Goal: Contribute content: Add original content to the website for others to see

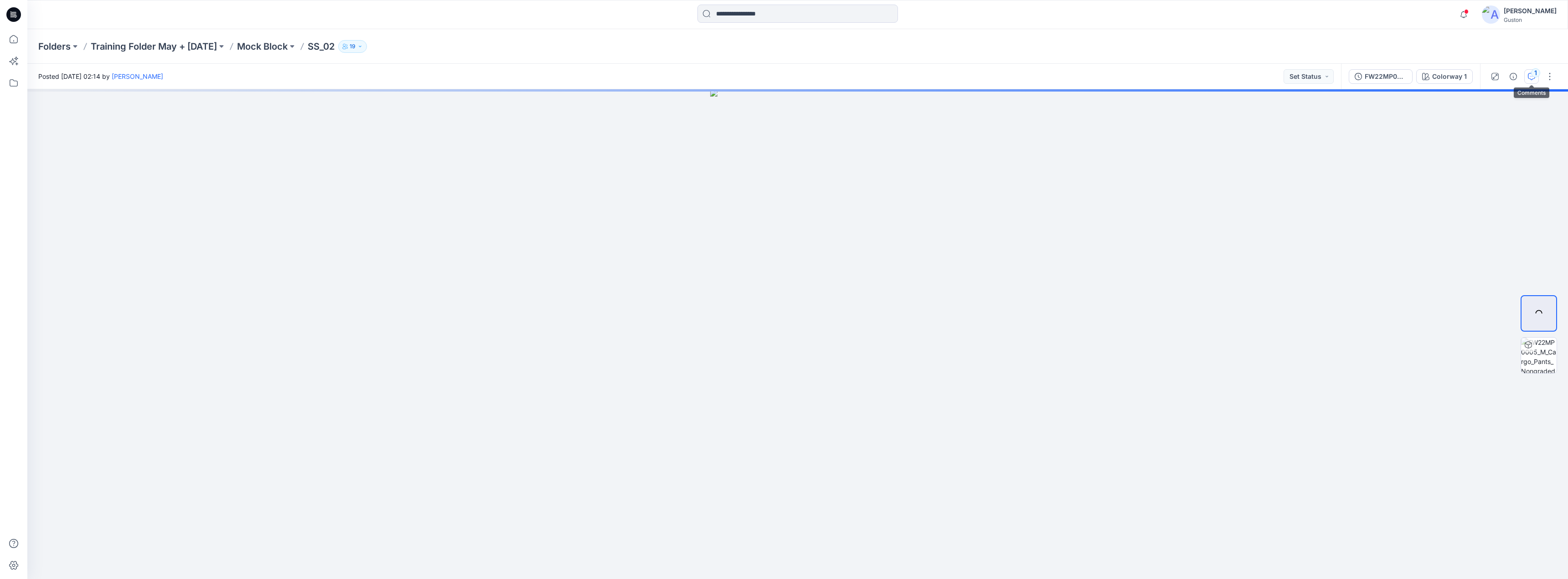
click at [1531, 79] on icon "button" at bounding box center [1531, 76] width 7 height 7
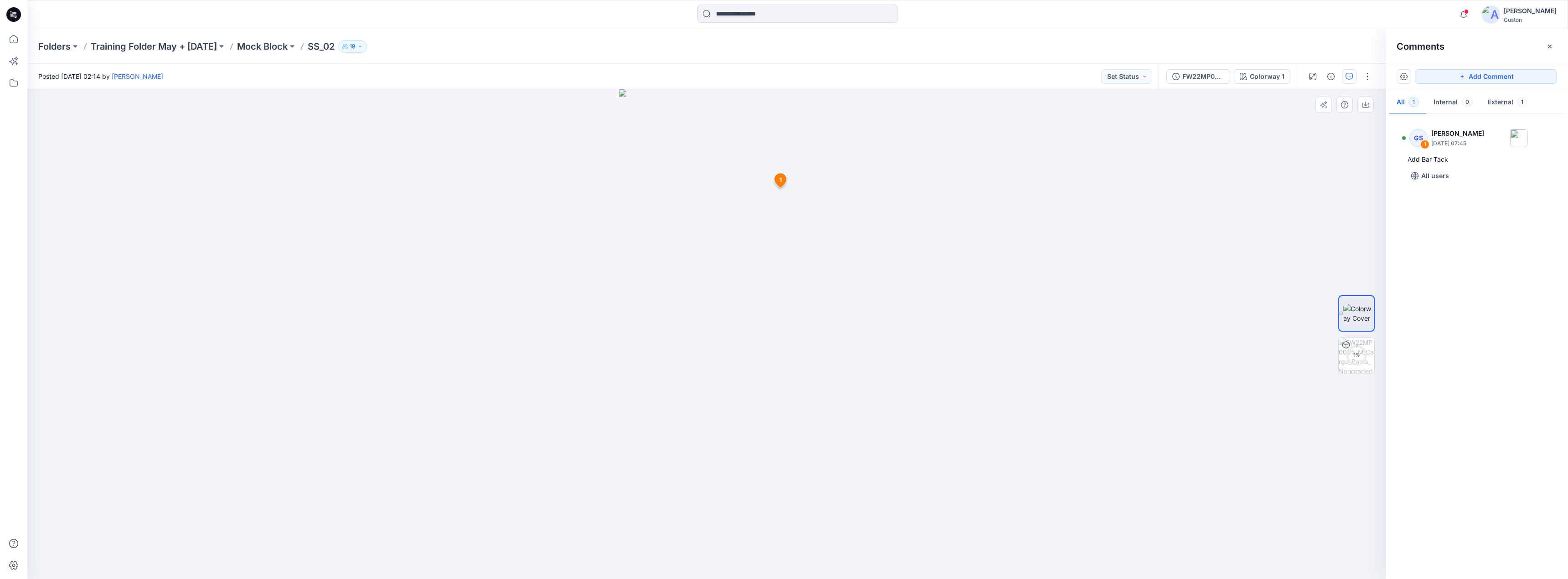
click at [782, 183] on icon at bounding box center [780, 180] width 11 height 14
drag, startPoint x: 840, startPoint y: 196, endPoint x: 1010, endPoint y: 188, distance: 170.2
click at [1029, 191] on icon at bounding box center [1030, 189] width 7 height 7
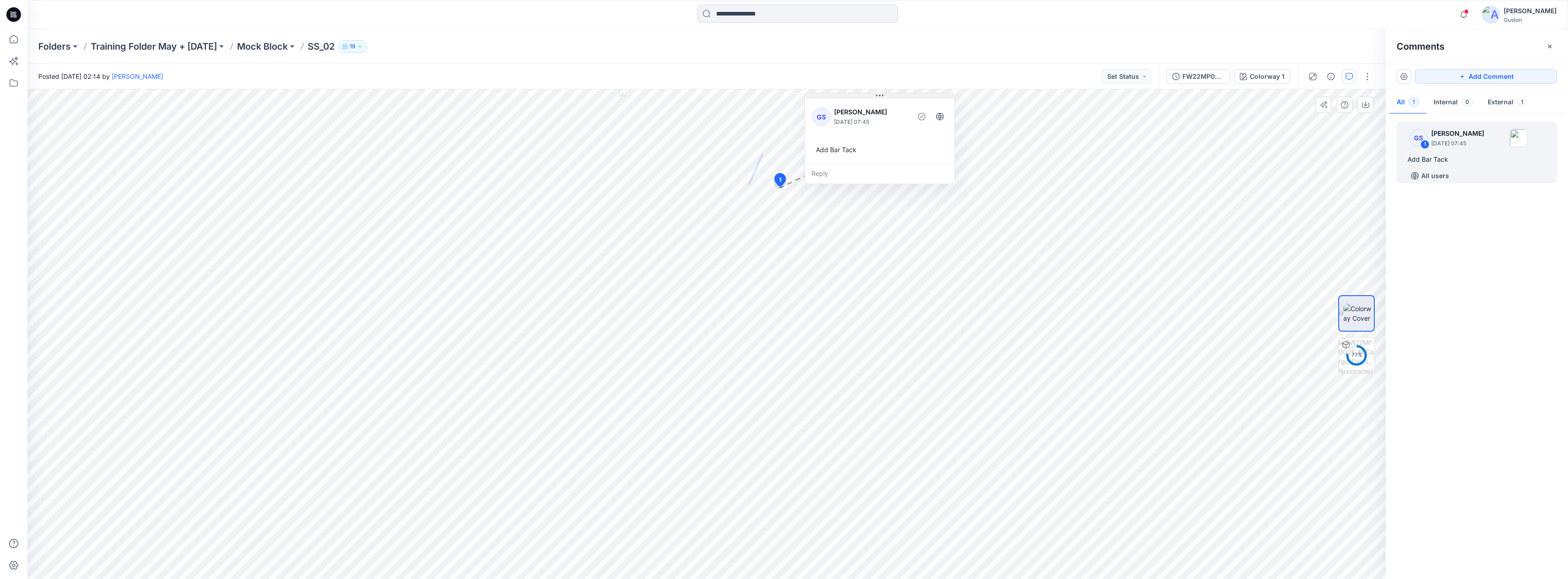
drag, startPoint x: 1028, startPoint y: 190, endPoint x: 855, endPoint y: 96, distance: 196.9
click at [878, 97] on icon at bounding box center [880, 96] width 7 height 7
click at [10, 84] on icon at bounding box center [14, 82] width 9 height 7
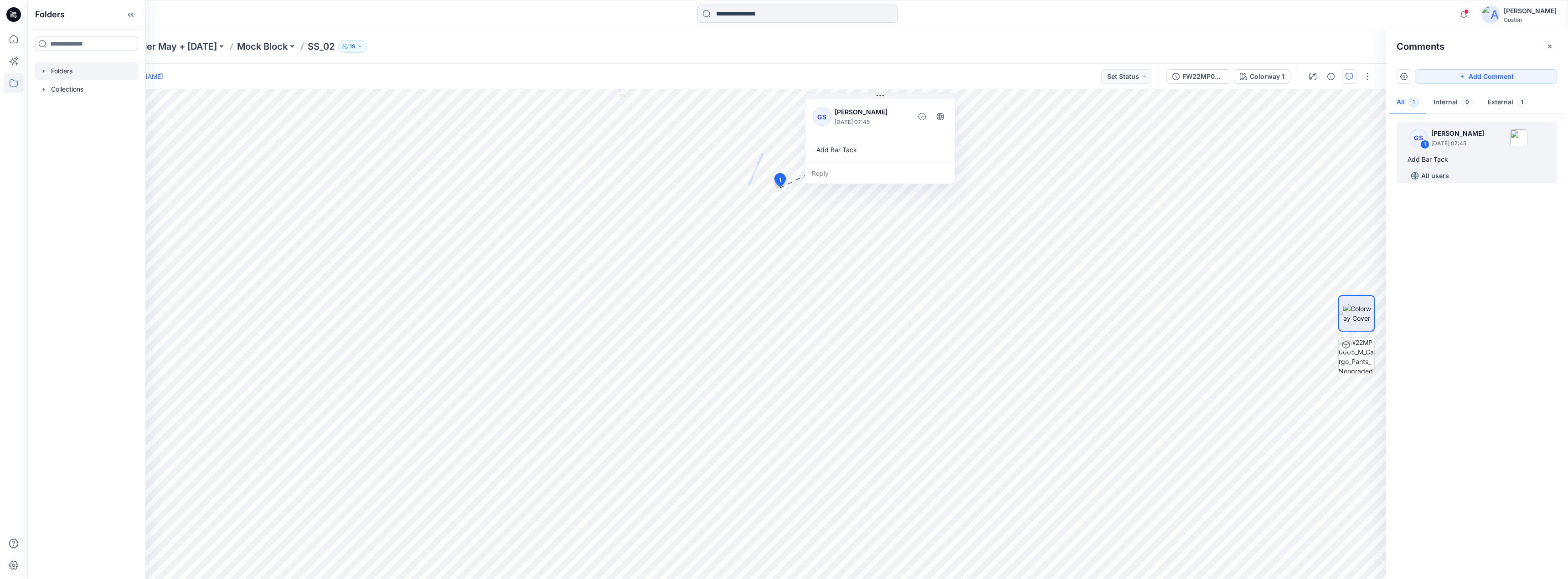
click at [41, 73] on icon "button" at bounding box center [43, 71] width 7 height 7
click at [53, 273] on icon "button" at bounding box center [52, 272] width 7 height 7
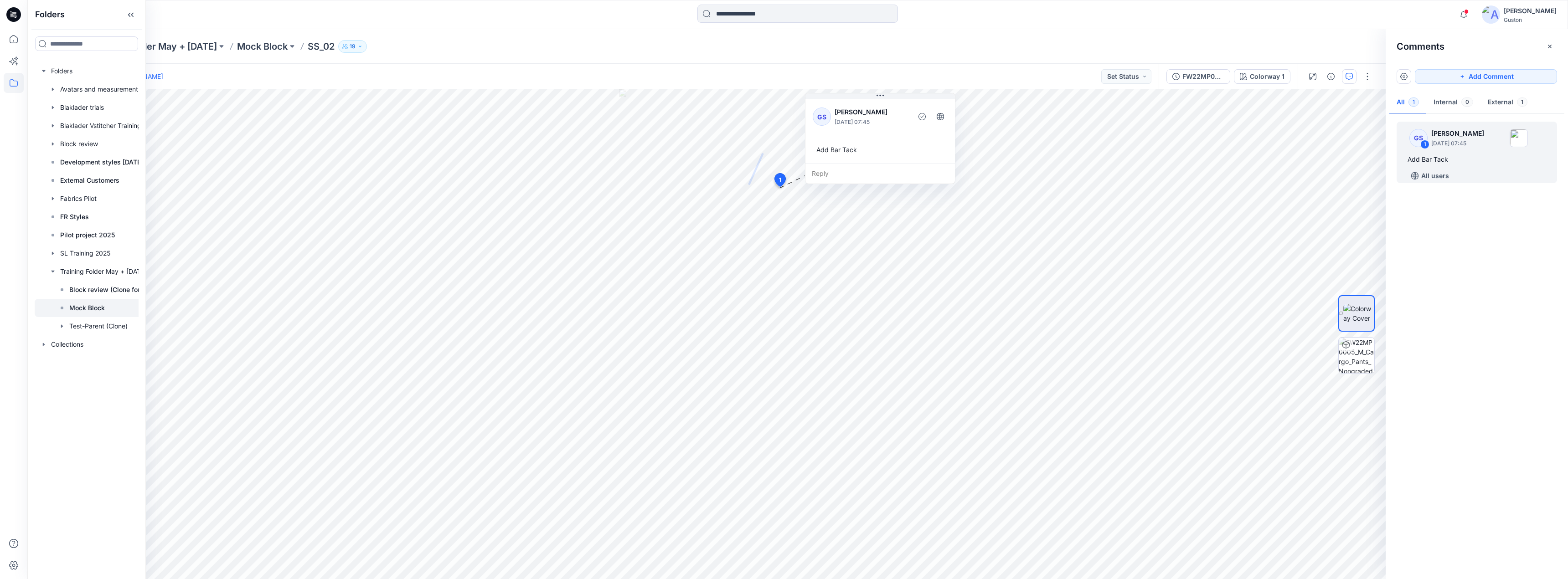
click at [84, 306] on p "Mock Block" at bounding box center [87, 307] width 35 height 11
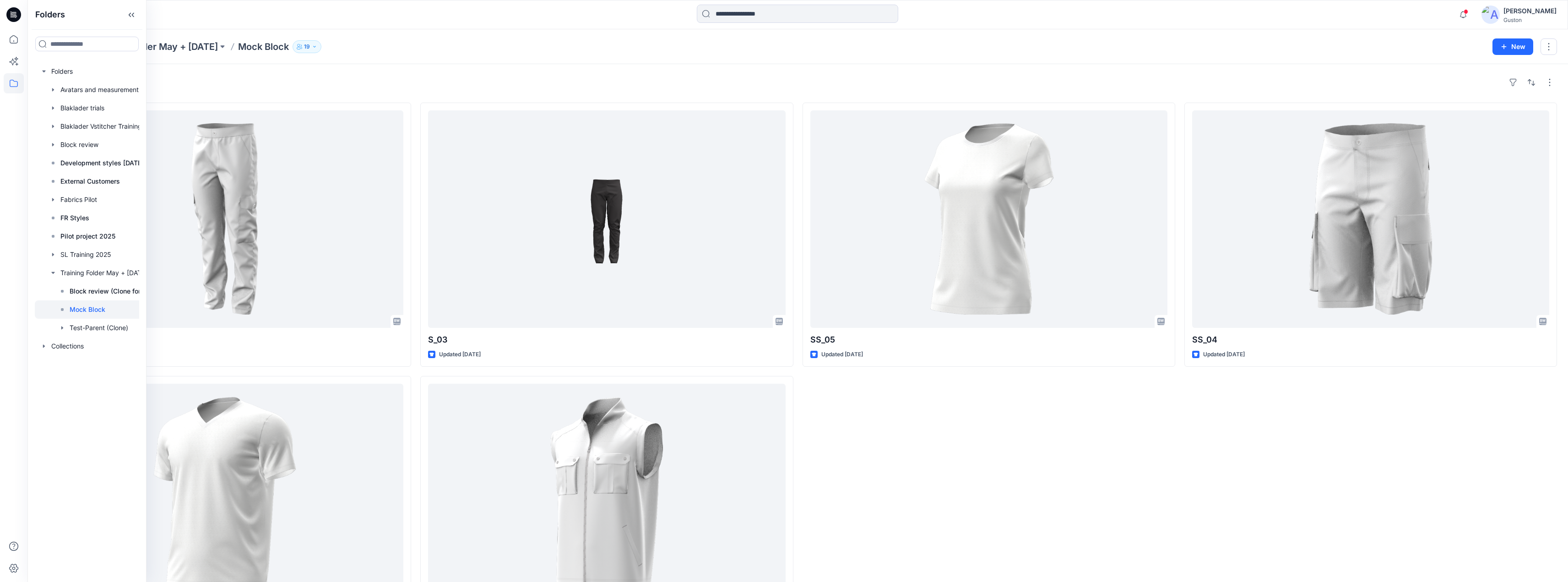
click at [513, 70] on div "Styles SS_02 Updated 7 hours ago SS_03 Updated 3 months ago S_03 Updated 2 mont…" at bounding box center [798, 358] width 1540 height 588
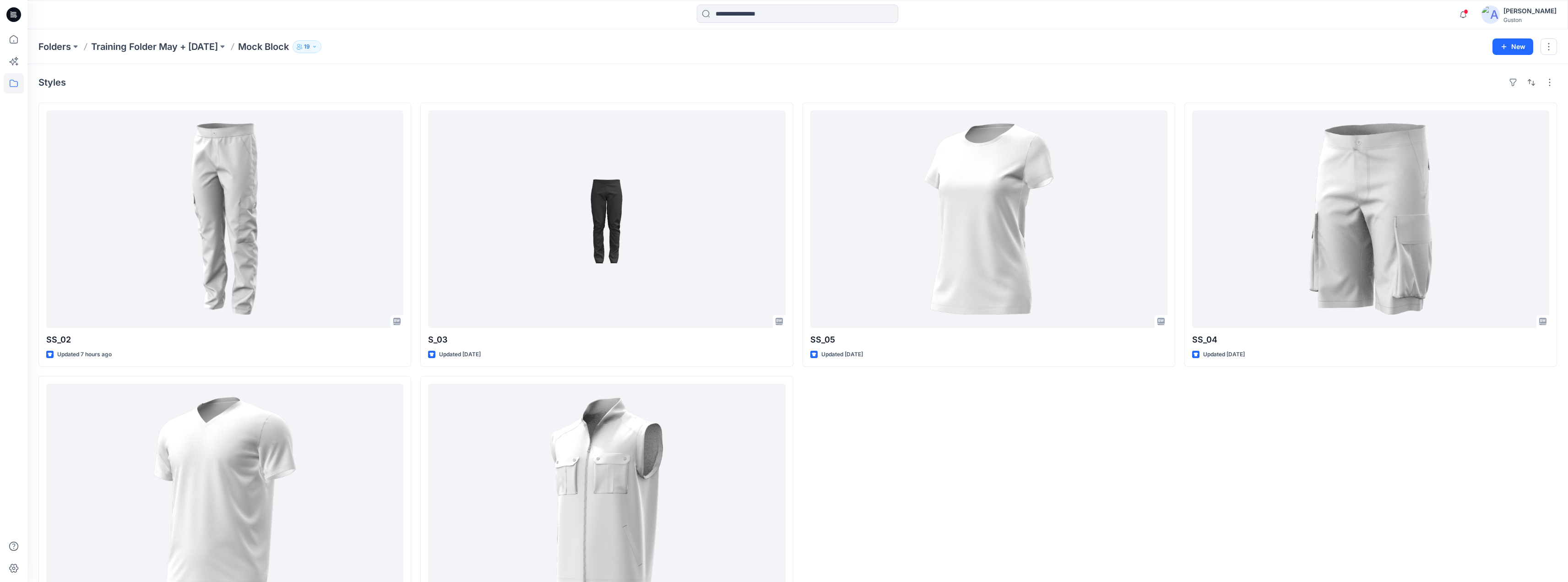
click at [413, 77] on div "Styles" at bounding box center [798, 82] width 1518 height 14
click at [408, 82] on div "Styles" at bounding box center [798, 82] width 1518 height 14
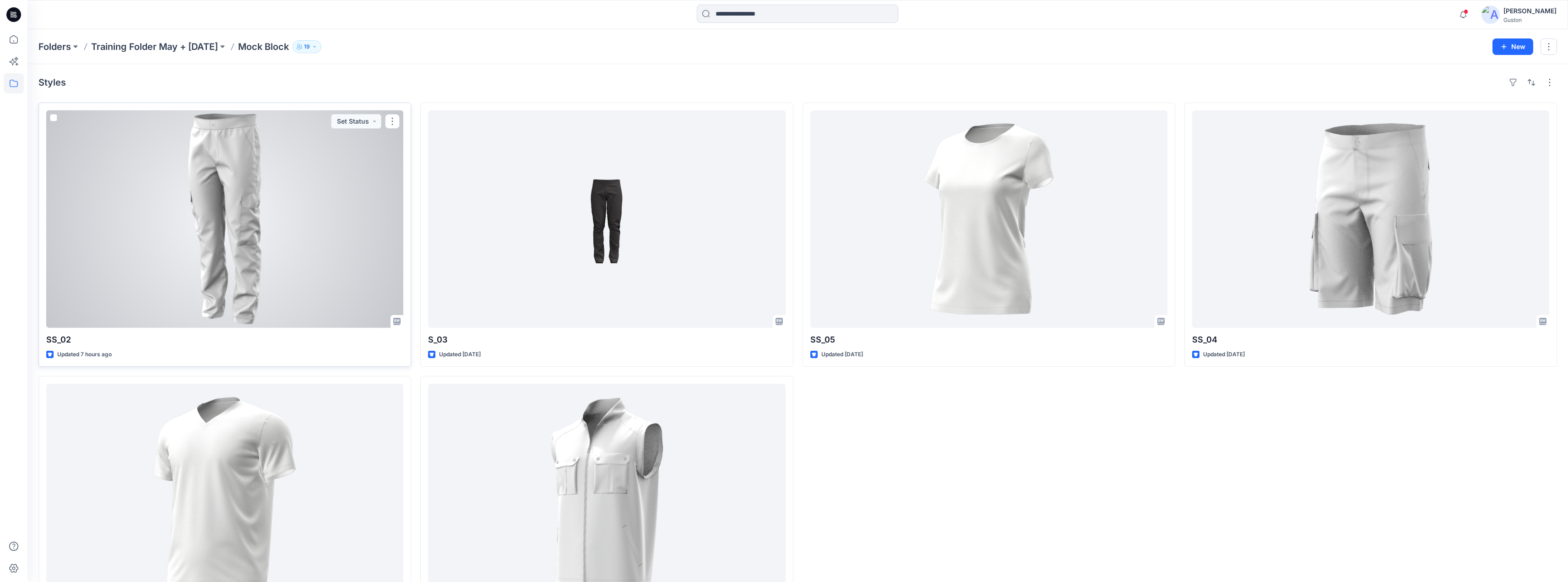
click at [313, 193] on div at bounding box center [224, 219] width 357 height 218
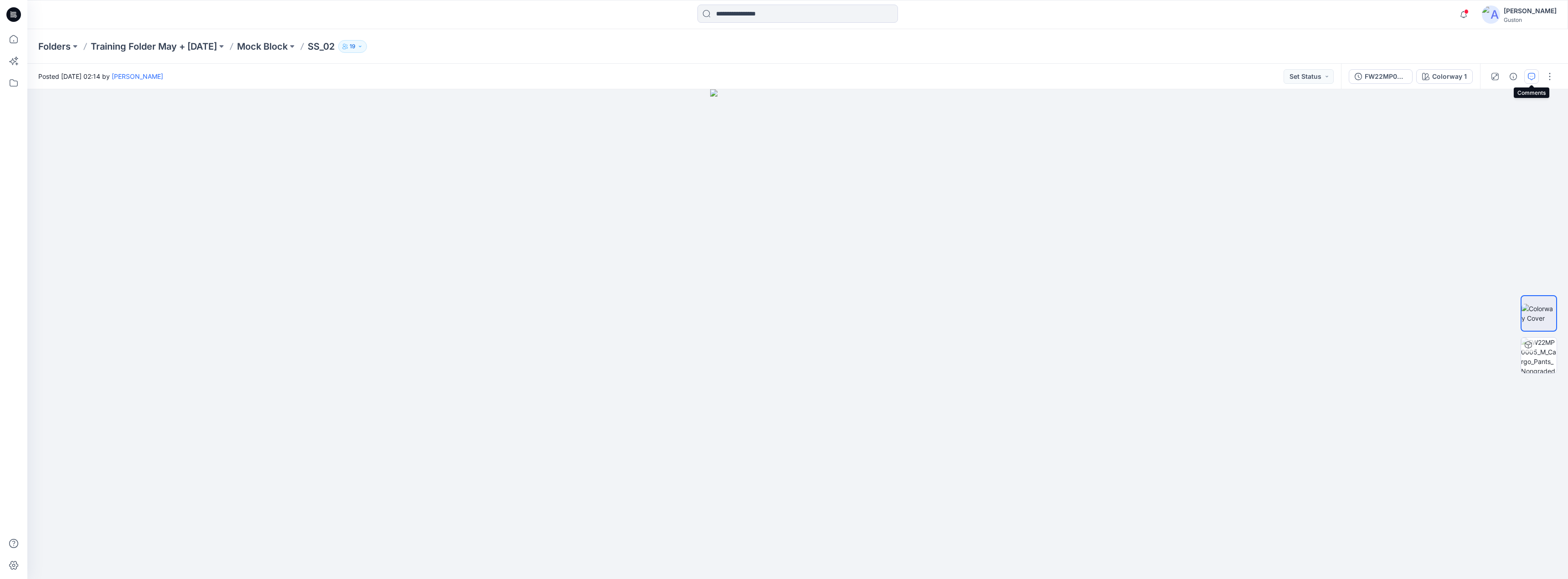
click at [1534, 77] on icon "button" at bounding box center [1531, 76] width 7 height 7
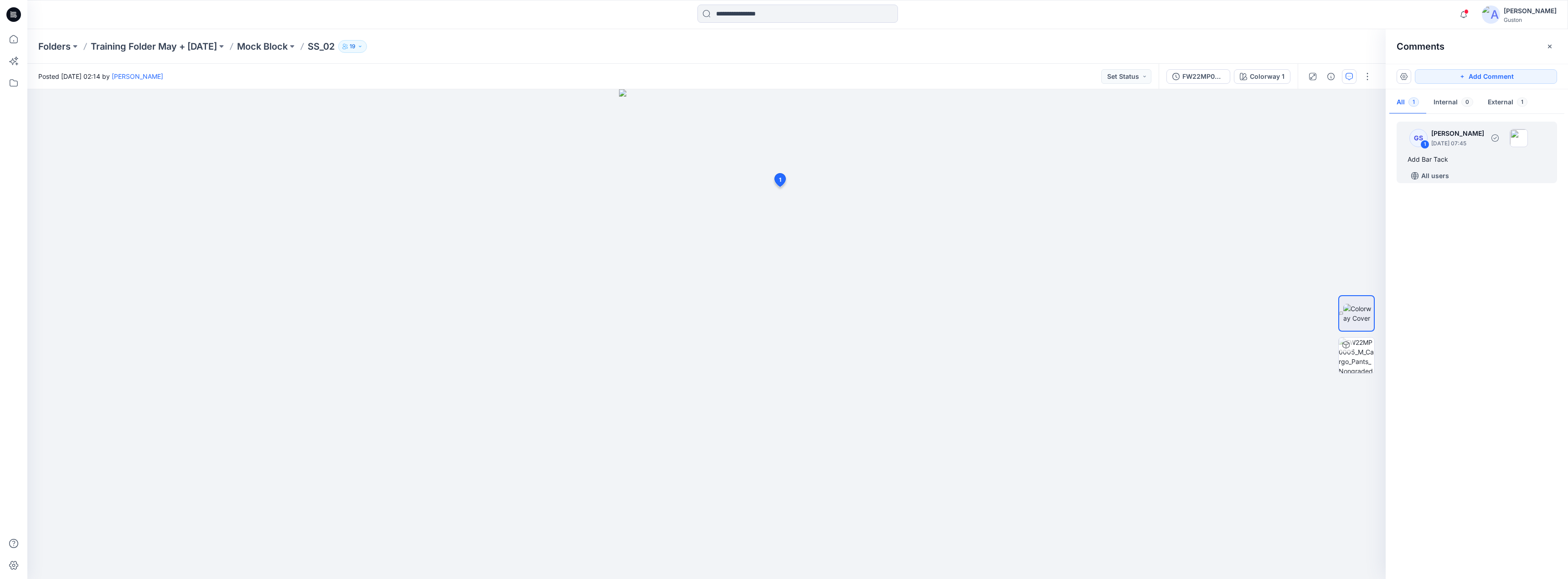
click at [1508, 156] on div "Add Bar Tack" at bounding box center [1477, 159] width 139 height 11
drag, startPoint x: 840, startPoint y: 194, endPoint x: 957, endPoint y: 198, distance: 117.1
click at [957, 198] on icon at bounding box center [957, 198] width 1 height 1
click at [956, 197] on icon at bounding box center [957, 198] width 7 height 7
click at [1491, 368] on div "GS 1 Gayan Sandaruwan August 21, 2025 07:45 Add Bar Tack All users" at bounding box center [1476, 344] width 183 height 456
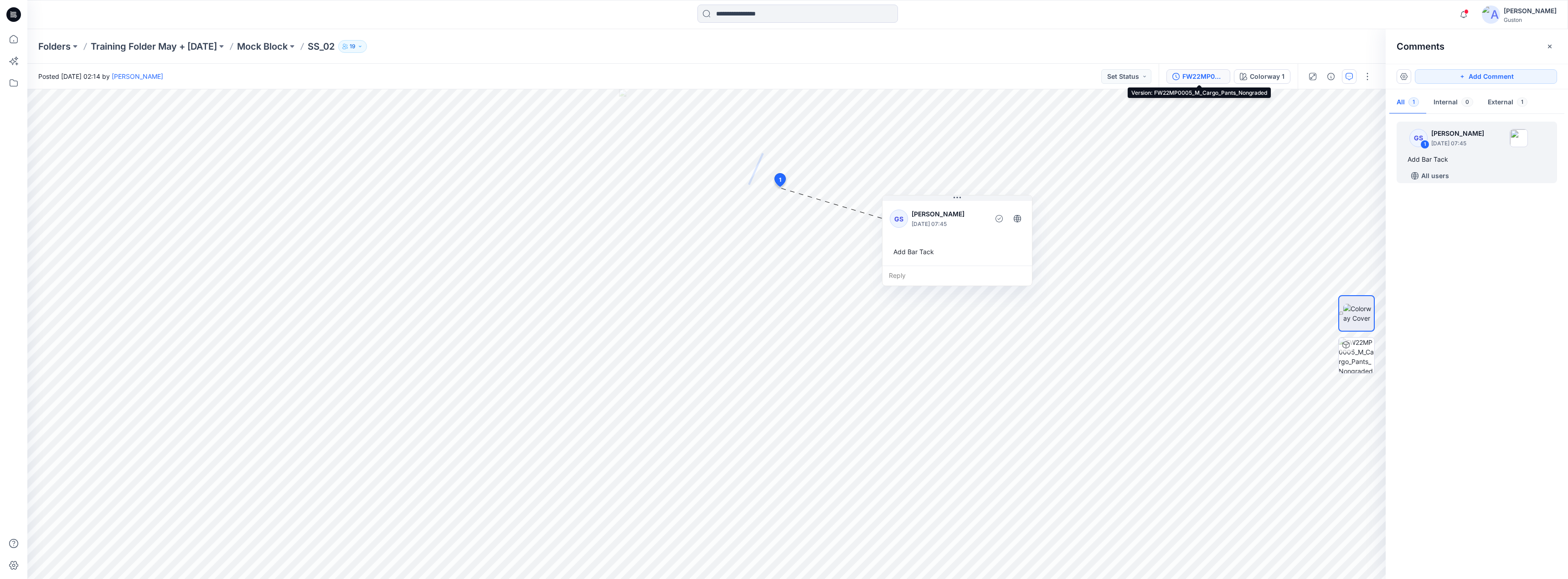
click at [1217, 79] on div "FW22MP0005_M_Cargo_Pants_Nongraded" at bounding box center [1203, 76] width 42 height 10
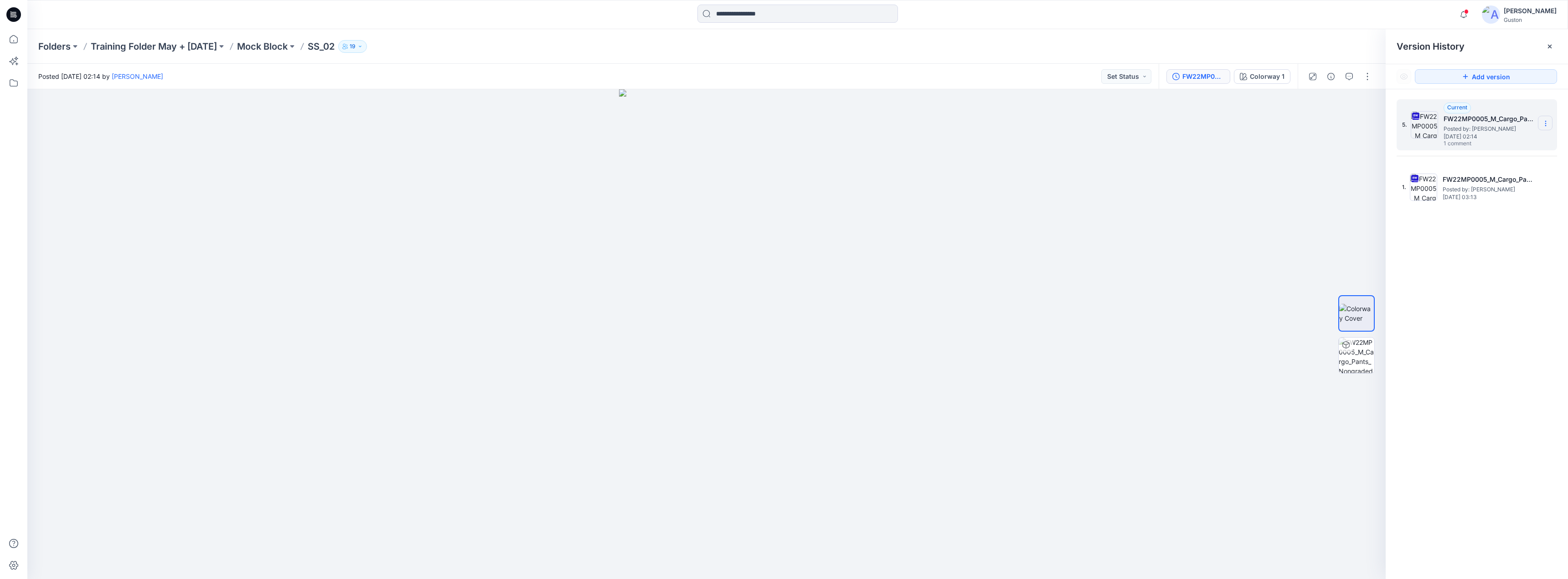
click at [1546, 126] on icon at bounding box center [1545, 126] width 1 height 1
drag, startPoint x: 1471, startPoint y: 253, endPoint x: 1490, endPoint y: 231, distance: 29.1
click at [1474, 253] on div "5. Current FW22MP0005_M_Cargo_Pants_Nongraded Posted by: Gayan Sandaruwan Thurs…" at bounding box center [1476, 341] width 183 height 503
click at [1543, 122] on icon at bounding box center [1545, 123] width 7 height 7
click at [1501, 207] on div "Delete Version" at bounding box center [1497, 200] width 106 height 18
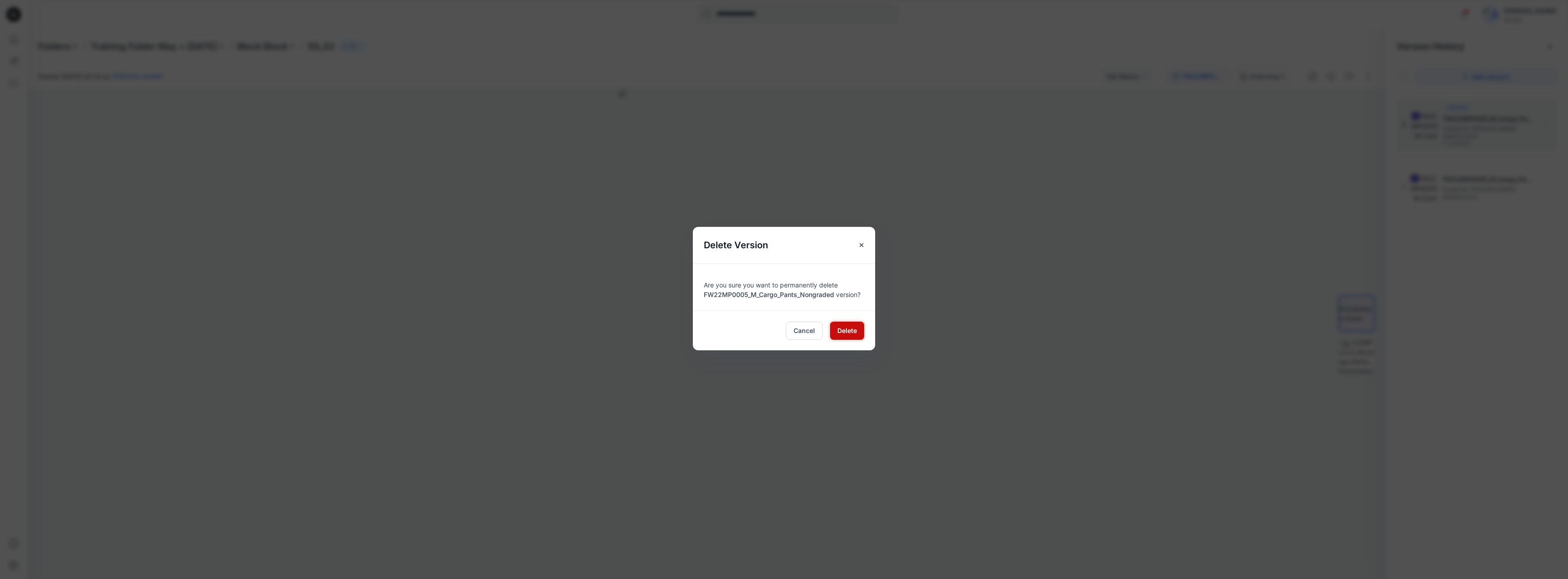
click at [853, 330] on span "Delete" at bounding box center [847, 330] width 20 height 10
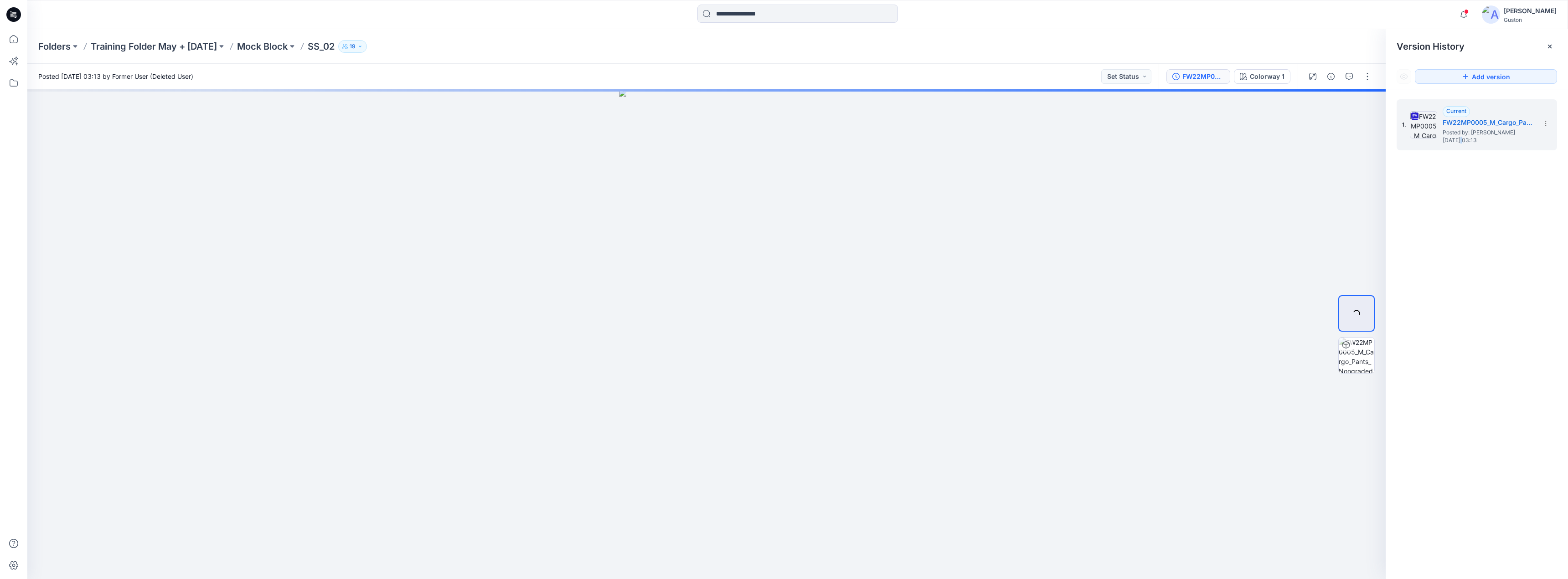
click at [1465, 196] on div "1. Current FW22MP0005_M_Cargo_Pants_Nongraded Posted by: Shirley Goh Wednesday,…" at bounding box center [1476, 341] width 183 height 503
click at [13, 83] on icon at bounding box center [14, 82] width 20 height 20
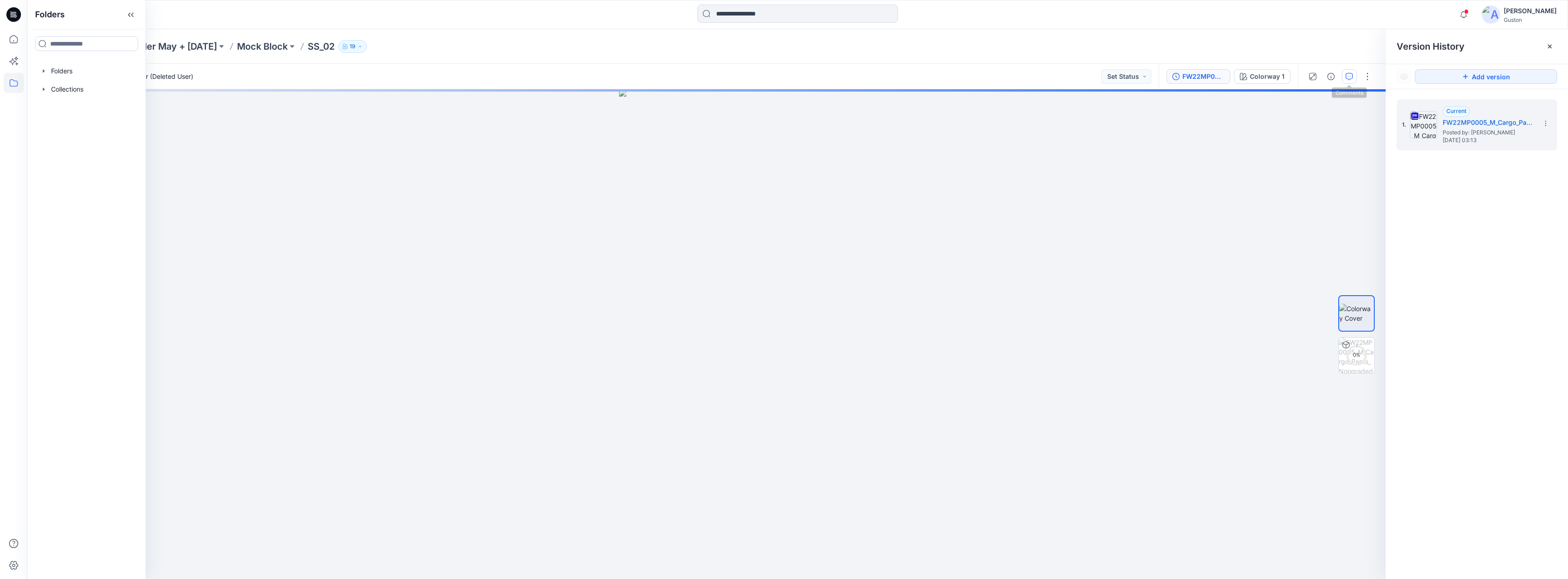
click at [1345, 76] on button "button" at bounding box center [1349, 77] width 14 height 14
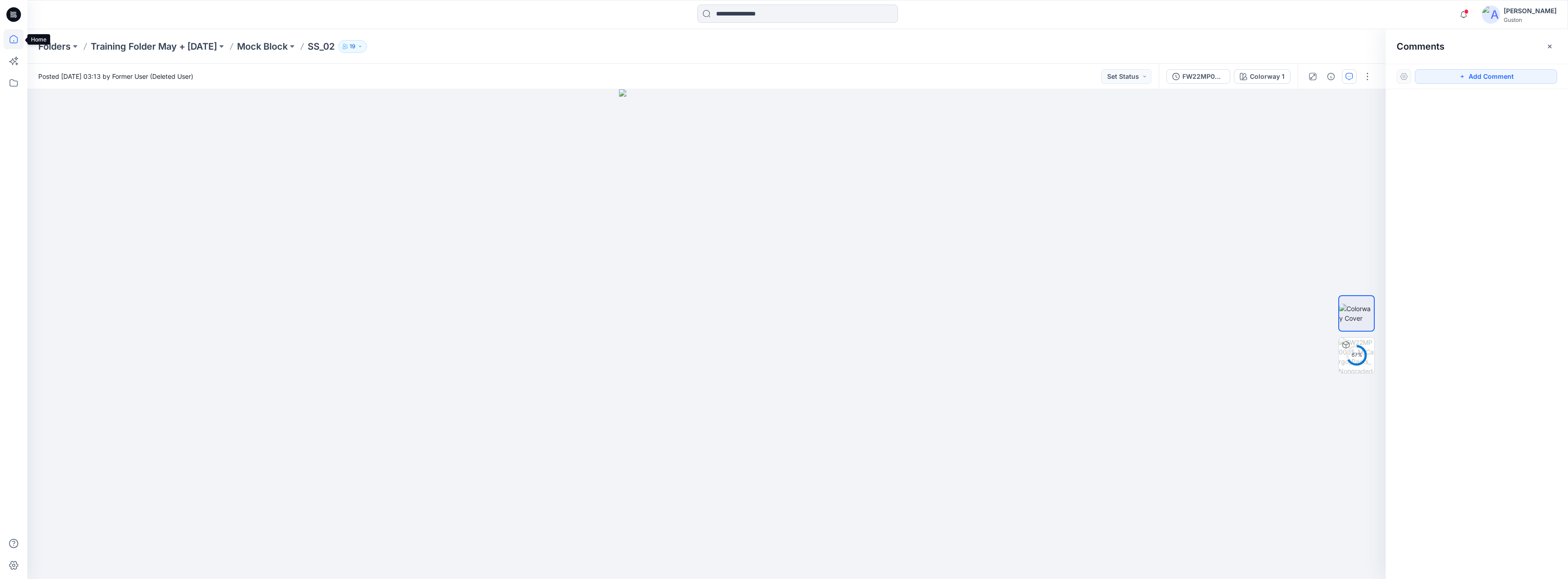
click at [15, 42] on icon at bounding box center [14, 39] width 20 height 20
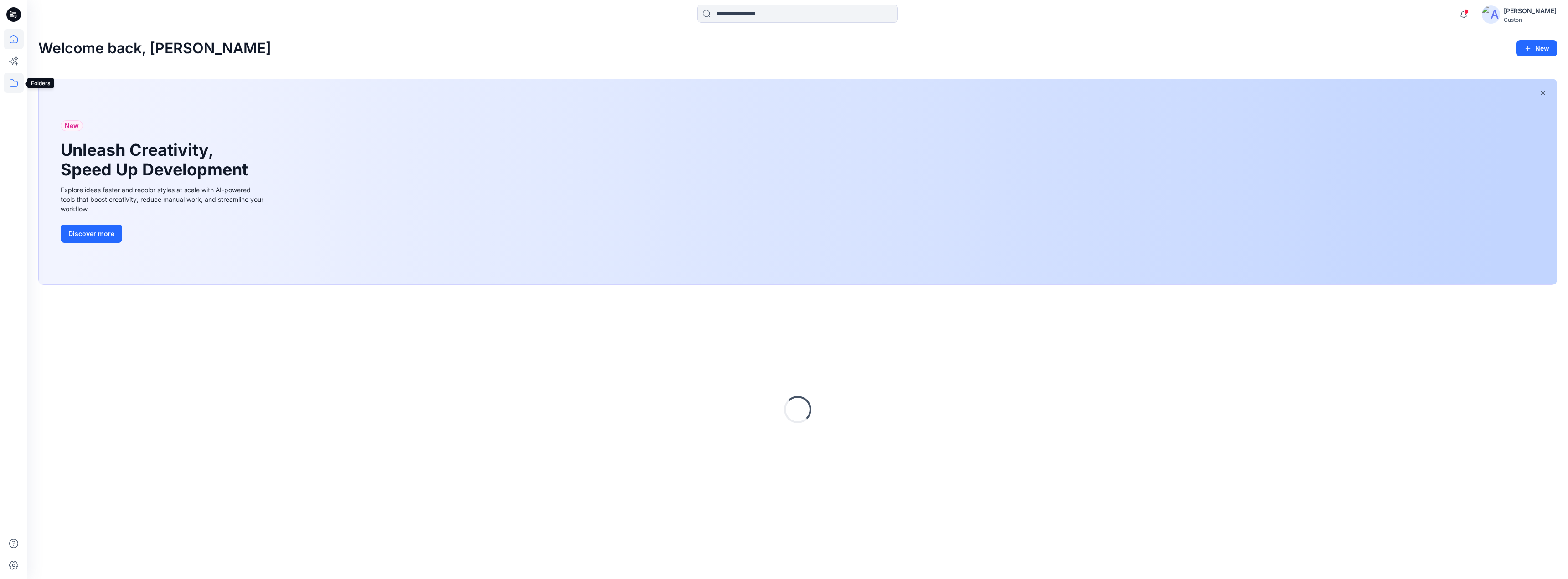
click at [11, 80] on icon at bounding box center [14, 82] width 20 height 20
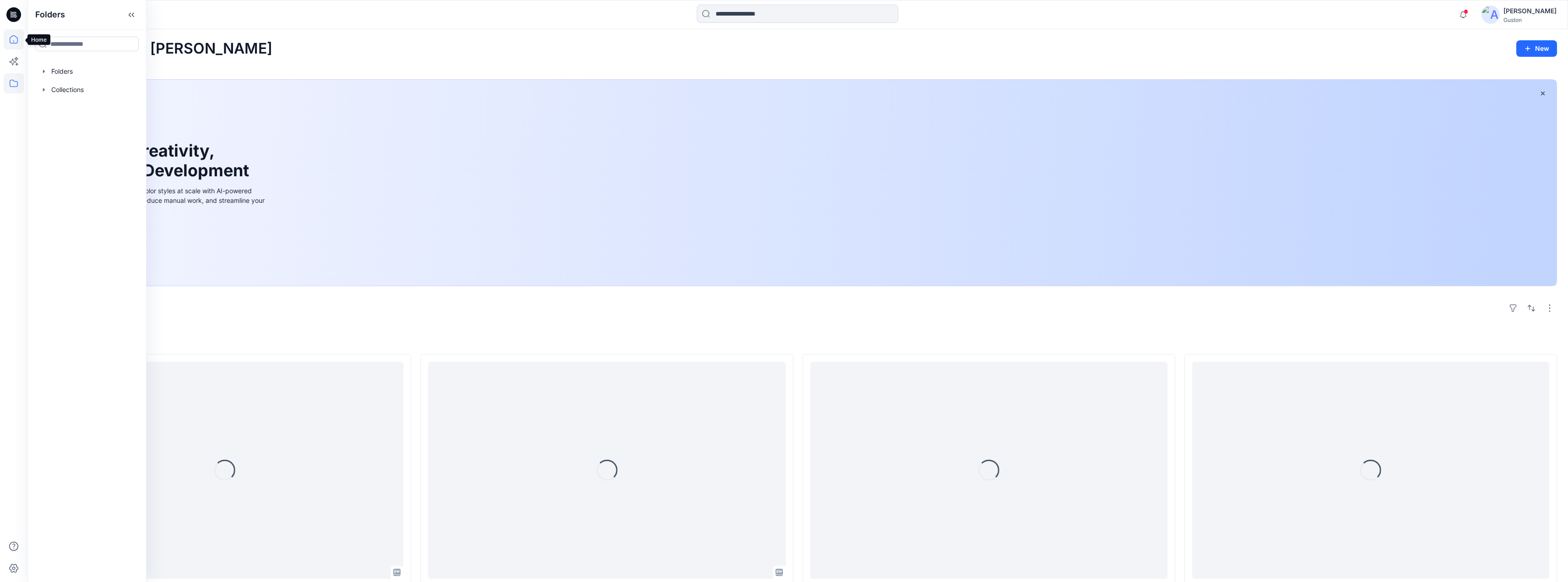
click at [14, 43] on icon at bounding box center [14, 39] width 20 height 20
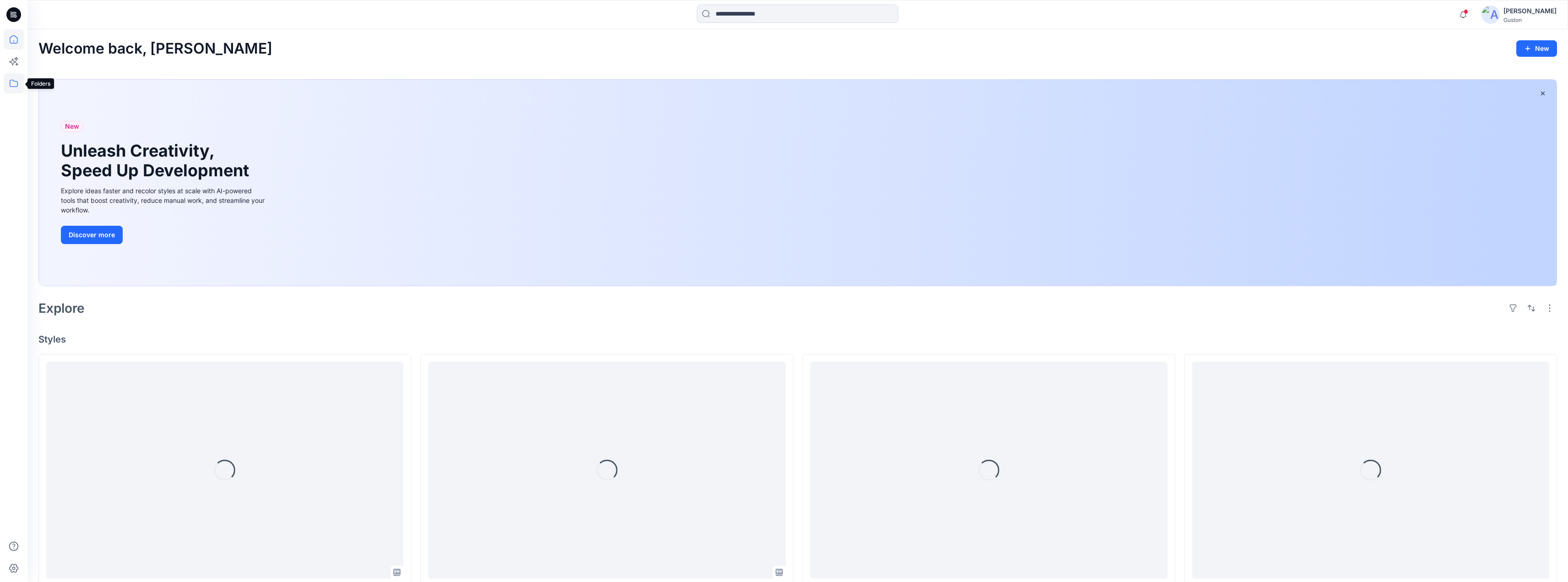
click at [16, 79] on icon at bounding box center [14, 83] width 20 height 20
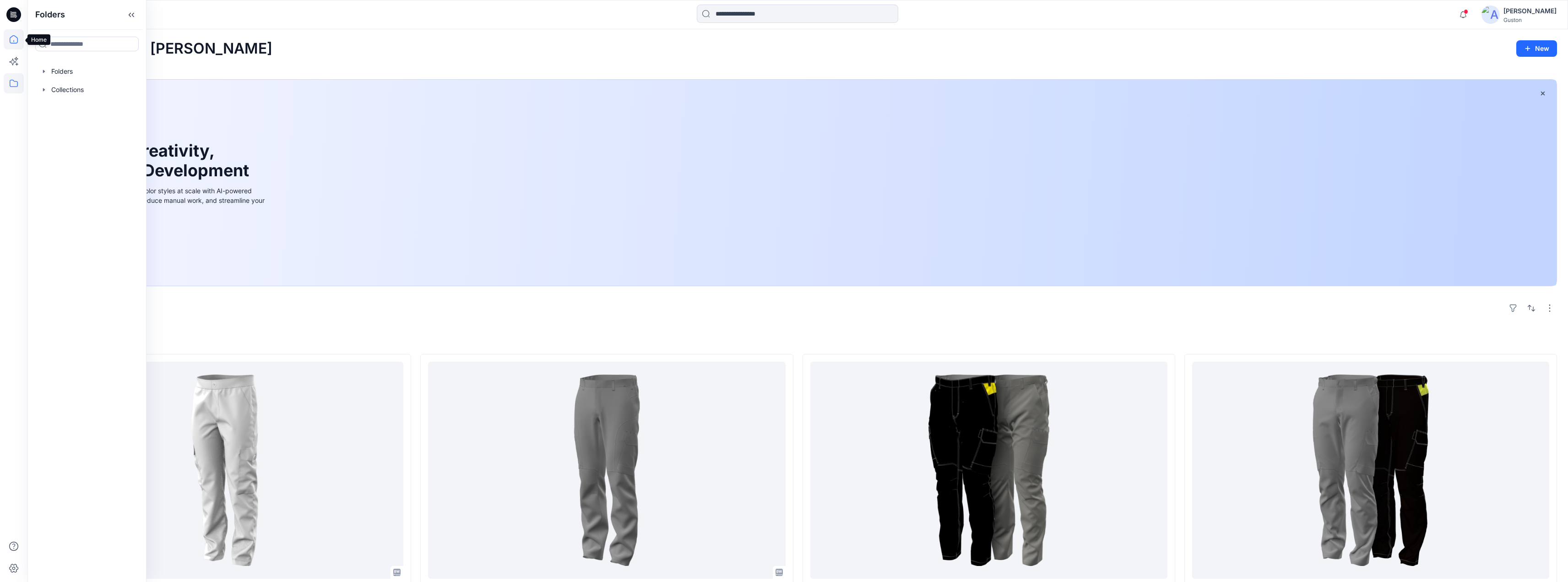
click at [13, 42] on icon at bounding box center [14, 39] width 20 height 20
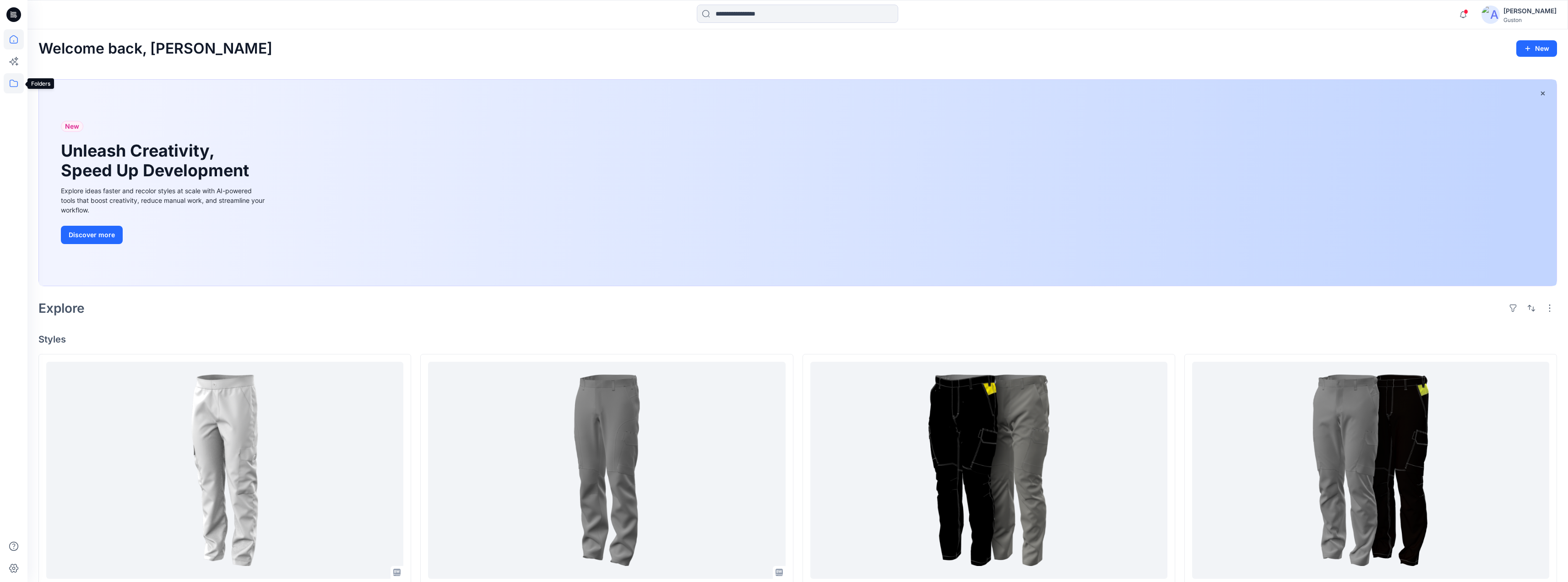
click at [10, 82] on icon at bounding box center [14, 83] width 9 height 7
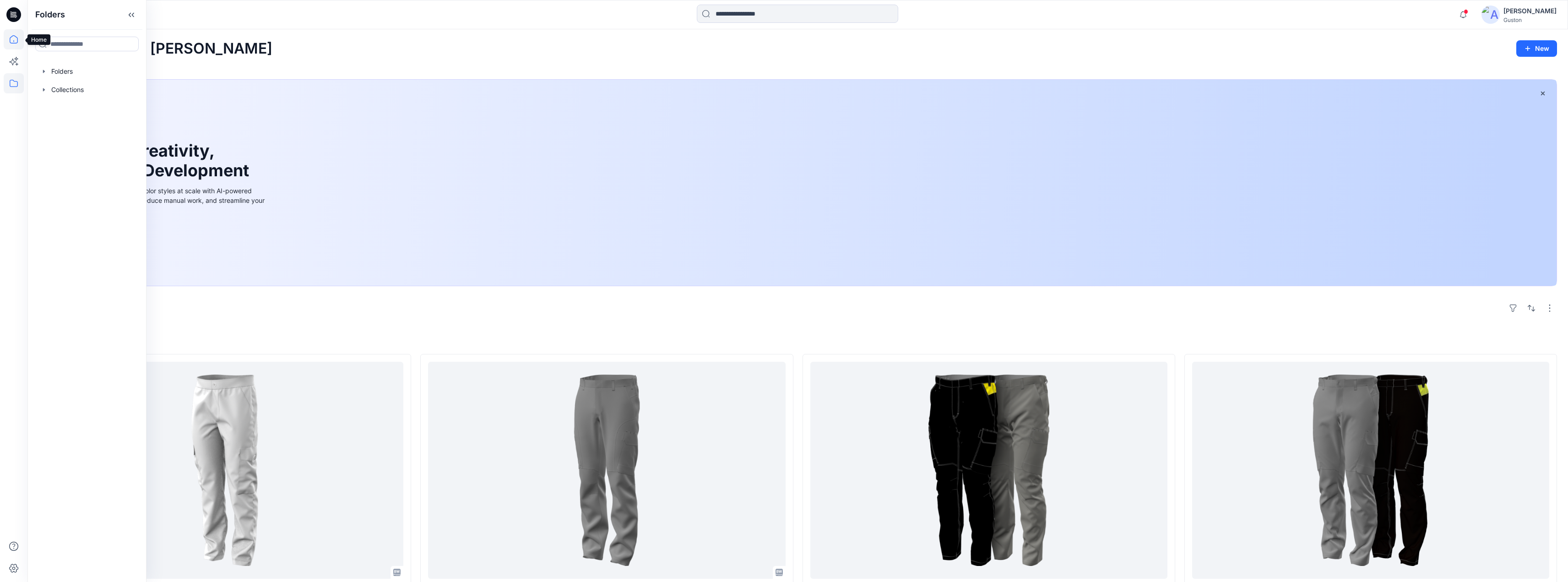
click at [12, 39] on icon at bounding box center [14, 39] width 20 height 20
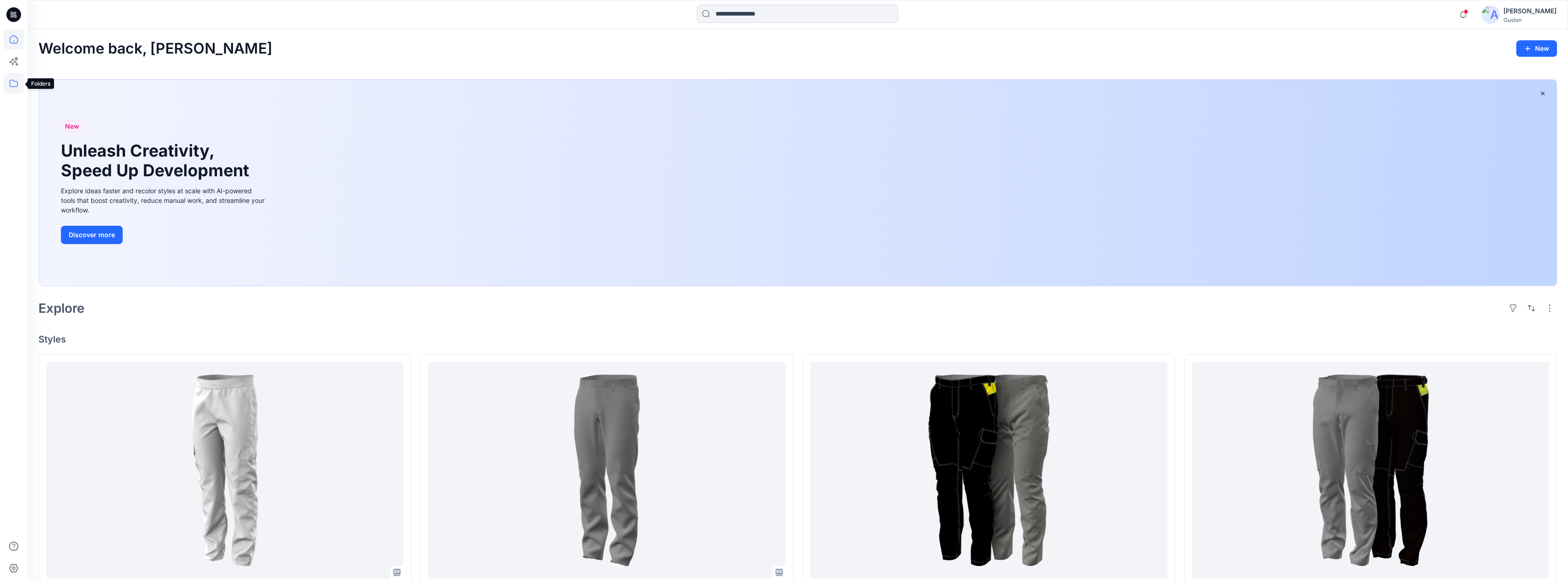
click at [14, 85] on icon at bounding box center [14, 83] width 20 height 20
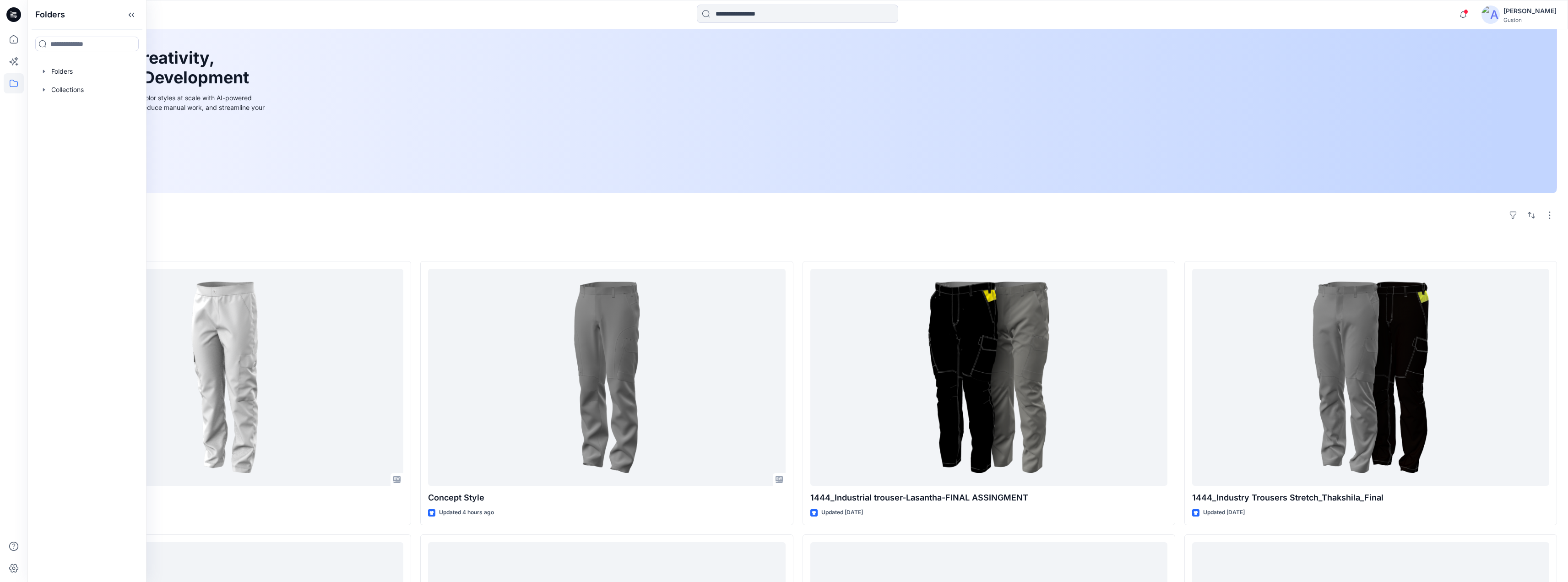
scroll to position [137, 0]
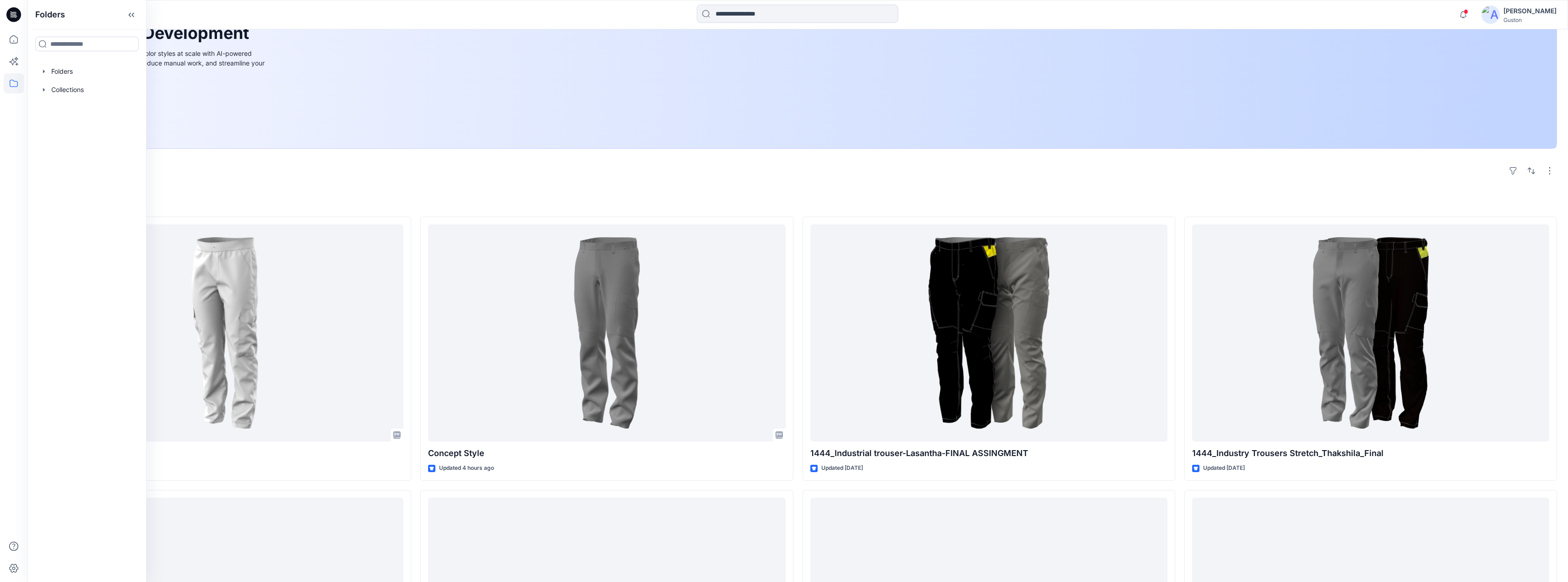
click at [411, 197] on h4 "Styles" at bounding box center [798, 202] width 1518 height 11
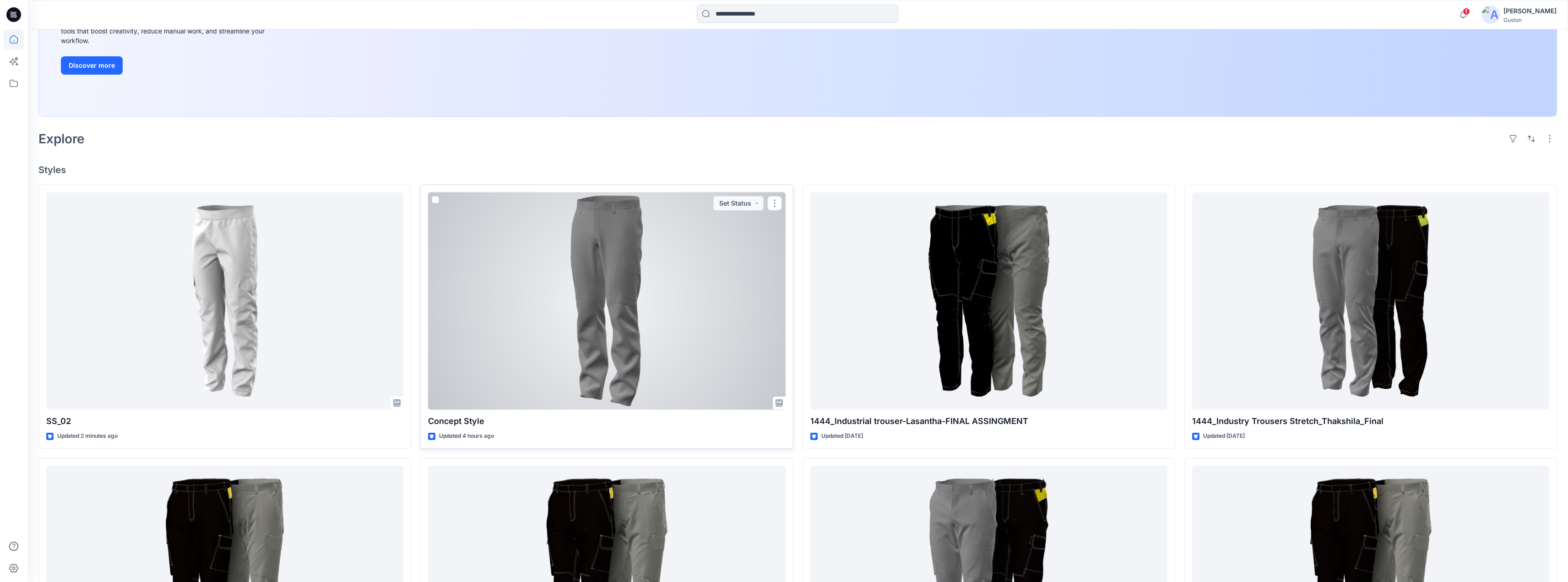
scroll to position [78, 0]
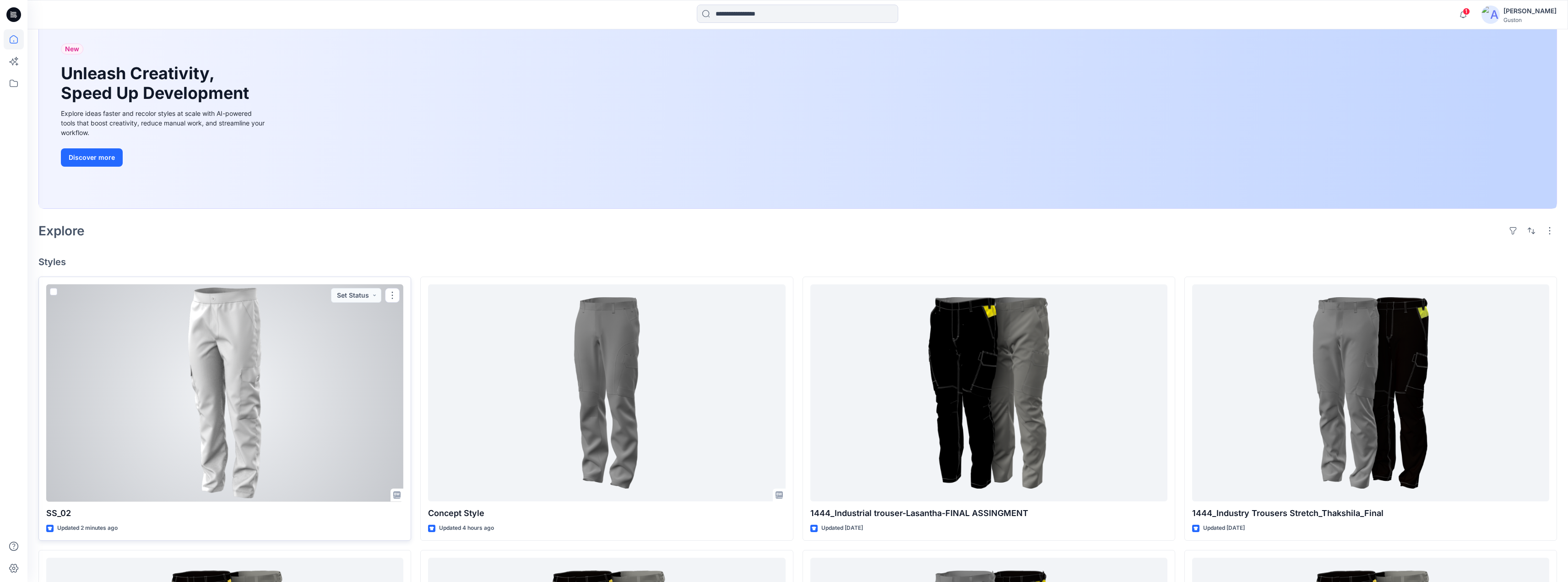
click at [308, 335] on div at bounding box center [224, 393] width 357 height 218
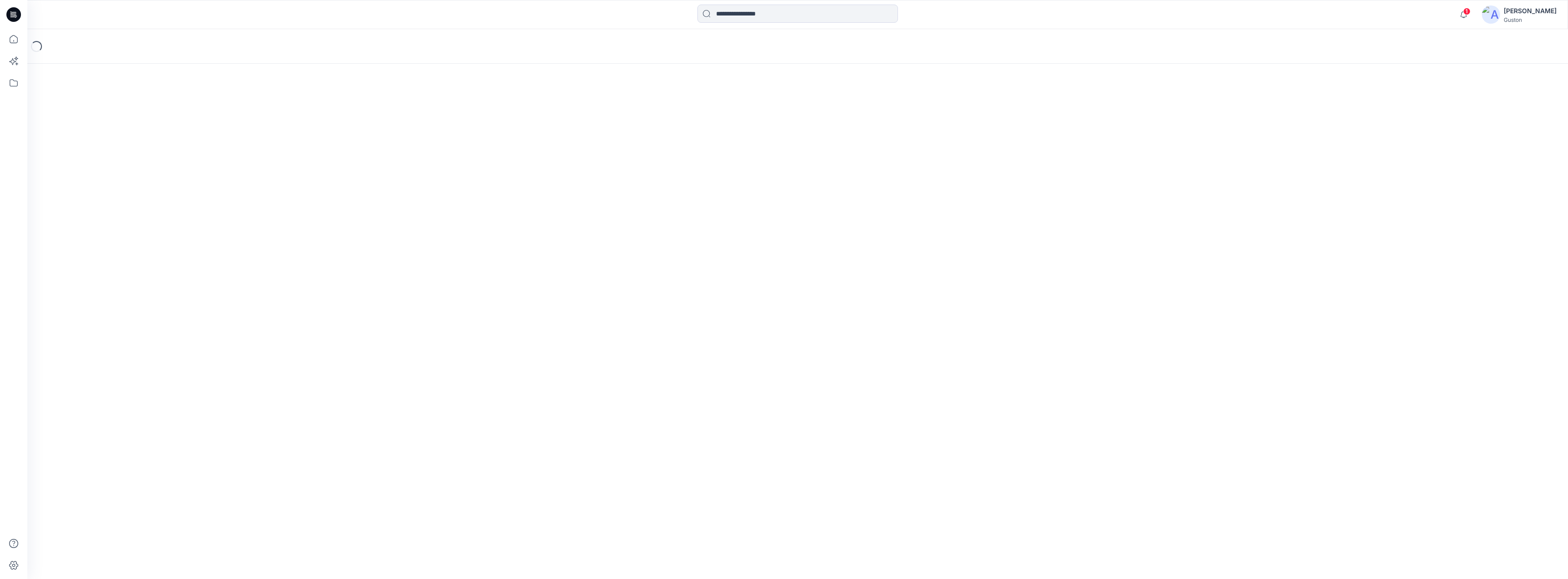
click at [306, 332] on div "Loading..." at bounding box center [798, 304] width 1541 height 550
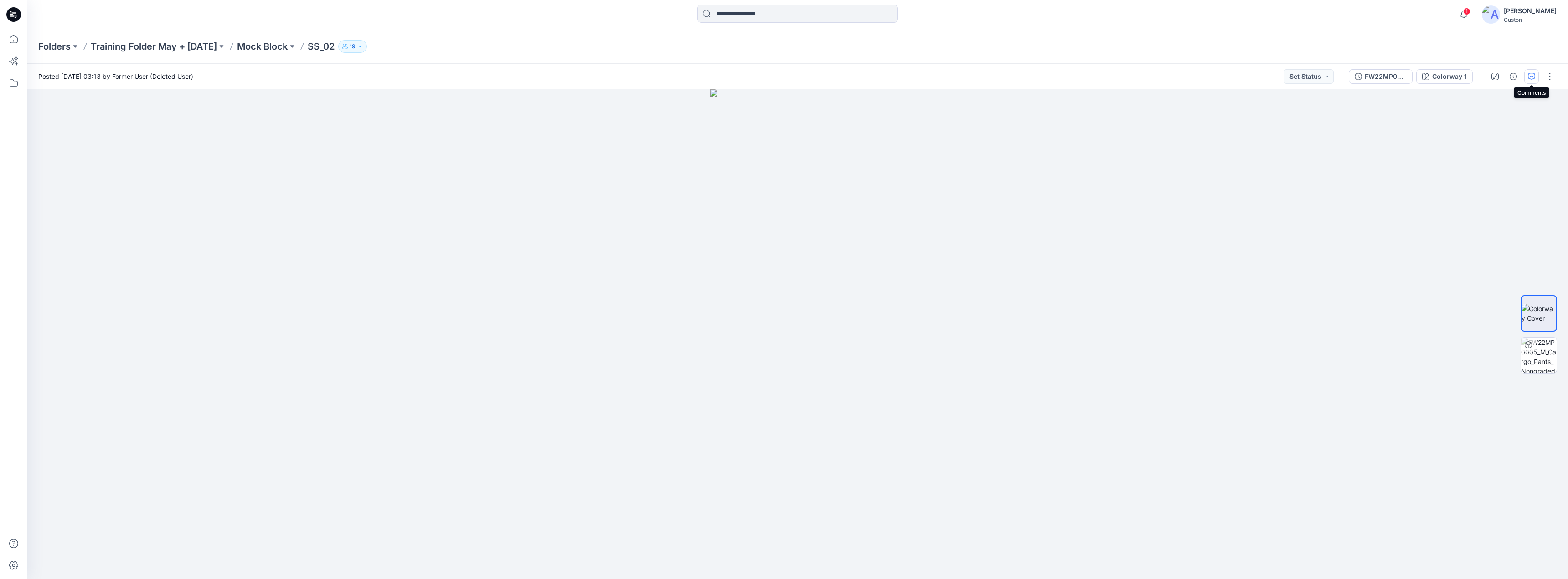
click at [1529, 75] on icon "button" at bounding box center [1531, 76] width 7 height 7
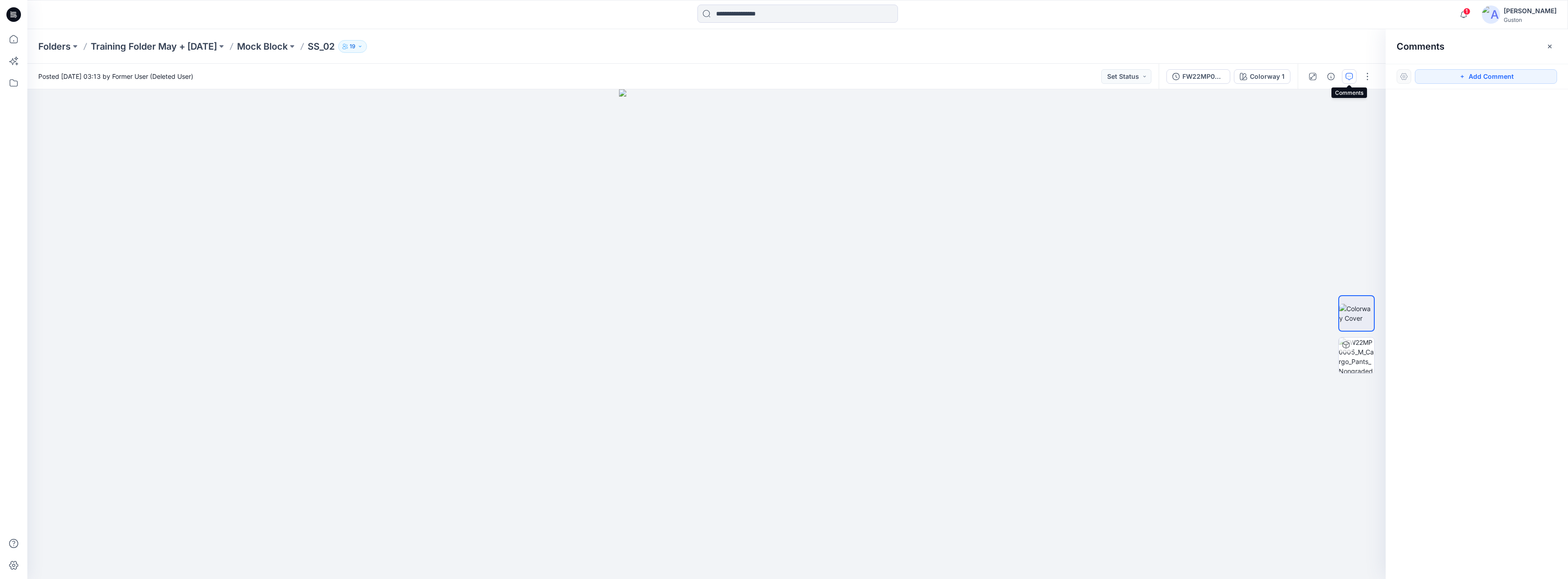
click at [1349, 75] on icon "button" at bounding box center [1349, 76] width 7 height 7
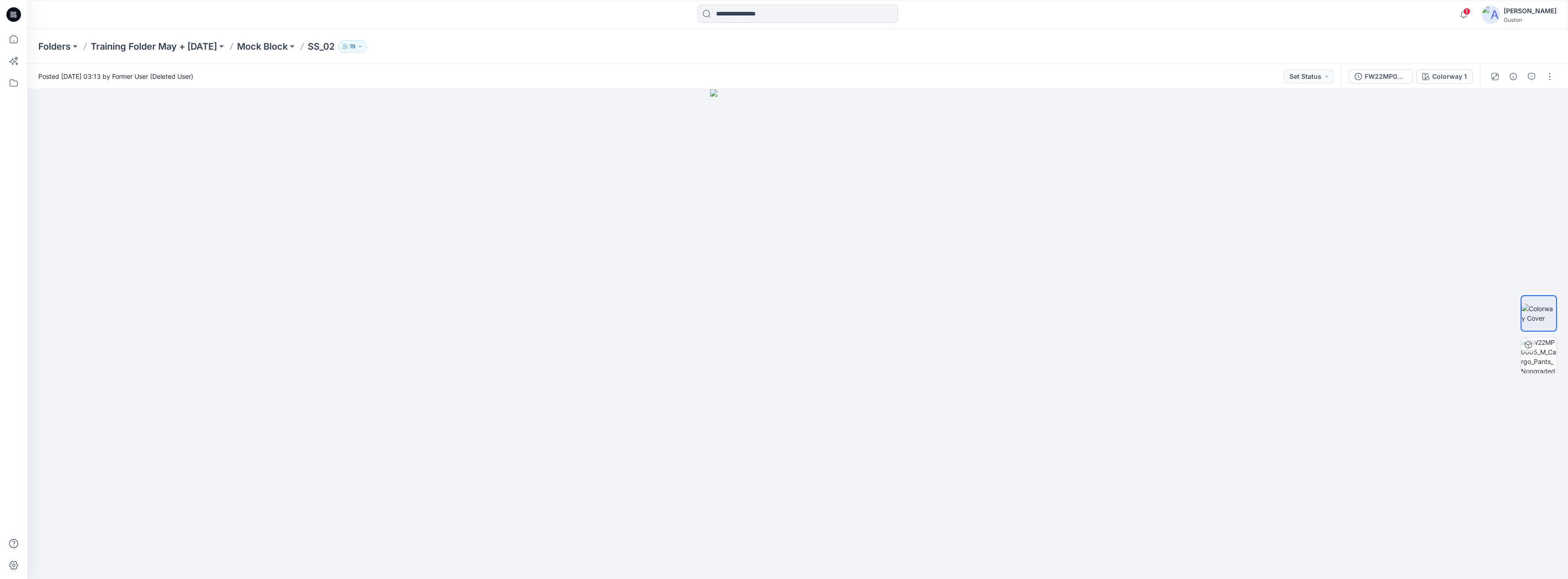
click at [1349, 74] on div "FW22MP0005_M_Cargo_Pants_Nongraded Colorway 1" at bounding box center [1410, 77] width 139 height 26
click at [1527, 76] on button "button" at bounding box center [1531, 77] width 14 height 14
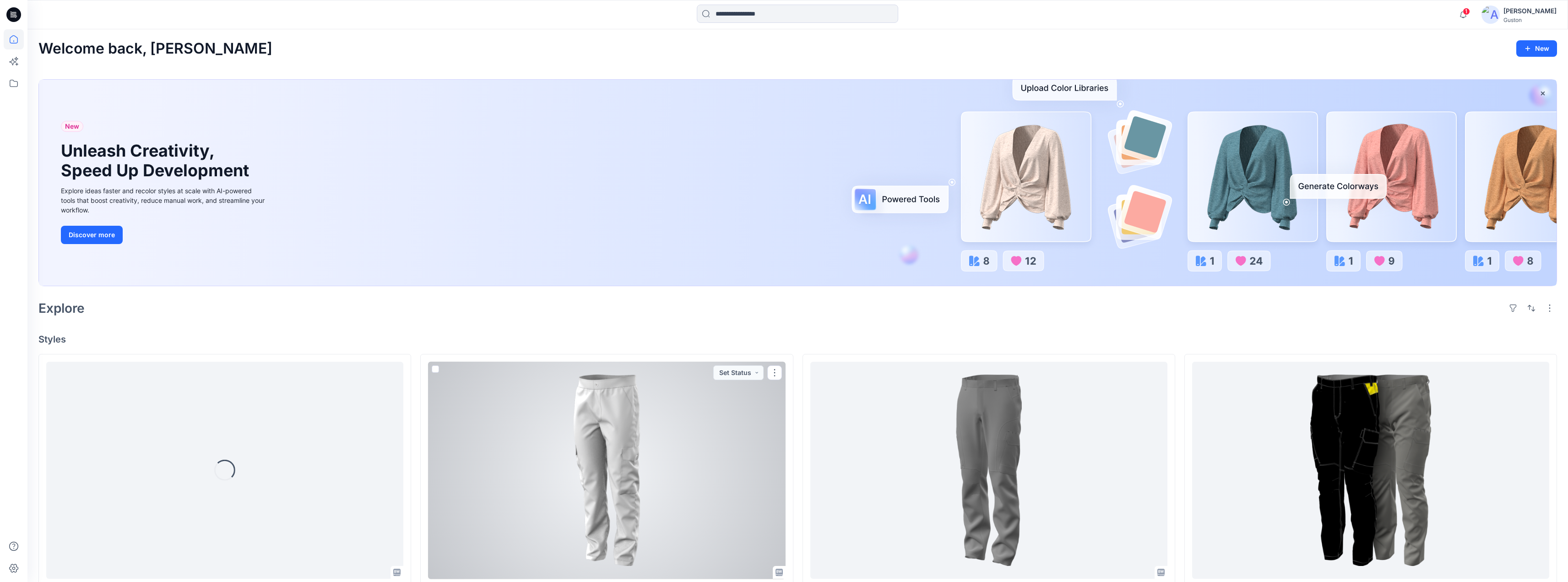
click at [565, 438] on div at bounding box center [606, 470] width 357 height 218
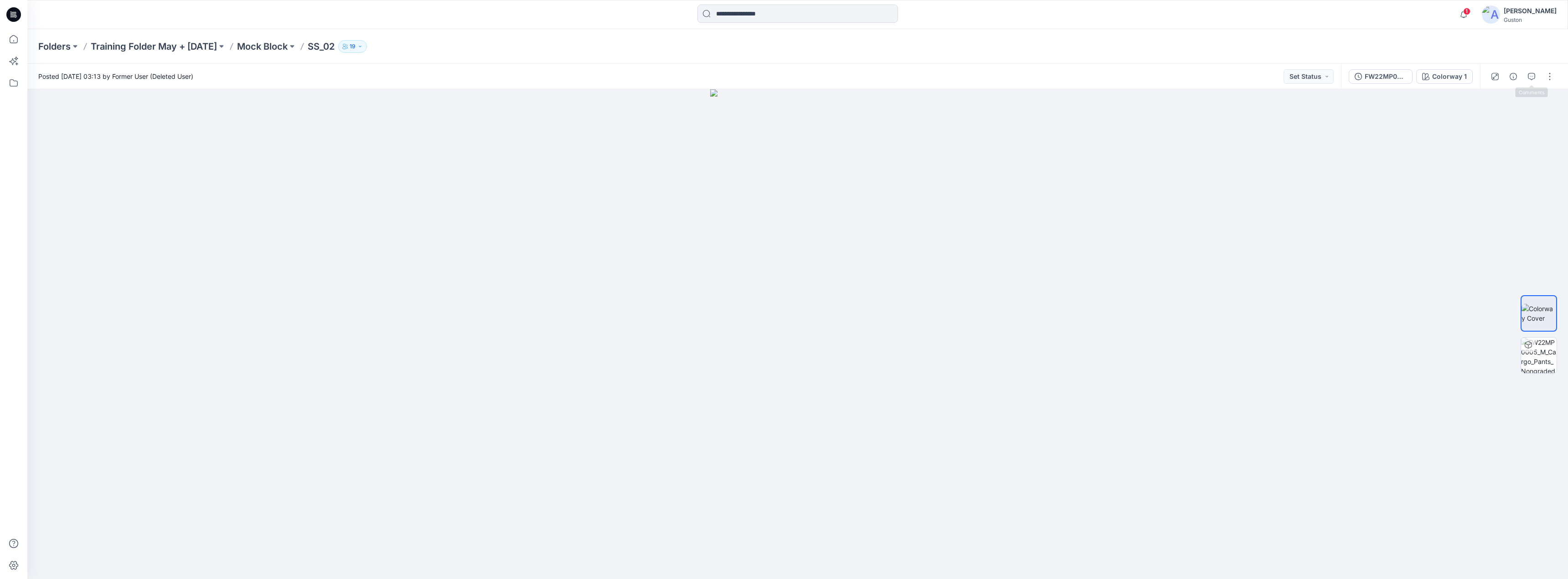
click at [1529, 68] on div at bounding box center [1522, 77] width 84 height 26
click at [1530, 76] on icon "button" at bounding box center [1531, 76] width 3 height 1
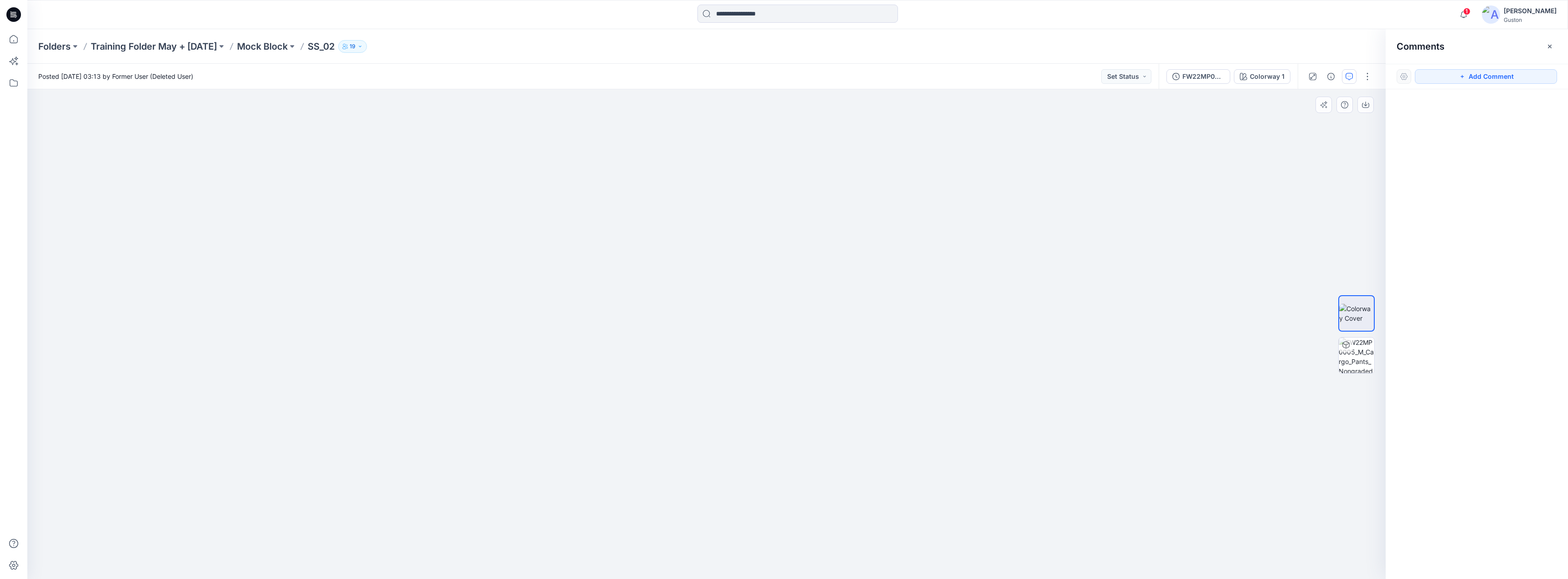
drag, startPoint x: 806, startPoint y: 299, endPoint x: 763, endPoint y: 297, distance: 43.0
drag, startPoint x: 772, startPoint y: 294, endPoint x: 741, endPoint y: 300, distance: 31.6
drag, startPoint x: 751, startPoint y: 279, endPoint x: 708, endPoint y: 379, distance: 108.9
drag, startPoint x: 861, startPoint y: 157, endPoint x: 861, endPoint y: 143, distance: 14.0
click at [860, 148] on div at bounding box center [707, 334] width 1359 height 490
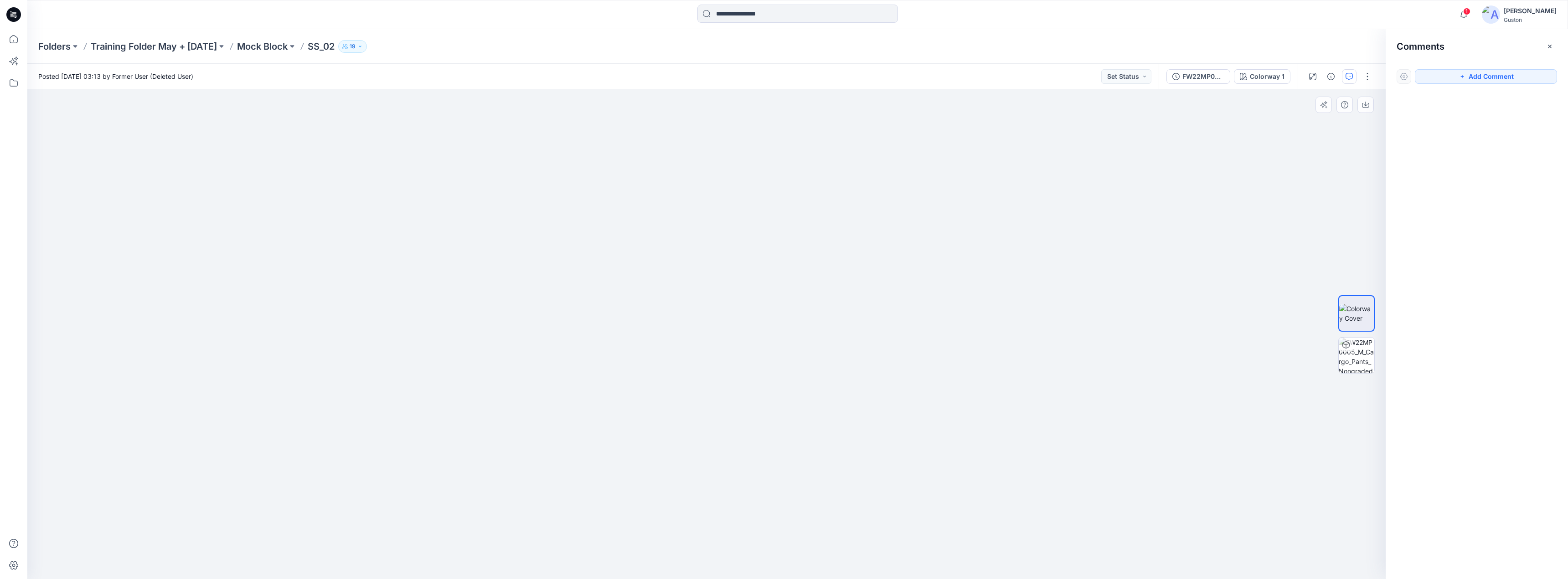
click at [863, 147] on div at bounding box center [707, 334] width 1359 height 490
drag, startPoint x: 897, startPoint y: 324, endPoint x: 899, endPoint y: 313, distance: 11.2
click at [899, 316] on div at bounding box center [707, 334] width 1359 height 490
click at [902, 313] on div at bounding box center [707, 334] width 1359 height 490
click at [898, 315] on div at bounding box center [707, 334] width 1359 height 490
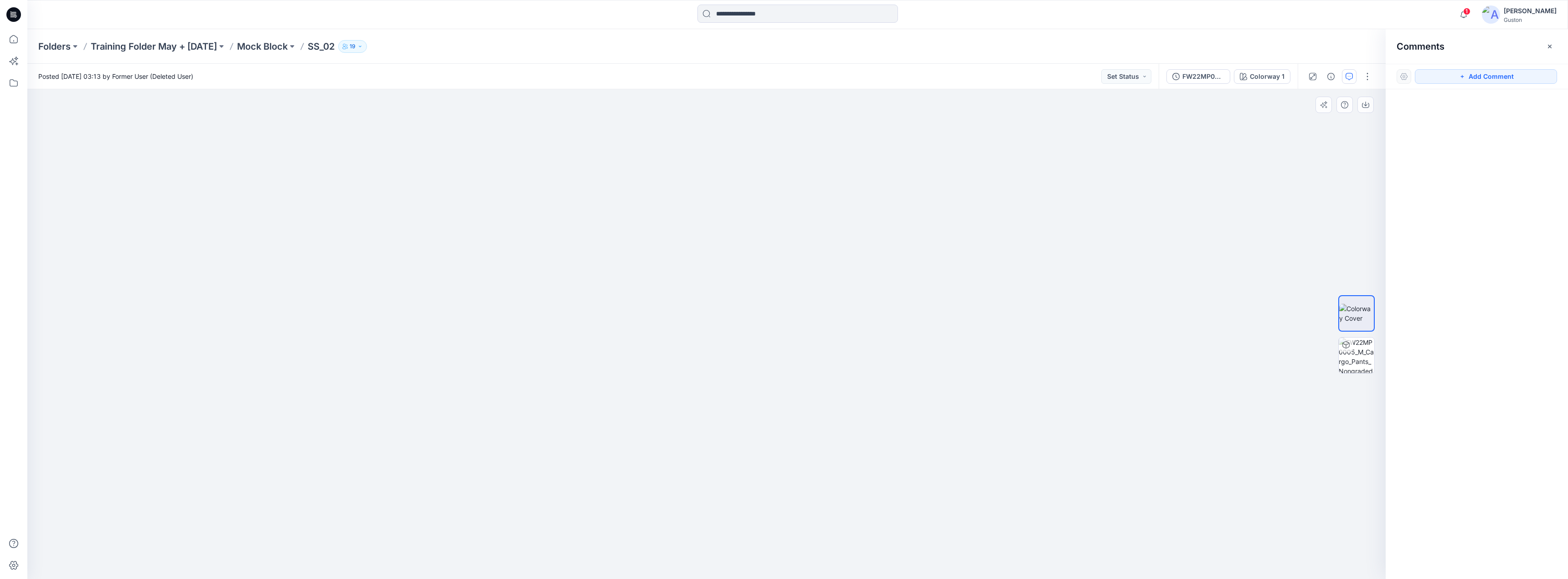
click at [575, 281] on div at bounding box center [707, 334] width 1359 height 490
click at [707, 173] on img at bounding box center [706, 326] width 188 height 506
click at [705, 174] on img at bounding box center [706, 326] width 188 height 506
drag, startPoint x: 740, startPoint y: 156, endPoint x: 677, endPoint y: 312, distance: 168.2
click at [680, 321] on img at bounding box center [706, 330] width 188 height 498
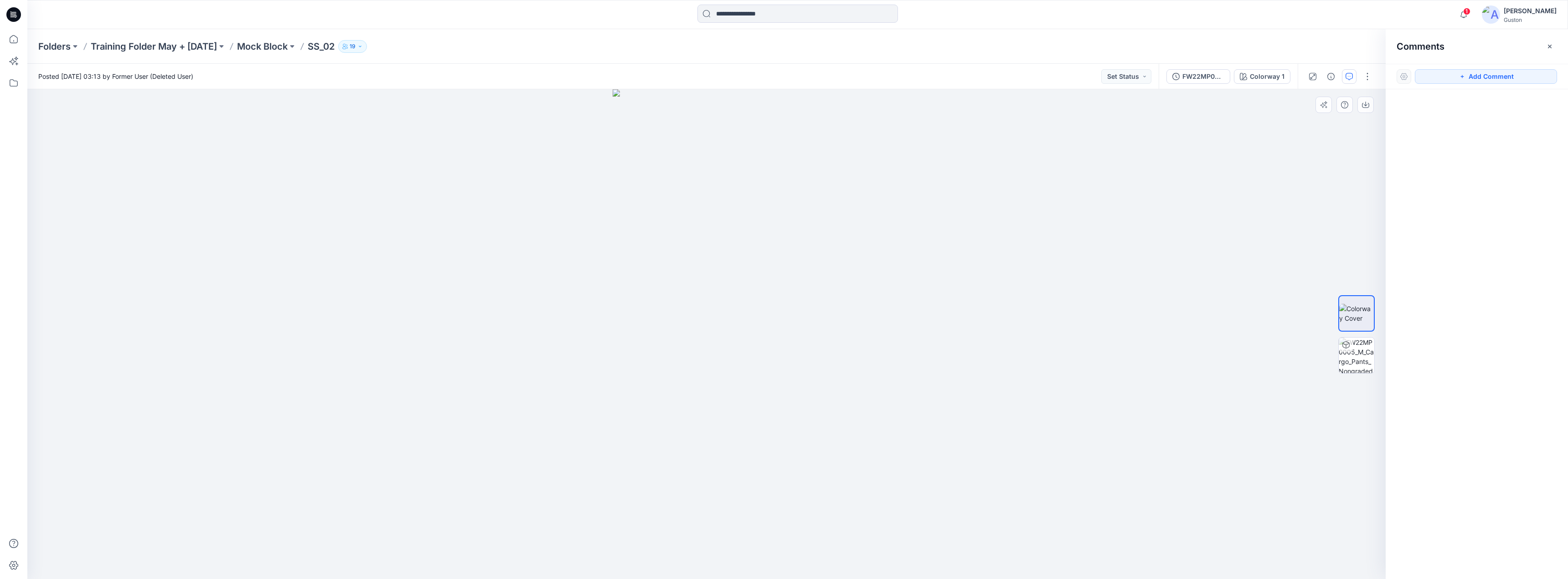
drag, startPoint x: 693, startPoint y: 141, endPoint x: 698, endPoint y: 163, distance: 22.6
click at [710, 186] on img at bounding box center [706, 334] width 188 height 490
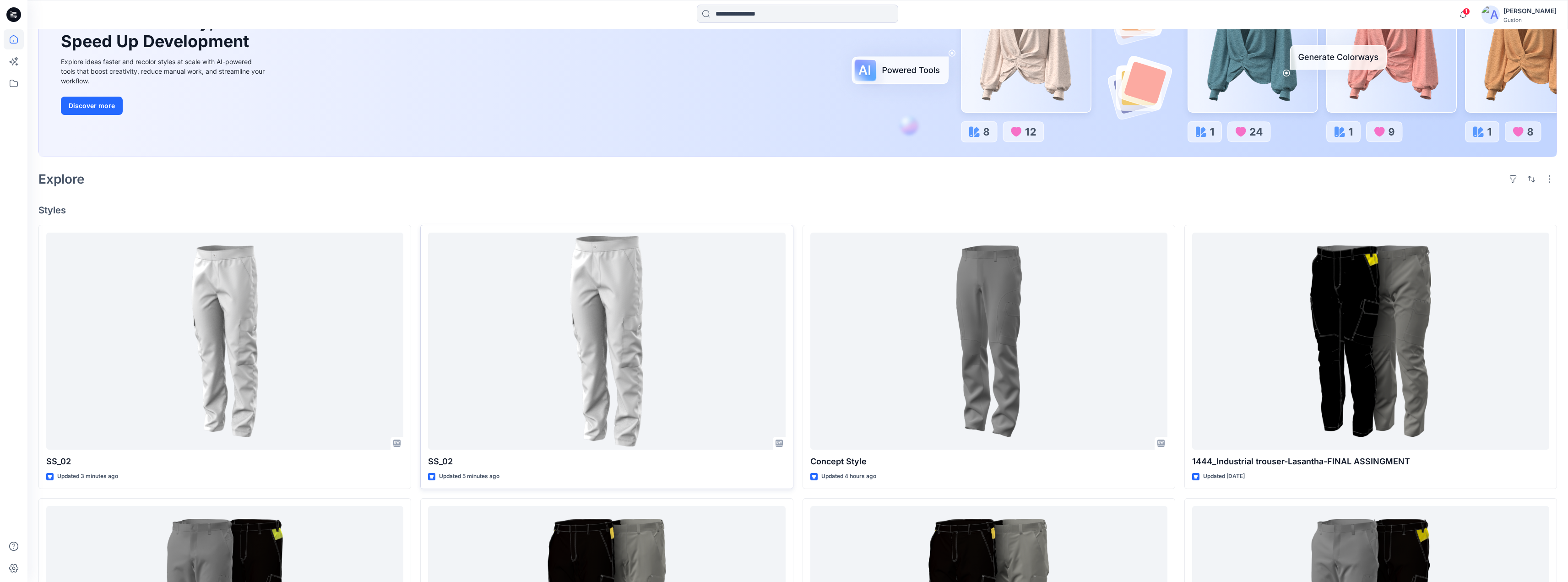
scroll to position [137, 0]
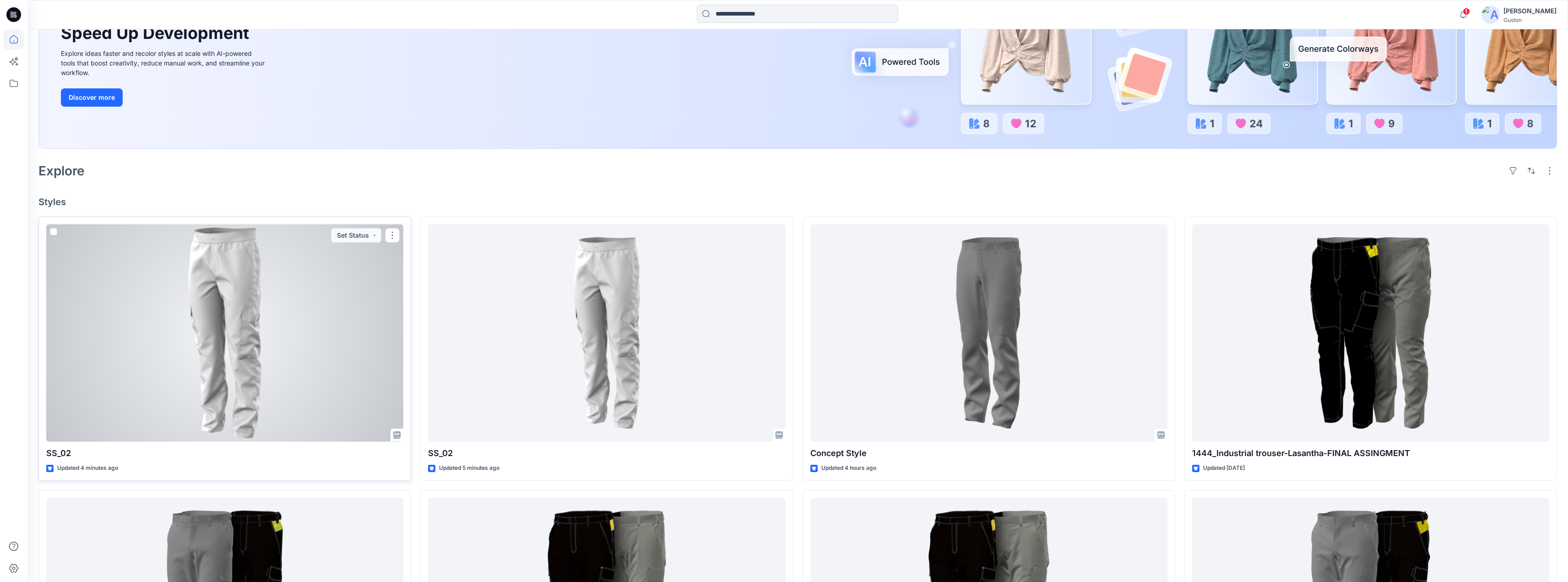
click at [300, 320] on div at bounding box center [224, 333] width 357 height 218
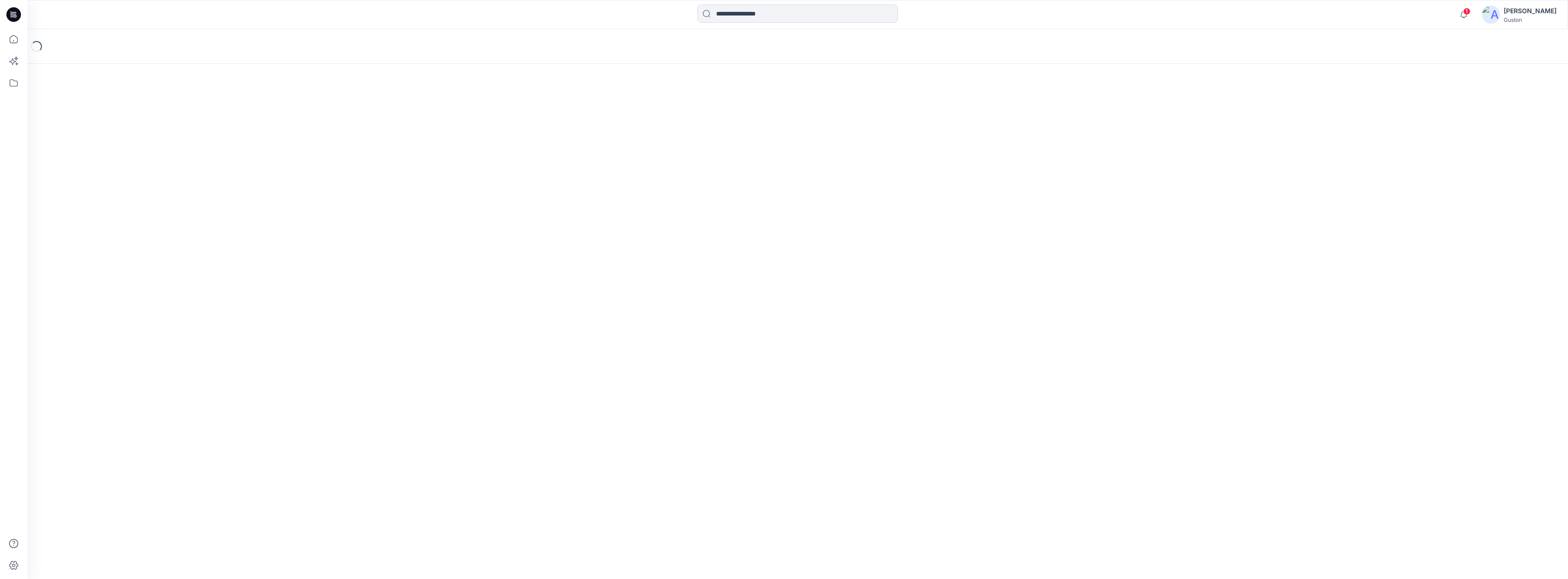
click at [296, 319] on div "Loading..." at bounding box center [798, 304] width 1541 height 550
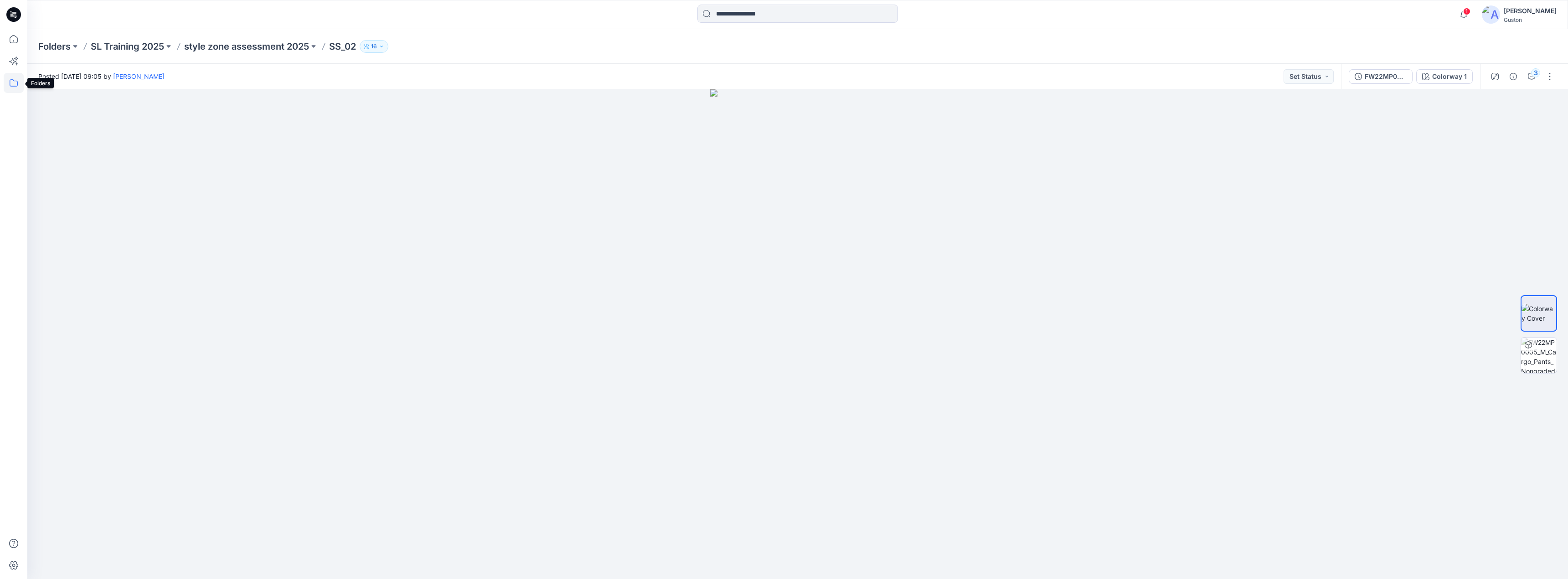
click at [11, 77] on icon at bounding box center [14, 82] width 20 height 20
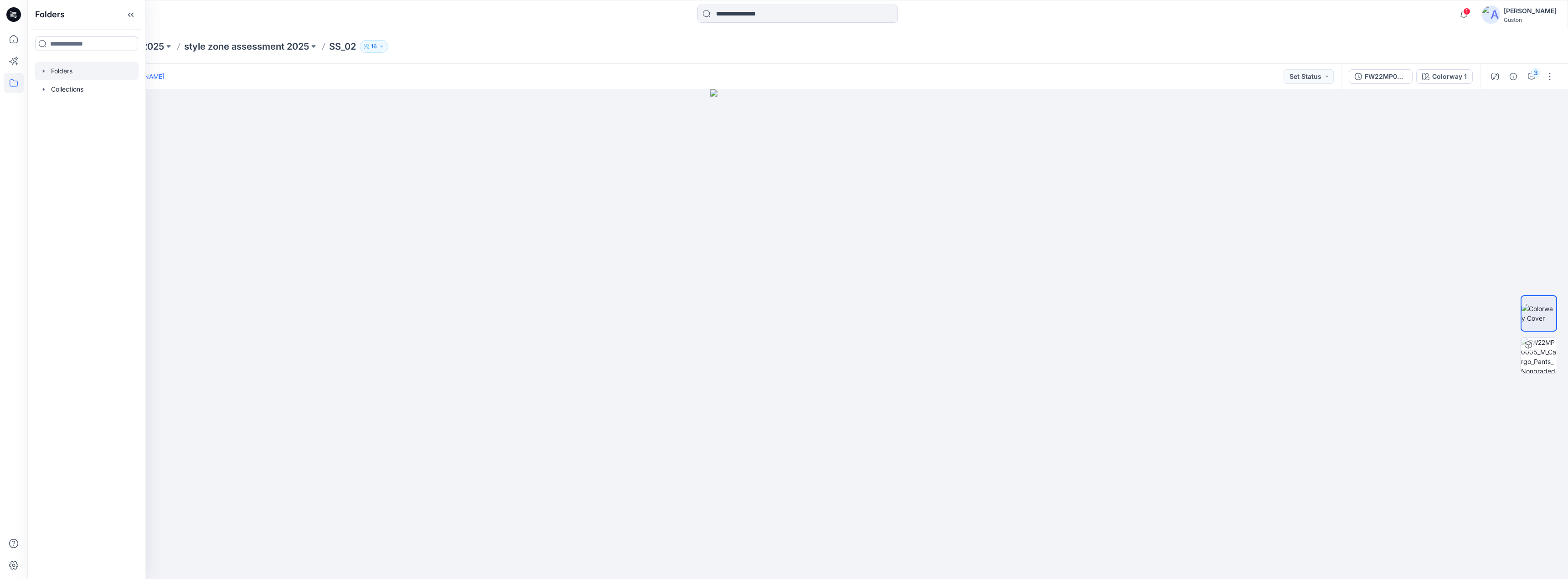
click at [43, 72] on icon "button" at bounding box center [43, 71] width 7 height 7
click at [50, 274] on icon "button" at bounding box center [52, 272] width 7 height 7
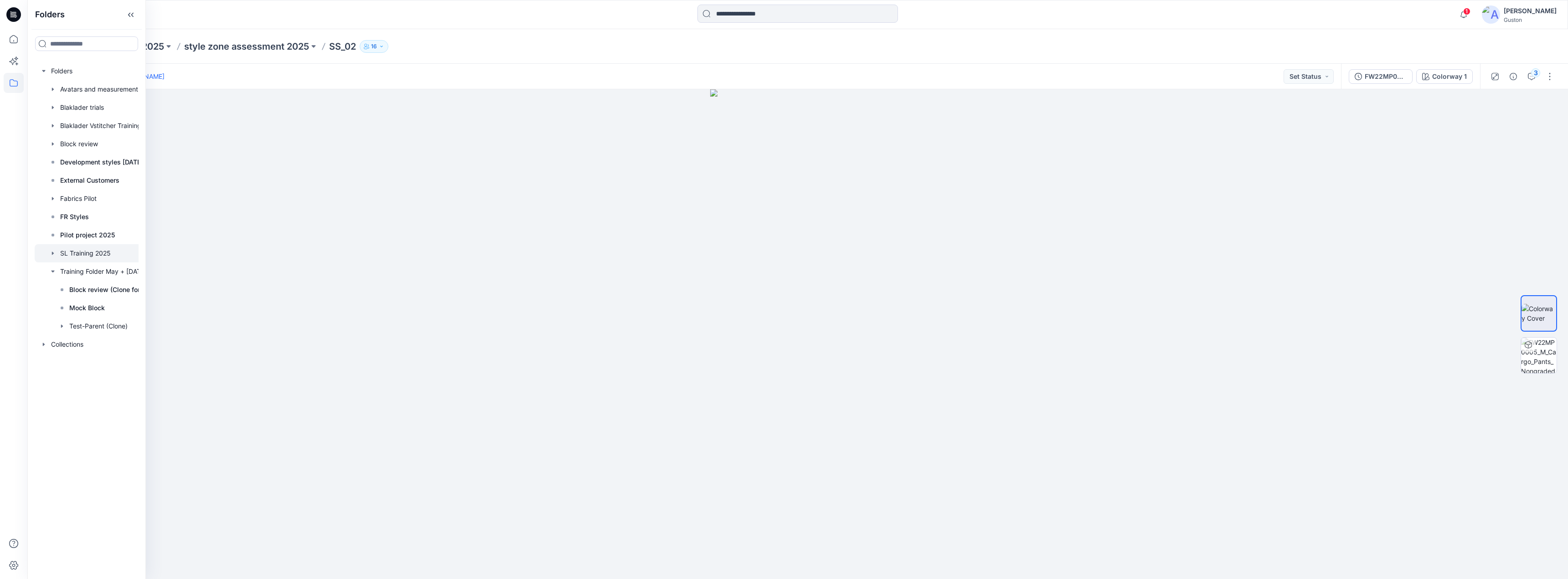
click at [49, 254] on icon "button" at bounding box center [52, 253] width 7 height 7
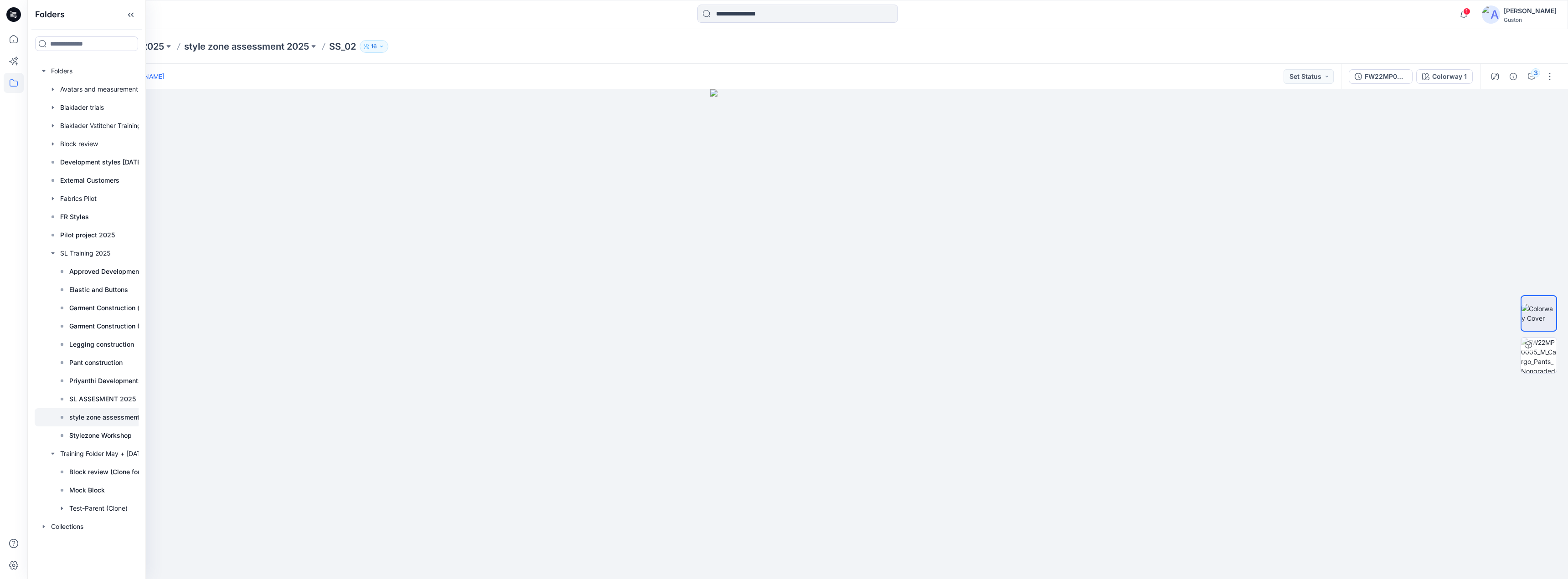
click at [98, 415] on p "style zone assessment 2025" at bounding box center [113, 417] width 88 height 11
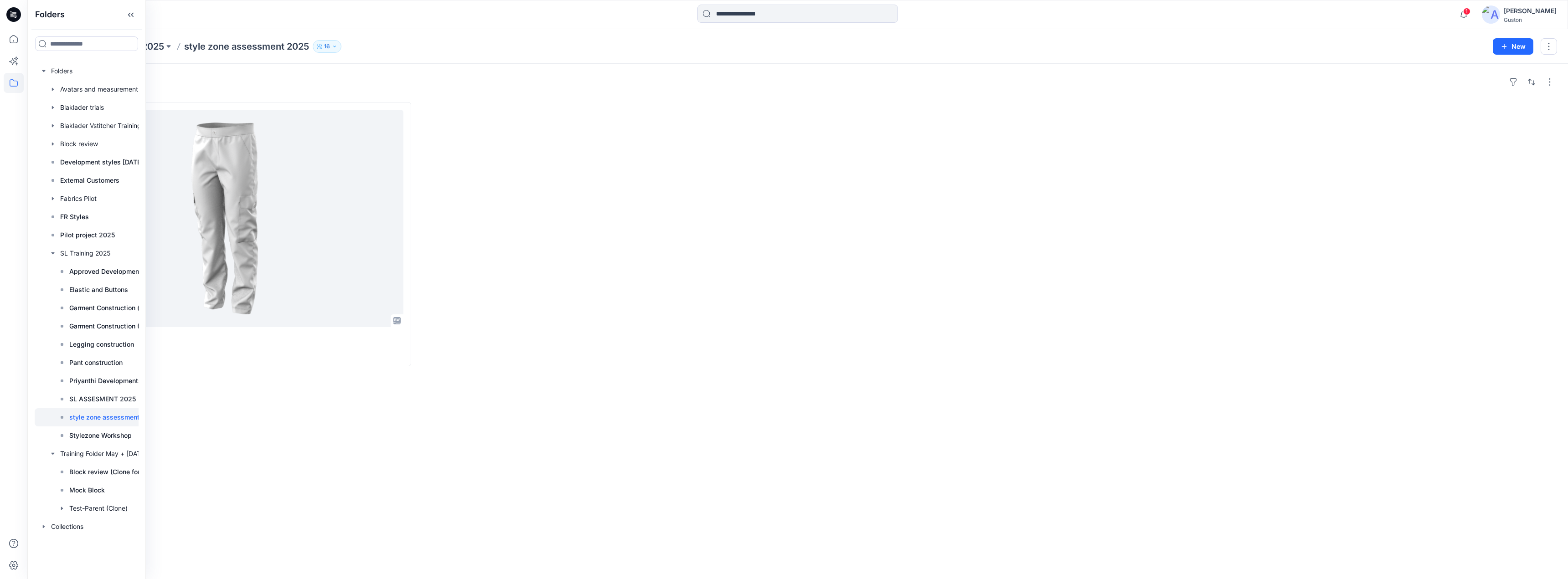
click at [626, 276] on div at bounding box center [607, 234] width 373 height 264
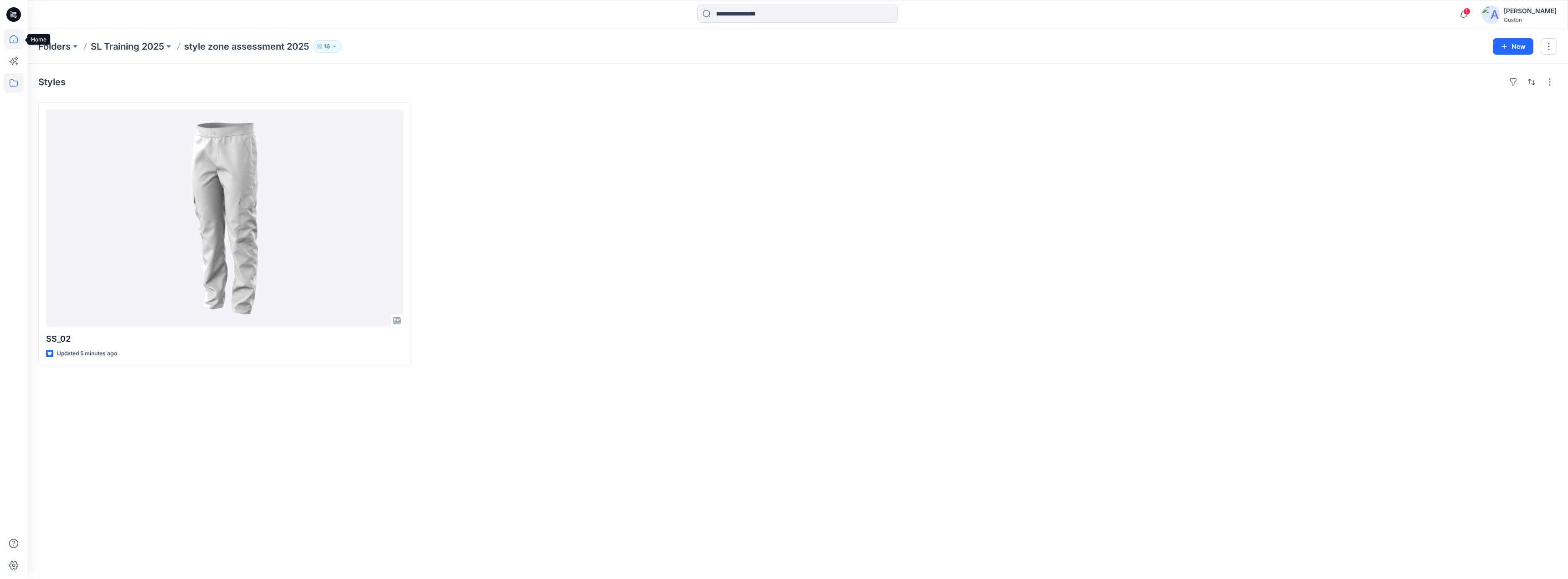
click at [13, 39] on icon at bounding box center [14, 39] width 20 height 20
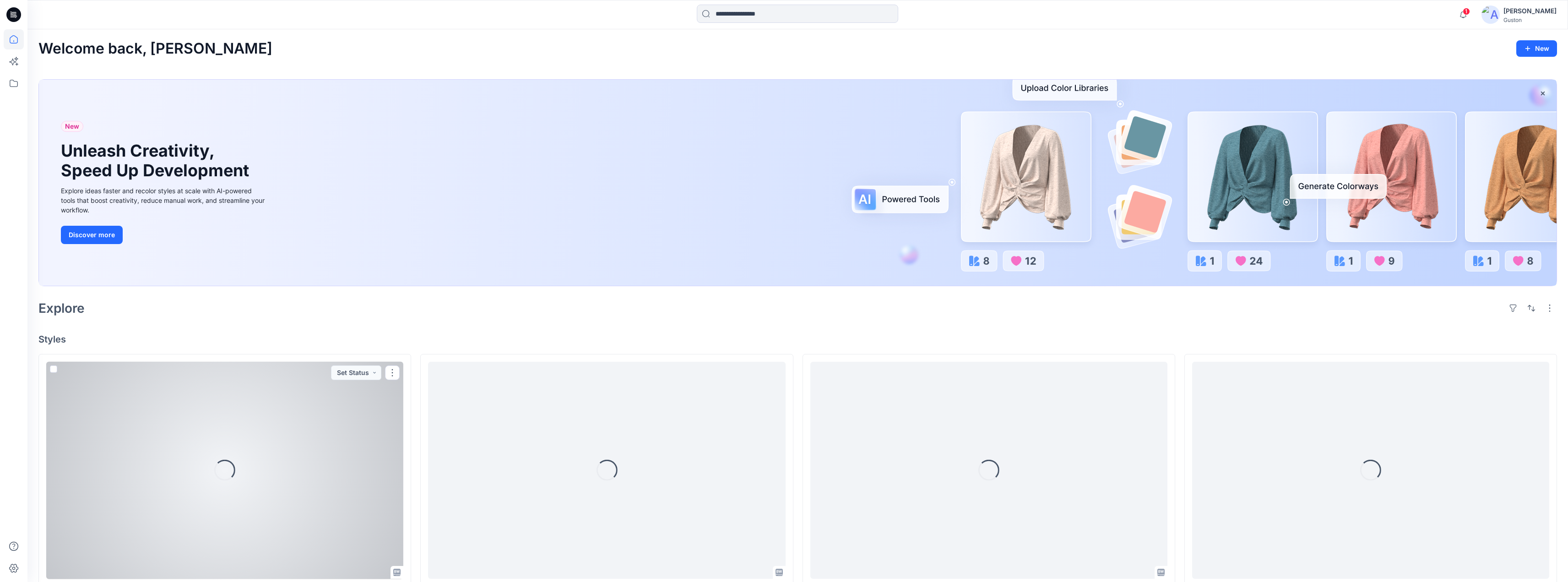
scroll to position [229, 0]
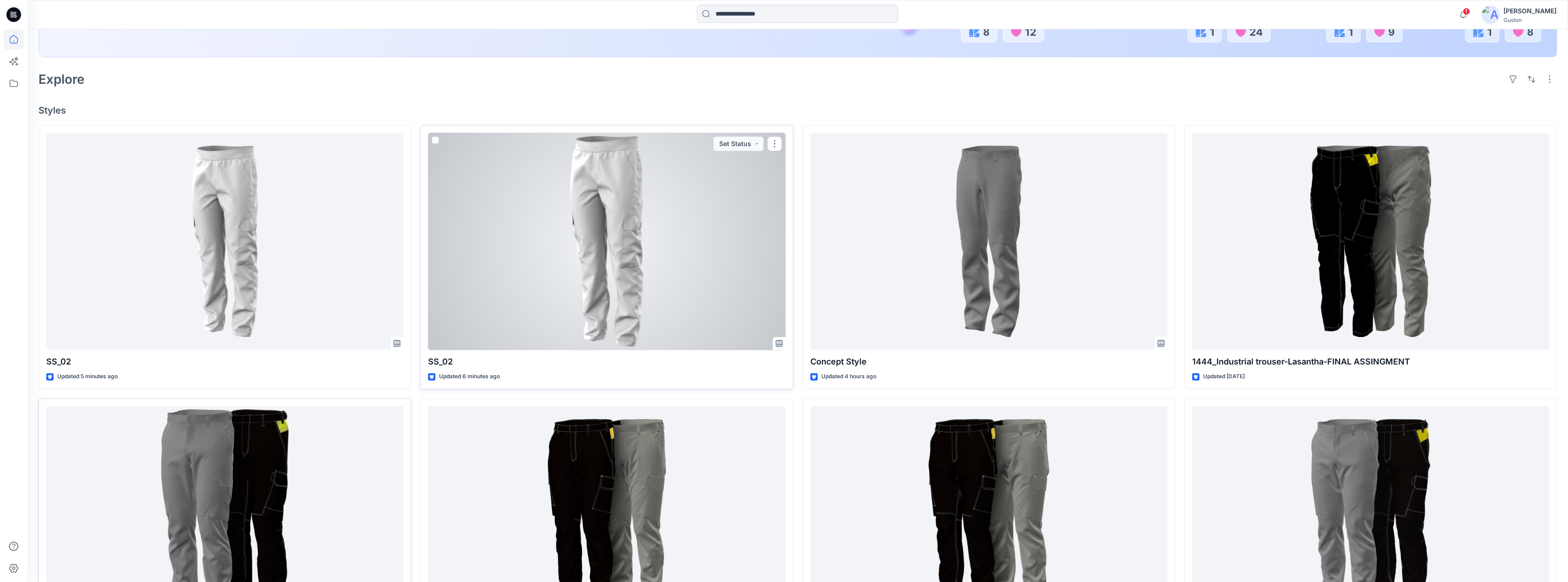
click at [679, 277] on div at bounding box center [606, 241] width 357 height 218
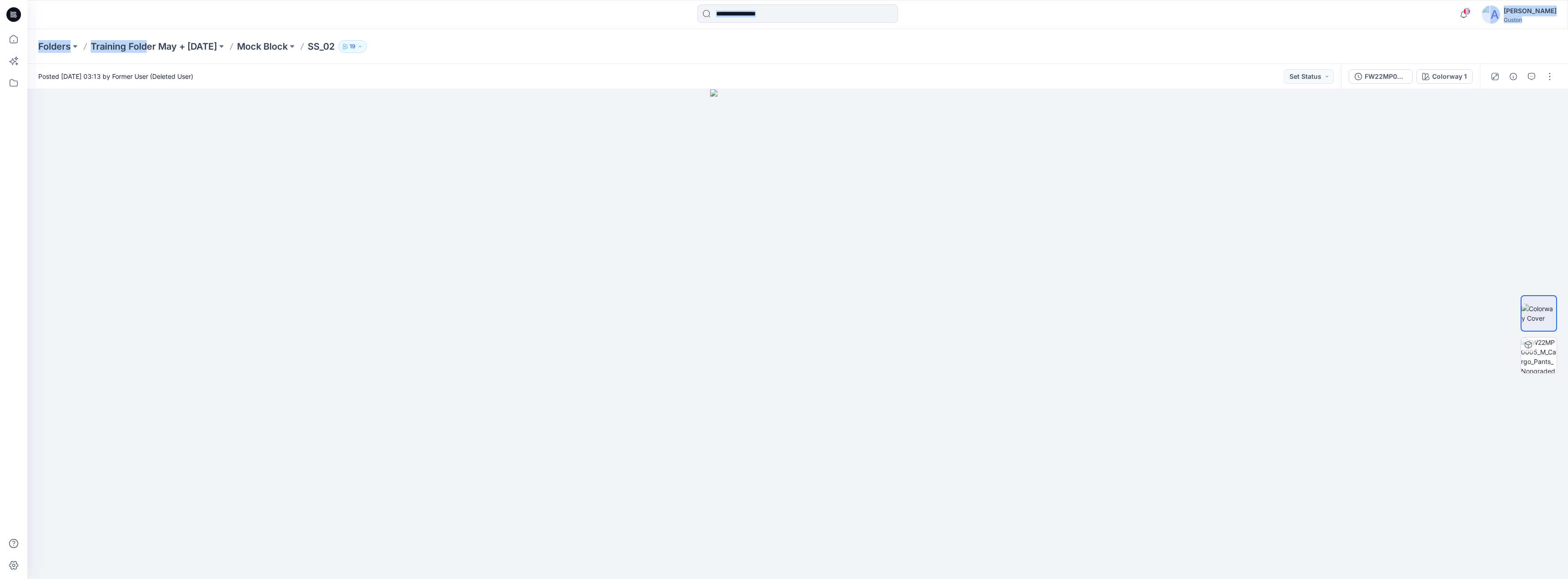
drag, startPoint x: 159, startPoint y: 29, endPoint x: 149, endPoint y: 32, distance: 10.4
click at [149, 35] on div "1 Notifications Apsara Mediwake shared FW22MP0005_M_Cargo_Pants_Nongraded in st…" at bounding box center [784, 289] width 1568 height 579
click at [113, 150] on div at bounding box center [798, 334] width 1541 height 490
click at [1544, 323] on img at bounding box center [1539, 313] width 35 height 19
click at [1545, 351] on img at bounding box center [1539, 355] width 35 height 35
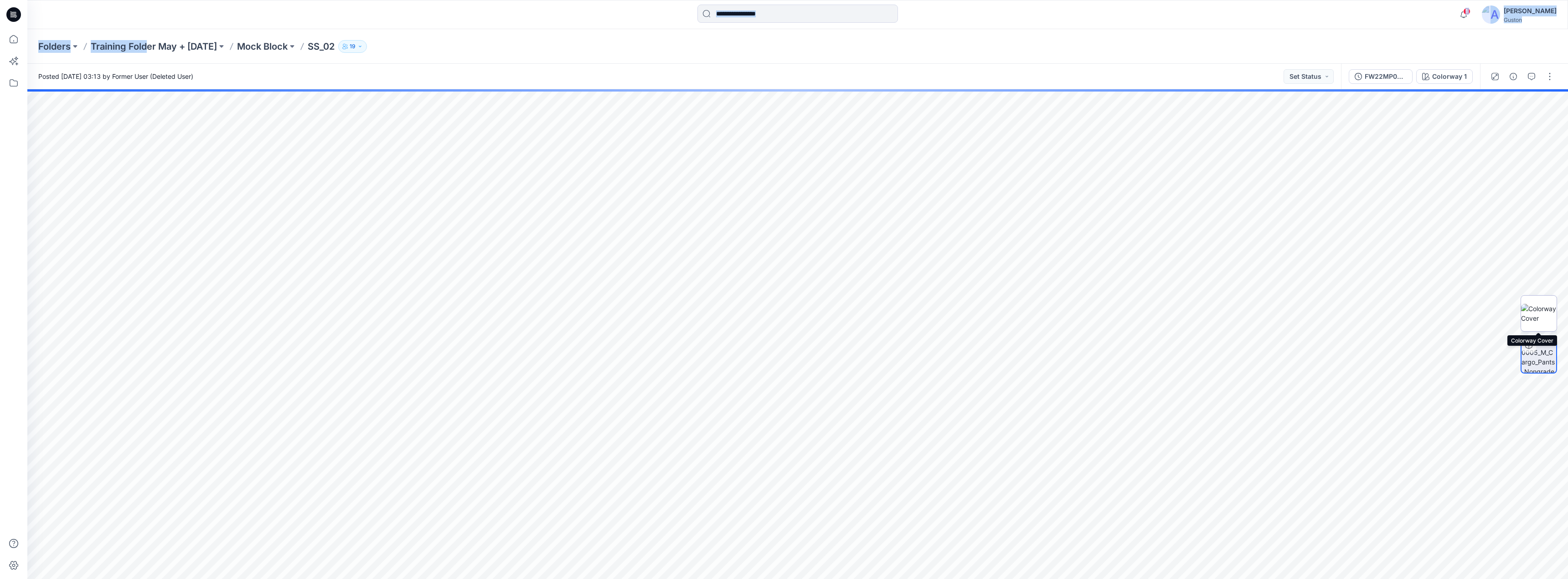
click at [1541, 317] on img at bounding box center [1539, 313] width 35 height 19
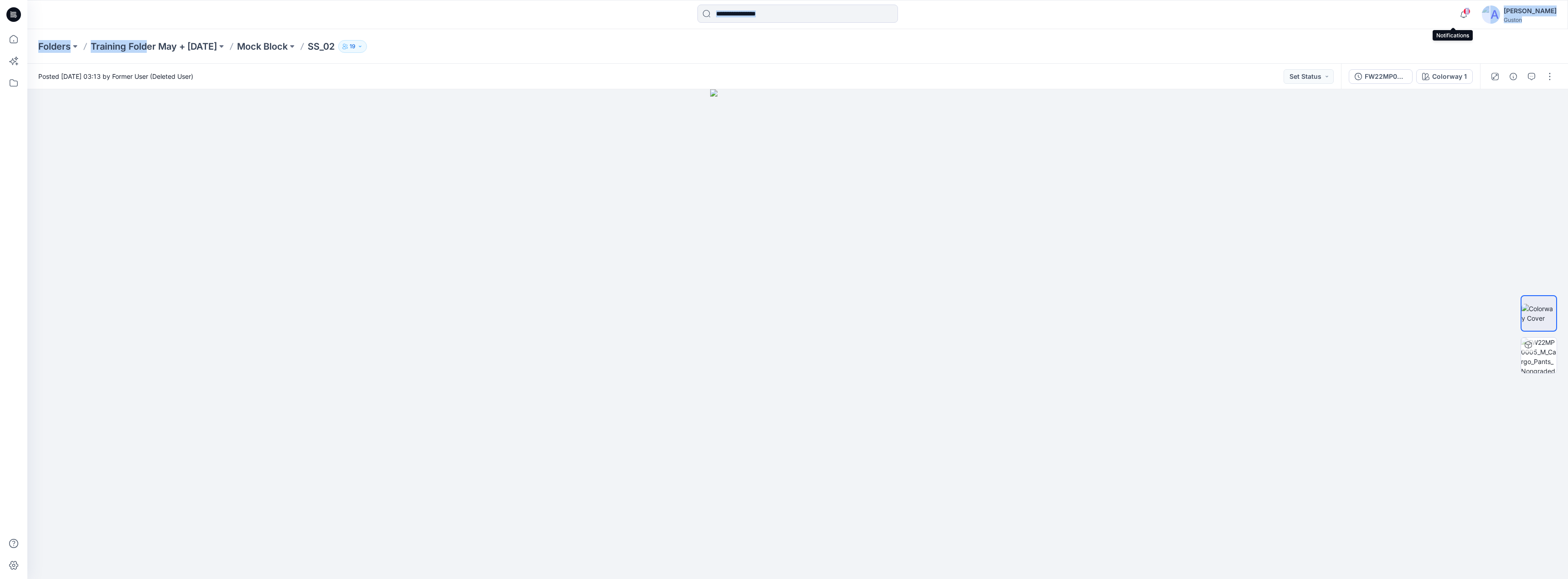
click at [1463, 12] on span "1" at bounding box center [1467, 11] width 7 height 7
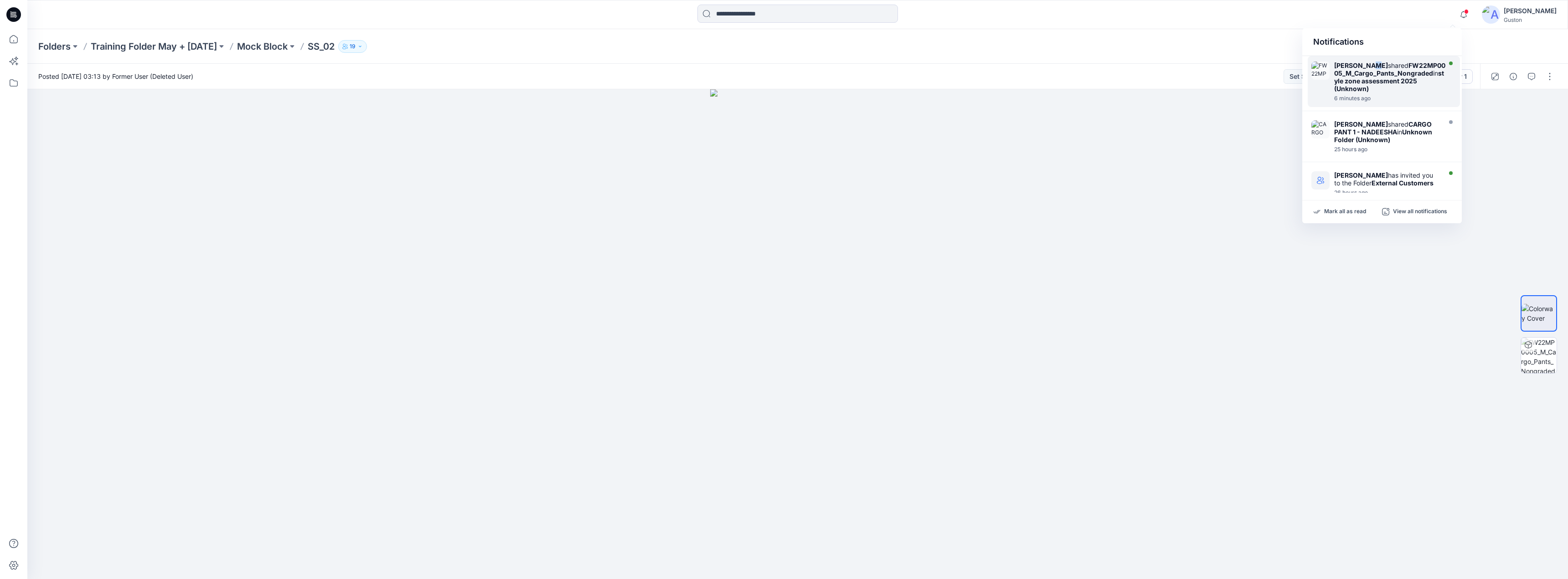
click at [1372, 61] on div "Apsara Mediwake shared FW22MP0005_M_Cargo_Pants_Nongraded in style zone assessm…" at bounding box center [1383, 82] width 152 height 51
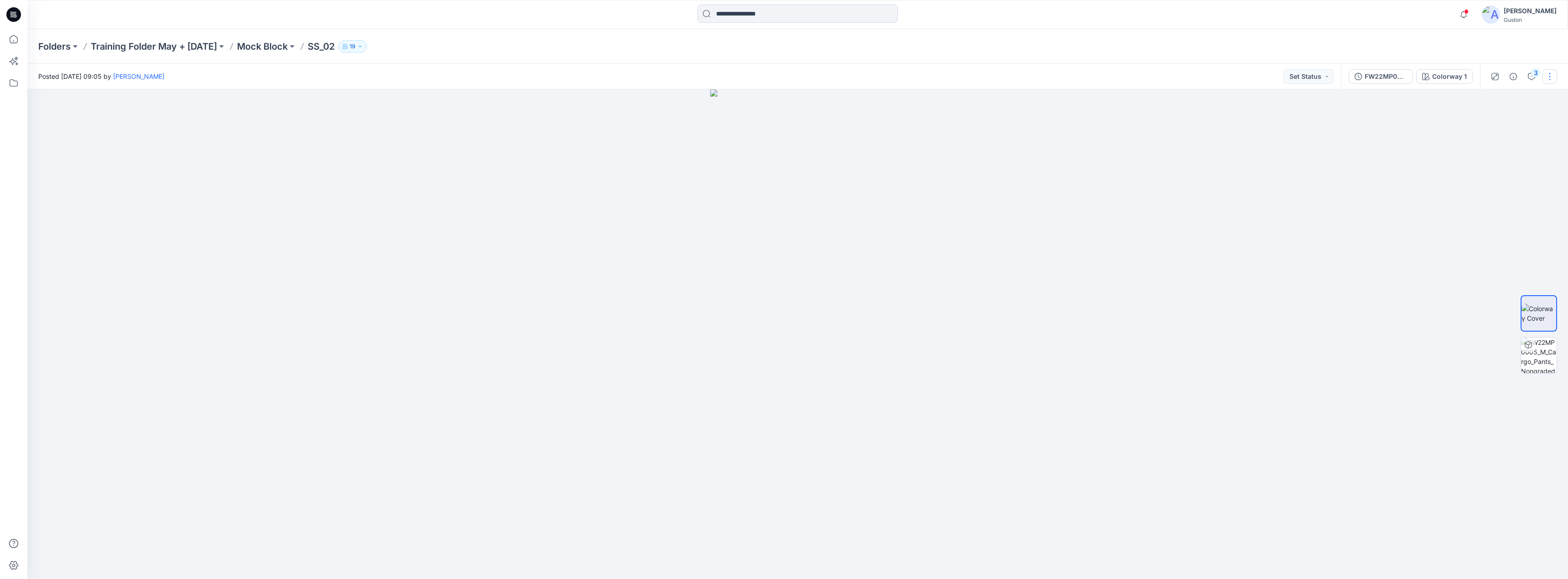
click at [1551, 75] on button "button" at bounding box center [1550, 77] width 14 height 14
click at [1534, 75] on div "3" at bounding box center [1536, 73] width 9 height 9
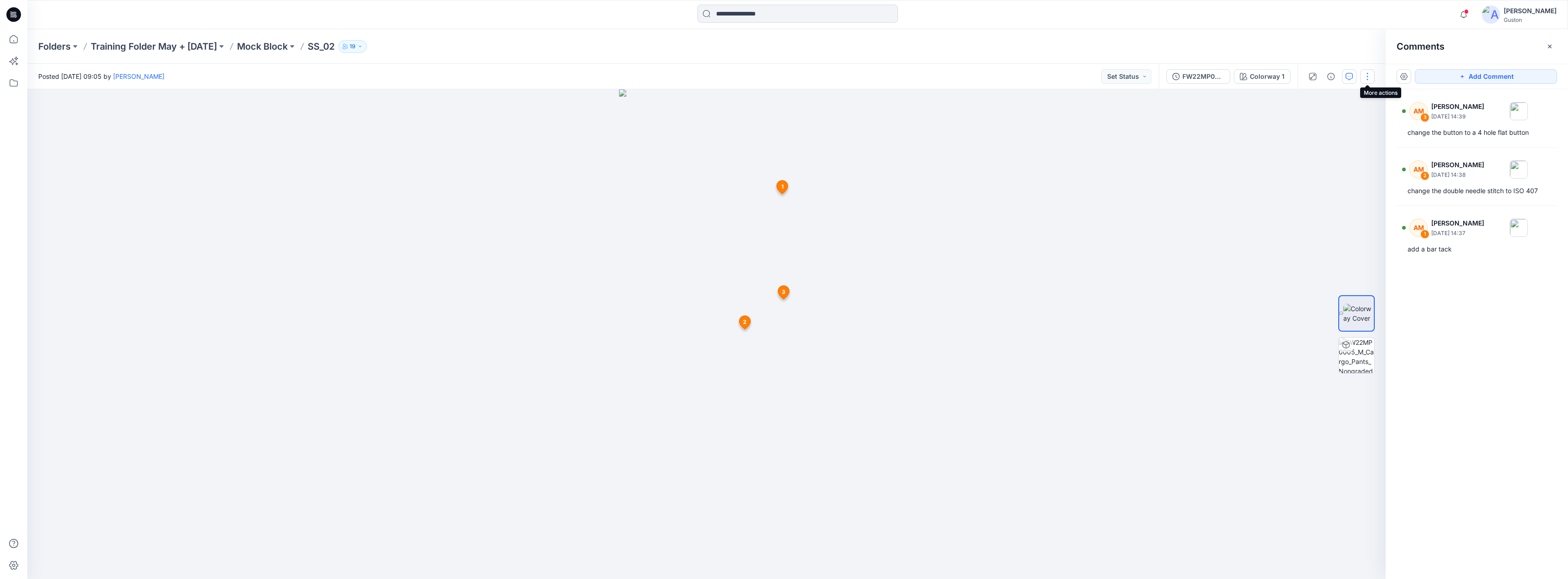
click at [1368, 77] on button "button" at bounding box center [1367, 77] width 14 height 14
click at [1226, 145] on div at bounding box center [707, 334] width 1359 height 490
click at [1363, 77] on button "button" at bounding box center [1367, 77] width 14 height 14
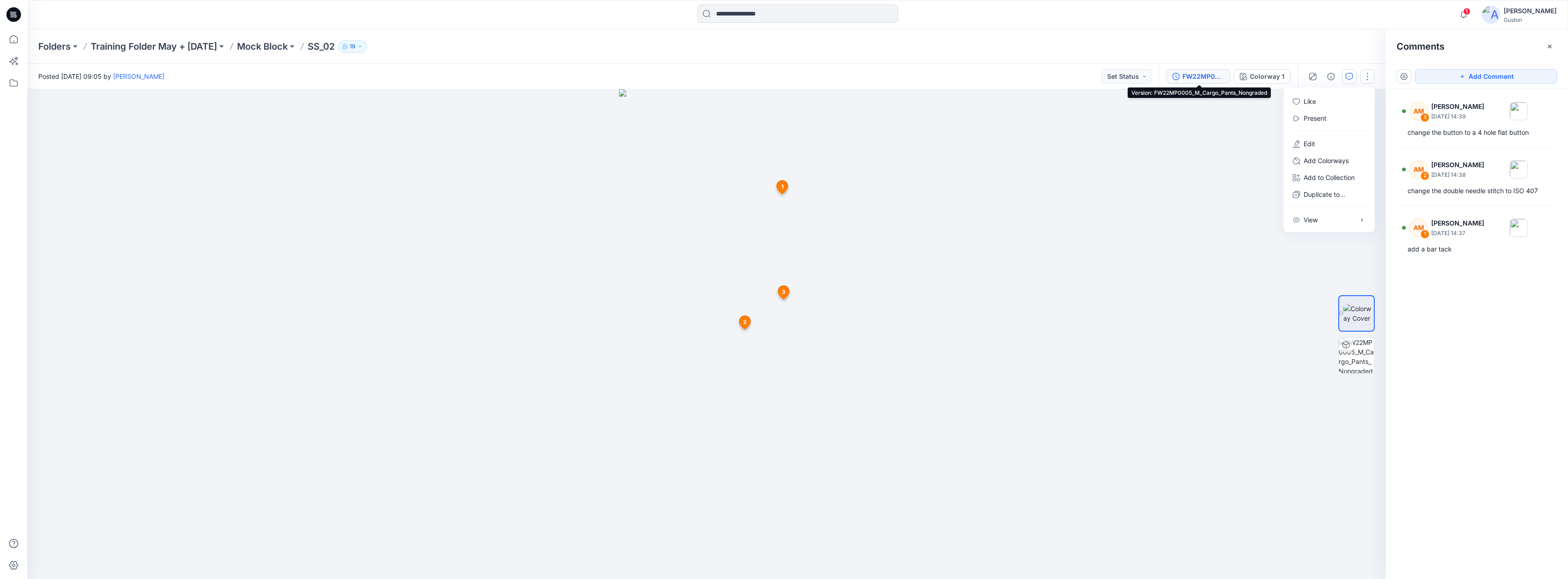
click at [1202, 71] on div "FW22MP0005_M_Cargo_Pants_Nongraded" at bounding box center [1203, 76] width 42 height 10
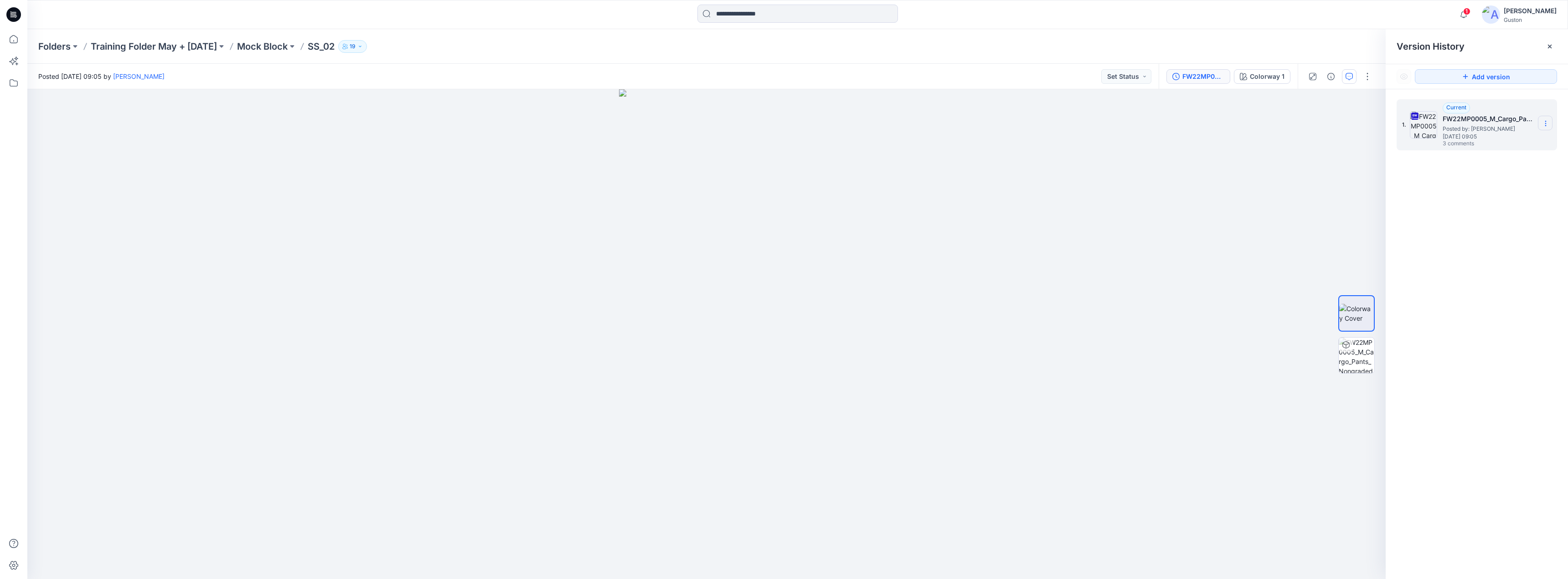
click at [1547, 125] on icon at bounding box center [1545, 123] width 7 height 7
click at [1353, 77] on button "button" at bounding box center [1349, 77] width 14 height 14
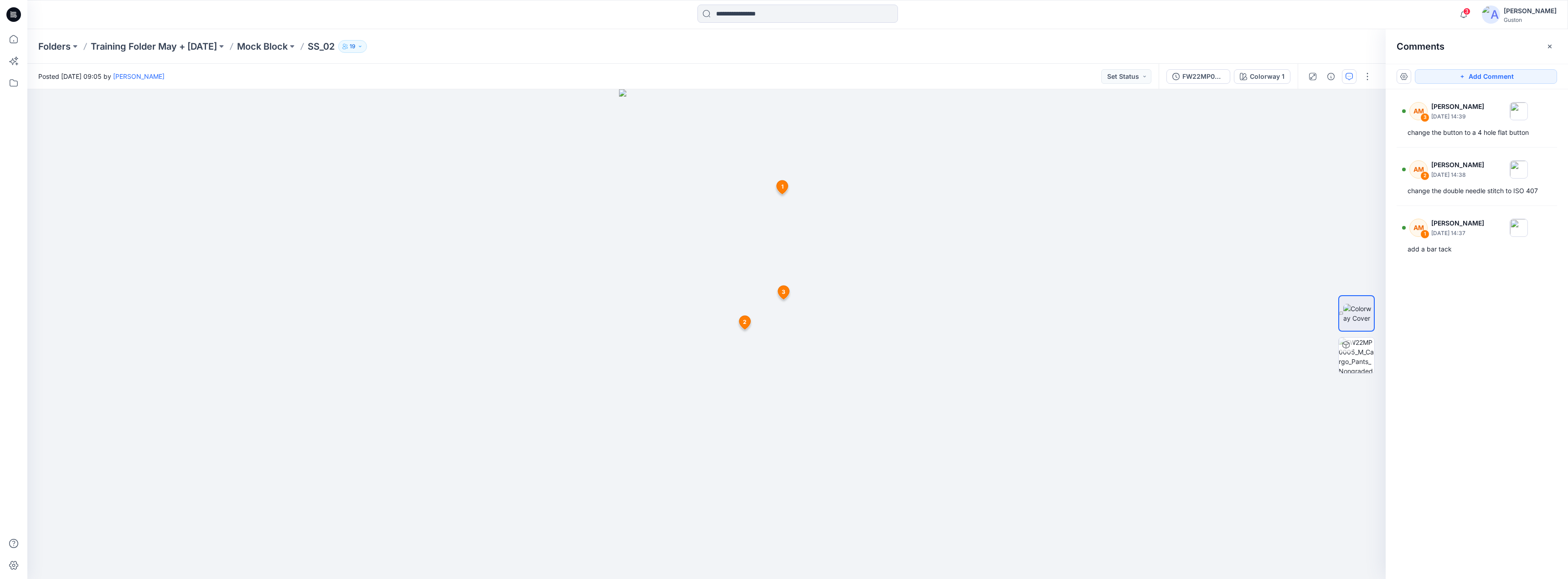
click at [1274, 31] on div "Folders Training Folder May + June 2025 Mock Block SS_02 19" at bounding box center [798, 46] width 1541 height 35
click at [1322, 41] on div "Folders Training Folder May + June 2025 Mock Block SS_02 19" at bounding box center [762, 46] width 1448 height 13
click at [1334, 44] on div "Folders Training Folder May + June 2025 Mock Block SS_02 19" at bounding box center [762, 46] width 1448 height 13
drag, startPoint x: 998, startPoint y: 362, endPoint x: 641, endPoint y: 1, distance: 507.7
click at [957, 336] on div "Colorway 1 Loading... Material Properties Loading... 4 1 AM Apsara Mediwake Aug…" at bounding box center [707, 334] width 1359 height 490
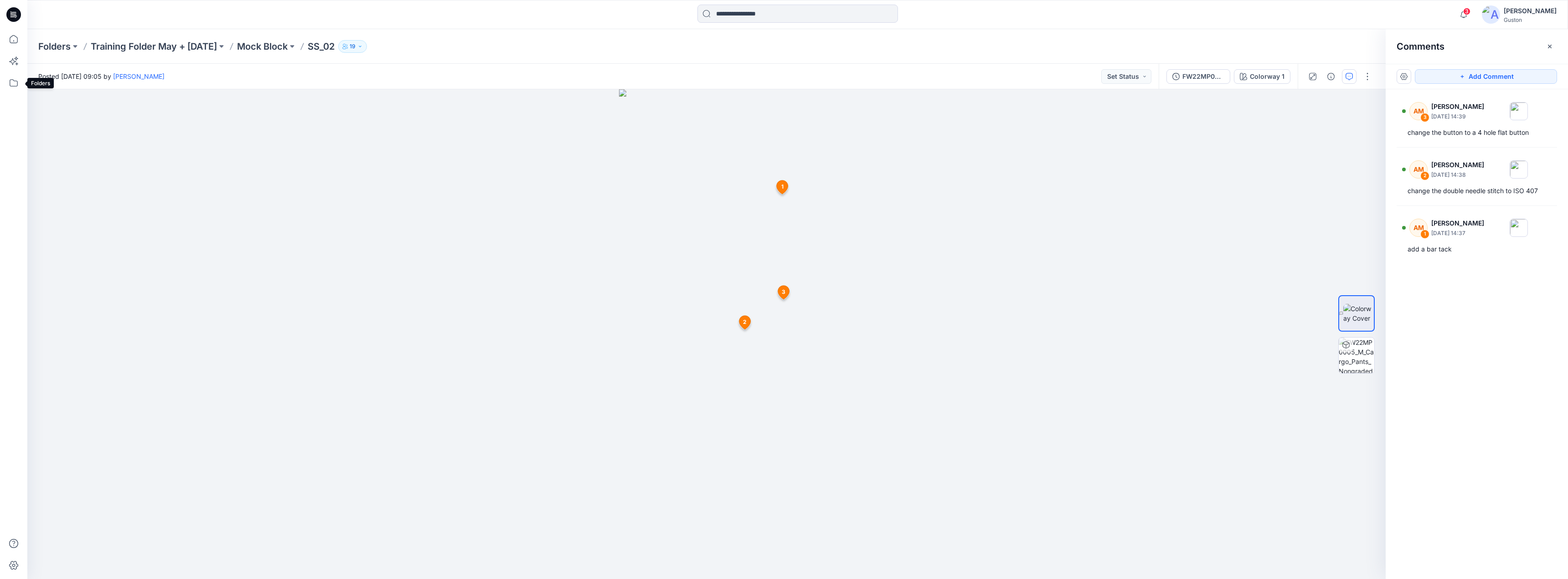
drag, startPoint x: 12, startPoint y: 88, endPoint x: 12, endPoint y: 96, distance: 8.0
click at [12, 91] on icon at bounding box center [14, 82] width 20 height 20
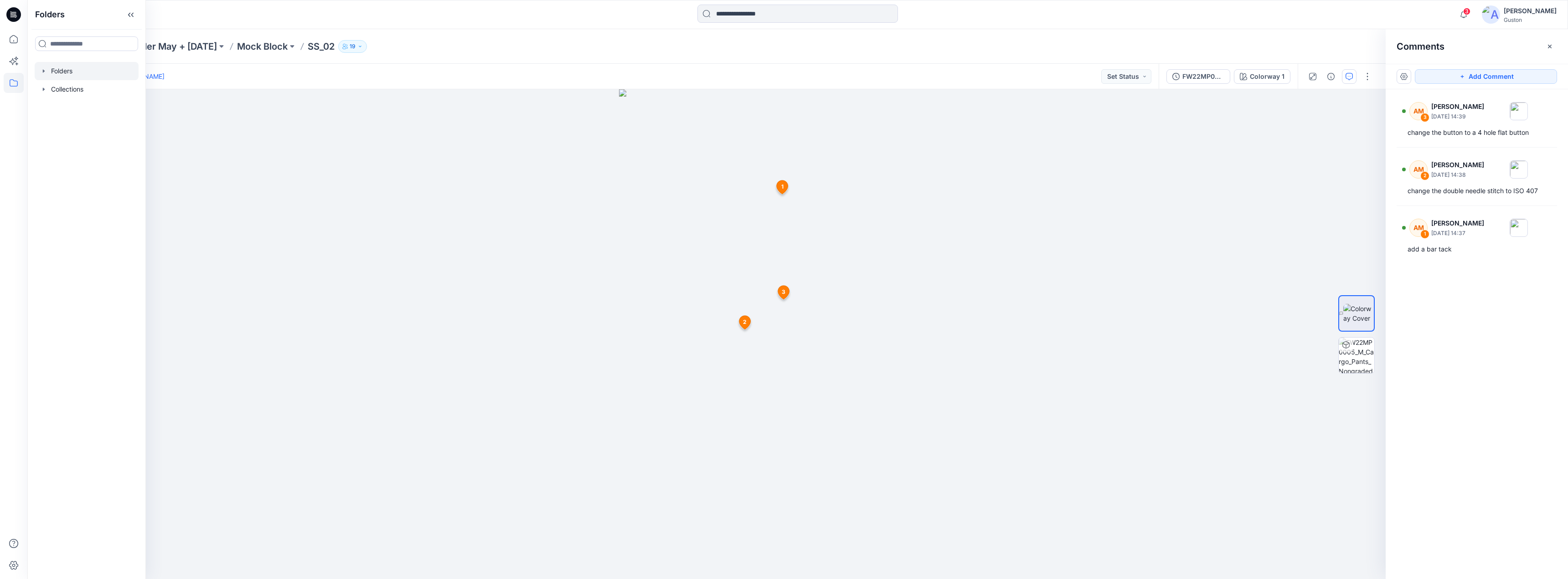
click at [62, 71] on div at bounding box center [86, 71] width 104 height 18
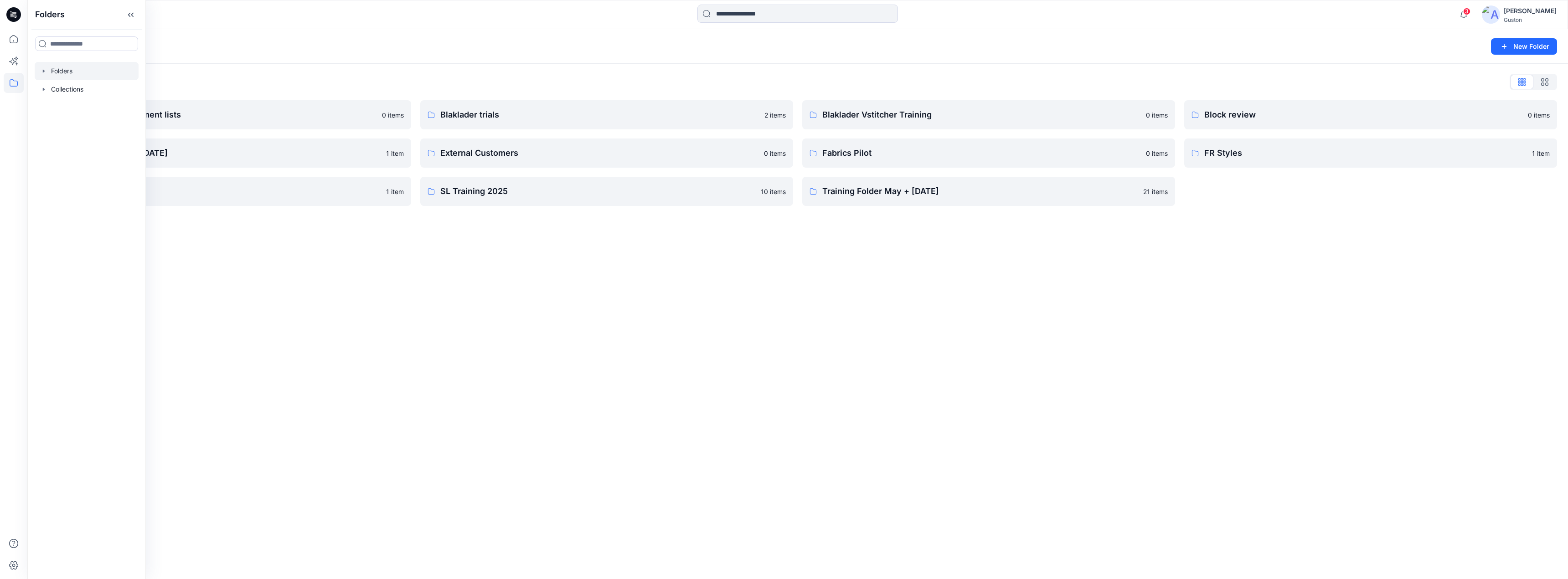
click at [285, 245] on div "Folders New Folder Folders List Avatars and measurement lists 0 items Developme…" at bounding box center [798, 304] width 1541 height 550
click at [522, 193] on p "SL Training 2025" at bounding box center [597, 192] width 315 height 13
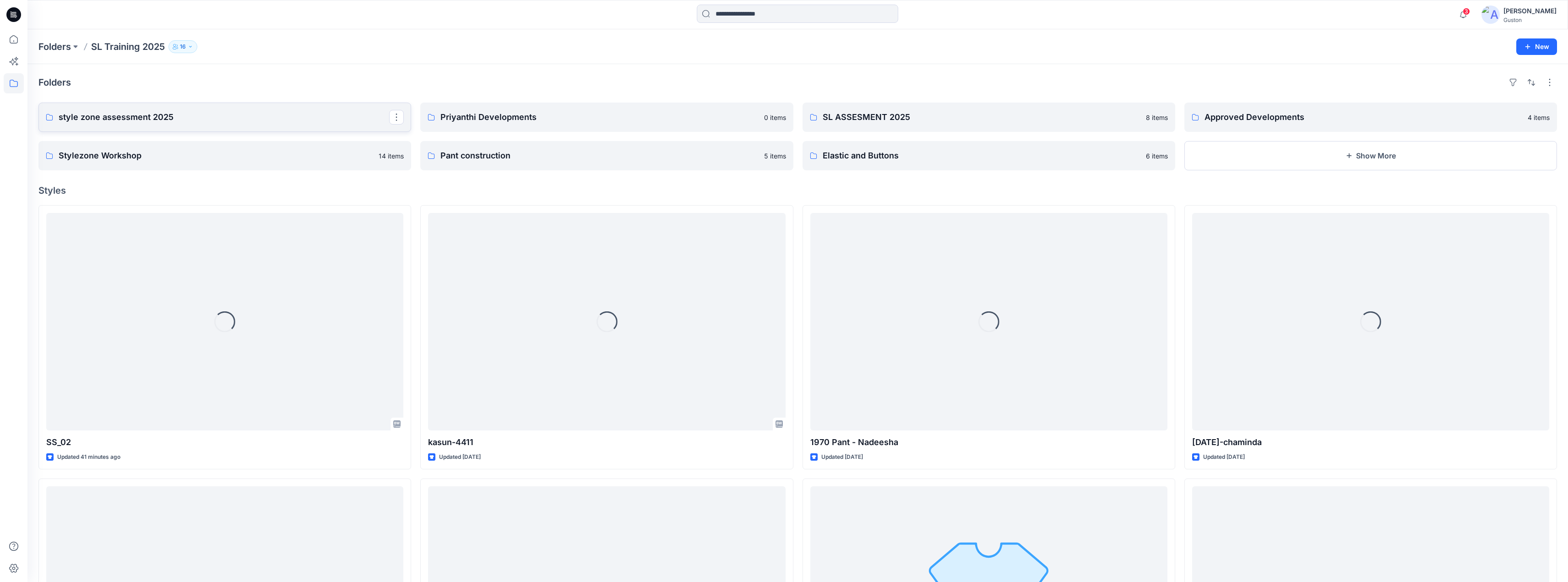
click at [187, 117] on p "style zone assessment 2025" at bounding box center [223, 118] width 331 height 13
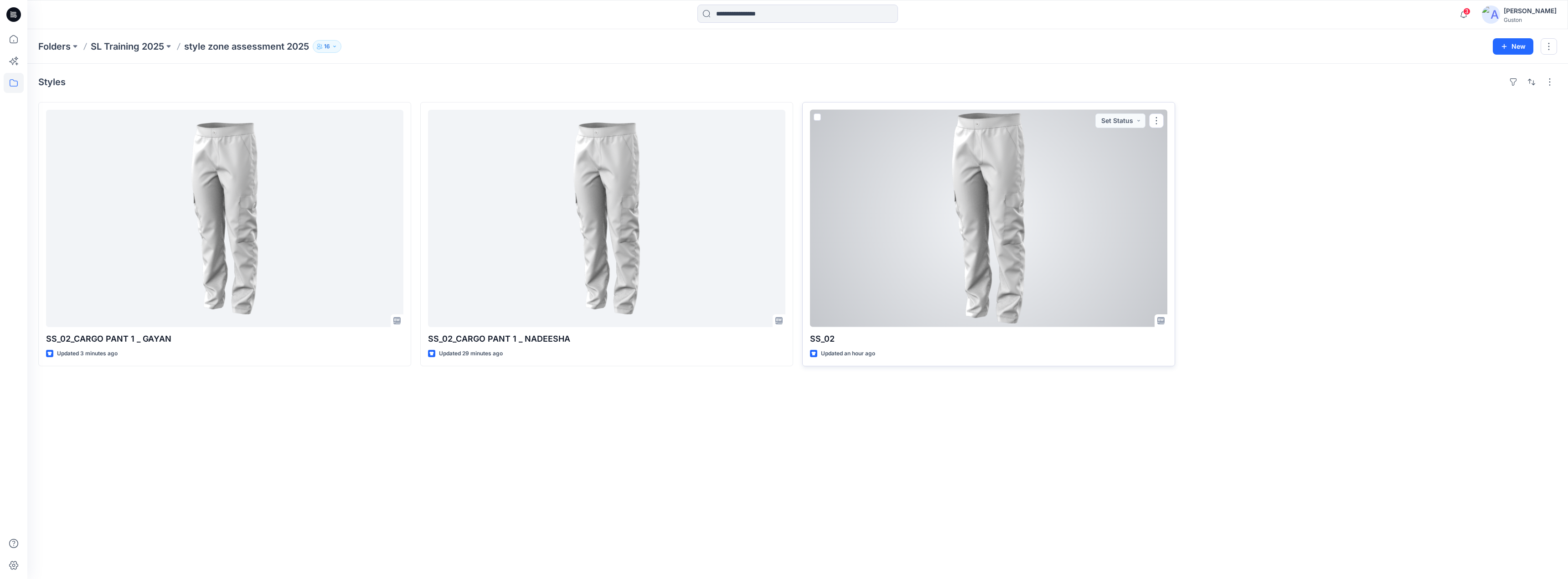
click at [982, 262] on div at bounding box center [989, 219] width 357 height 217
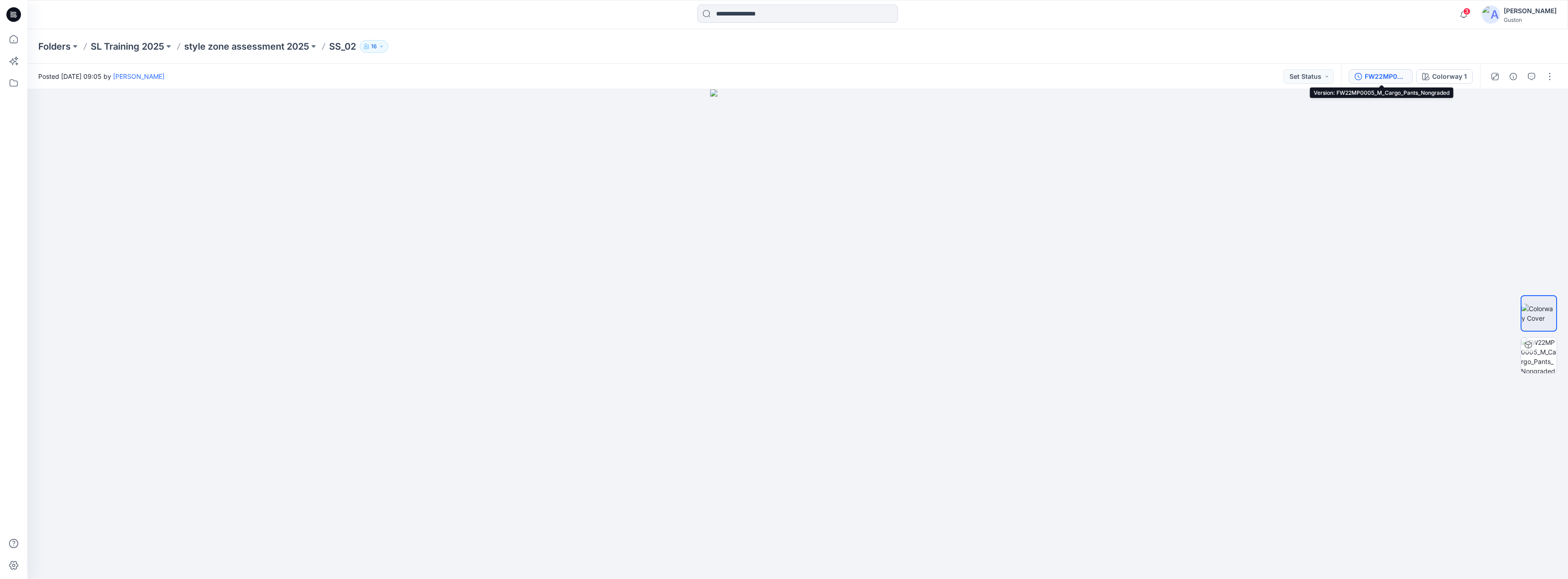
click at [1377, 79] on div "FW22MP0005_M_Cargo_Pants_Nongraded" at bounding box center [1385, 76] width 42 height 10
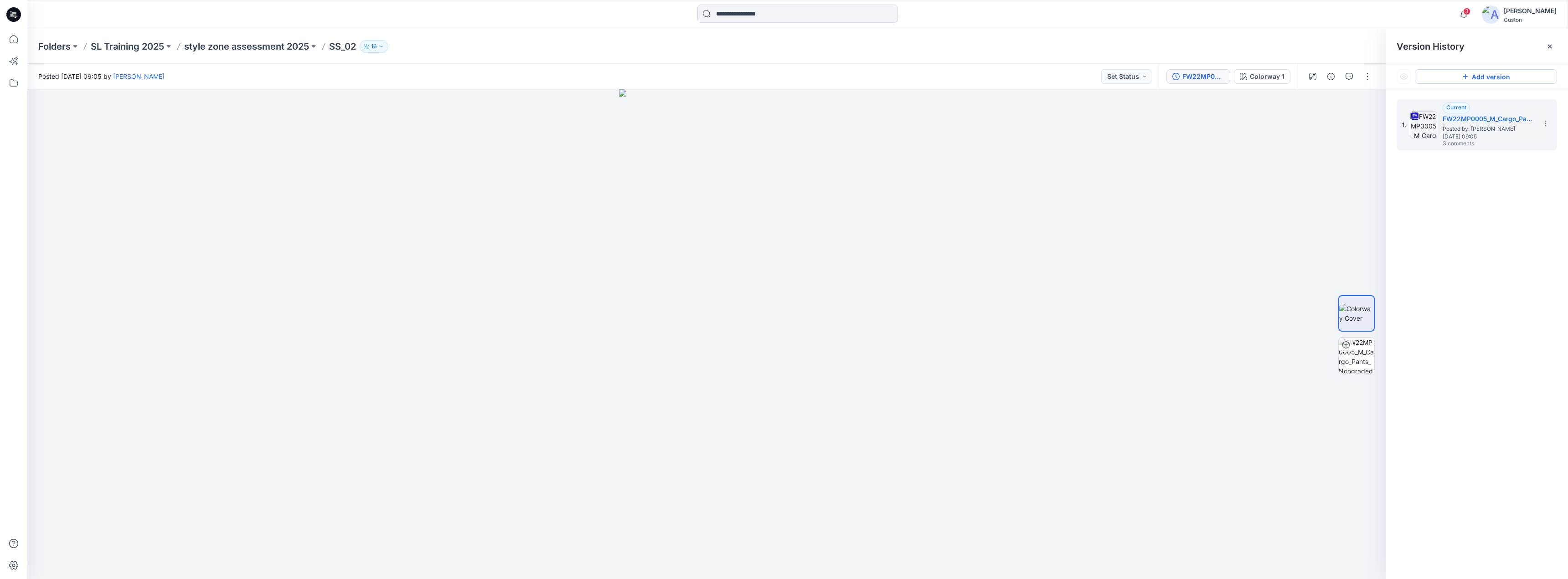
click at [1465, 75] on icon at bounding box center [1465, 76] width 7 height 7
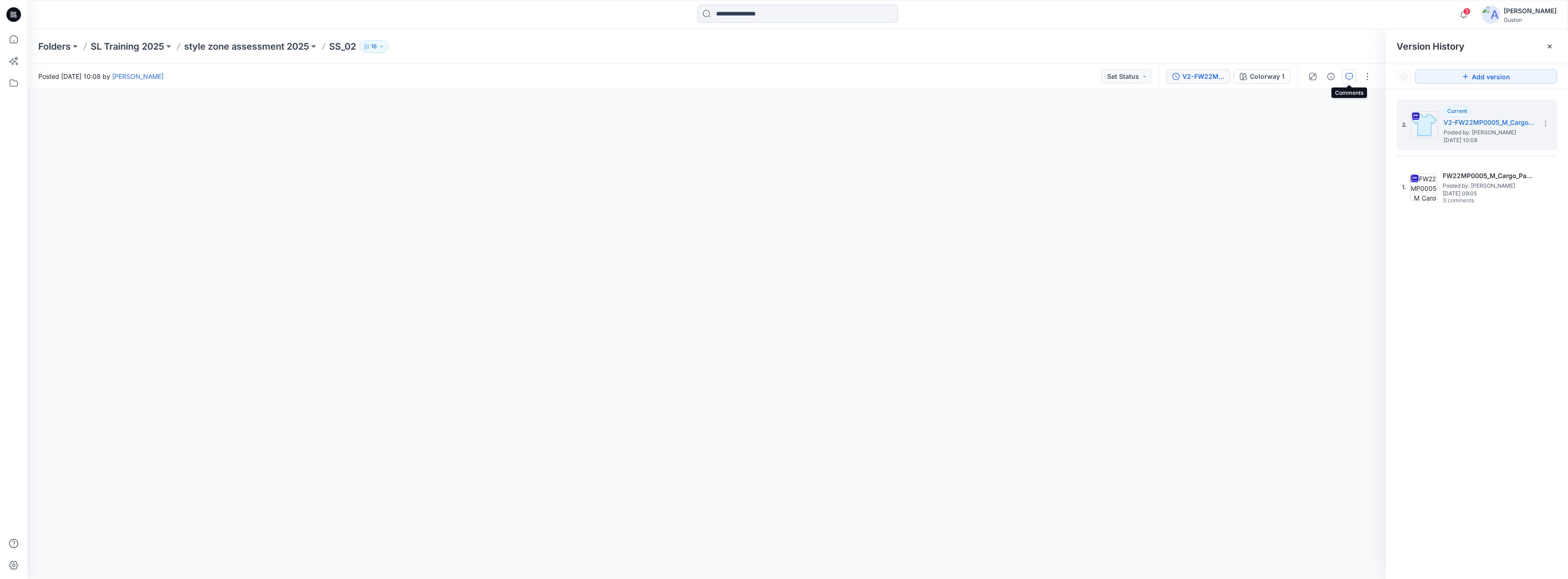
click at [1353, 77] on button "button" at bounding box center [1349, 77] width 14 height 14
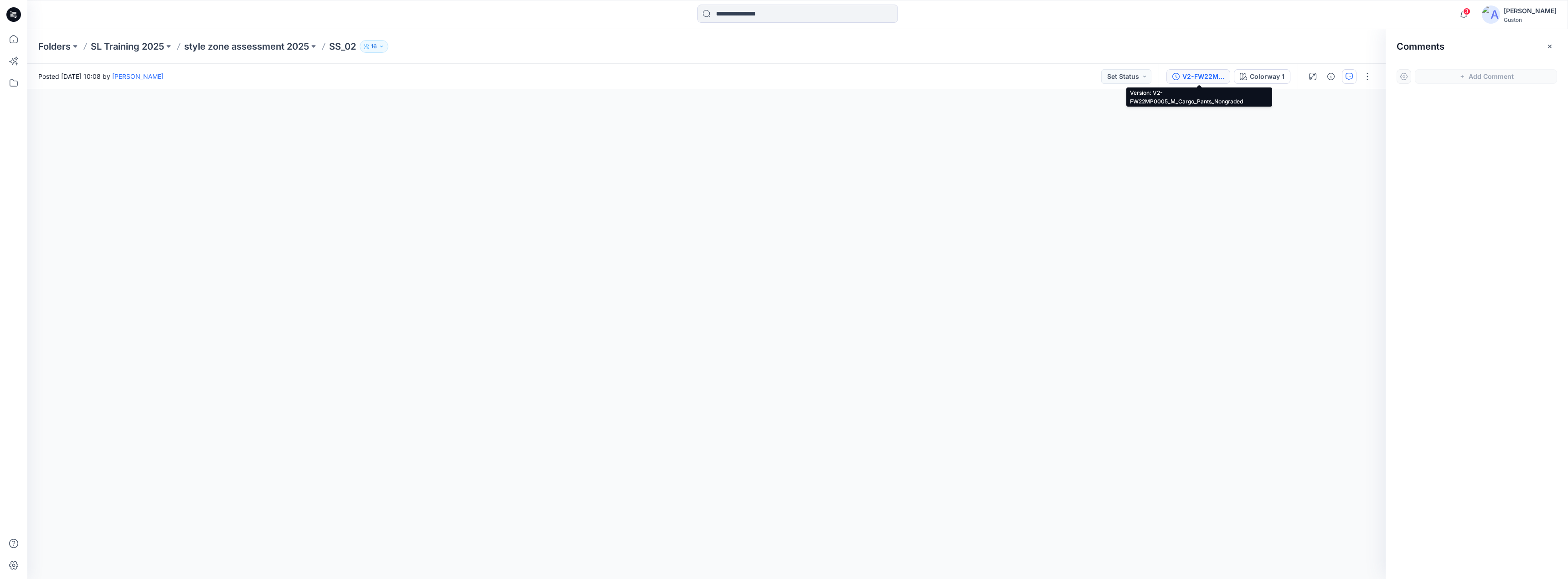
click at [1202, 78] on div "V2-FW22MP0005_M_Cargo_Pants_Nongraded" at bounding box center [1203, 76] width 42 height 10
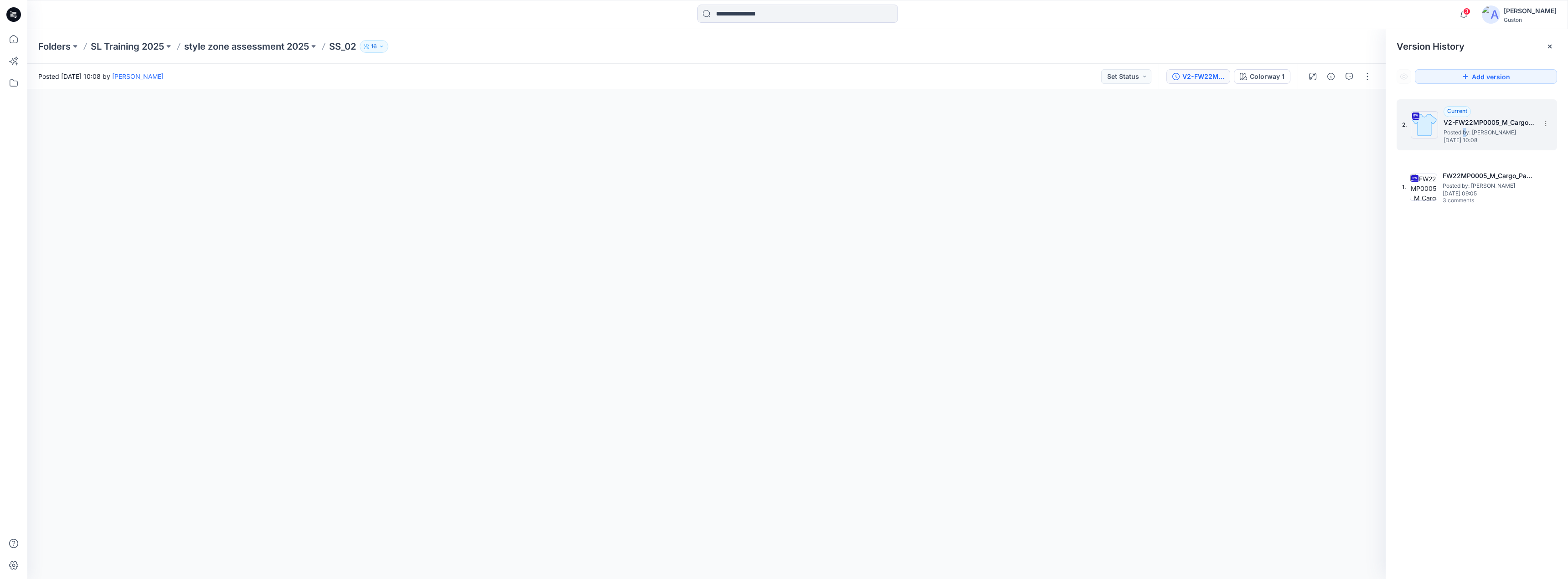
click at [1465, 133] on span "Posted by: Kavindu Ramanayake" at bounding box center [1489, 133] width 91 height 9
click at [1475, 132] on span "Posted by: Kavindu Ramanayake" at bounding box center [1489, 133] width 91 height 9
click at [1546, 124] on icon at bounding box center [1545, 123] width 7 height 7
click at [1503, 228] on div "2. Current V2-FW22MP0005_M_Cargo_Pants_Nongraded Posted by: Kavindu Ramanayake …" at bounding box center [1476, 341] width 183 height 503
click at [1542, 121] on section at bounding box center [1545, 123] width 14 height 14
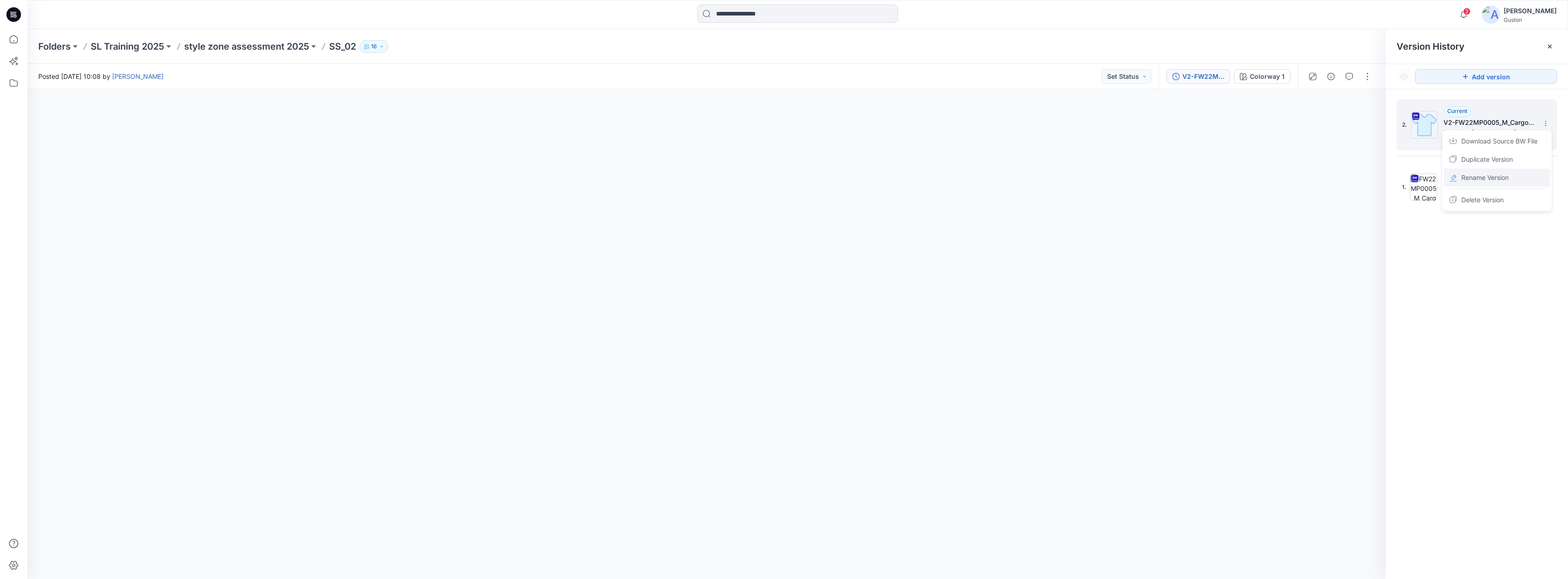
click at [1476, 179] on span "Rename Version" at bounding box center [1485, 177] width 47 height 11
click at [1473, 126] on input "**********" at bounding box center [1500, 122] width 100 height 14
click at [1463, 124] on input "**********" at bounding box center [1500, 122] width 100 height 14
click at [1459, 126] on input "**********" at bounding box center [1500, 122] width 100 height 14
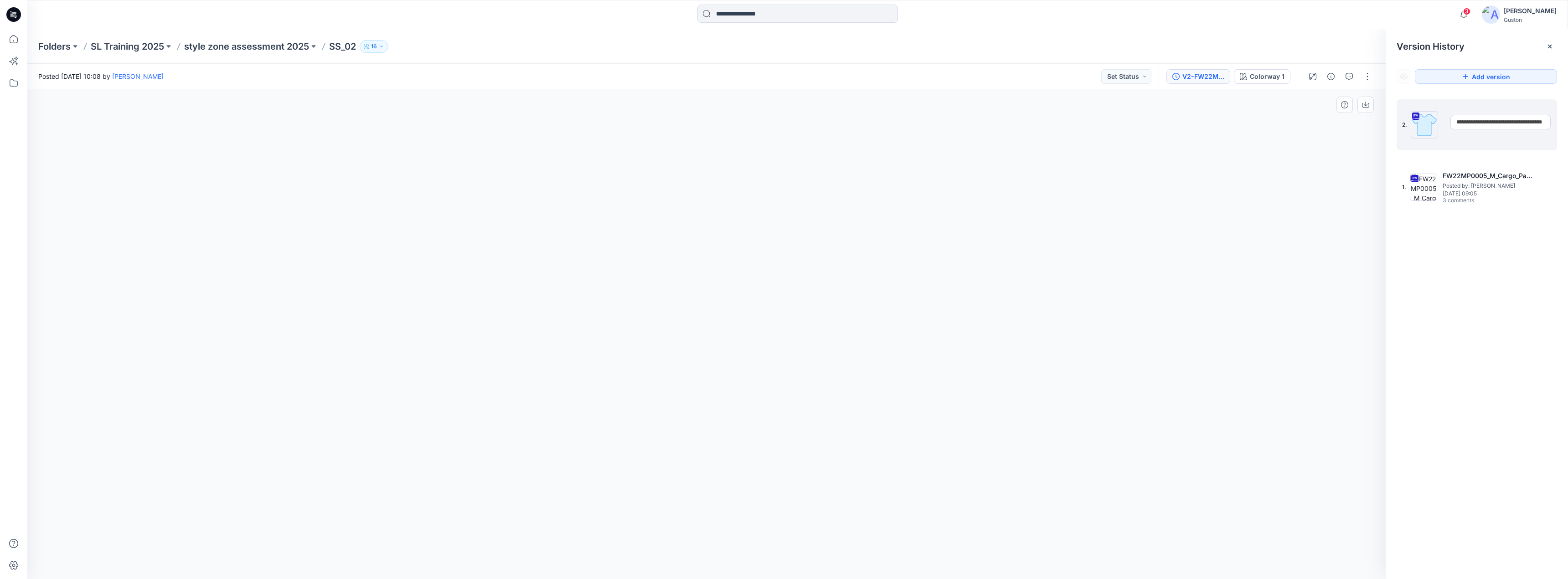
scroll to position [0, 40]
type input "**********"
click at [1548, 120] on icon at bounding box center [1545, 123] width 7 height 7
click at [1482, 178] on span "Rename Version" at bounding box center [1485, 177] width 47 height 11
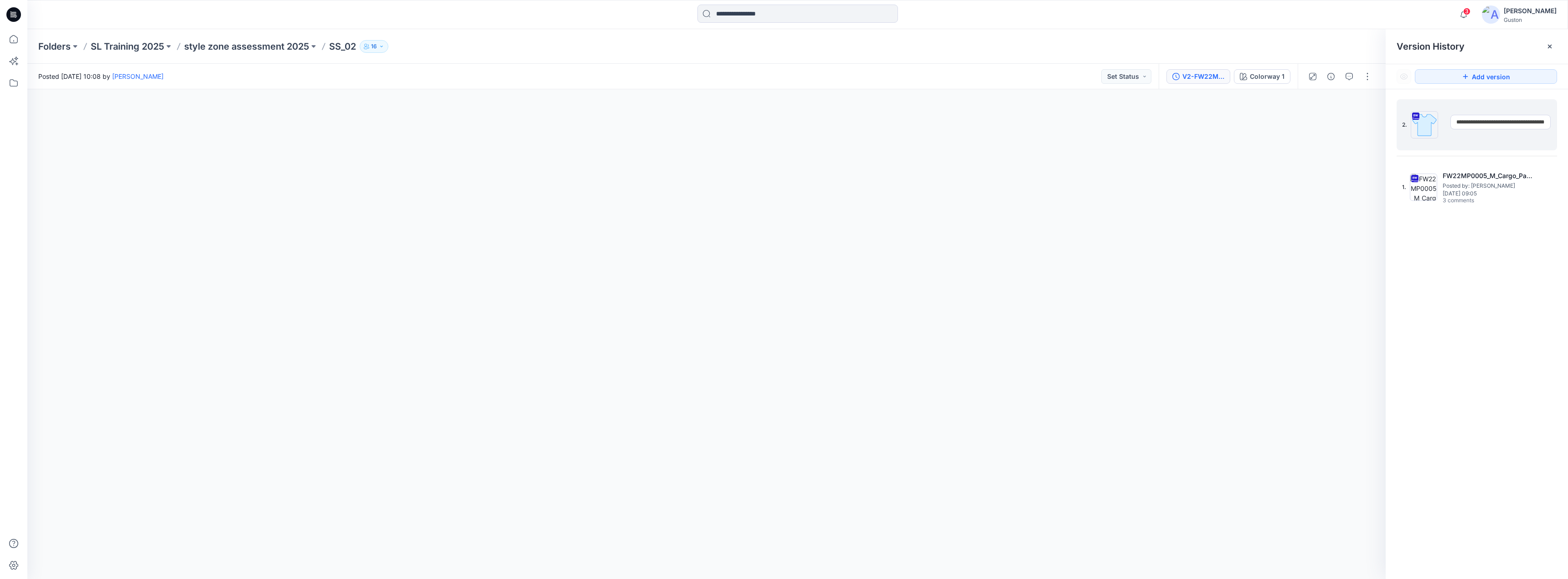
click at [1465, 125] on input "**********" at bounding box center [1500, 122] width 100 height 14
click at [1465, 120] on input "**********" at bounding box center [1500, 122] width 100 height 14
type input "**********"
click at [1434, 246] on div "**********" at bounding box center [1476, 341] width 183 height 503
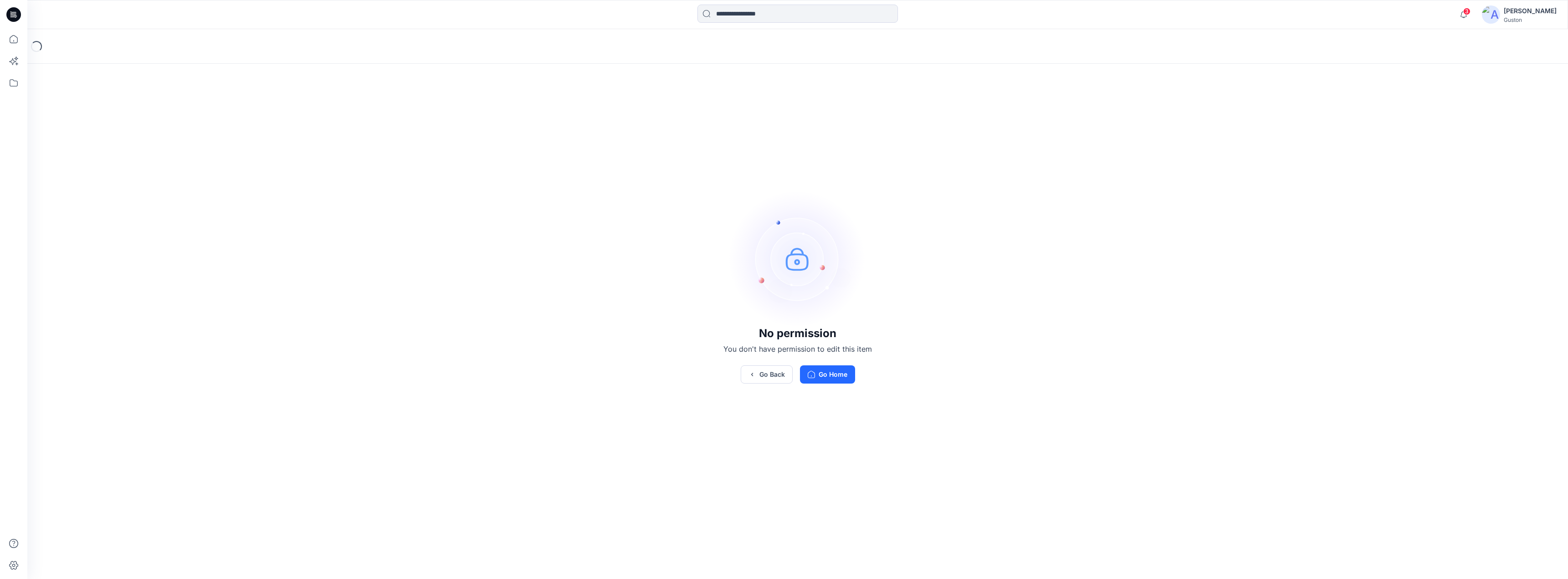
click at [825, 371] on button "Go Home" at bounding box center [827, 375] width 55 height 18
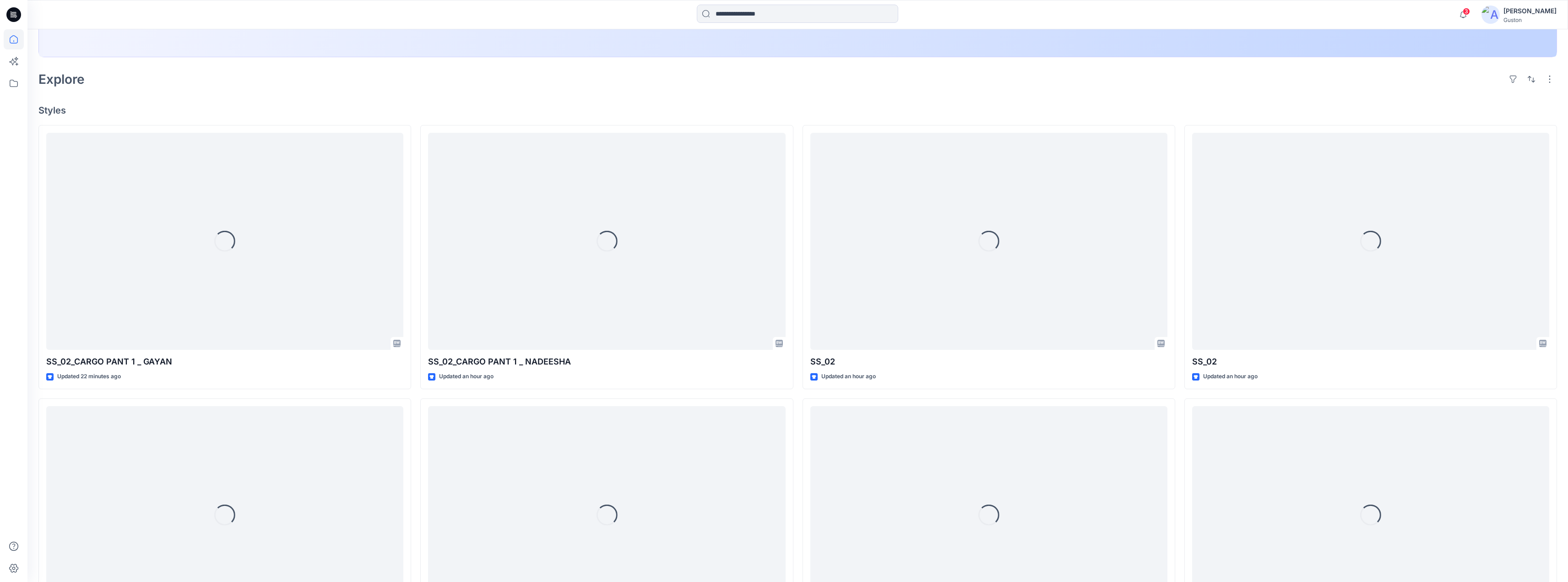
scroll to position [183, 0]
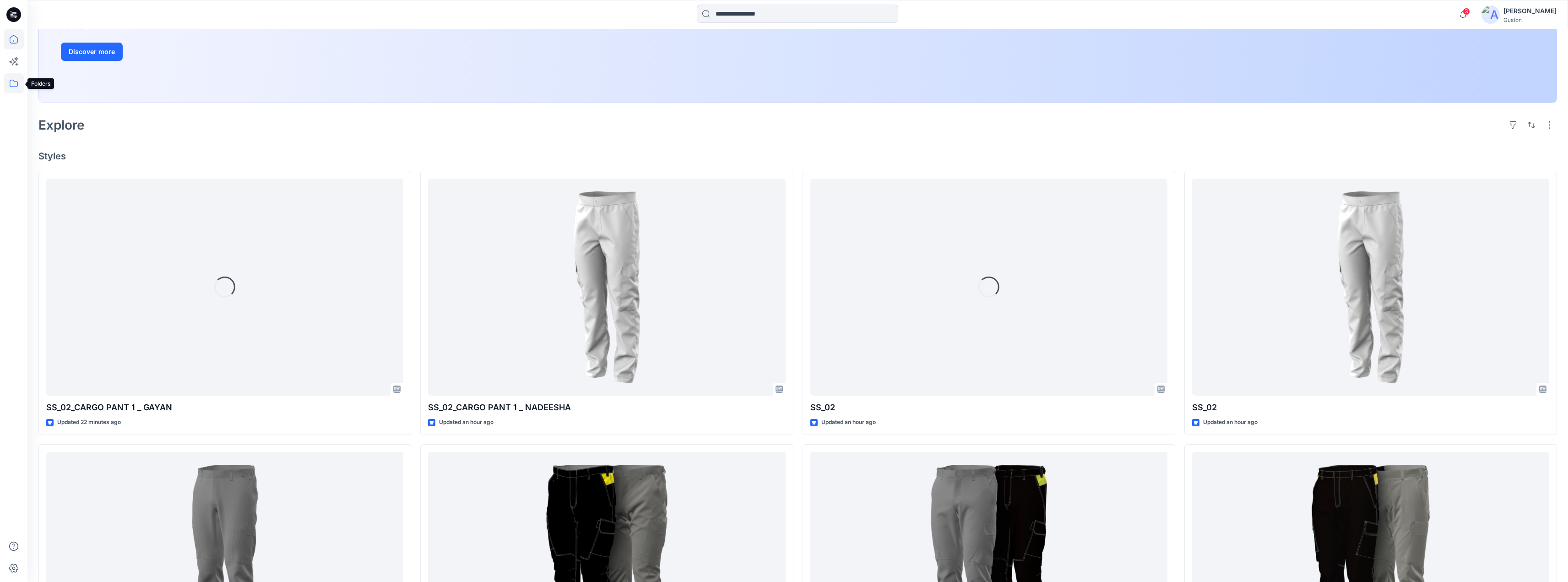
click at [9, 82] on icon at bounding box center [14, 83] width 20 height 20
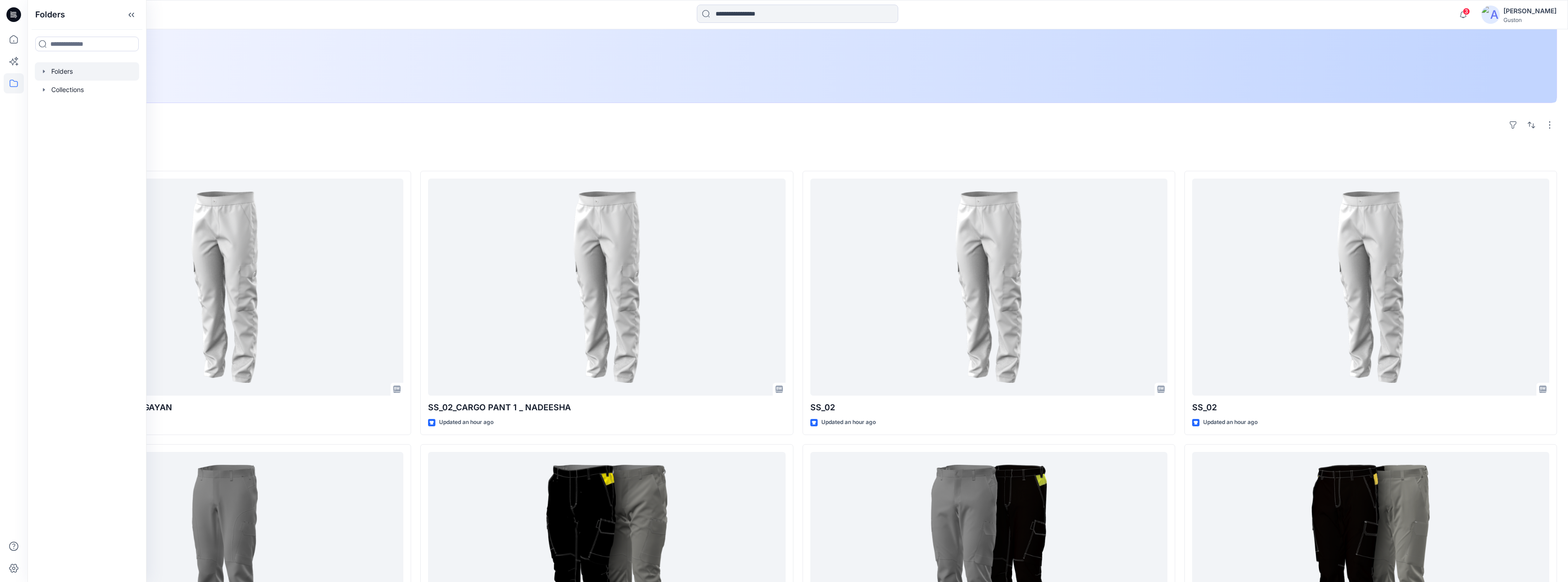
click at [37, 70] on div at bounding box center [87, 72] width 104 height 18
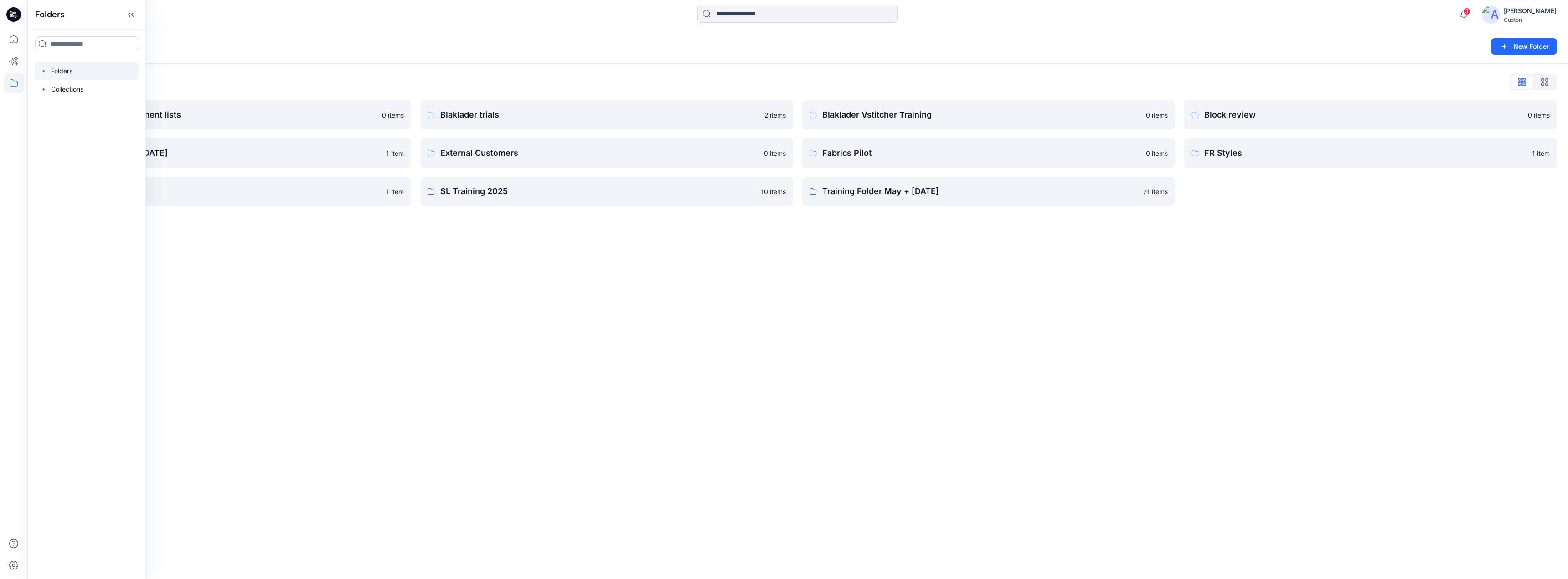
click at [46, 68] on icon "button" at bounding box center [43, 71] width 7 height 7
click at [55, 254] on icon "button" at bounding box center [52, 253] width 7 height 7
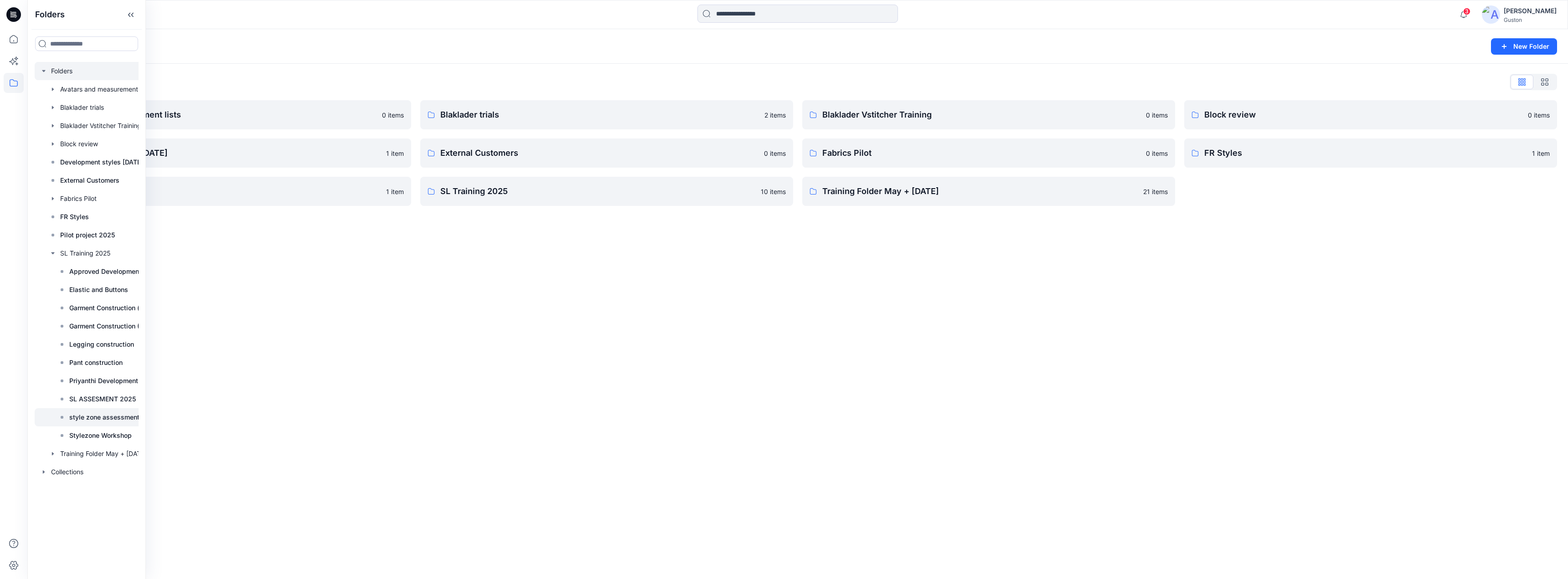
click at [105, 417] on p "style zone assessment 2025" at bounding box center [113, 417] width 88 height 11
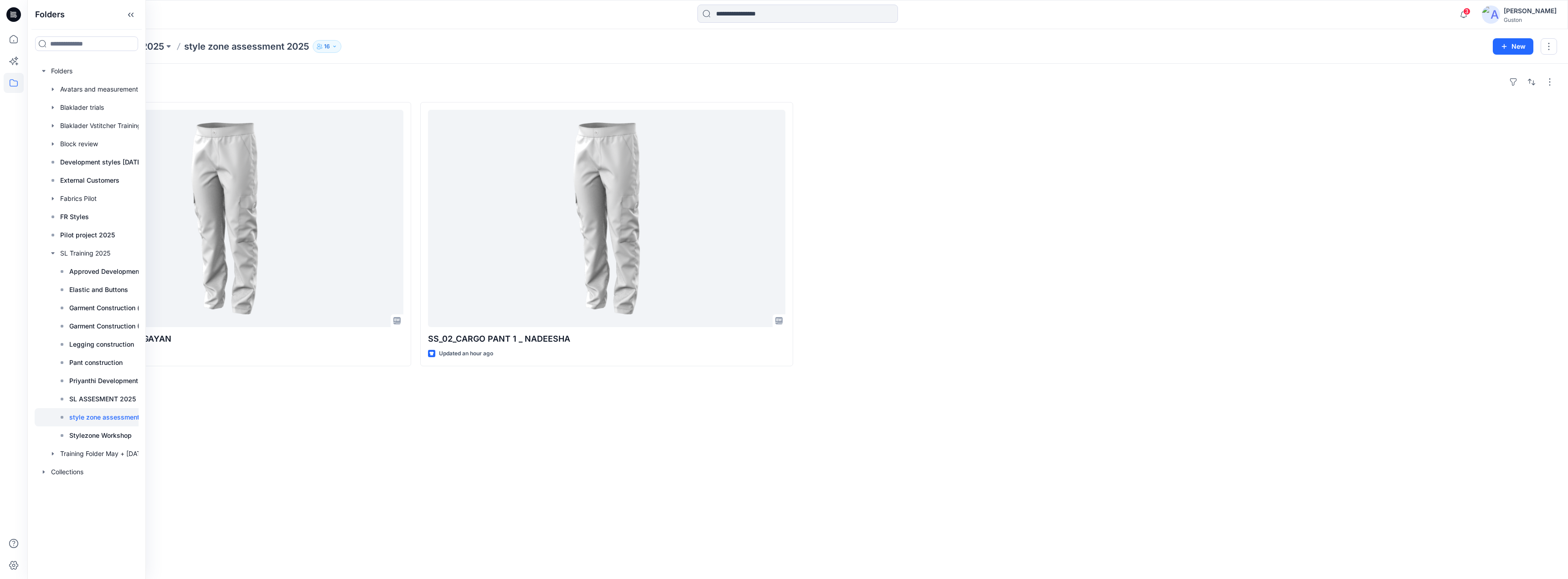
click at [265, 427] on div "Styles SS_02_CARGO PANT 1 _ GAYAN Updated 23 minutes ago SS_02_CARGO PANT 1 _ N…" at bounding box center [798, 322] width 1541 height 516
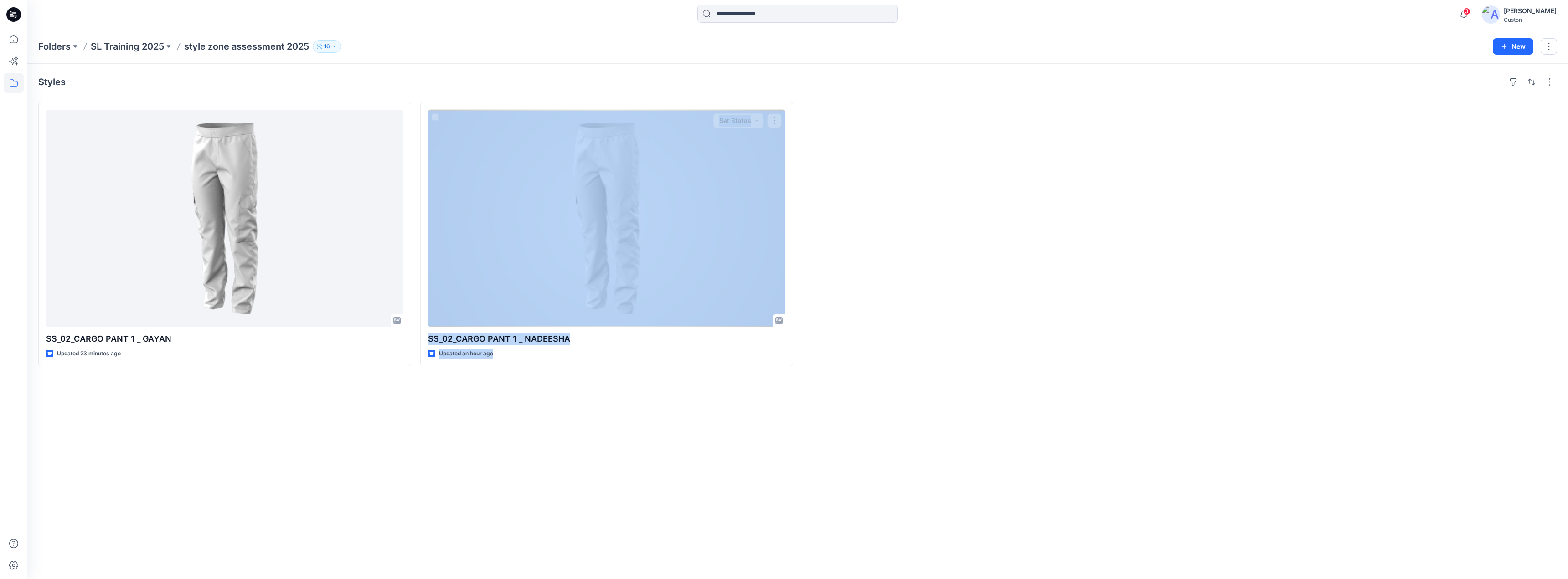
drag, startPoint x: 214, startPoint y: 393, endPoint x: 840, endPoint y: 345, distance: 627.8
click at [840, 345] on div "Styles SS_02_CARGO PANT 1 _ GAYAN Updated 23 minutes ago SS_02_CARGO PANT 1 _ N…" at bounding box center [798, 322] width 1541 height 516
drag, startPoint x: 874, startPoint y: 97, endPoint x: 825, endPoint y: 213, distance: 125.9
click at [876, 97] on div "Styles SS_02_CARGO PANT 1 _ GAYAN Updated 23 minutes ago SS_02_CARGO PANT 1 _ N…" at bounding box center [798, 322] width 1541 height 516
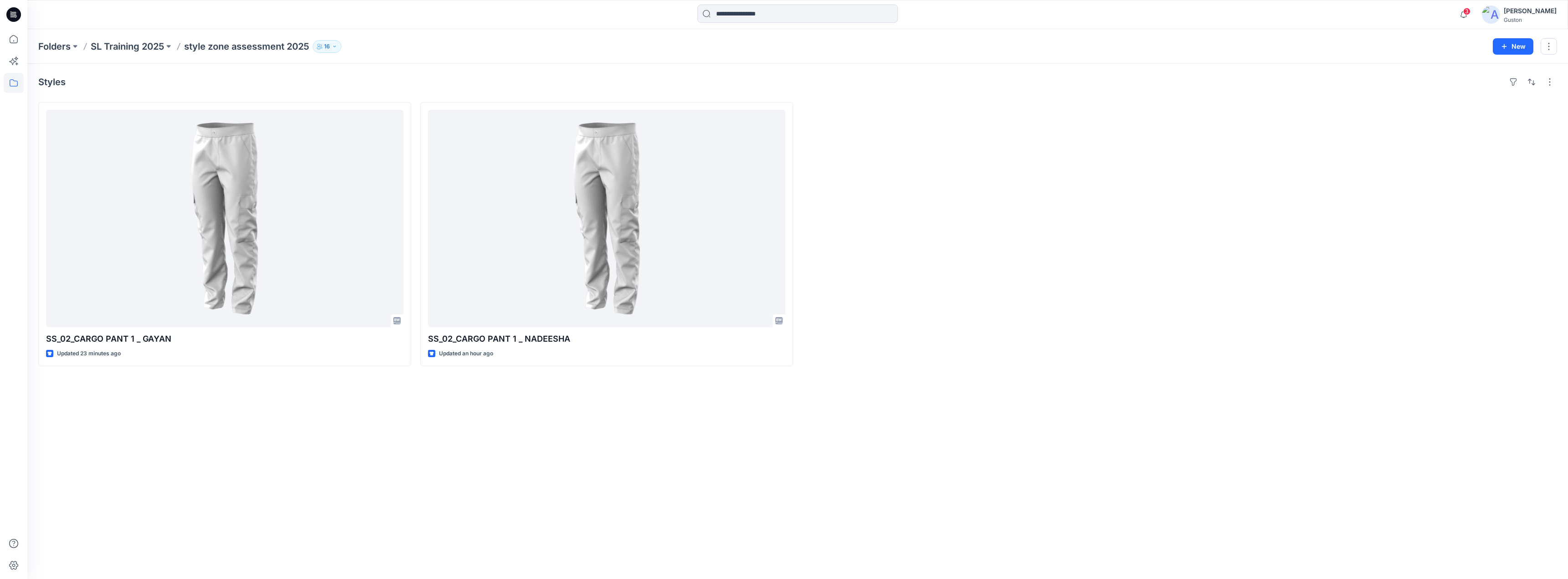
click at [444, 73] on div "Styles SS_02_CARGO PANT 1 _ GAYAN Updated 23 minutes ago SS_02_CARGO PANT 1 _ N…" at bounding box center [798, 322] width 1541 height 516
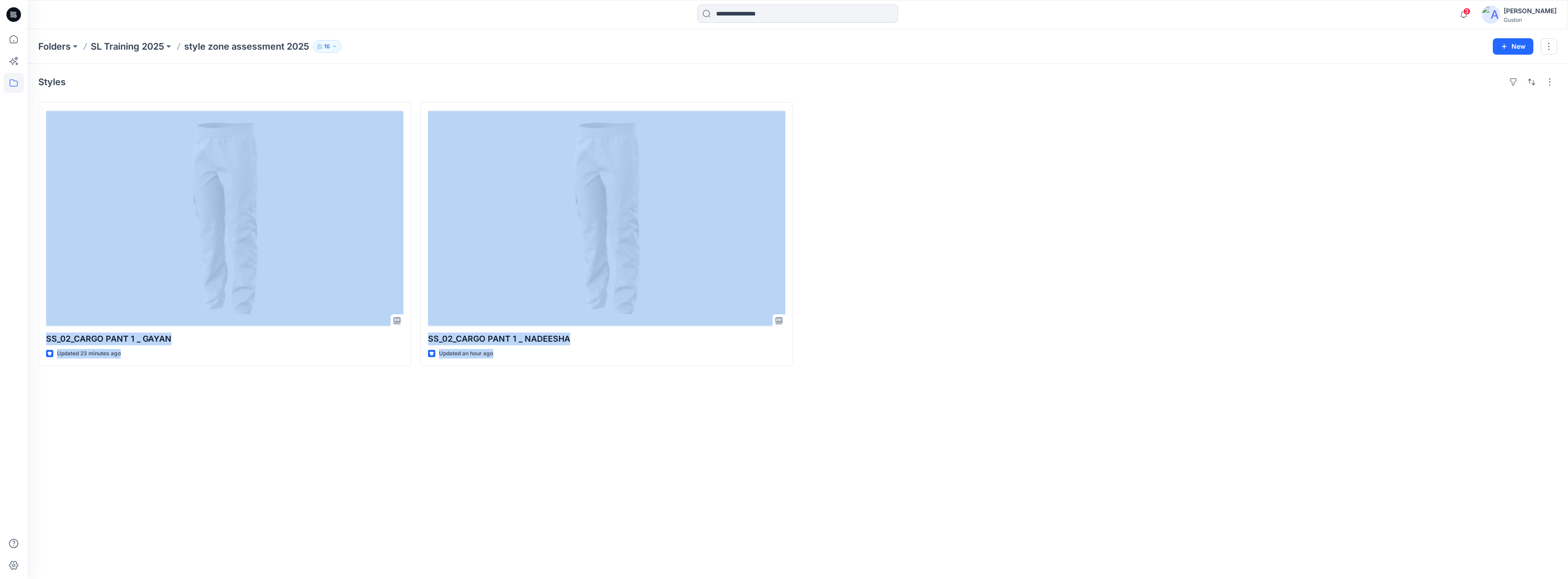
drag, startPoint x: 874, startPoint y: 128, endPoint x: 738, endPoint y: 438, distance: 338.5
click at [738, 438] on div "Styles SS_02_CARGO PANT 1 _ GAYAN Updated 23 minutes ago SS_02_CARGO PANT 1 _ N…" at bounding box center [798, 322] width 1541 height 516
click at [737, 444] on div "Styles SS_02_CARGO PANT 1 _ GAYAN Updated 23 minutes ago SS_02_CARGO PANT 1 _ N…" at bounding box center [798, 322] width 1541 height 516
click at [737, 444] on div "Styles SS_02_CARGO PANT 1 _ GAYAN Updated 23 minutes ago SS_02_CARGO PANT 1 _ N…" at bounding box center [798, 322] width 1541 height 516
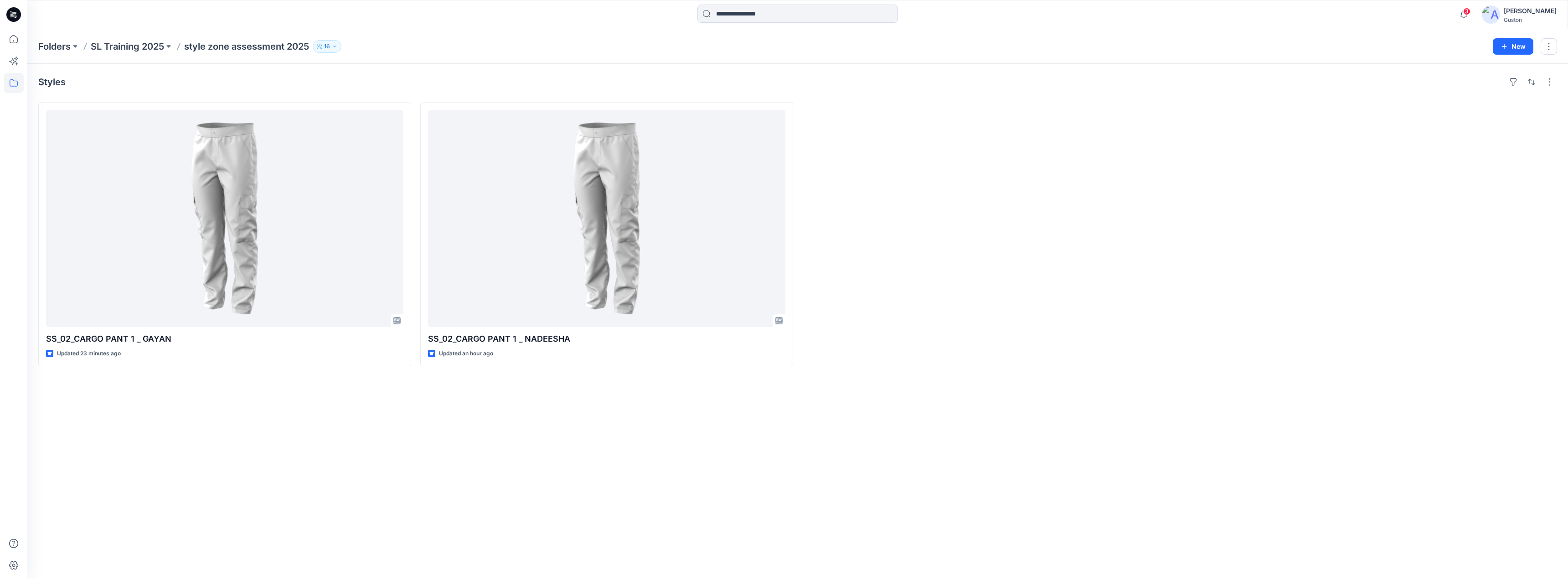
drag, startPoint x: 449, startPoint y: 415, endPoint x: 390, endPoint y: 401, distance: 60.6
click at [448, 413] on div "Styles SS_02_CARGO PANT 1 _ GAYAN Updated 23 minutes ago SS_02_CARGO PANT 1 _ N…" at bounding box center [798, 322] width 1541 height 516
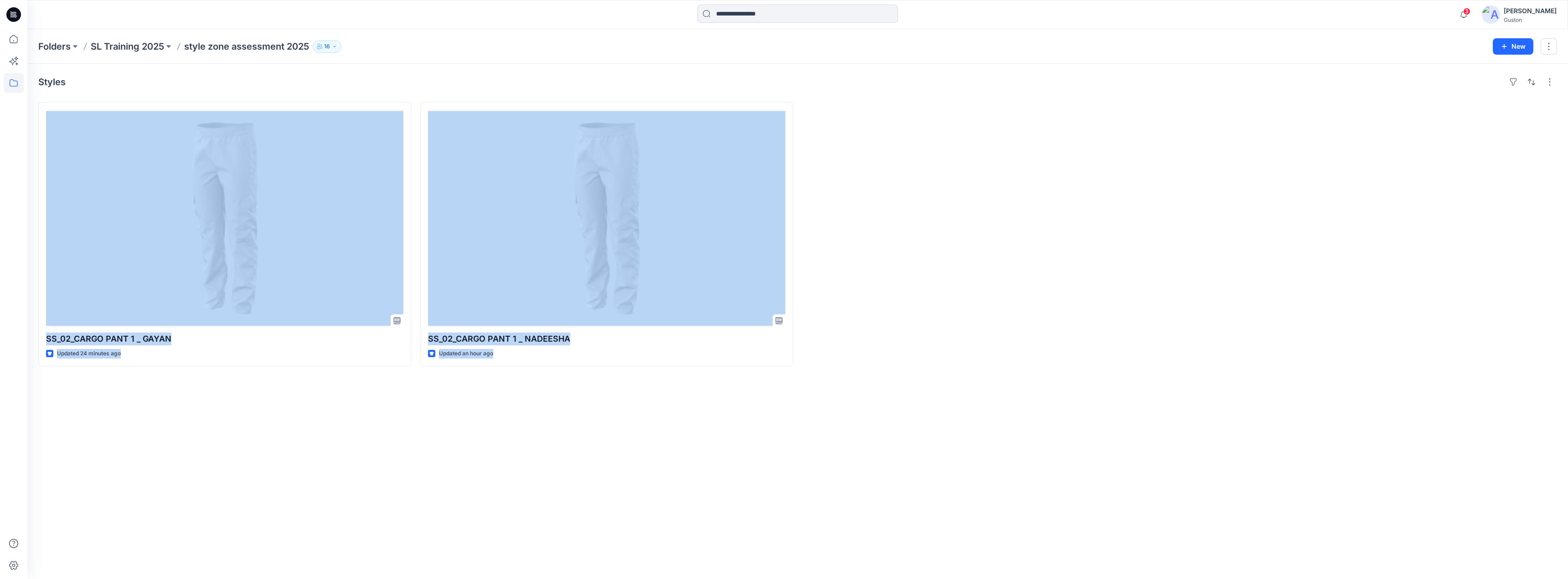
drag, startPoint x: 417, startPoint y: 88, endPoint x: 1119, endPoint y: 475, distance: 801.6
click at [1119, 475] on div "Styles SS_02_CARGO PANT 1 _ GAYAN Updated 24 minutes ago SS_02_CARGO PANT 1 _ N…" at bounding box center [798, 322] width 1541 height 516
drag, startPoint x: 956, startPoint y: 113, endPoint x: 956, endPoint y: 118, distance: 5.0
click at [957, 113] on div at bounding box center [989, 234] width 373 height 264
click at [839, 82] on div "Styles" at bounding box center [798, 82] width 1519 height 14
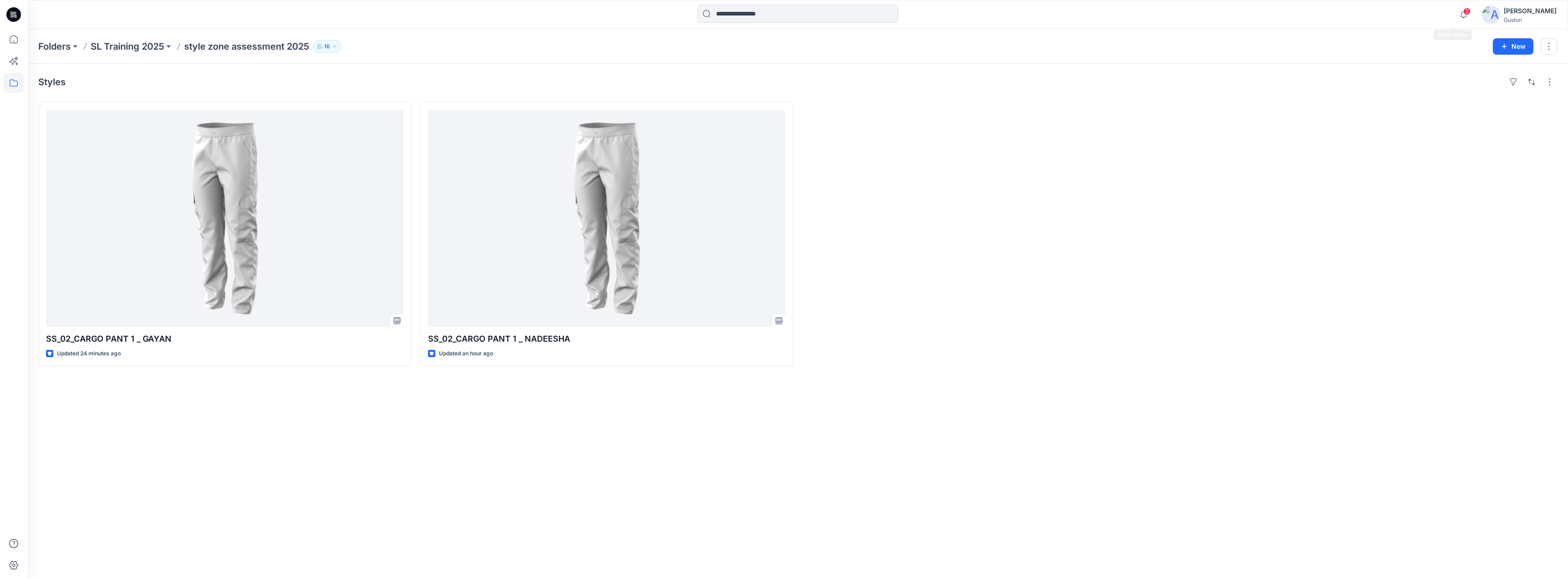
click at [1463, 8] on span "3" at bounding box center [1467, 11] width 7 height 7
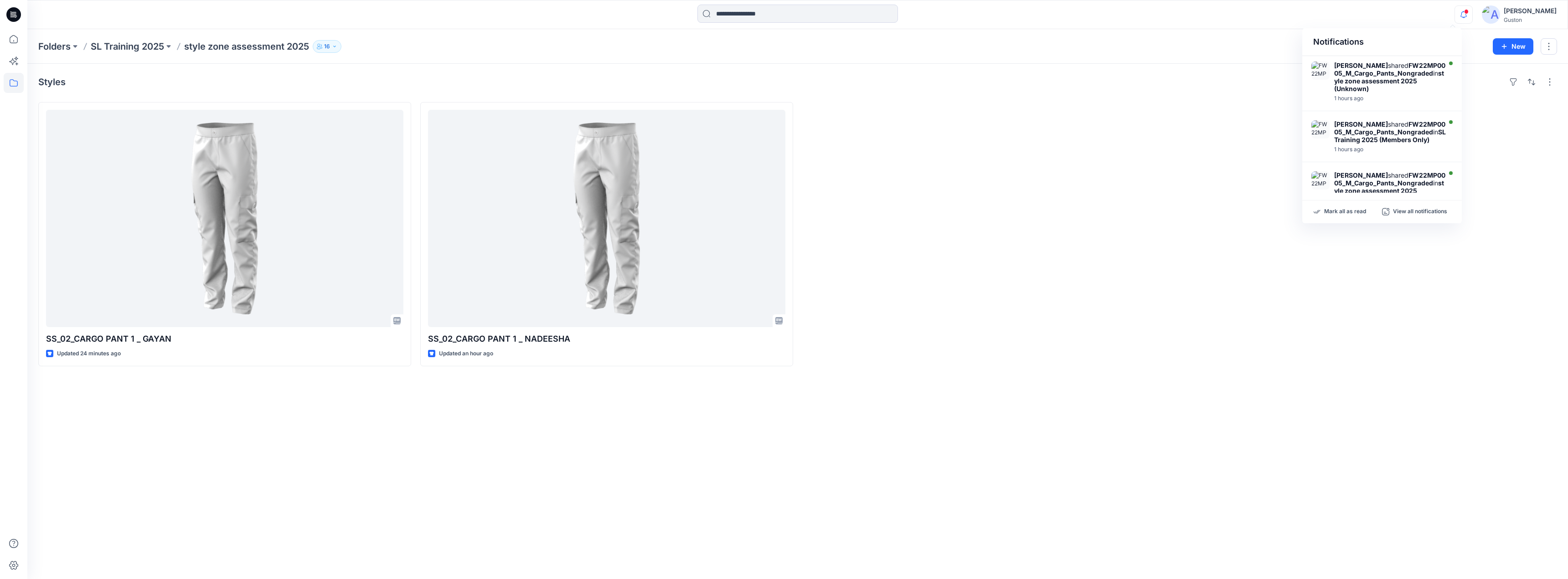
click at [1249, 191] on div at bounding box center [1371, 234] width 373 height 264
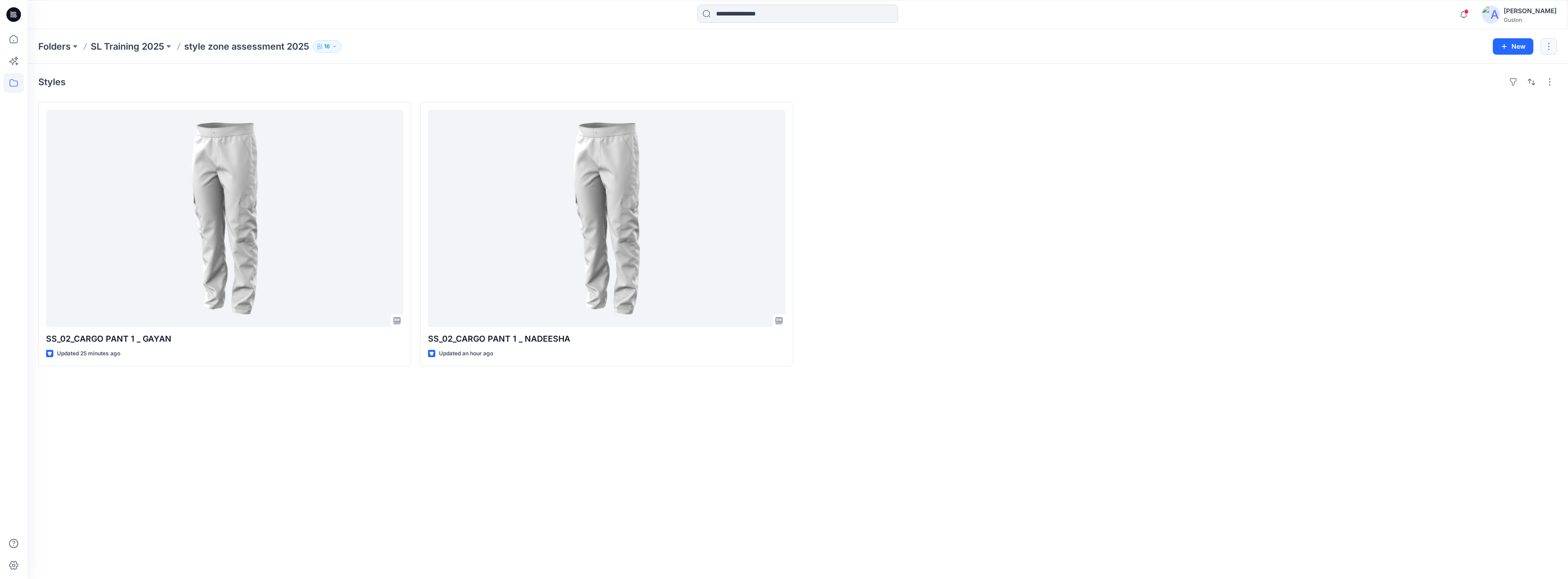
click at [1548, 46] on button "button" at bounding box center [1548, 46] width 16 height 16
drag, startPoint x: 1503, startPoint y: 130, endPoint x: 1510, endPoint y: 106, distance: 25.0
click at [1503, 123] on div at bounding box center [1371, 234] width 373 height 264
click at [1555, 77] on button "button" at bounding box center [1550, 82] width 14 height 14
click at [1508, 123] on p "Folder View" at bounding box center [1511, 122] width 58 height 11
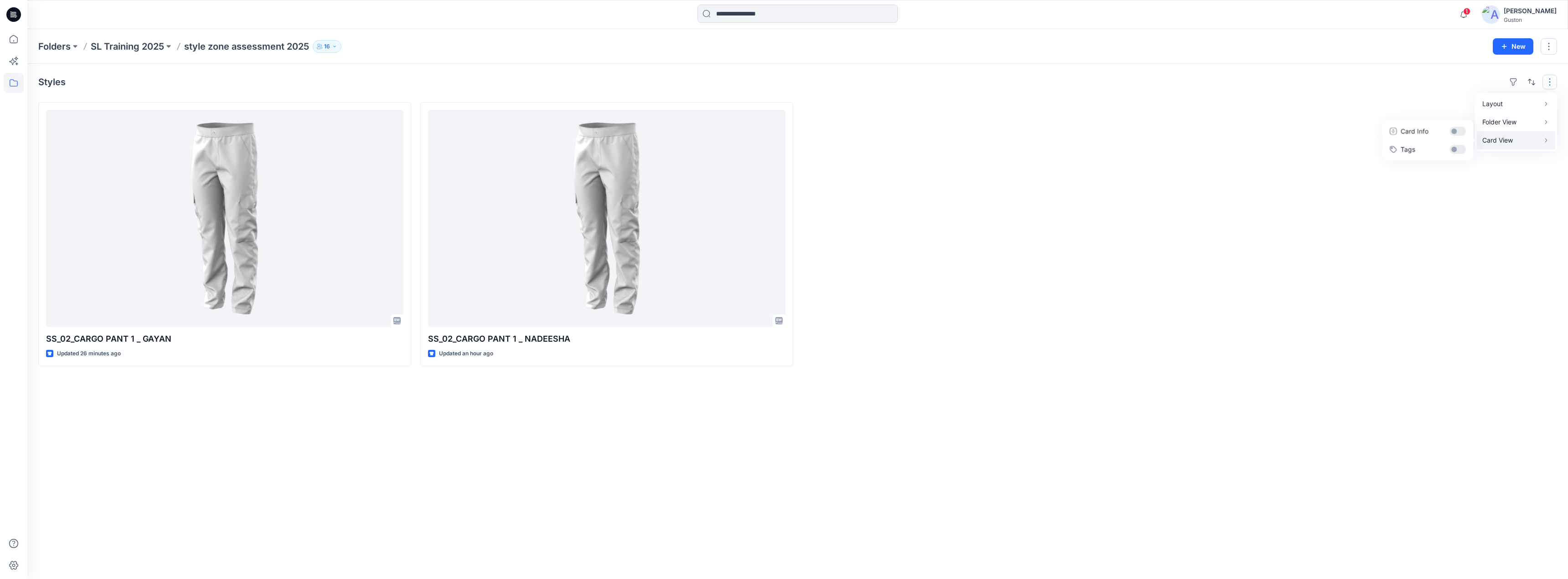
click at [1525, 139] on p "Card View" at bounding box center [1511, 140] width 58 height 11
click at [1413, 192] on div at bounding box center [1371, 234] width 373 height 264
drag, startPoint x: 1245, startPoint y: 159, endPoint x: 1245, endPoint y: 152, distance: 7.0
click at [1245, 158] on div at bounding box center [1371, 234] width 373 height 264
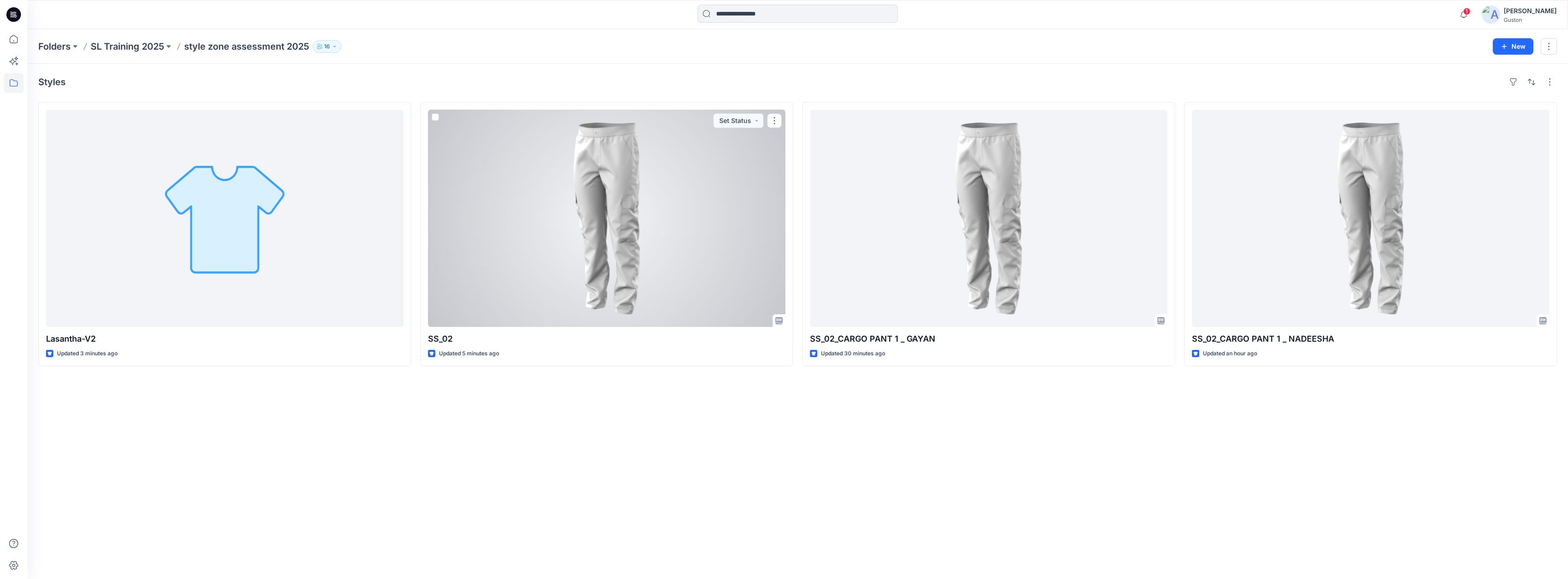
click at [518, 259] on div at bounding box center [607, 219] width 357 height 217
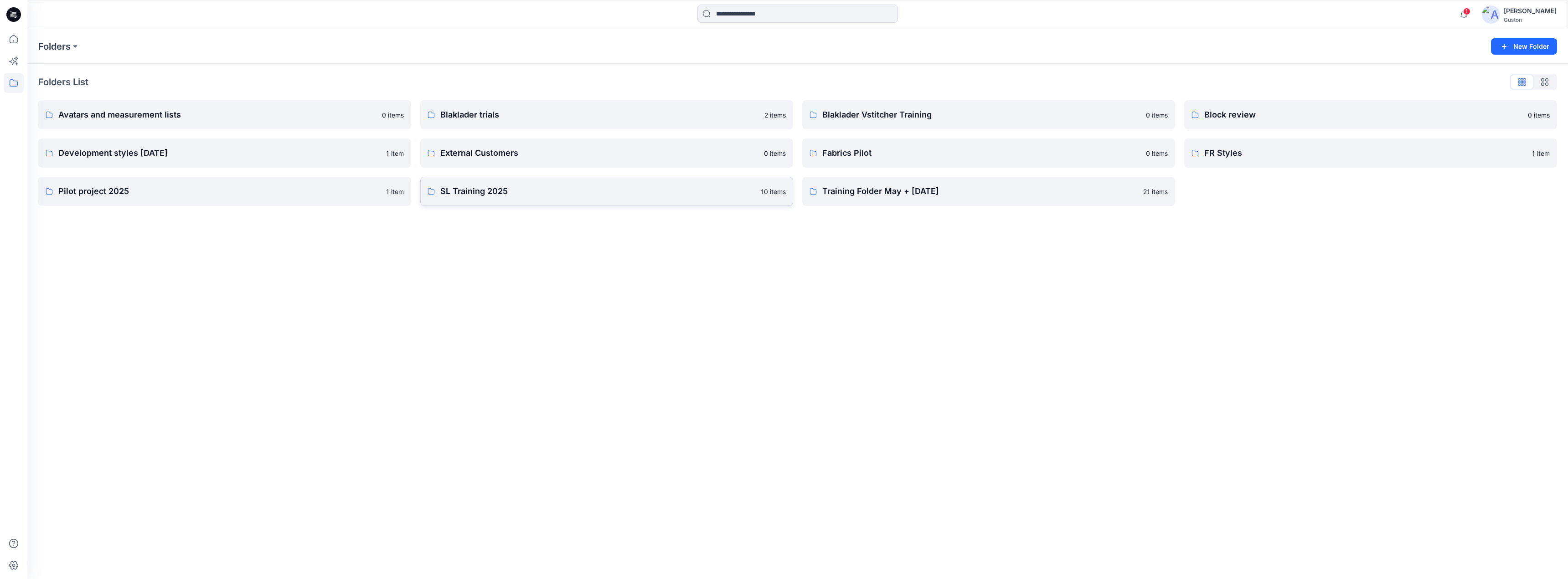
click at [495, 194] on p "SL Training 2025" at bounding box center [597, 192] width 315 height 13
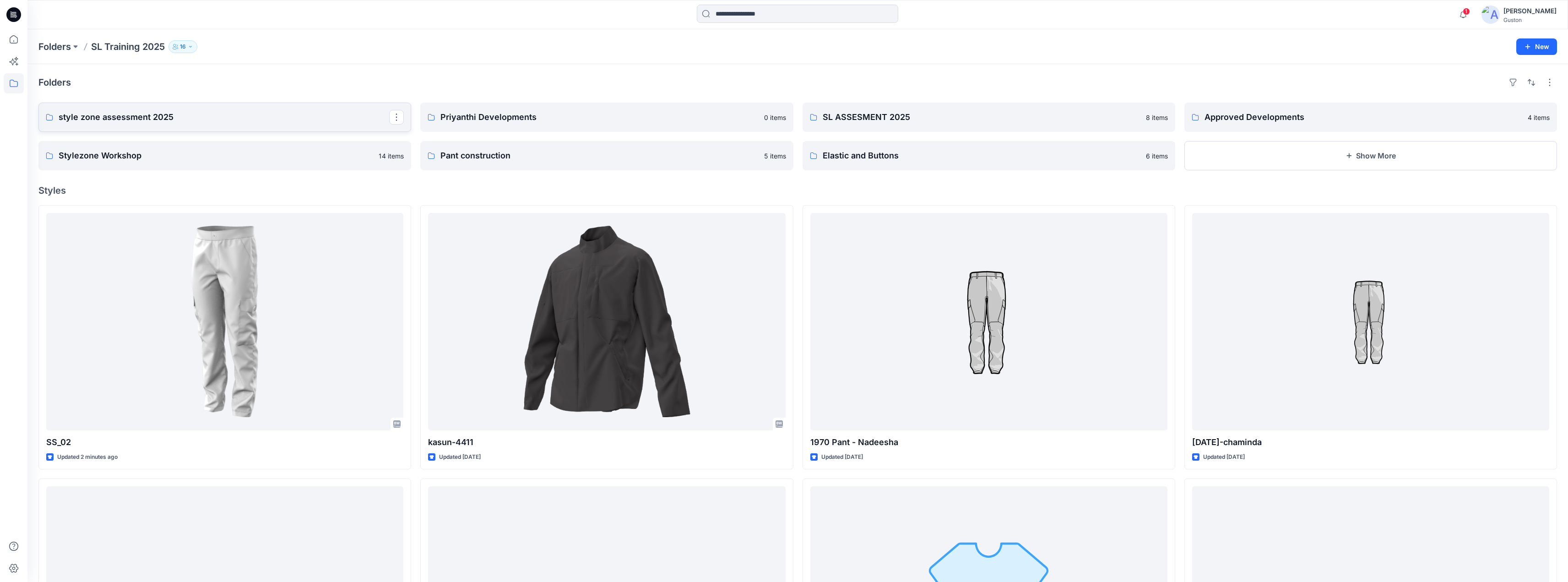
click at [157, 122] on p "style zone assessment 2025" at bounding box center [223, 118] width 331 height 13
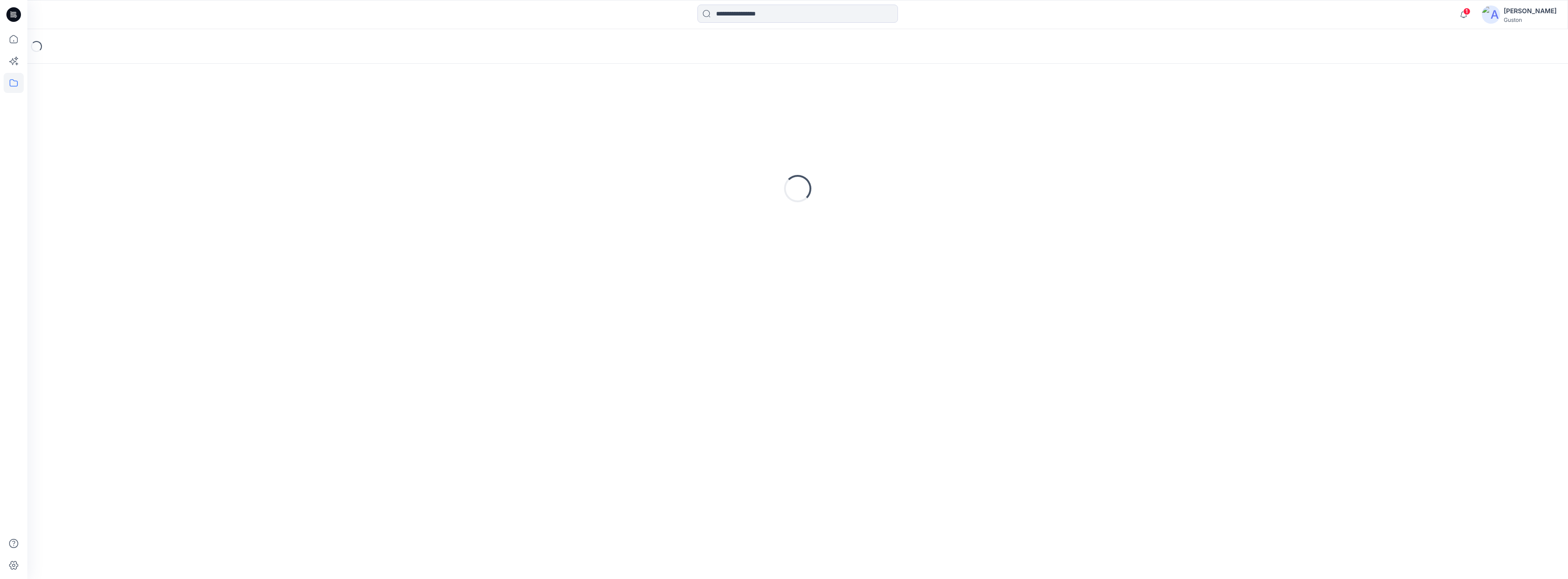
click at [158, 121] on div "Loading..." at bounding box center [798, 188] width 1519 height 228
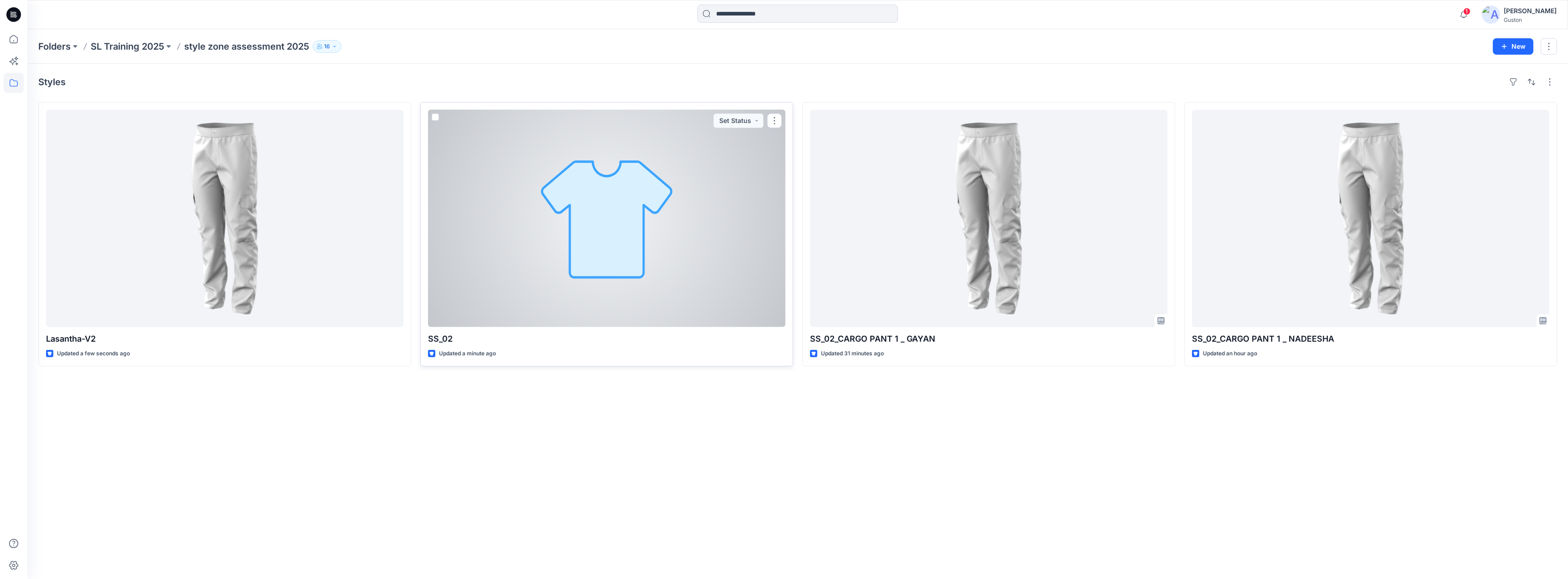
click at [578, 235] on div at bounding box center [607, 219] width 357 height 217
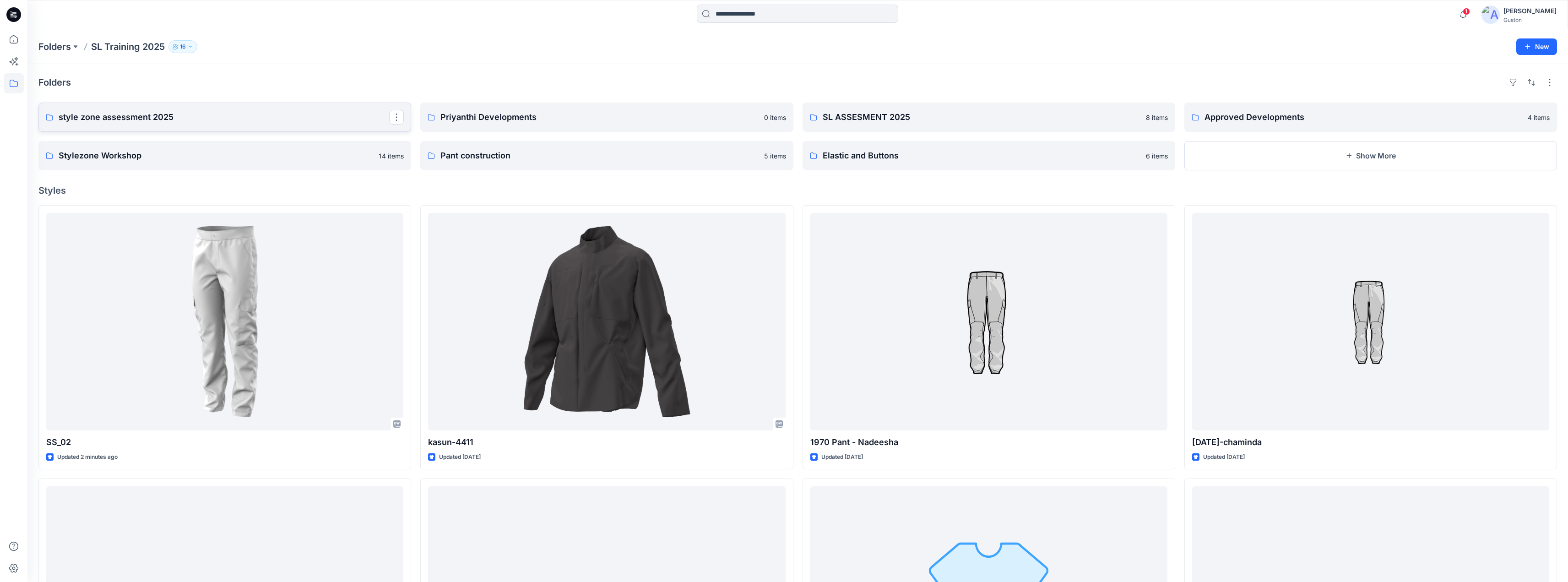
click at [223, 117] on p "style zone assessment 2025" at bounding box center [223, 118] width 331 height 13
click at [175, 123] on p "style zone assessment 2025" at bounding box center [223, 118] width 331 height 13
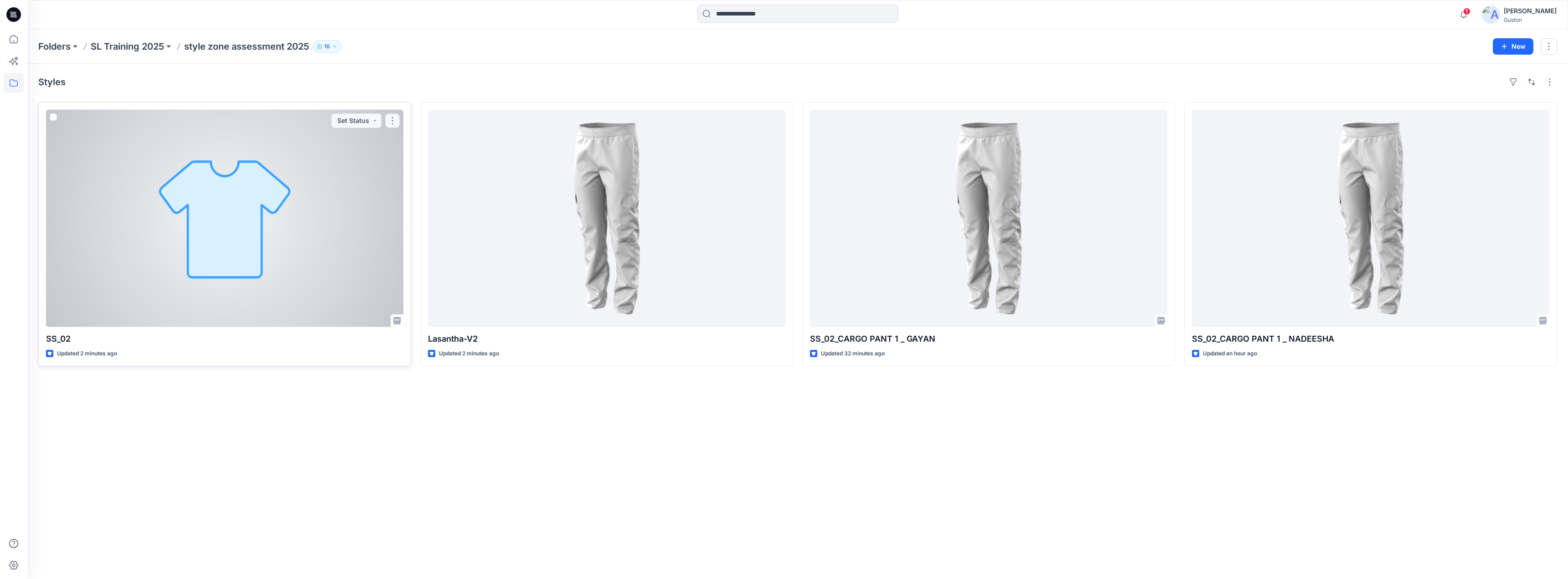
click at [393, 122] on button "button" at bounding box center [393, 120] width 14 height 14
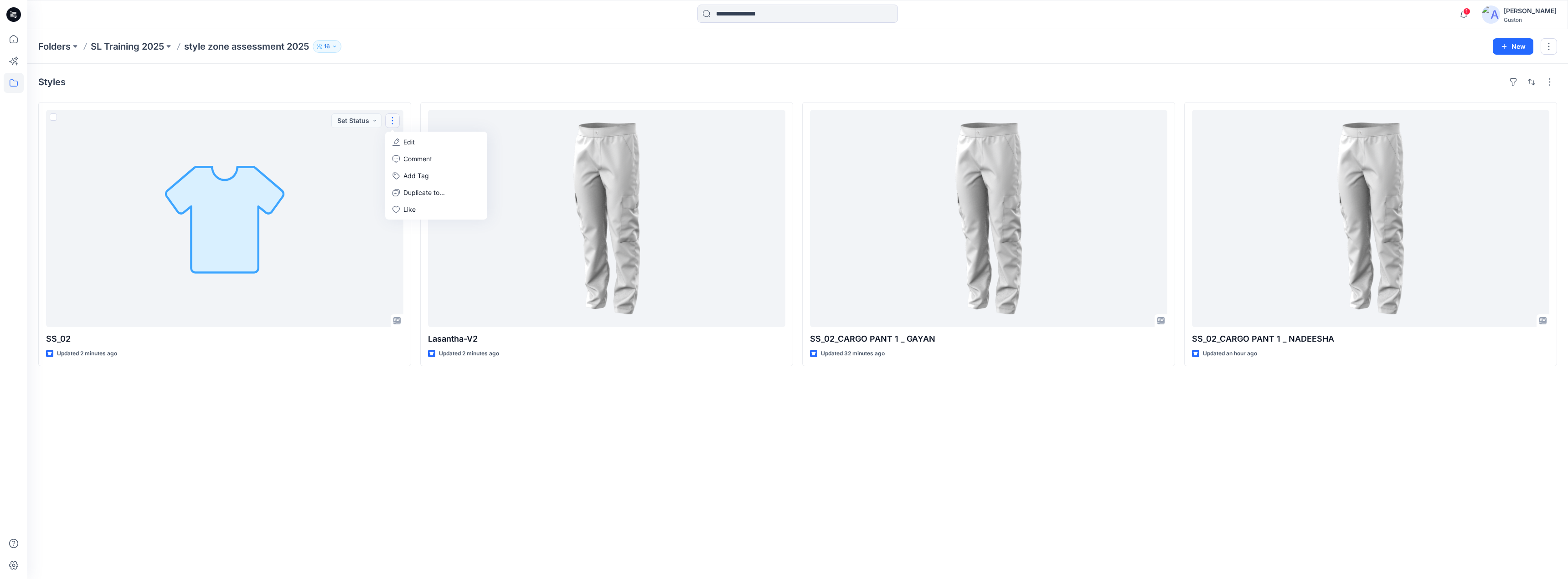
click at [690, 442] on div "Styles SS_02 Updated 2 minutes ago Set Status Edit Comment Add Tag Duplicate to…" at bounding box center [798, 322] width 1541 height 516
click at [1505, 48] on icon "button" at bounding box center [1505, 46] width 5 height 5
click at [1484, 71] on p "New Style" at bounding box center [1485, 69] width 31 height 11
click at [1509, 47] on button "New" at bounding box center [1513, 46] width 41 height 16
click at [1472, 72] on p "New Style" at bounding box center [1485, 69] width 31 height 11
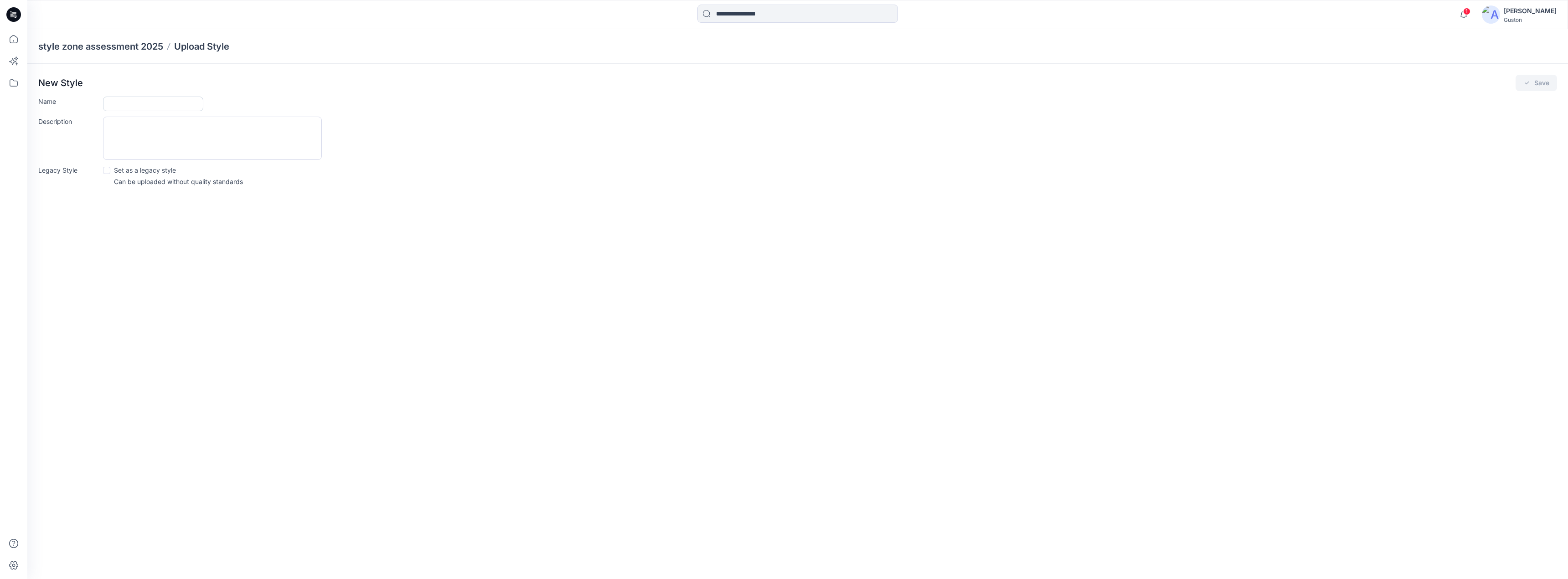
click at [137, 105] on input "Name" at bounding box center [152, 104] width 100 height 14
click at [115, 127] on textarea "Description" at bounding box center [212, 138] width 219 height 43
click at [132, 213] on div "style zone assessment 2025 Upload Style New Style Save Name Description Legacy …" at bounding box center [798, 304] width 1541 height 550
click at [124, 101] on input "Name" at bounding box center [152, 104] width 100 height 14
click at [126, 108] on input "Name" at bounding box center [152, 104] width 100 height 14
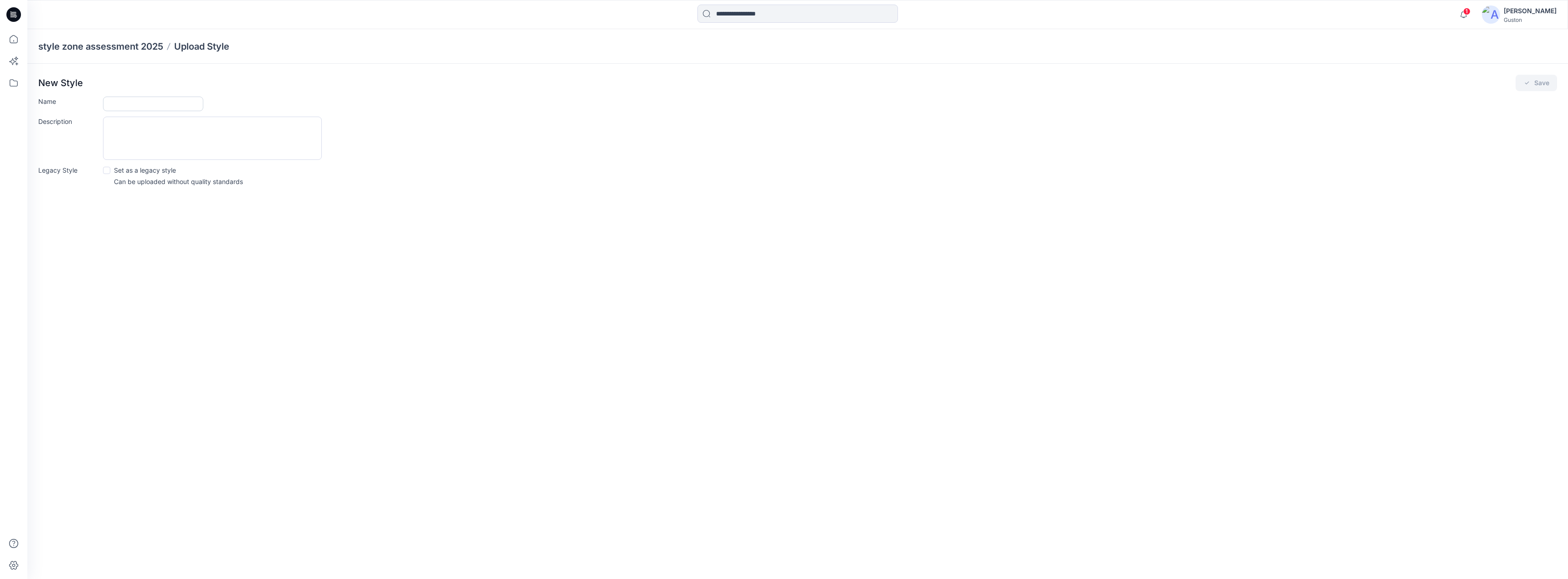
paste input "**********"
type input "**********"
click at [103, 167] on span at bounding box center [106, 170] width 7 height 7
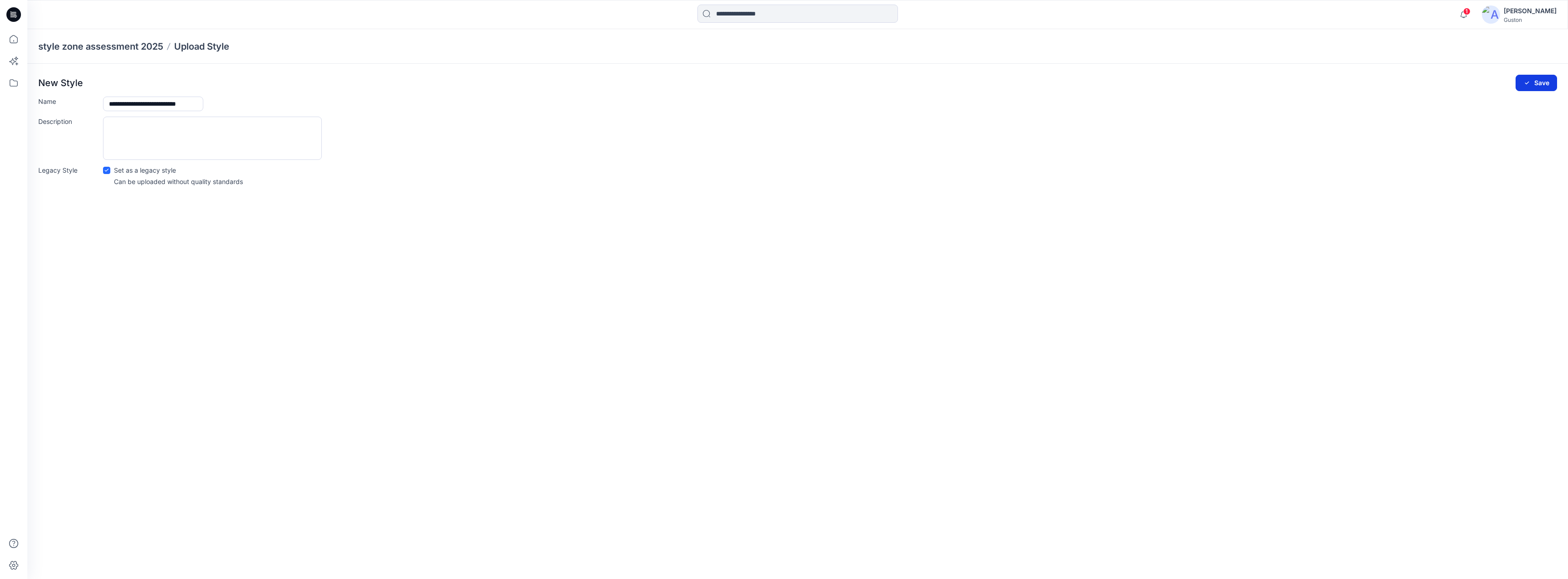
click at [1535, 82] on button "Save" at bounding box center [1536, 82] width 41 height 16
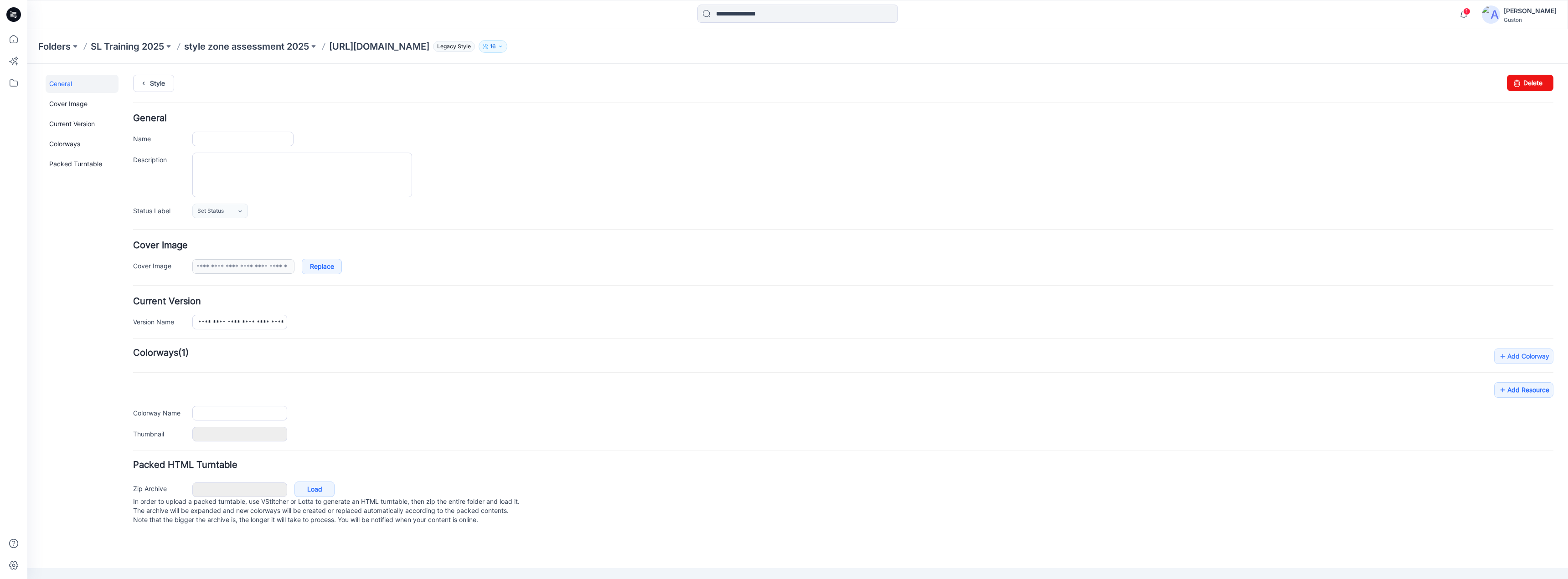
type input "**********"
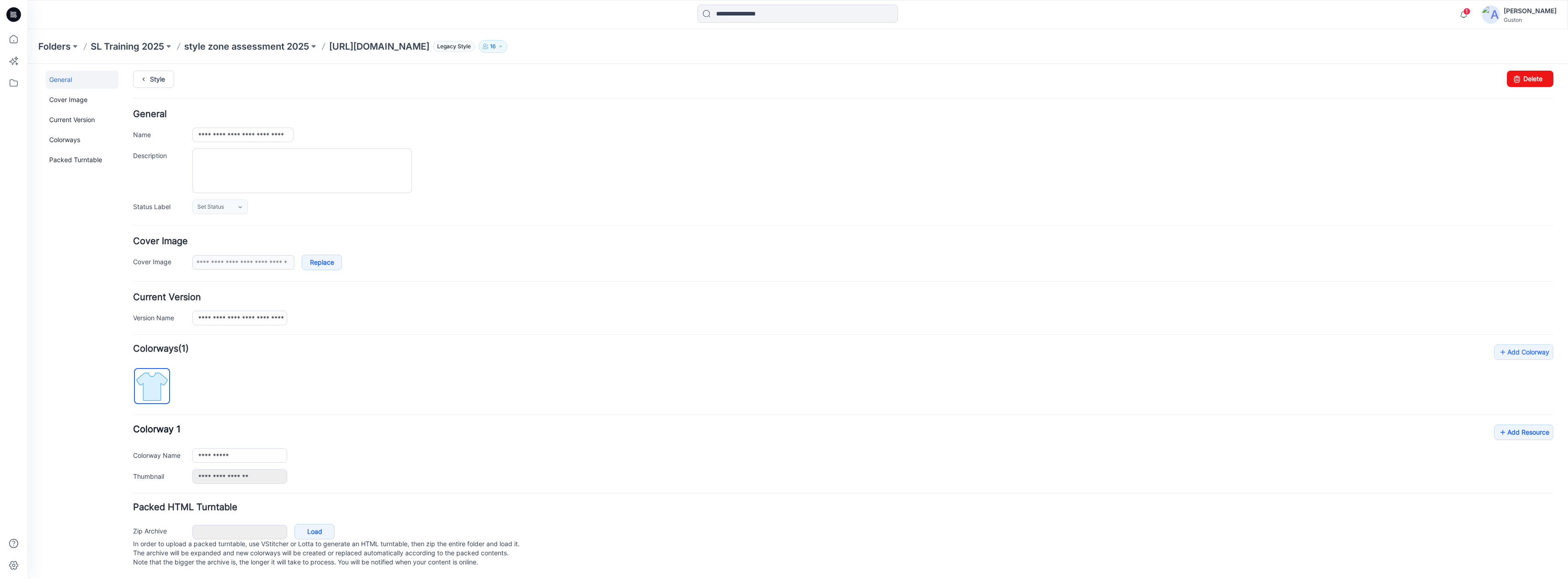
scroll to position [13, 0]
click at [1498, 425] on icon at bounding box center [1503, 432] width 9 height 14
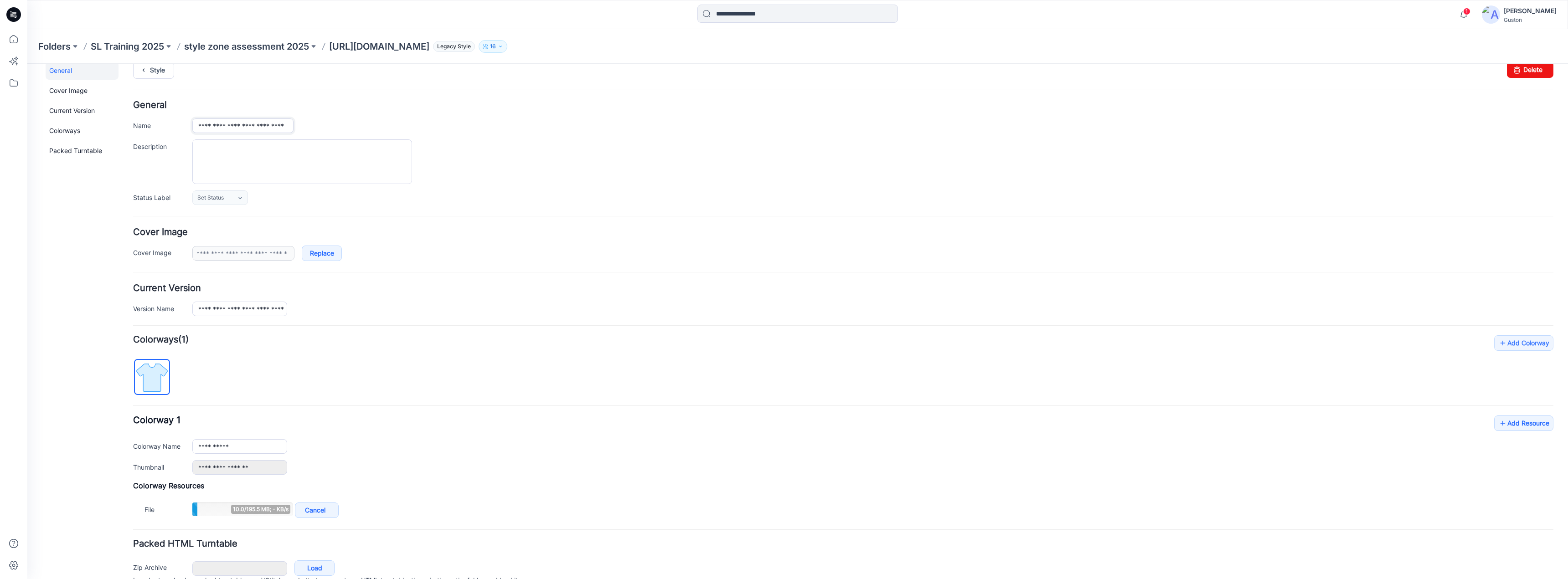
click at [209, 126] on input "**********" at bounding box center [243, 126] width 101 height 14
click at [209, 128] on input "**********" at bounding box center [243, 126] width 101 height 14
click at [204, 129] on input "**********" at bounding box center [243, 126] width 101 height 14
click at [206, 126] on input "**********" at bounding box center [243, 126] width 101 height 14
drag, startPoint x: 260, startPoint y: 126, endPoint x: 253, endPoint y: 133, distance: 9.9
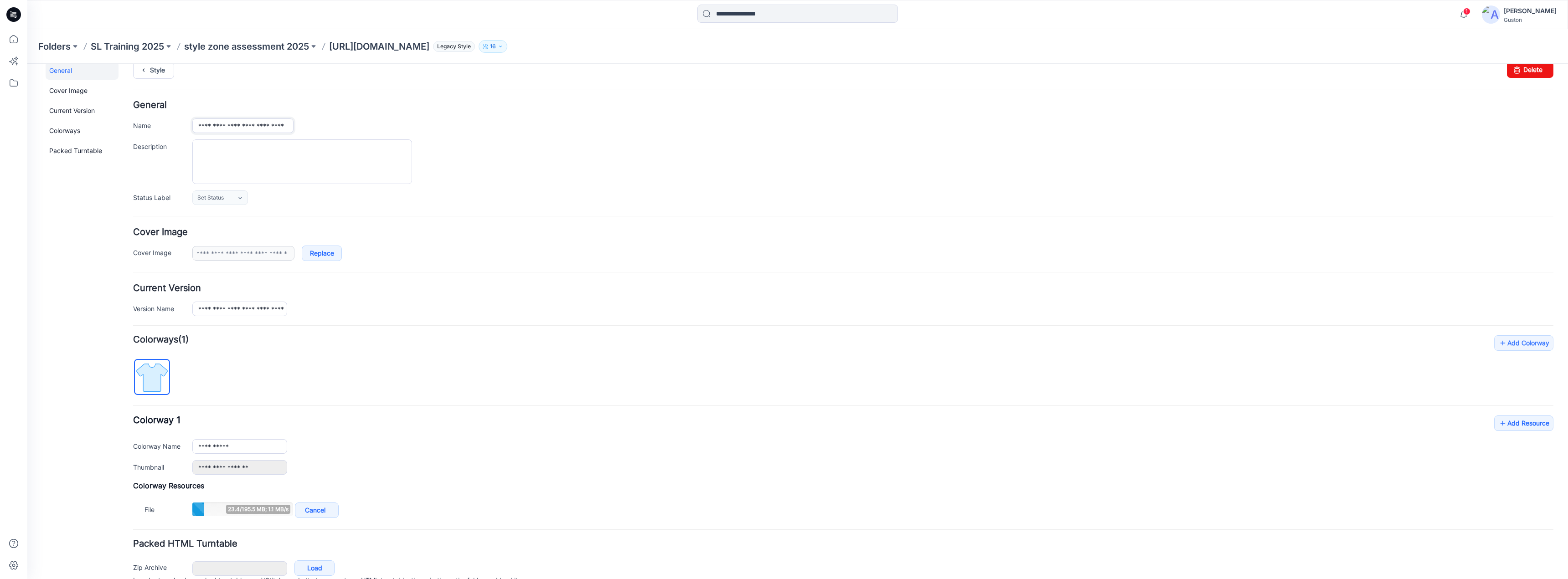
click at [253, 133] on div "**********" at bounding box center [843, 153] width 1420 height 105
click at [206, 127] on input "**********" at bounding box center [243, 126] width 101 height 14
click at [230, 126] on input "**********" at bounding box center [243, 126] width 101 height 14
click at [264, 127] on input "**********" at bounding box center [243, 126] width 101 height 14
type input "**********"
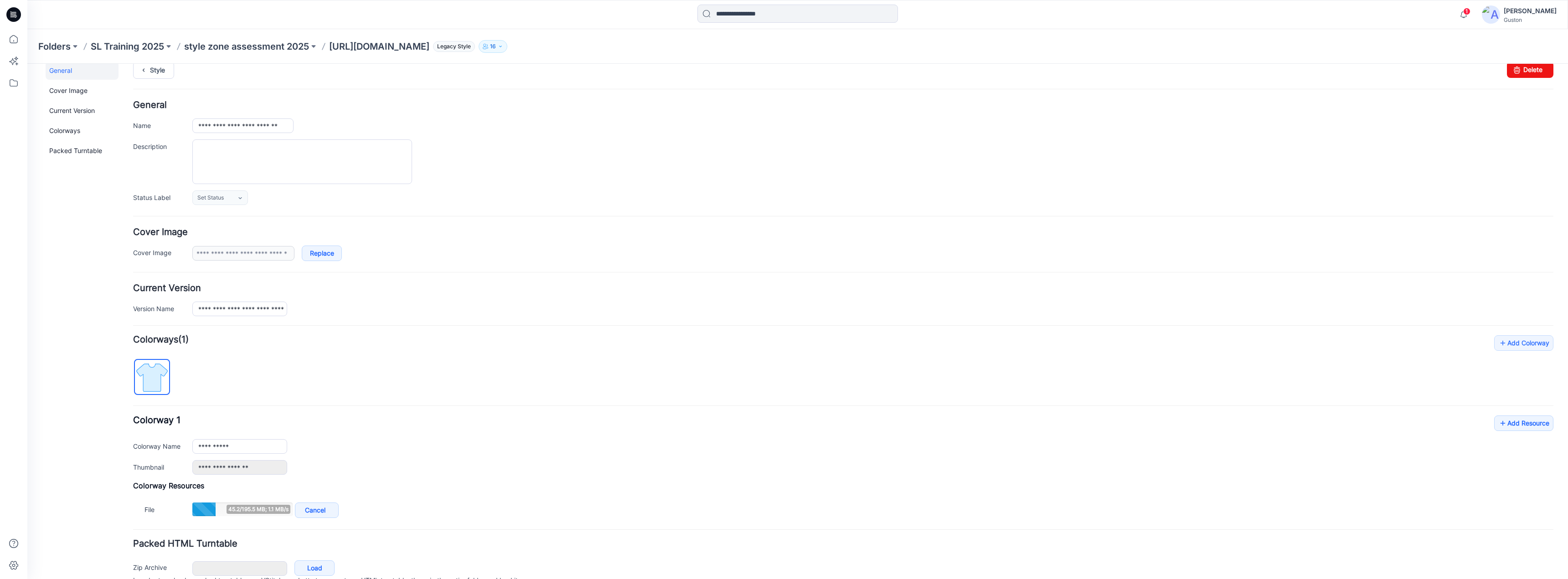
click at [317, 122] on div "**********" at bounding box center [873, 126] width 1361 height 14
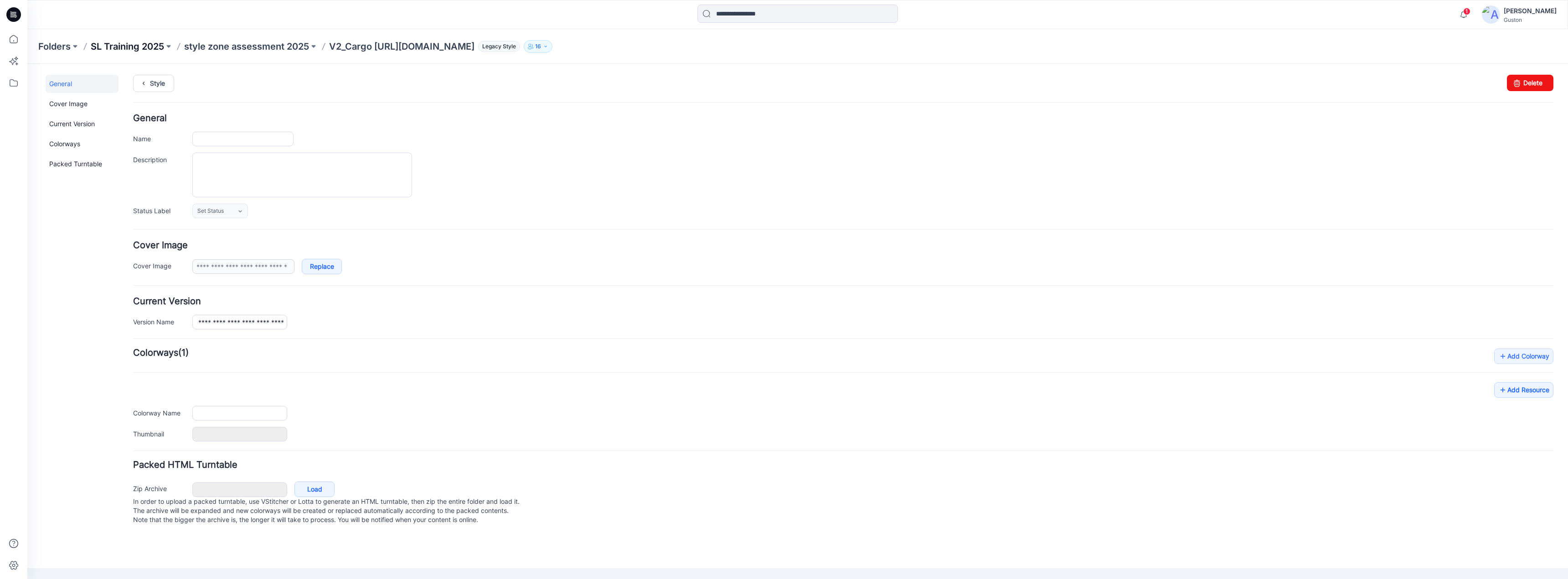
click at [129, 47] on p "SL Training 2025" at bounding box center [128, 46] width 73 height 13
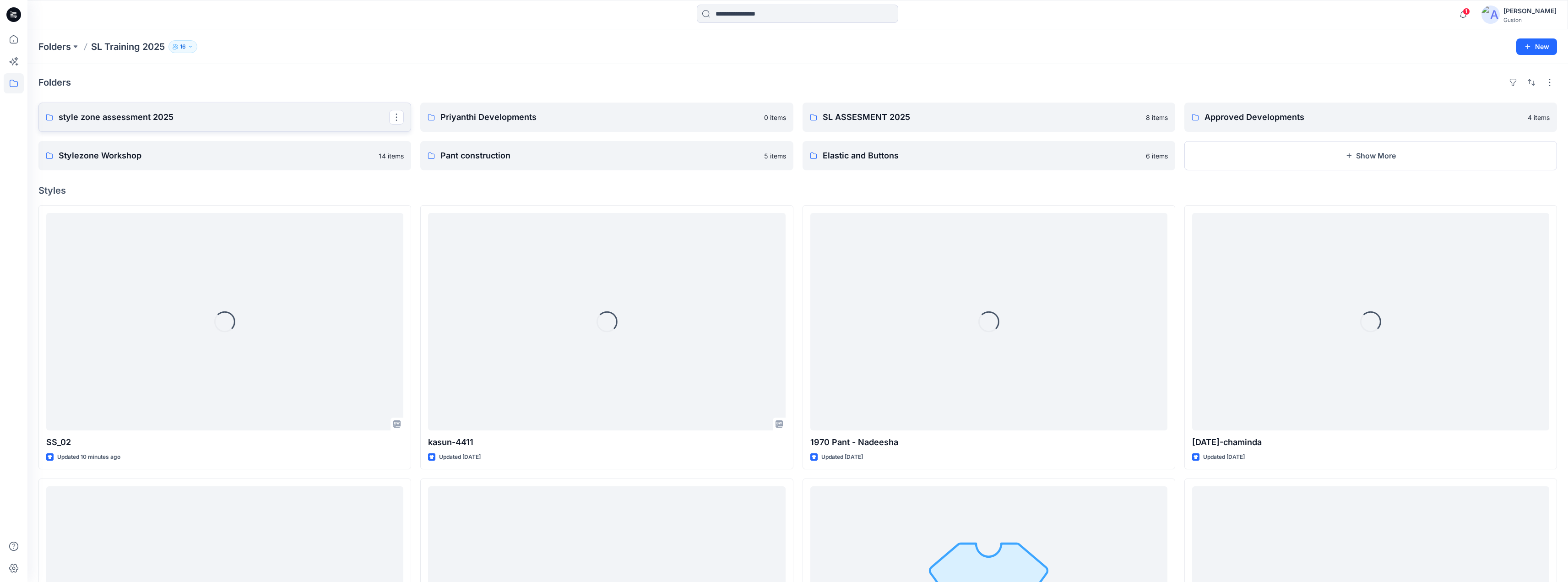
click at [216, 118] on p "style zone assessment 2025" at bounding box center [223, 118] width 331 height 13
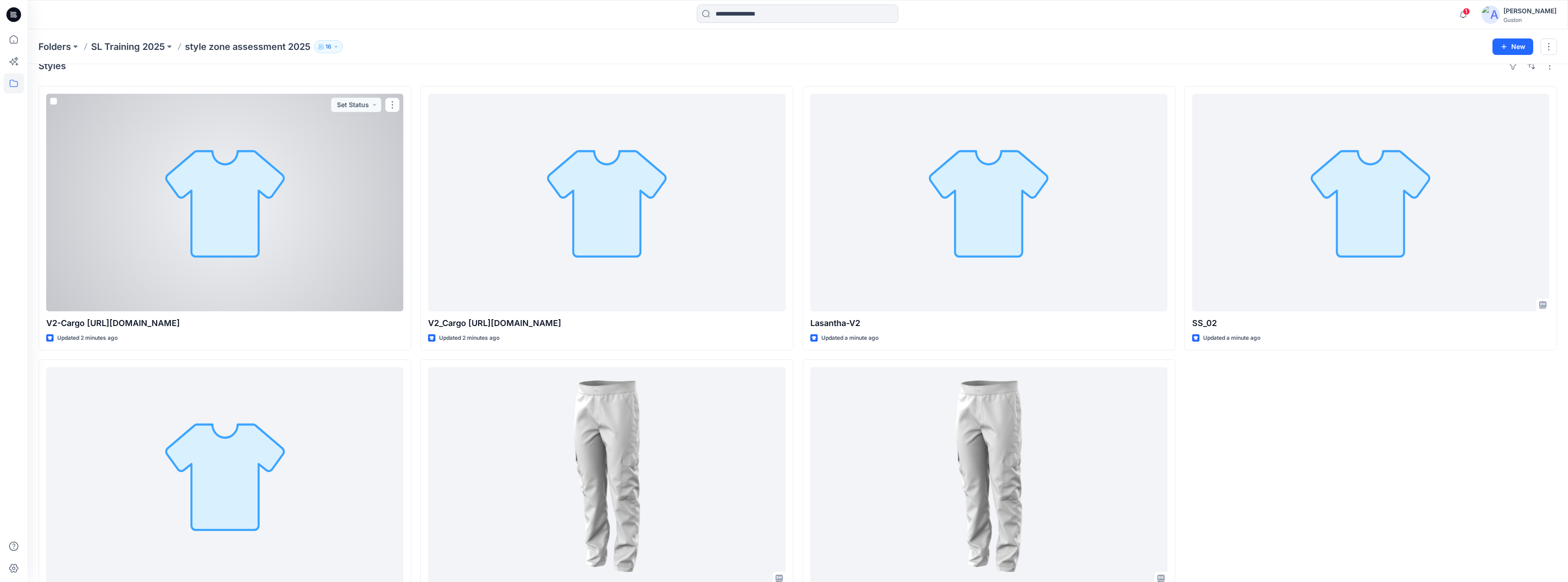
scroll to position [70, 0]
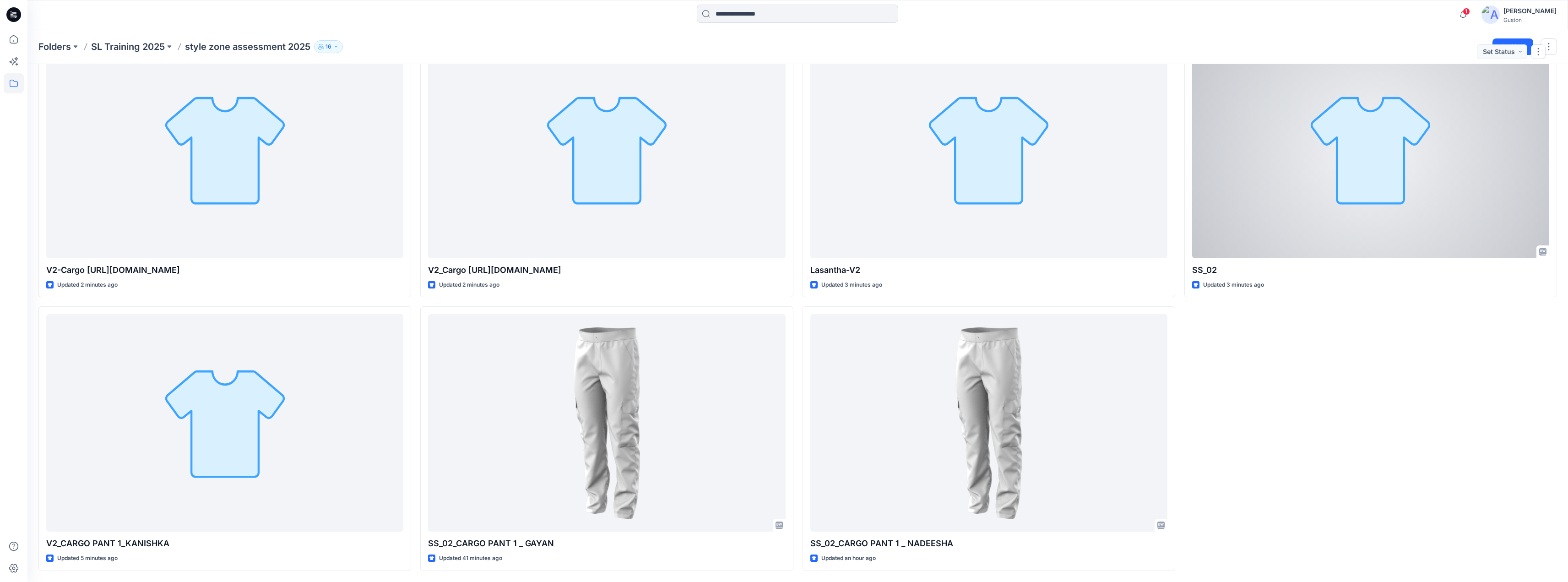
drag, startPoint x: 1257, startPoint y: 206, endPoint x: 1256, endPoint y: 218, distance: 12.0
click at [1257, 206] on div at bounding box center [1370, 149] width 357 height 218
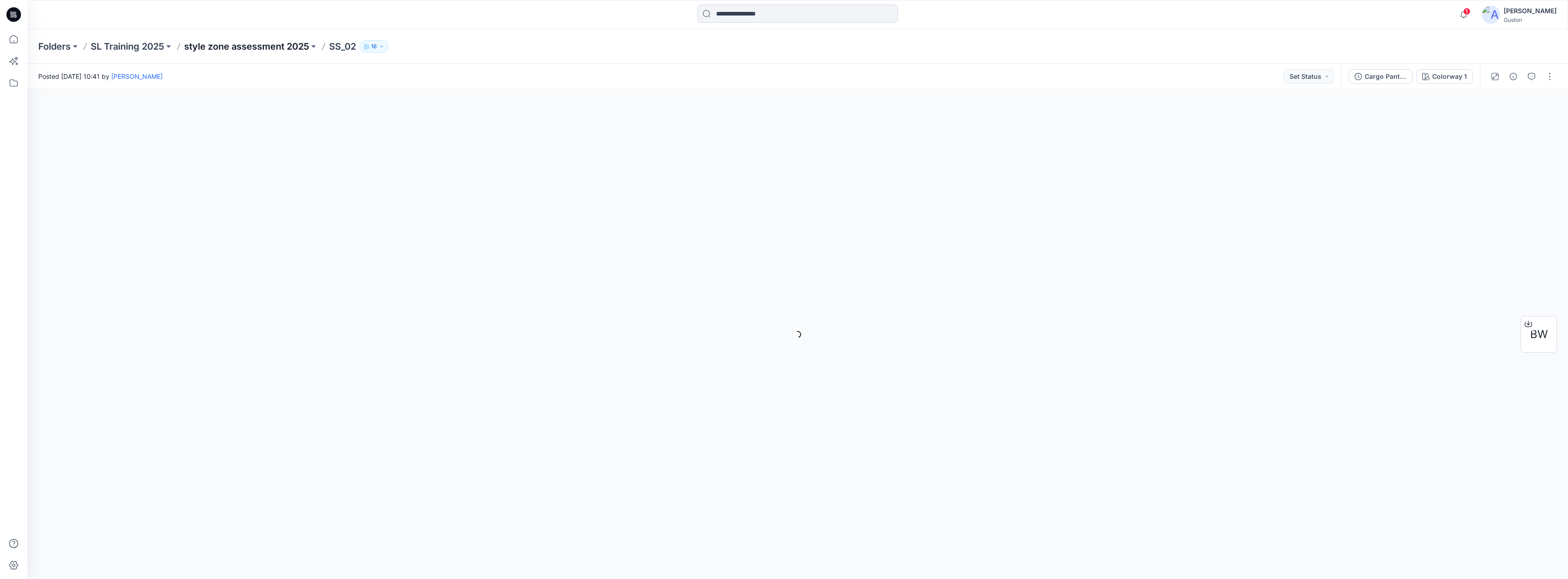
click at [260, 44] on p "style zone assessment 2025" at bounding box center [246, 46] width 125 height 13
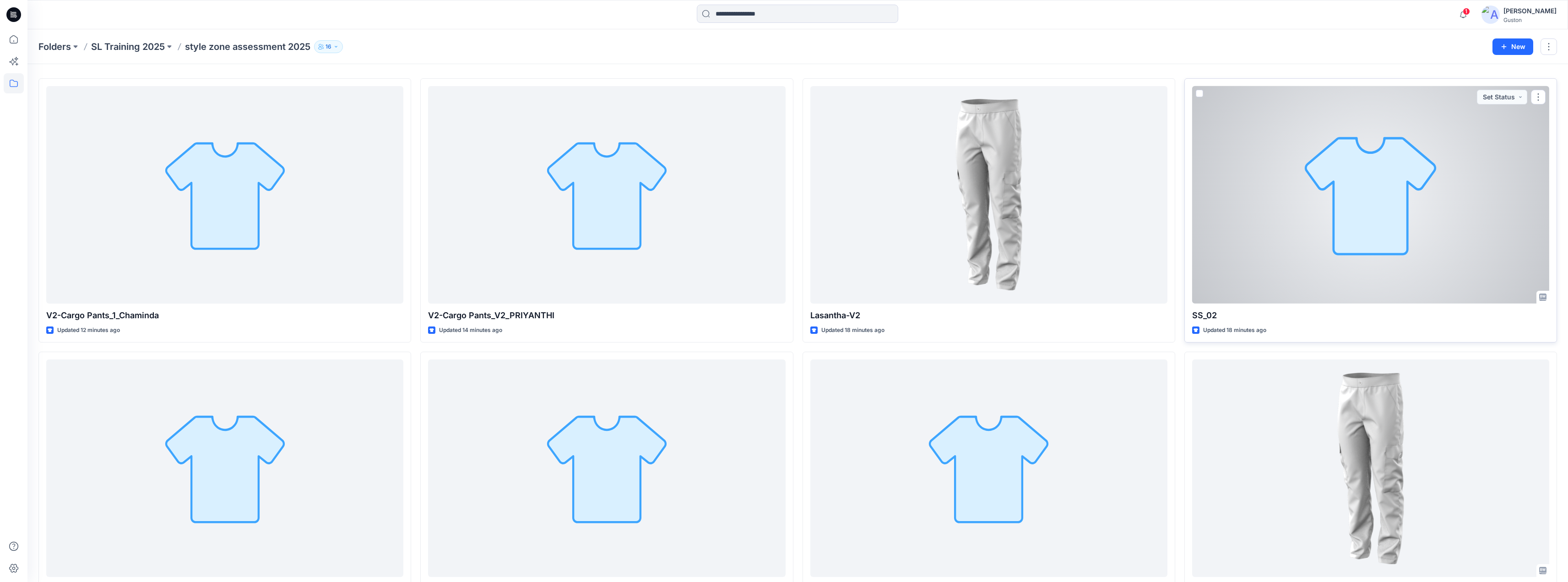
scroll to position [22, 0]
click at [1274, 195] on div at bounding box center [1370, 197] width 357 height 218
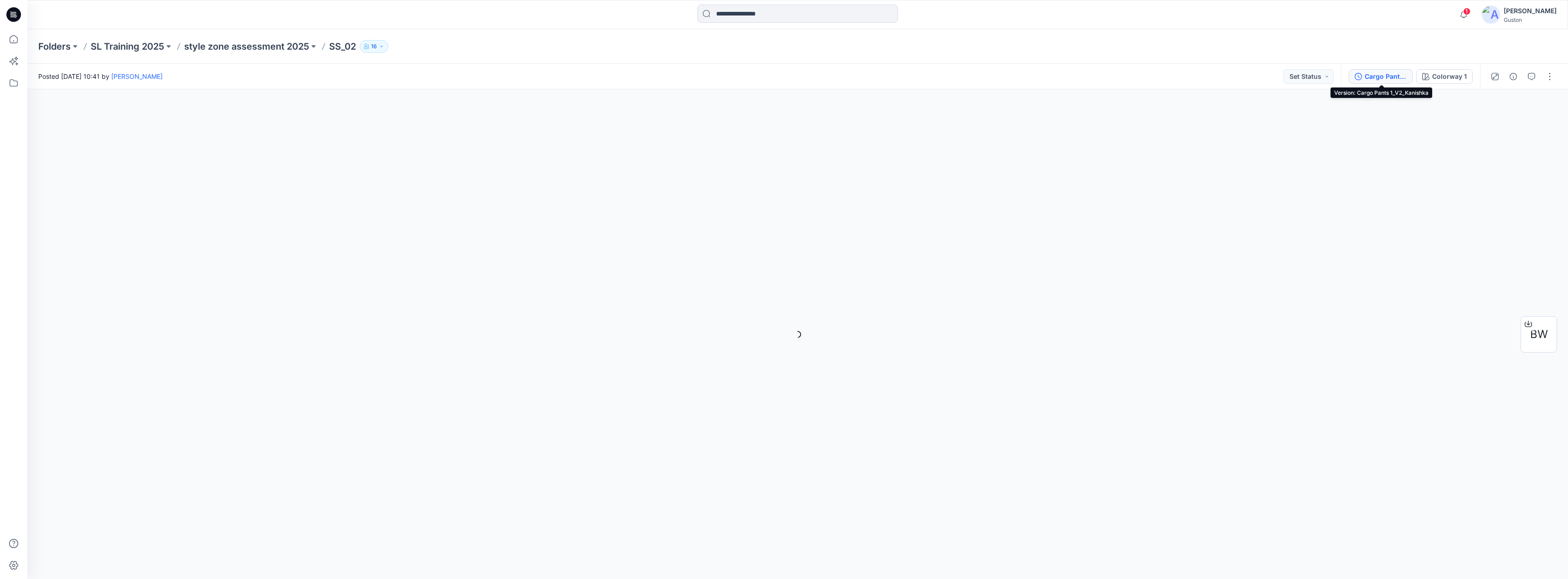
click at [1388, 75] on div "Cargo Pants 1_V2_Kanishka" at bounding box center [1385, 76] width 42 height 10
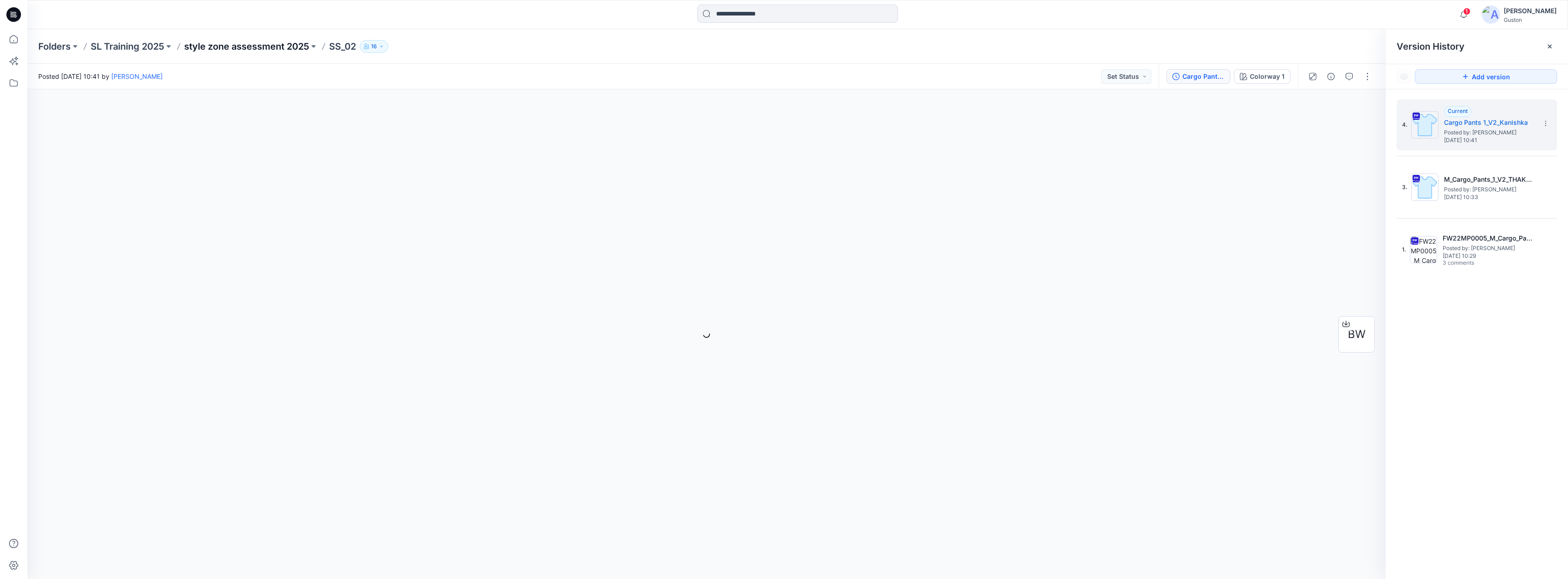
click at [262, 52] on p "style zone assessment 2025" at bounding box center [246, 46] width 125 height 13
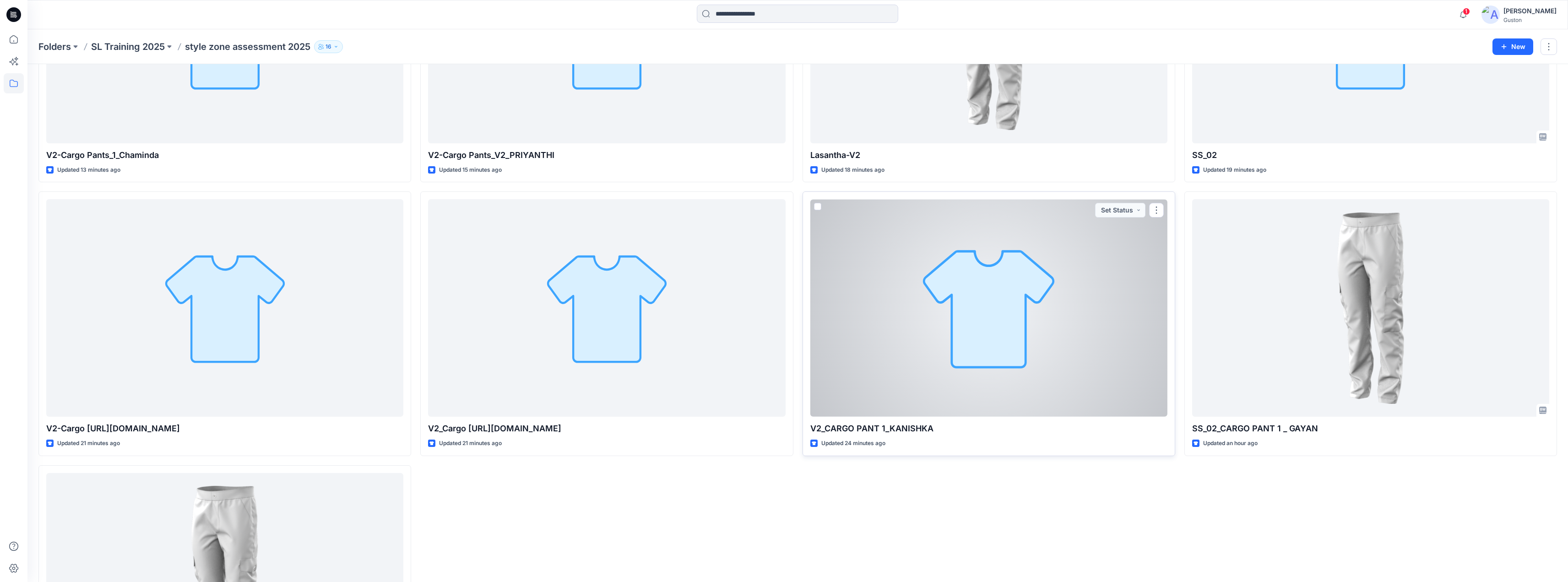
scroll to position [275, 0]
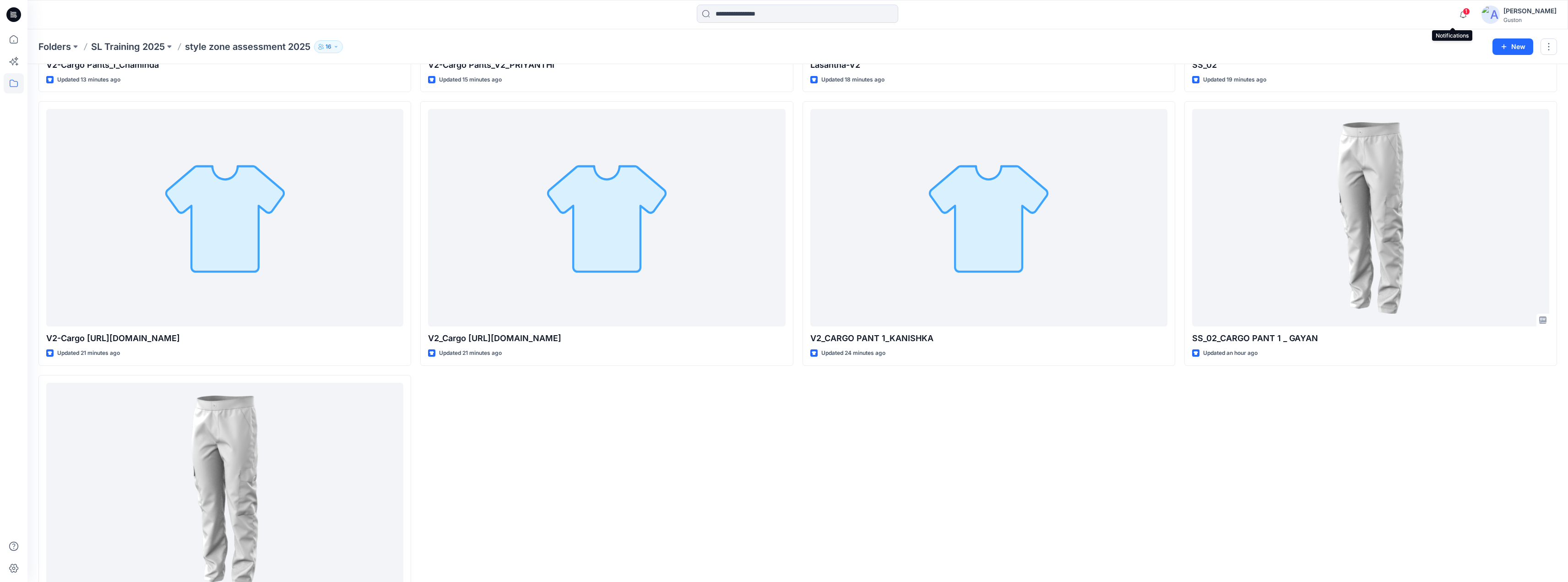
click at [1462, 12] on span "1" at bounding box center [1465, 11] width 7 height 7
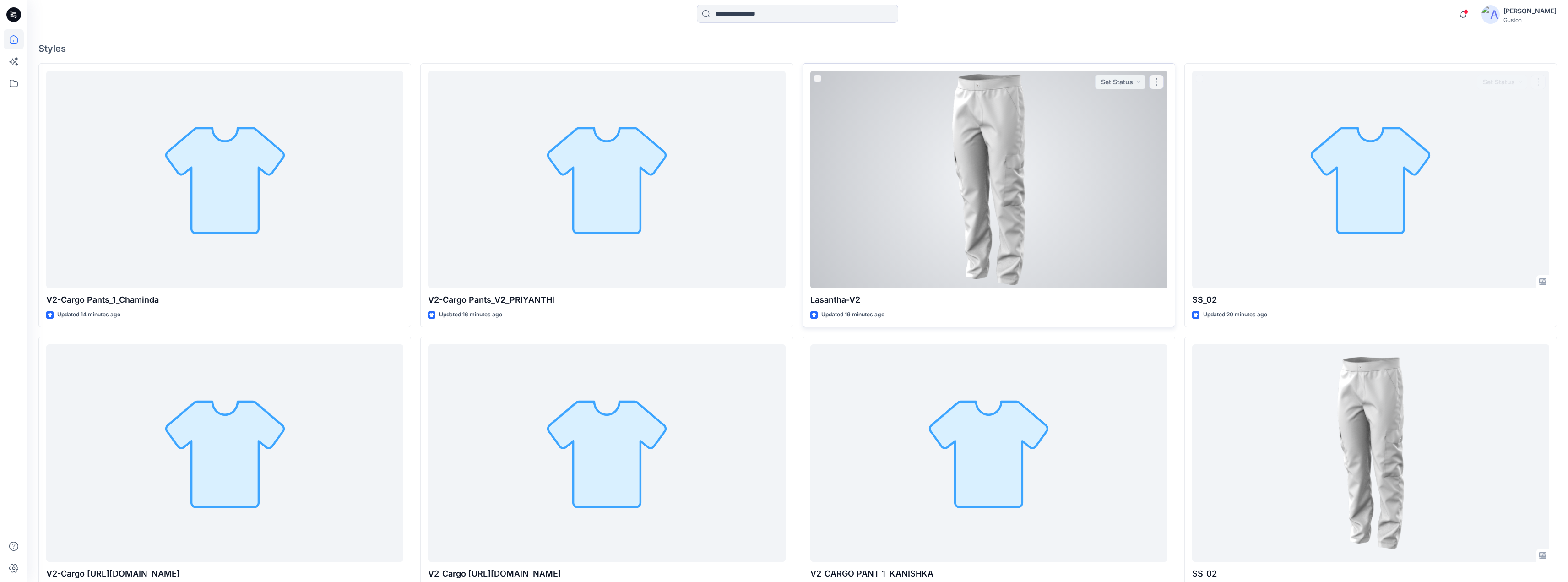
scroll to position [458, 0]
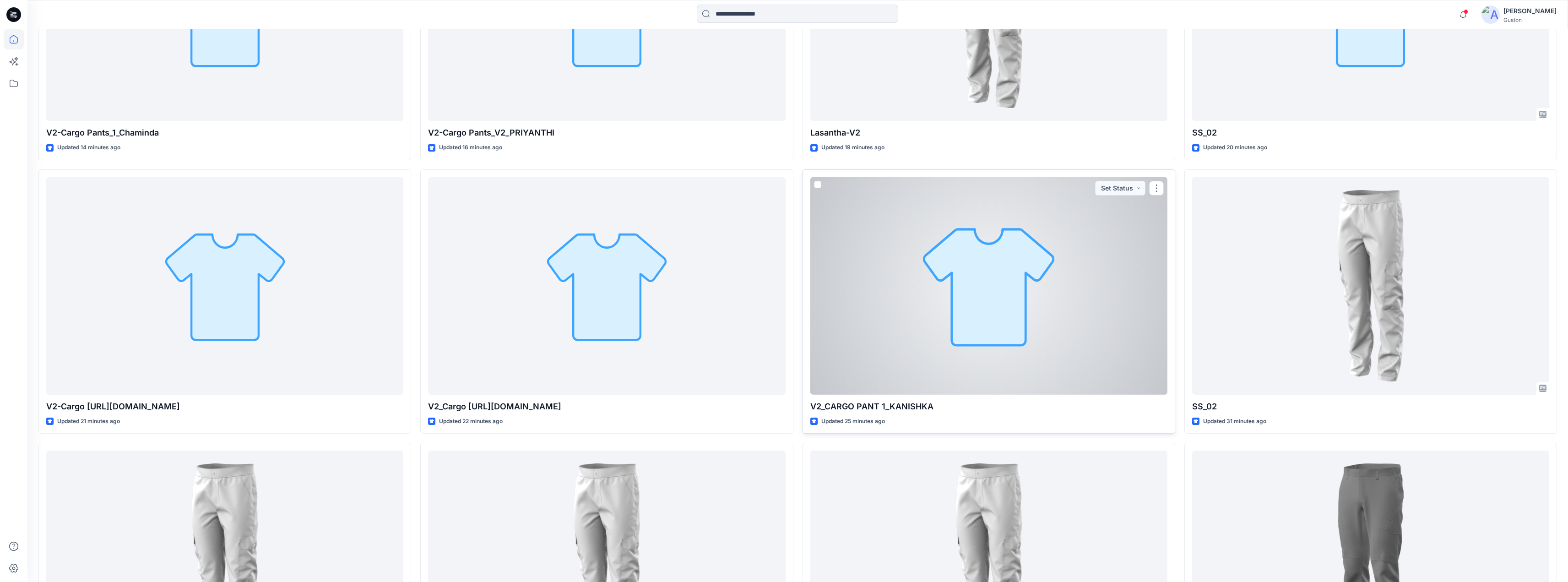
click at [1088, 324] on div at bounding box center [988, 286] width 357 height 218
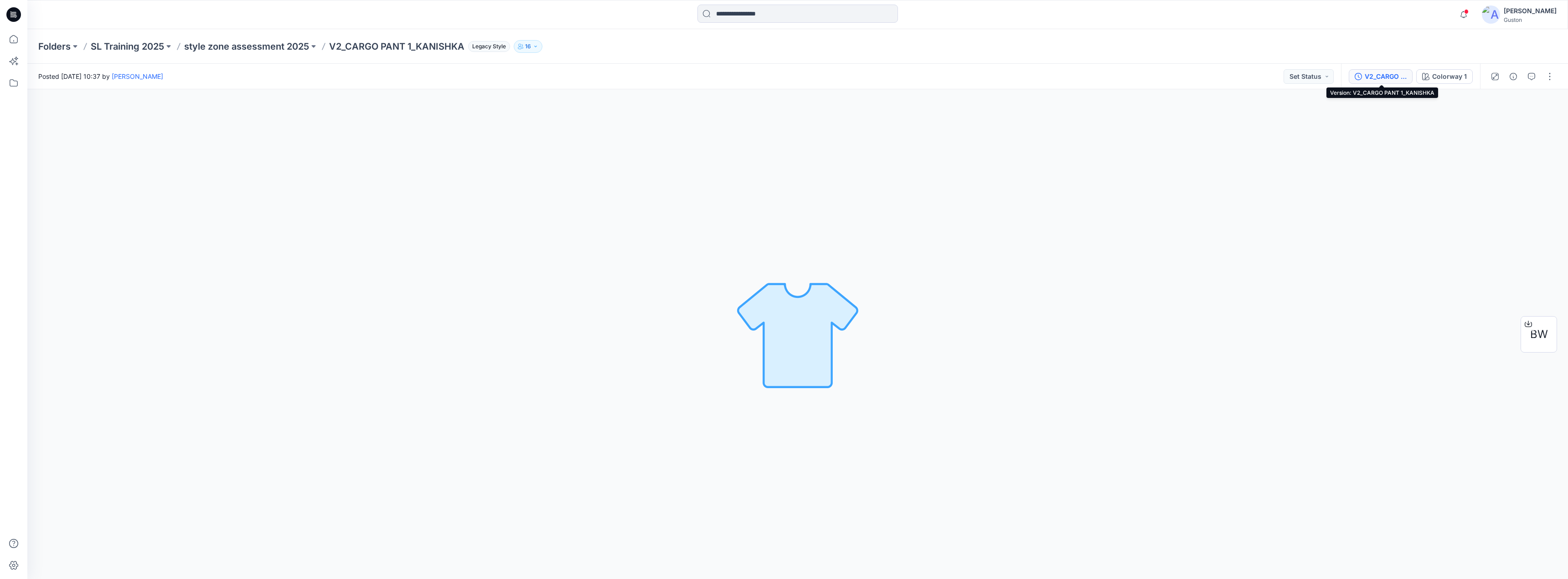
click at [1400, 77] on div "V2_CARGO PANT 1_KANISHKA" at bounding box center [1385, 76] width 42 height 10
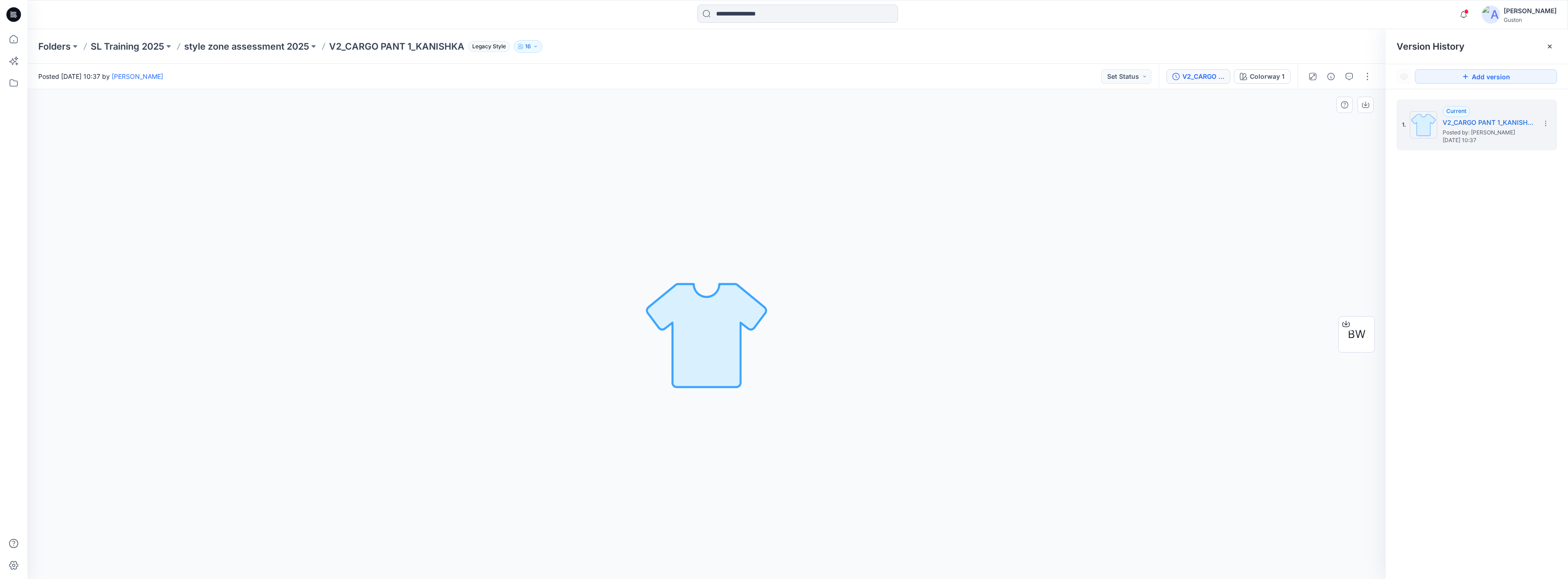
click at [1334, 271] on div "BW" at bounding box center [1356, 334] width 58 height 228
click at [1547, 124] on icon at bounding box center [1545, 123] width 7 height 7
click at [1431, 230] on div "1. Current V2_CARGO PANT 1_KANISHKA Posted by: [PERSON_NAME] [DATE] 10:37" at bounding box center [1476, 341] width 183 height 503
click at [1499, 127] on h5 "V2_CARGO PANT 1_KANISHKA" at bounding box center [1488, 122] width 91 height 11
click at [1500, 124] on h5 "V2_CARGO PANT 1_KANISHKA" at bounding box center [1488, 122] width 91 height 11
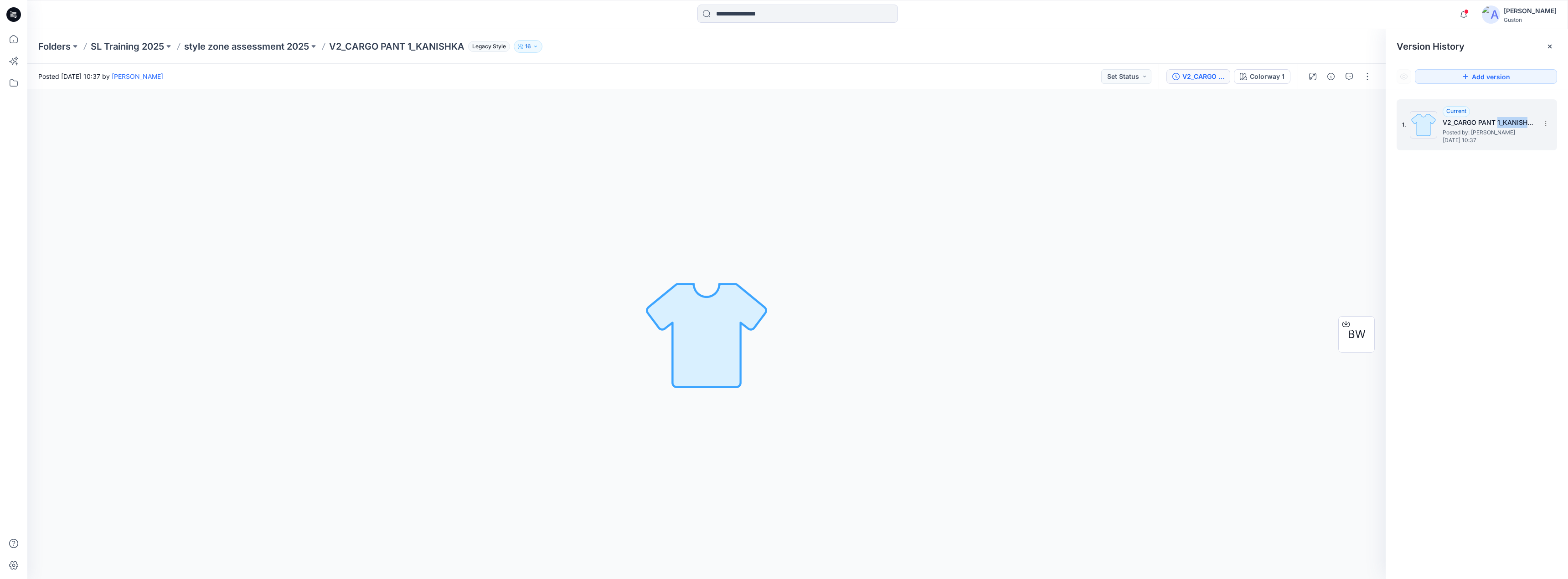
click at [1500, 124] on h5 "V2_CARGO PANT 1_KANISHKA" at bounding box center [1488, 122] width 91 height 11
click at [1306, 119] on div "Colorway 1 Loading... Material Properties Loading..." at bounding box center [707, 334] width 1359 height 490
drag, startPoint x: 1247, startPoint y: 192, endPoint x: 1183, endPoint y: 317, distance: 140.4
click at [1246, 193] on div "Colorway 1 Loading... Material Properties Loading..." at bounding box center [707, 334] width 1359 height 490
drag, startPoint x: 1123, startPoint y: 351, endPoint x: 1041, endPoint y: 324, distance: 86.3
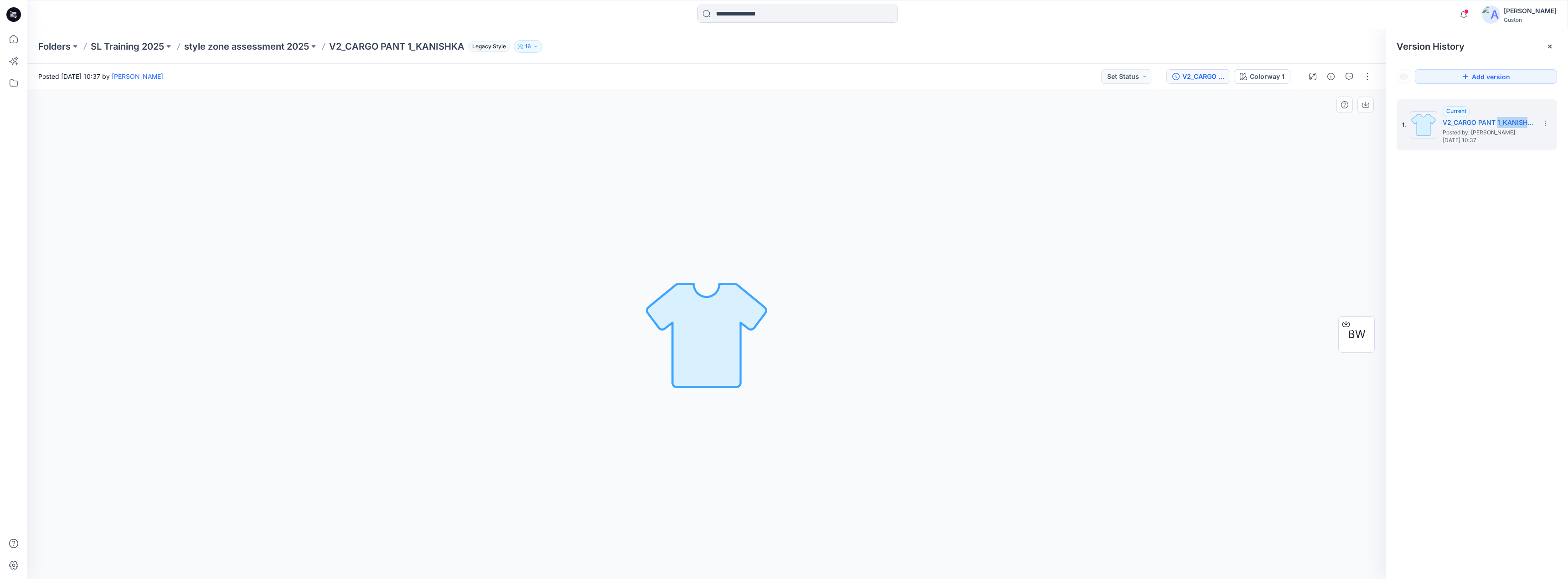
click at [1123, 352] on div "Colorway 1 Loading... Material Properties Loading..." at bounding box center [707, 334] width 1359 height 490
drag, startPoint x: 982, startPoint y: 284, endPoint x: 1090, endPoint y: 237, distance: 117.8
click at [1090, 237] on div "Colorway 1 Loading... Material Properties Loading..." at bounding box center [707, 334] width 1359 height 490
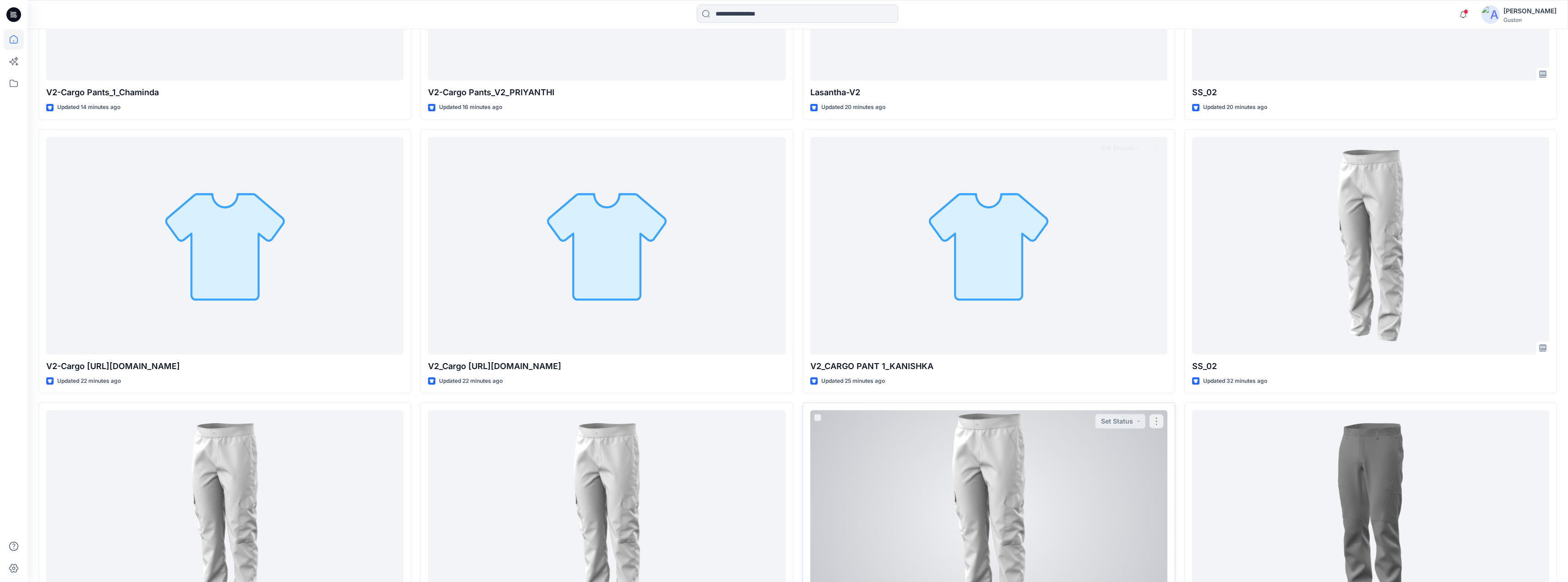
scroll to position [504, 0]
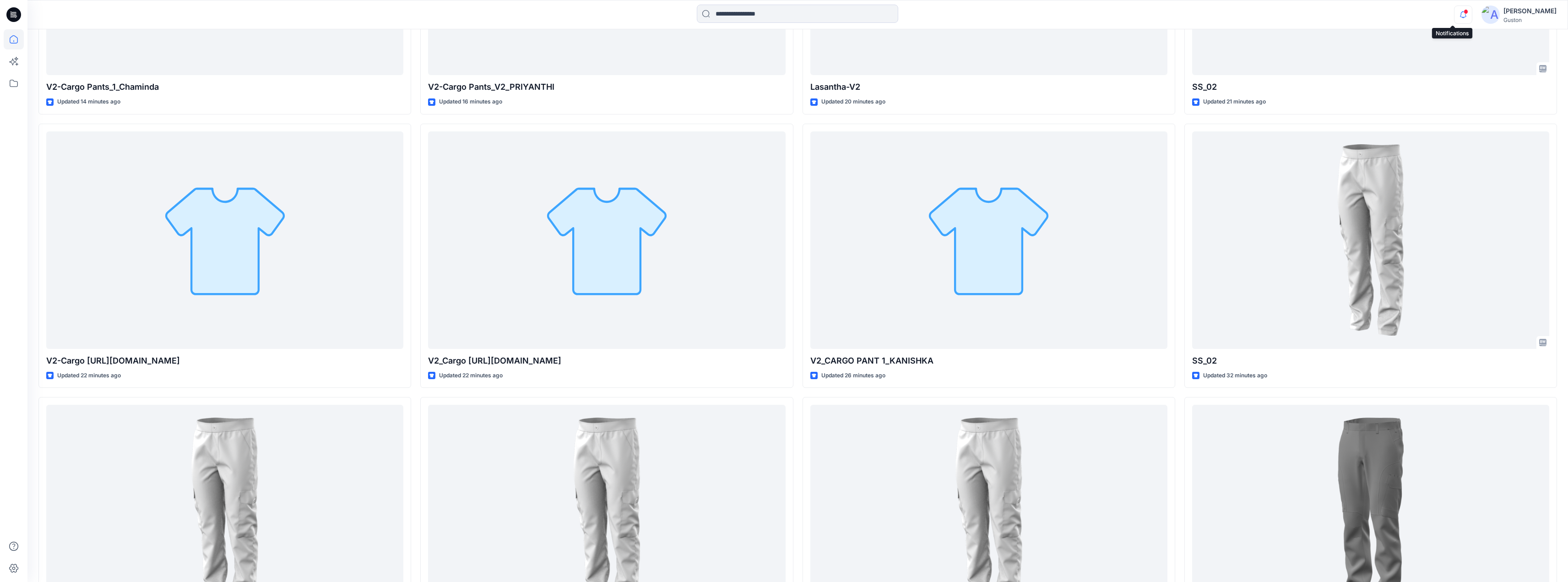
click at [1454, 16] on icon "button" at bounding box center [1463, 14] width 17 height 18
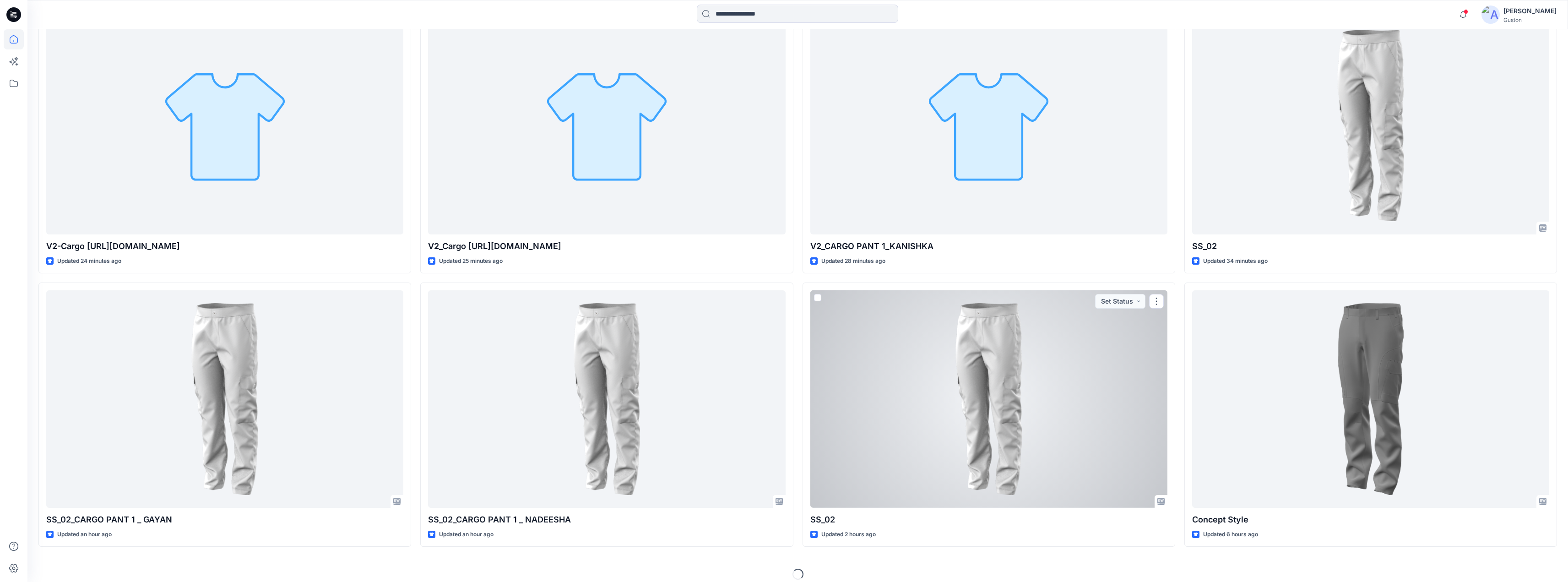
scroll to position [444, 0]
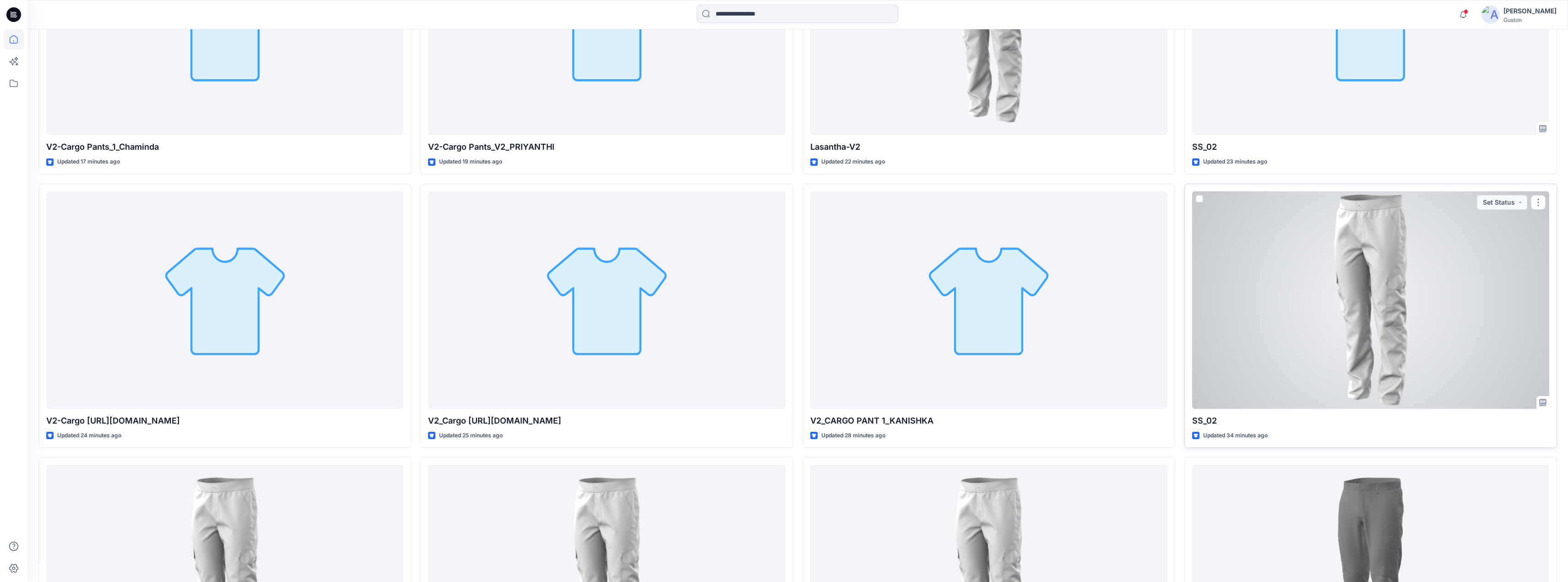
click at [1271, 327] on div at bounding box center [1370, 300] width 357 height 218
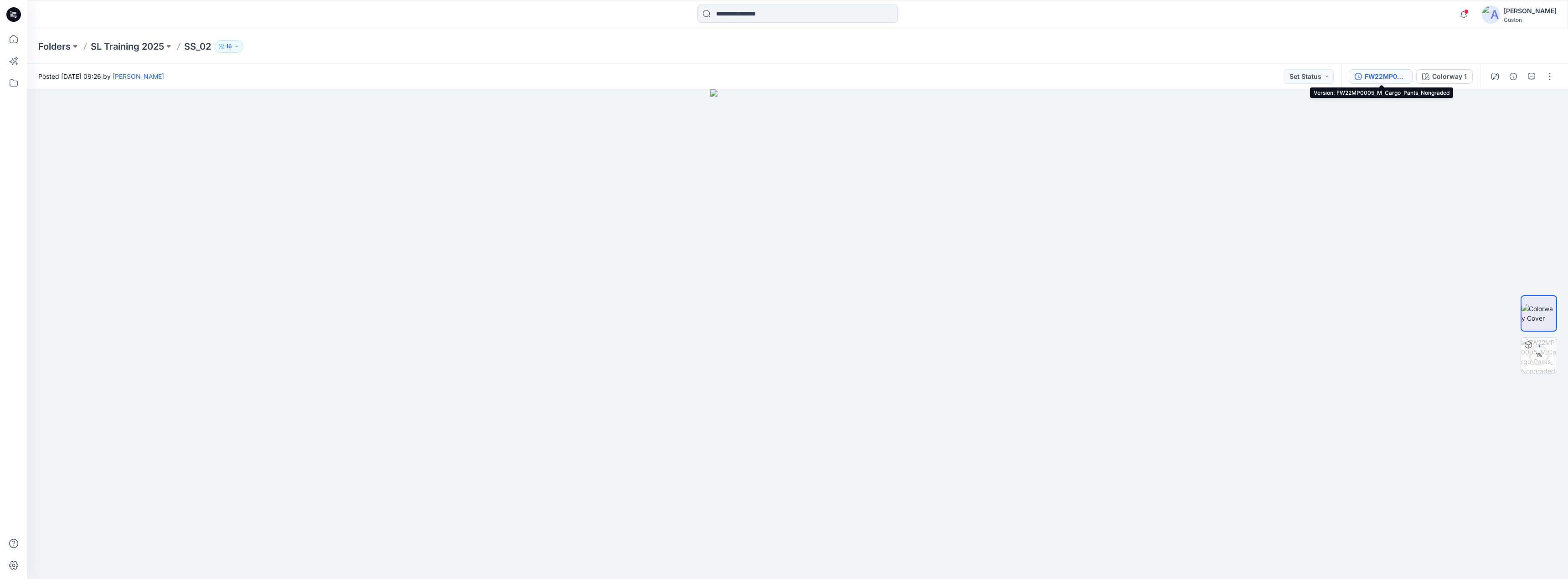
click at [1378, 75] on div "FW22MP0005_M_Cargo_Pants_Nongraded" at bounding box center [1385, 76] width 42 height 10
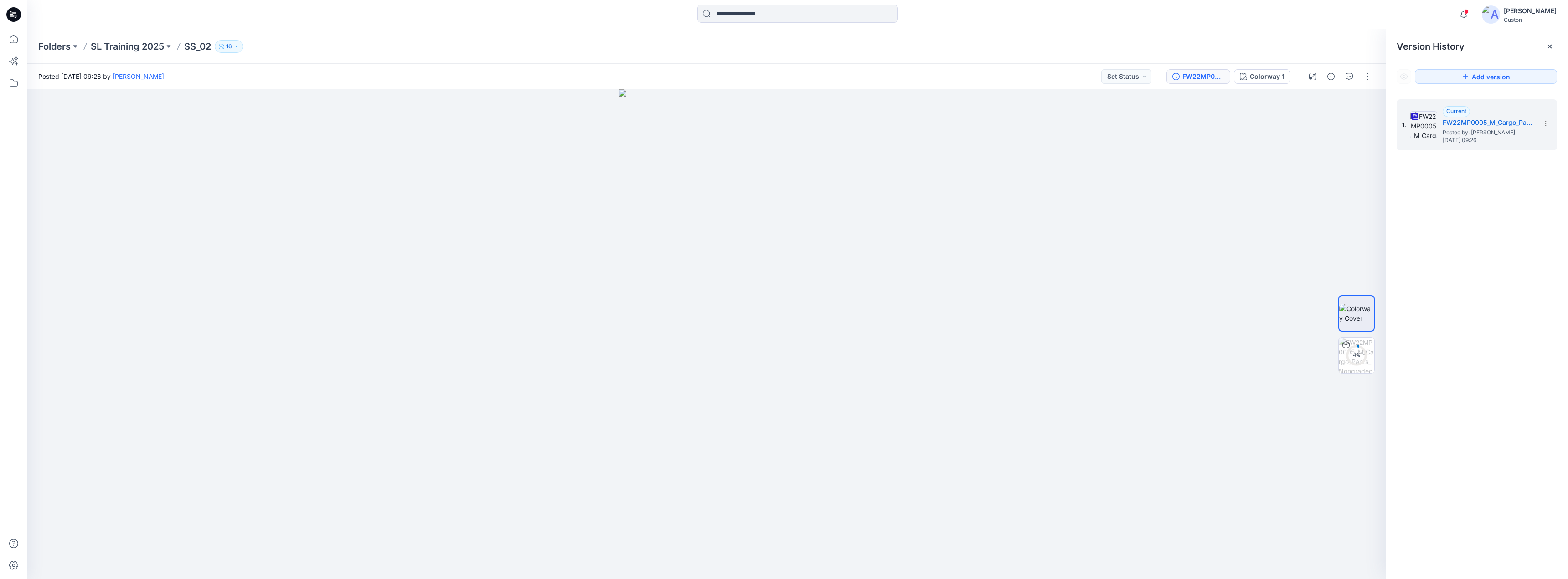
click at [1044, 77] on div "Posted [DATE] 09:26 by [PERSON_NAME] Set Status" at bounding box center [593, 77] width 1131 height 25
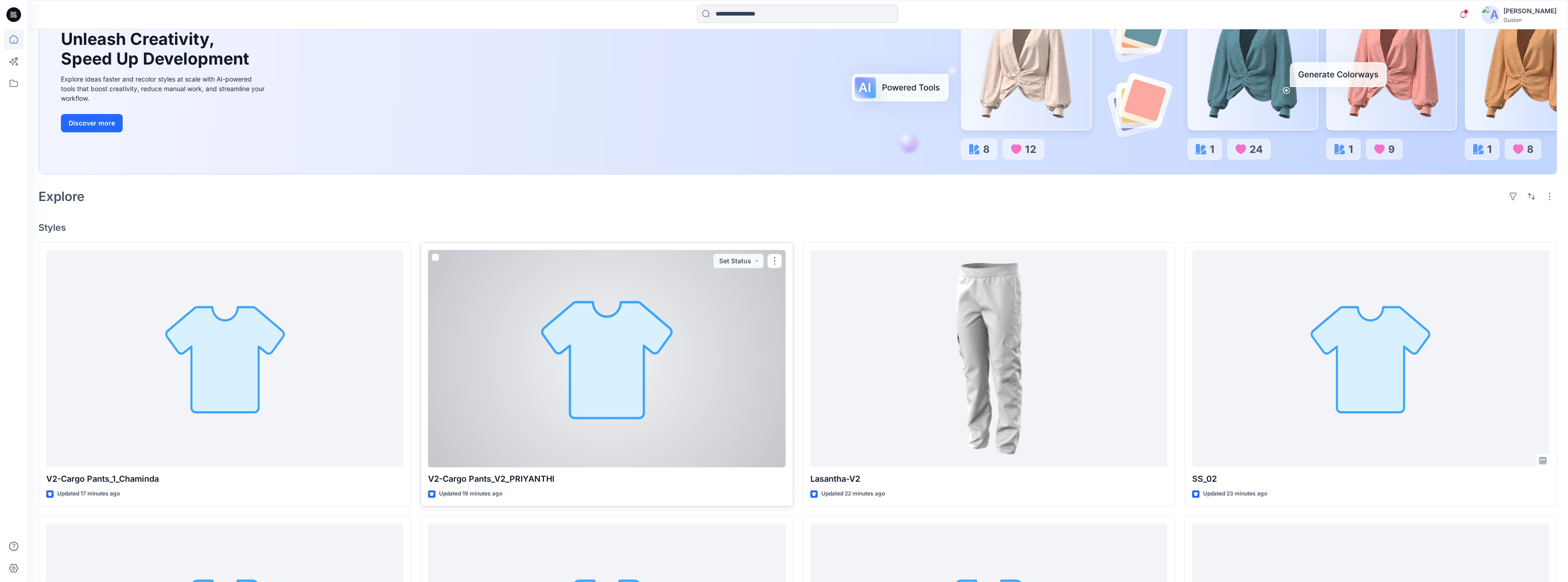
scroll to position [183, 0]
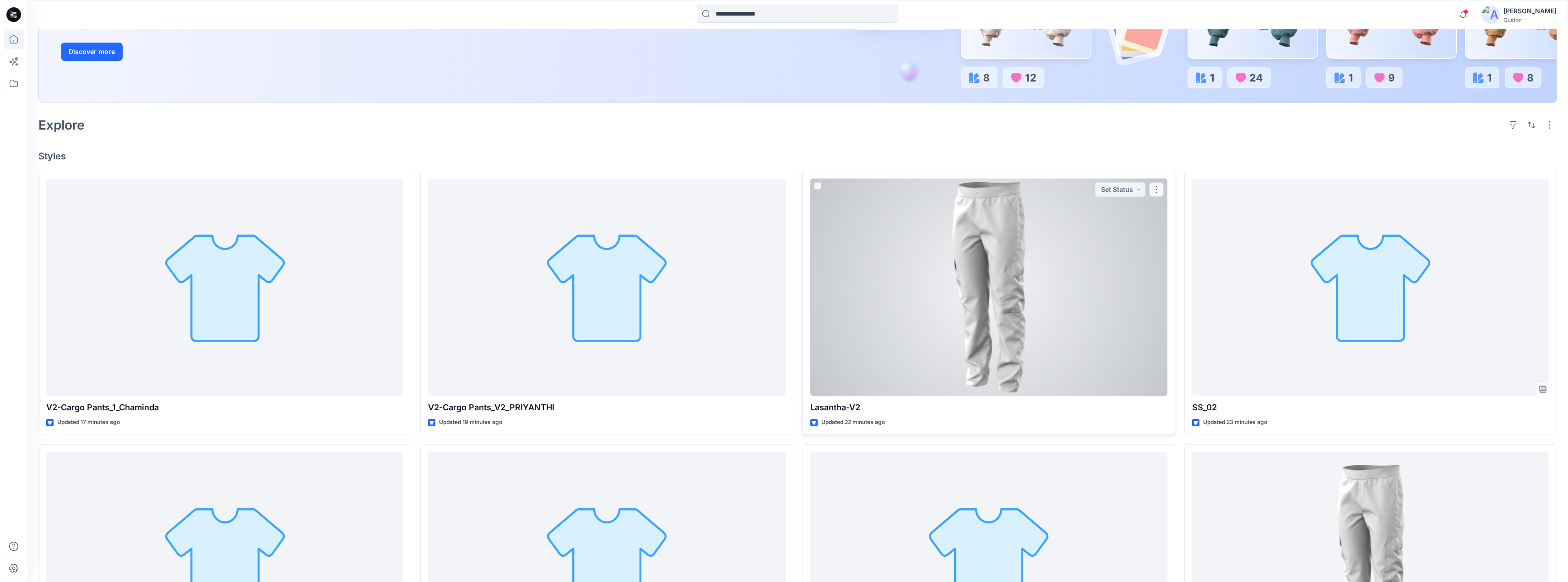
click at [923, 302] on div at bounding box center [988, 287] width 357 height 218
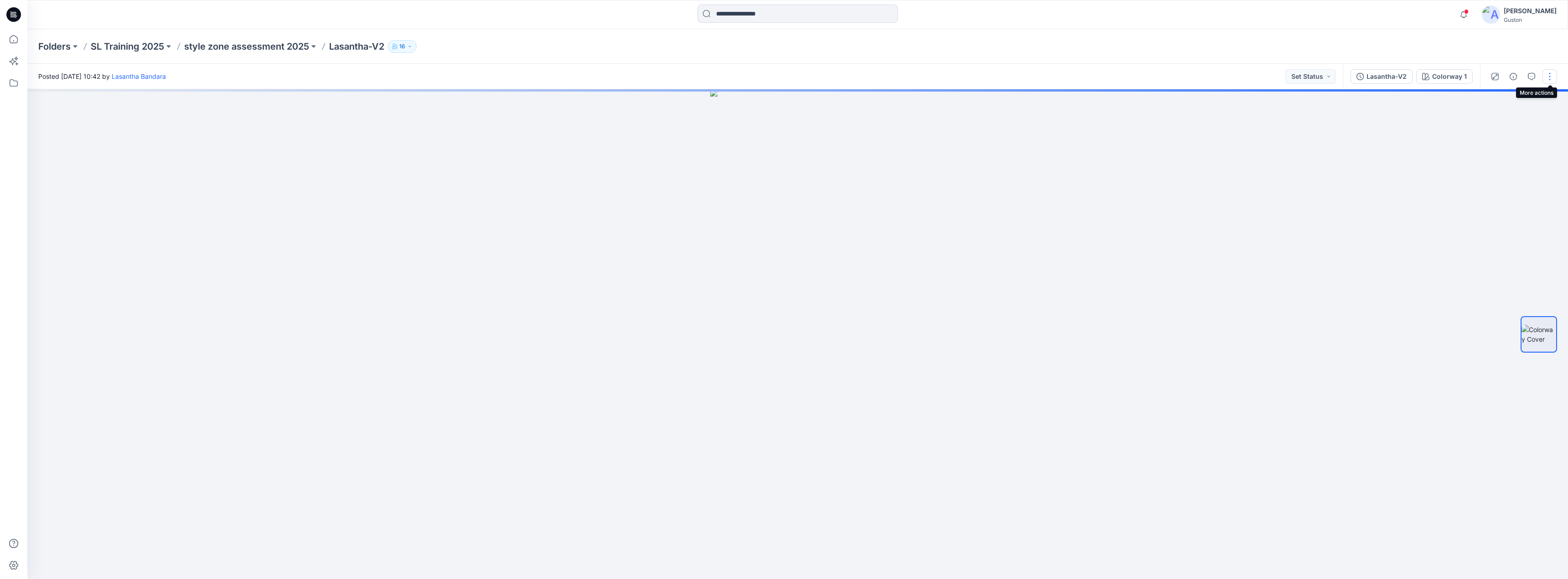
click at [1544, 76] on button "button" at bounding box center [1550, 77] width 14 height 14
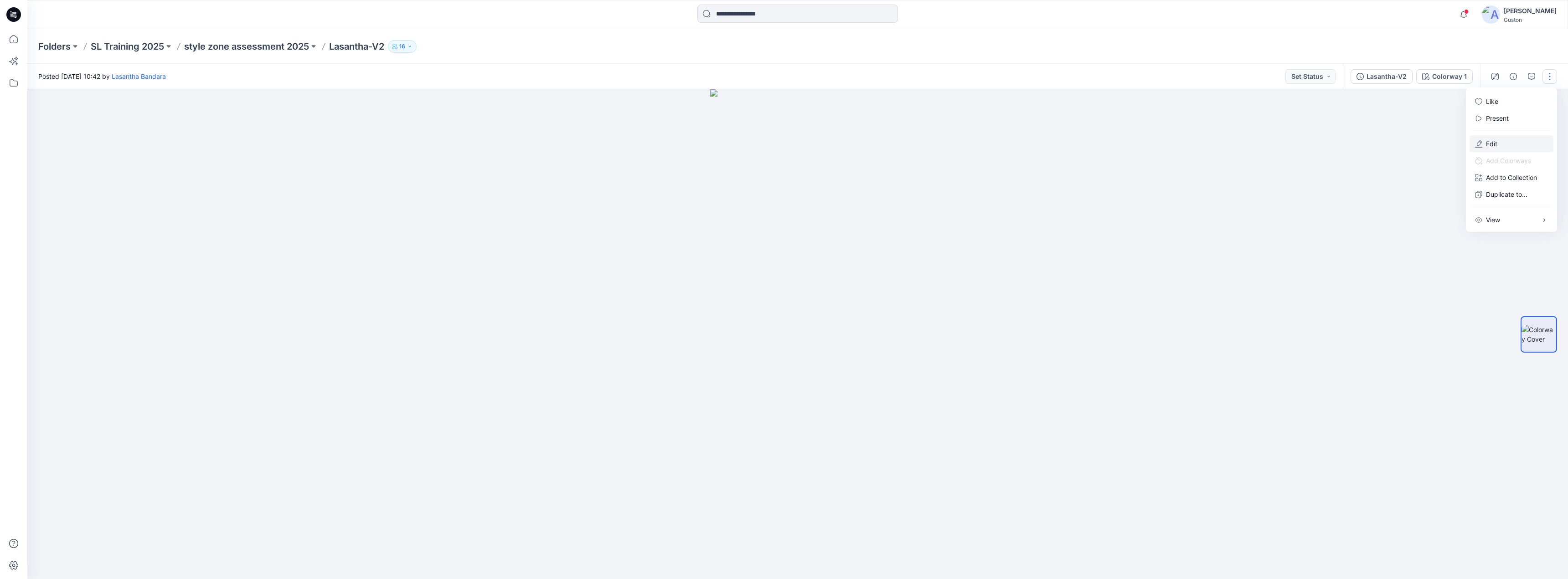
click at [1506, 141] on button "Edit" at bounding box center [1512, 144] width 84 height 17
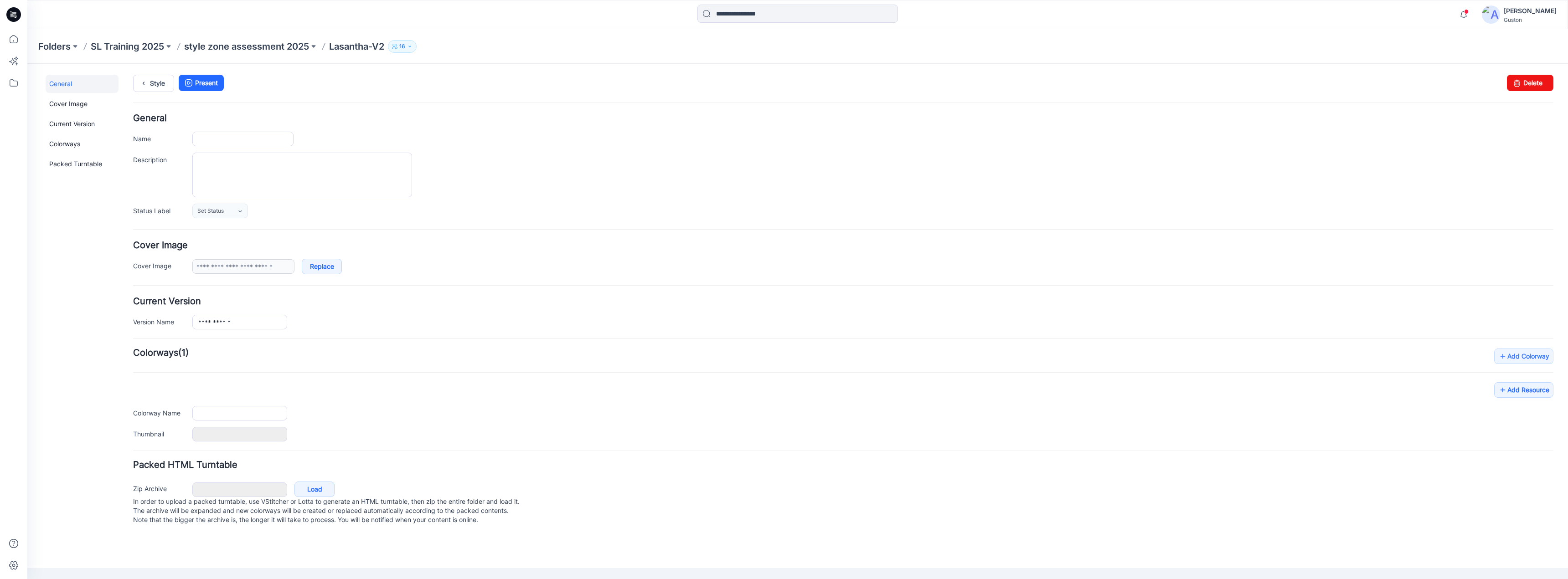
type input "**********"
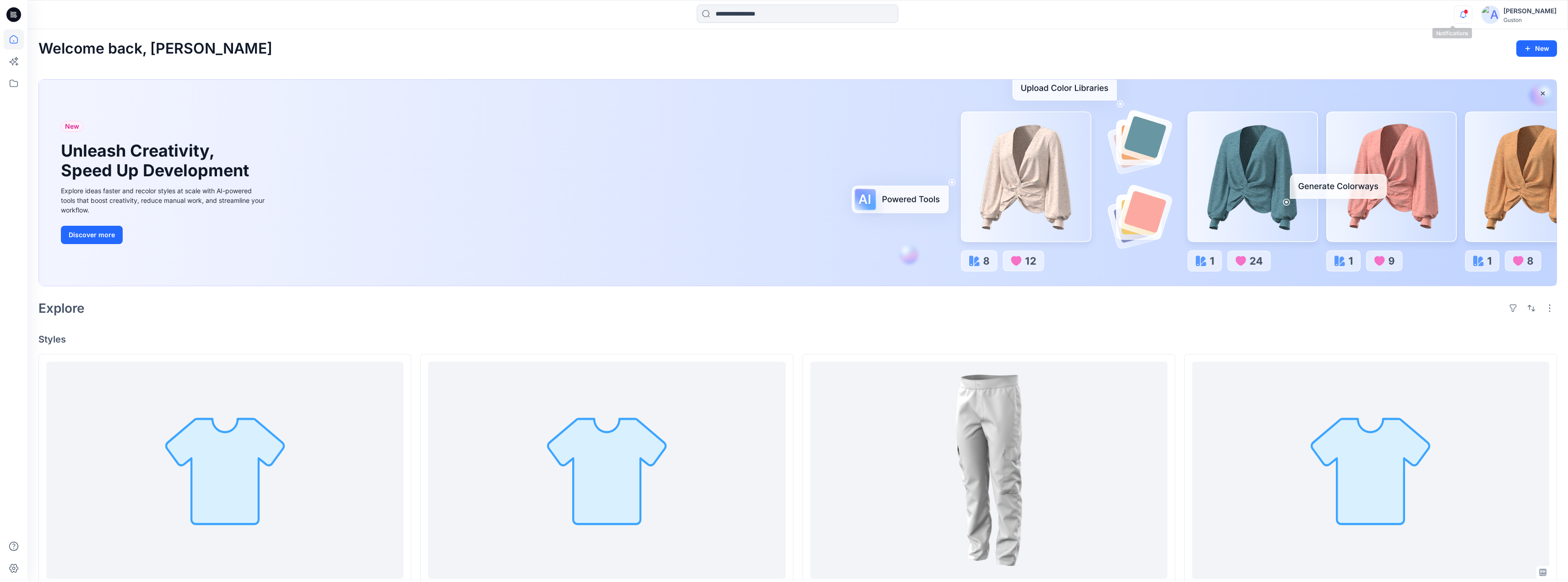
click at [1454, 15] on icon "button" at bounding box center [1463, 14] width 17 height 18
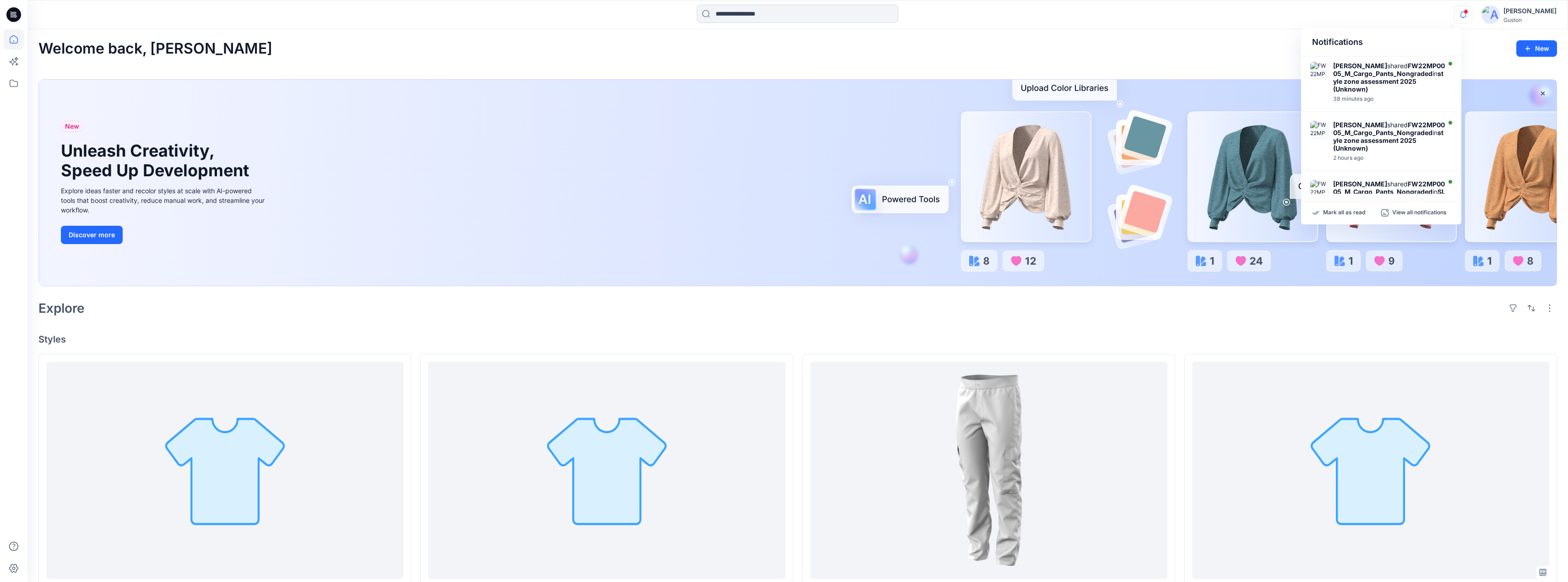
click at [1389, 14] on div "Notifications Apsara Mediwake shared FW22MP0005_M_Cargo_Pants_Nongraded in styl…" at bounding box center [797, 14] width 1540 height 20
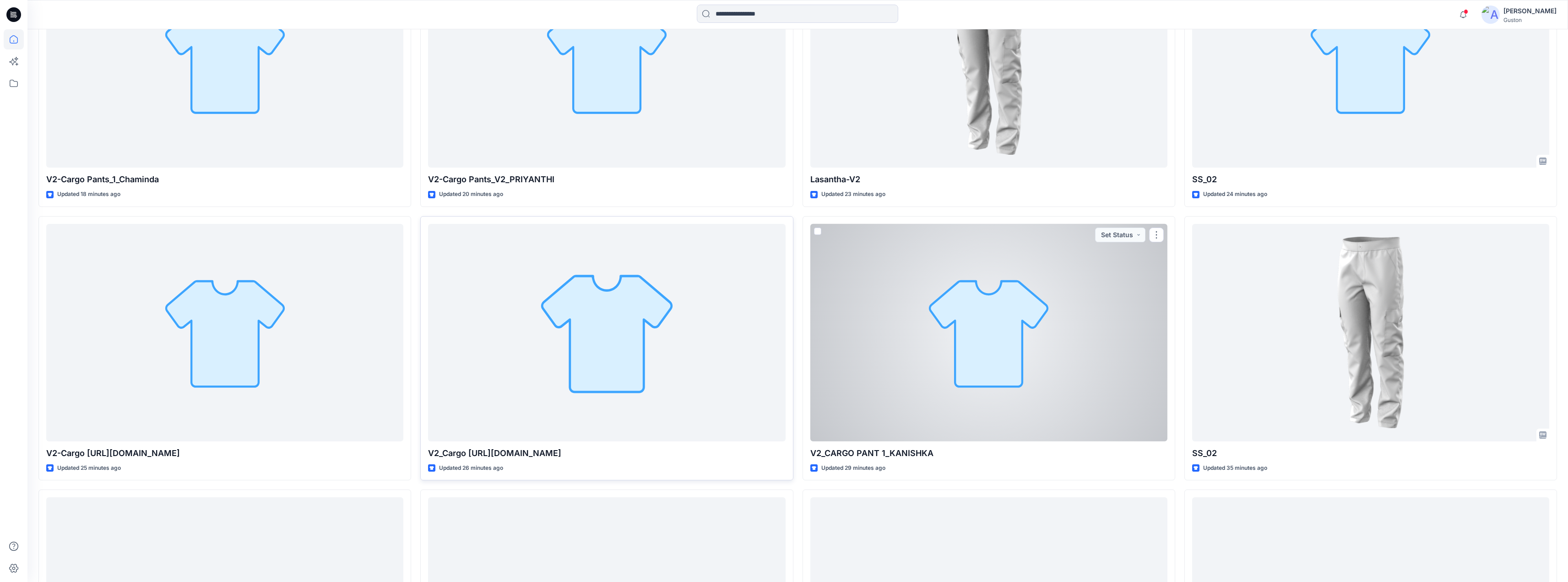
scroll to position [458, 0]
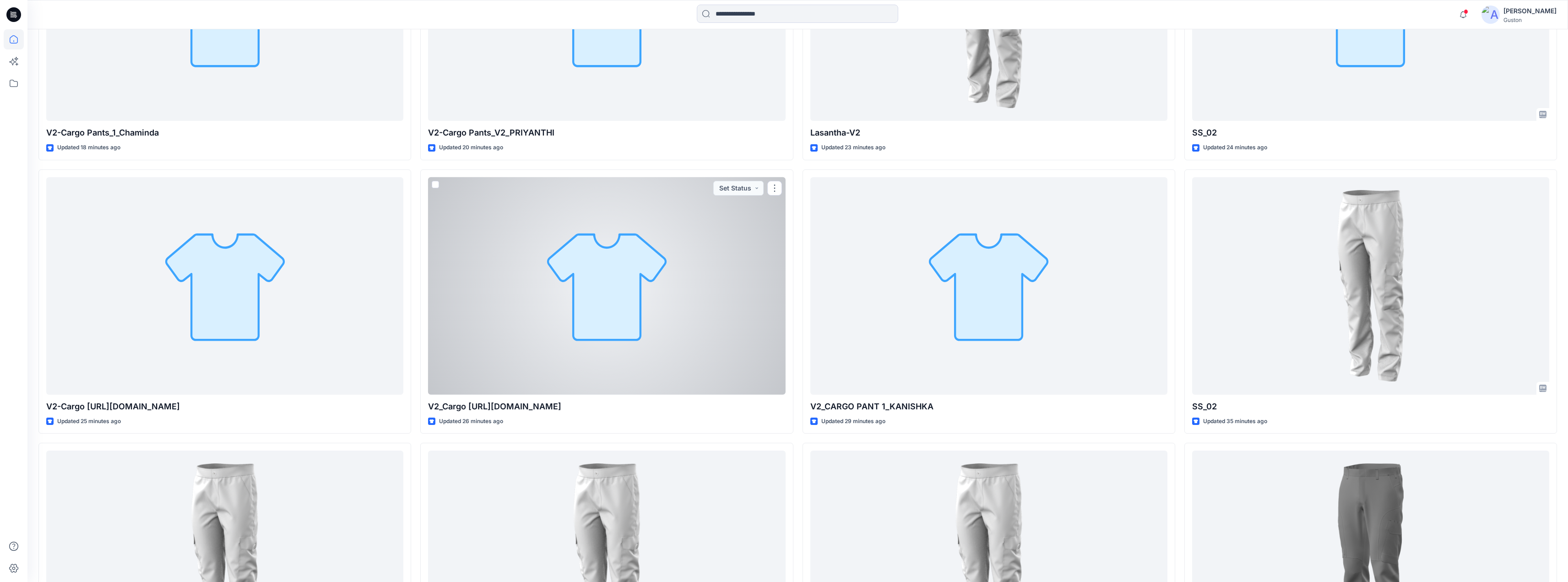
click at [664, 338] on div at bounding box center [606, 286] width 357 height 218
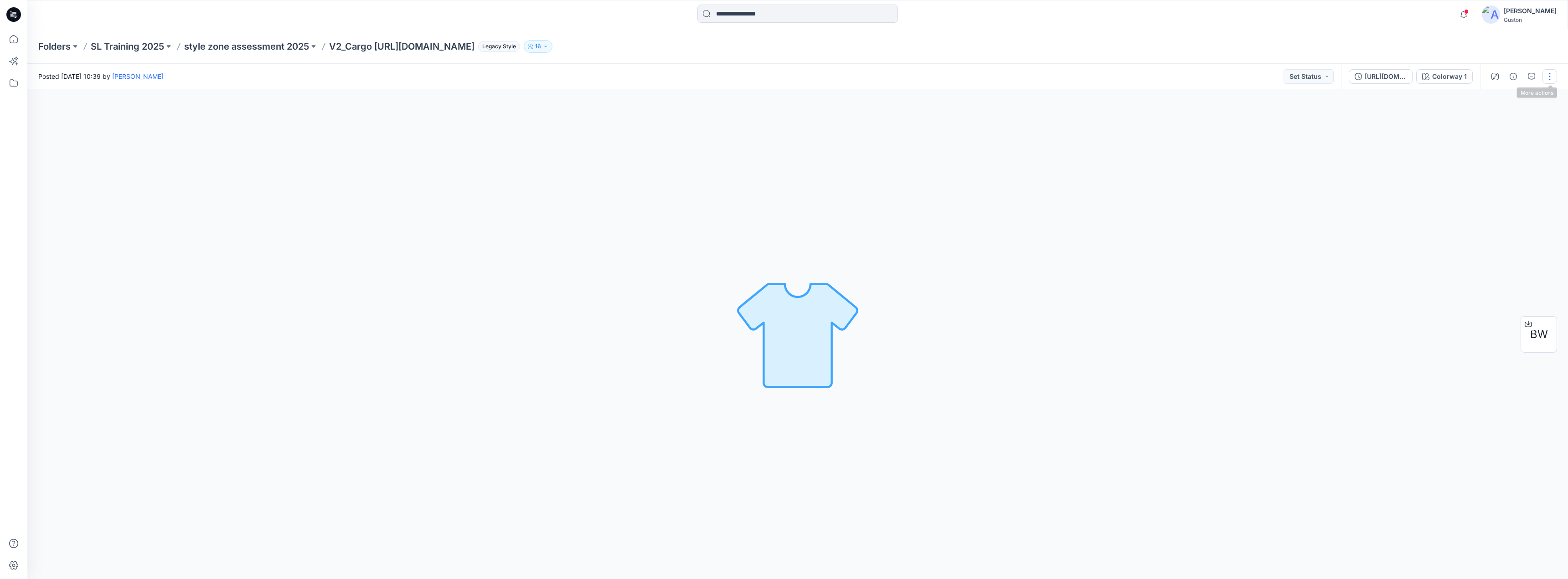
click at [1548, 77] on button "button" at bounding box center [1550, 77] width 14 height 14
click at [1509, 100] on button "Edit" at bounding box center [1512, 98] width 84 height 17
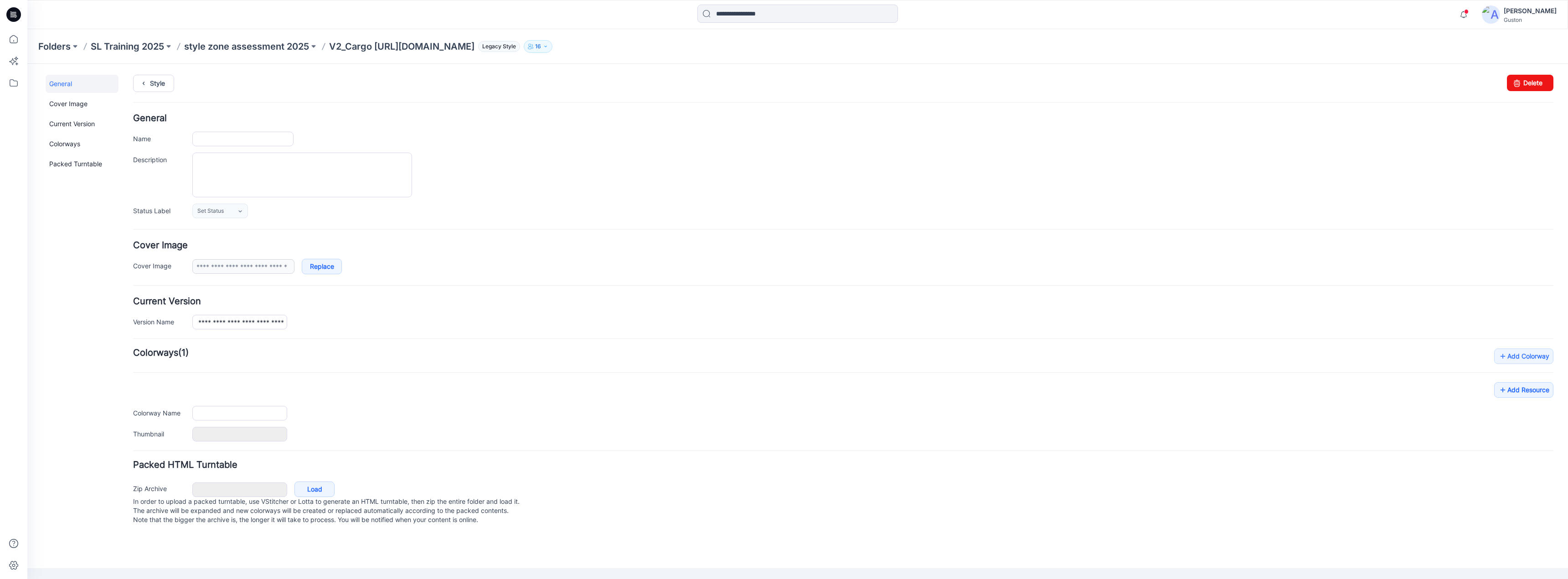
type input "**********"
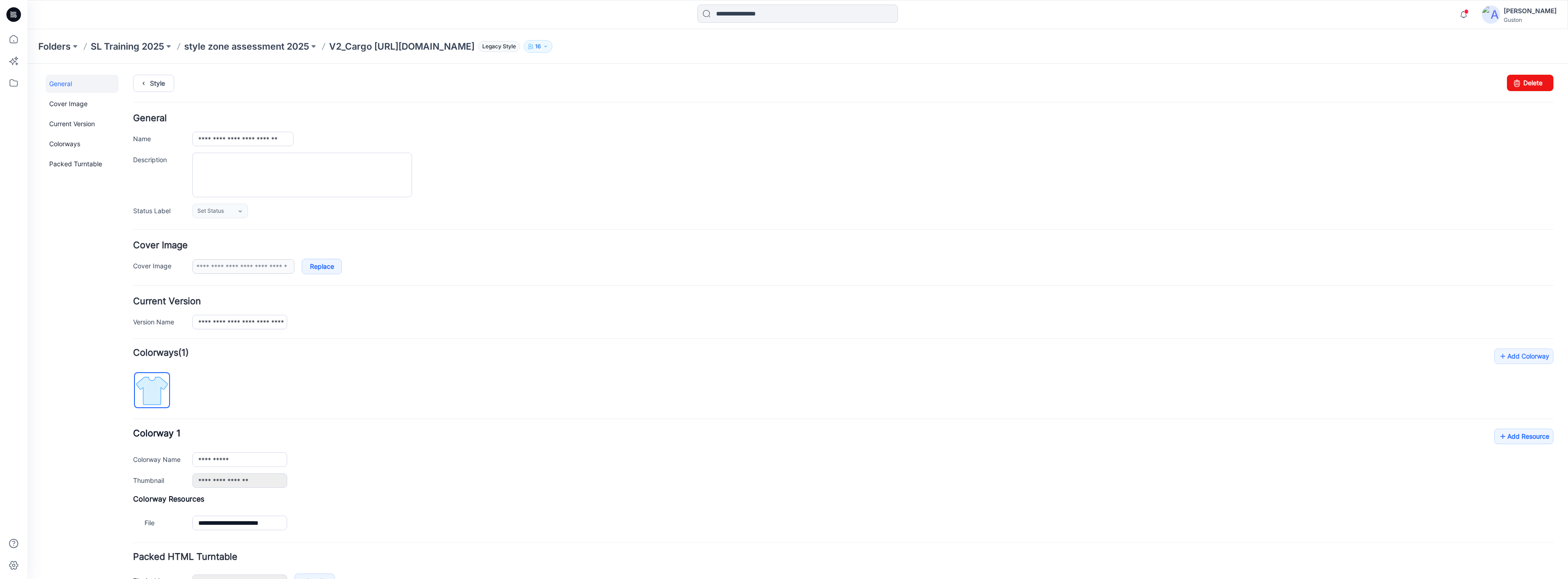
click at [484, 95] on div "Style Changes Saved Delete" at bounding box center [843, 94] width 1420 height 39
click at [156, 77] on link "Style" at bounding box center [153, 83] width 41 height 17
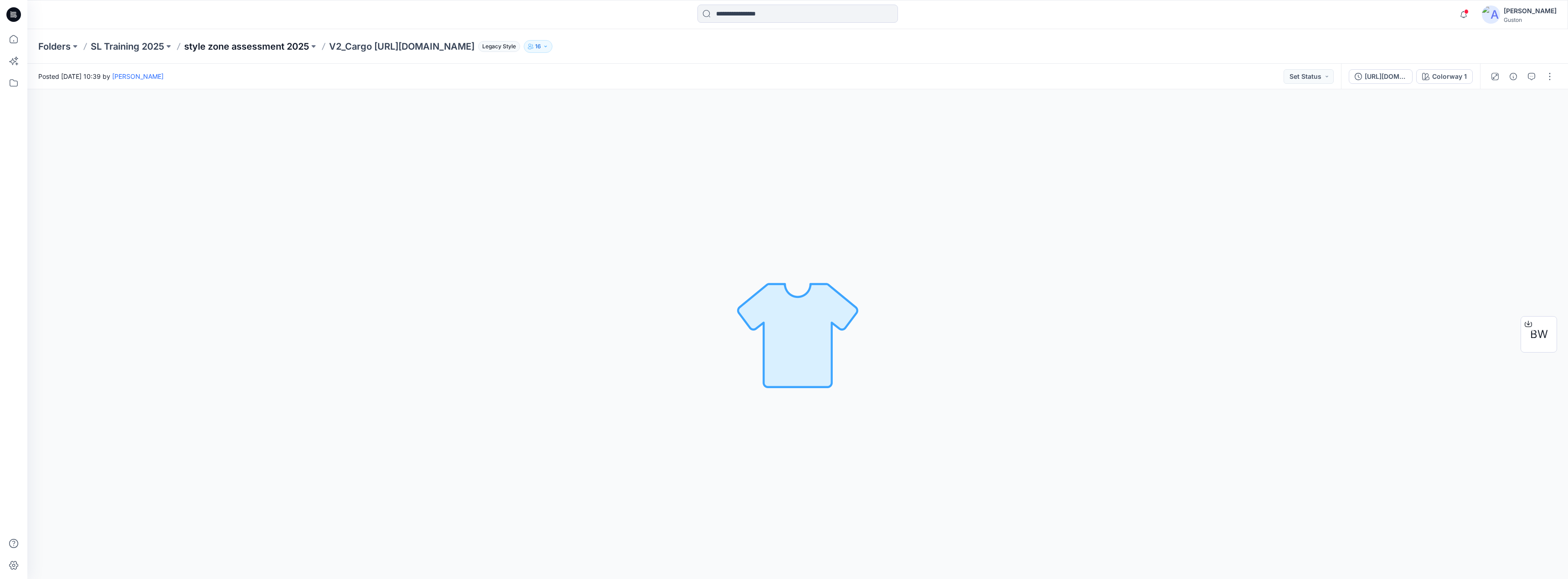
click at [265, 48] on p "style zone assessment 2025" at bounding box center [246, 46] width 125 height 13
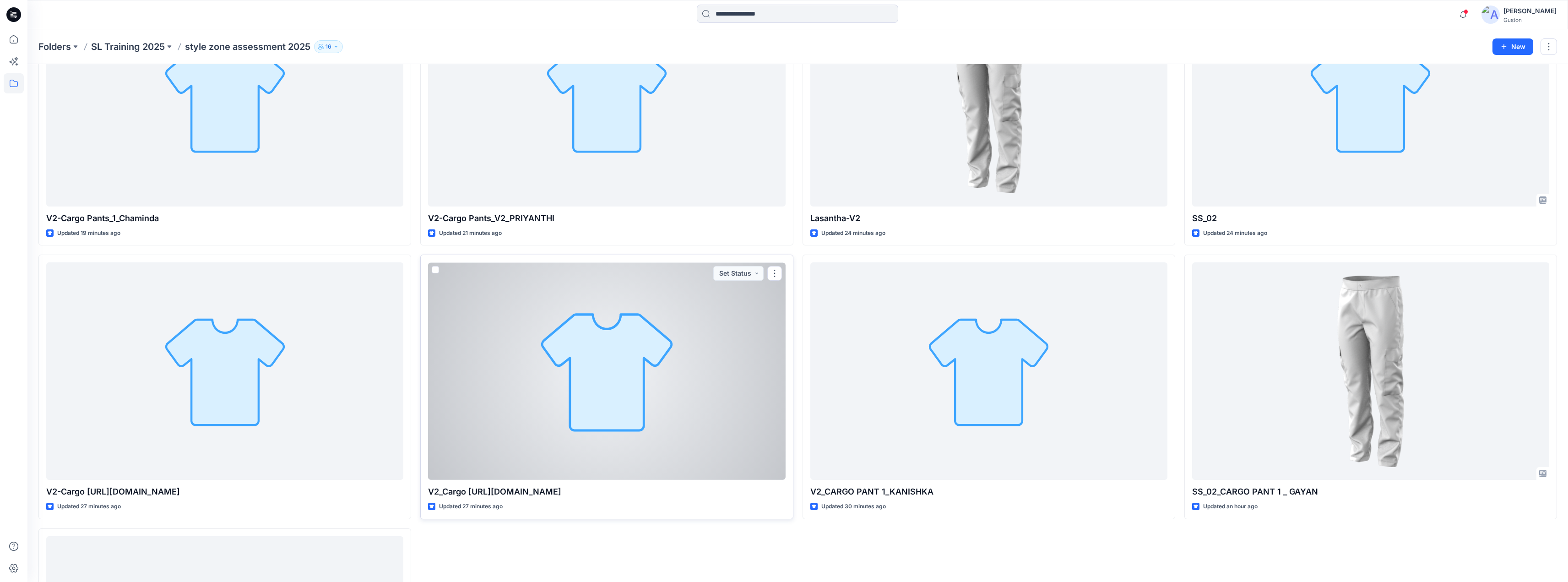
scroll to position [114, 0]
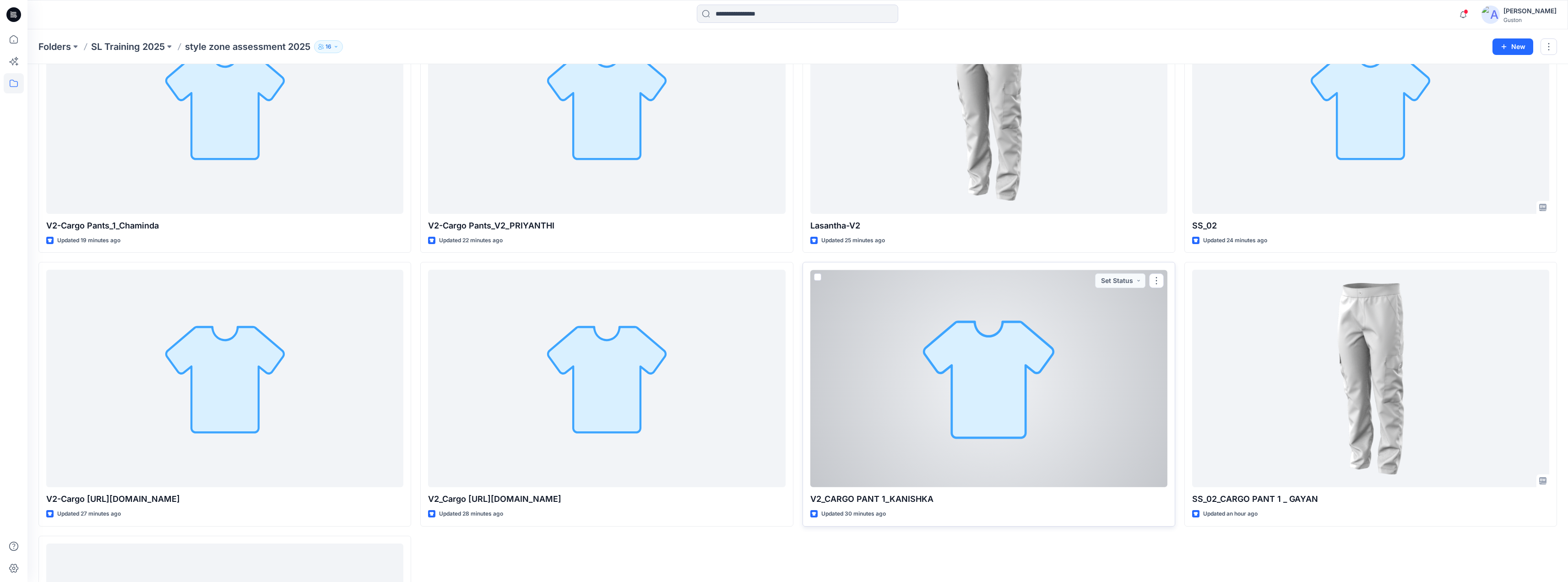
click at [817, 278] on span at bounding box center [817, 277] width 7 height 7
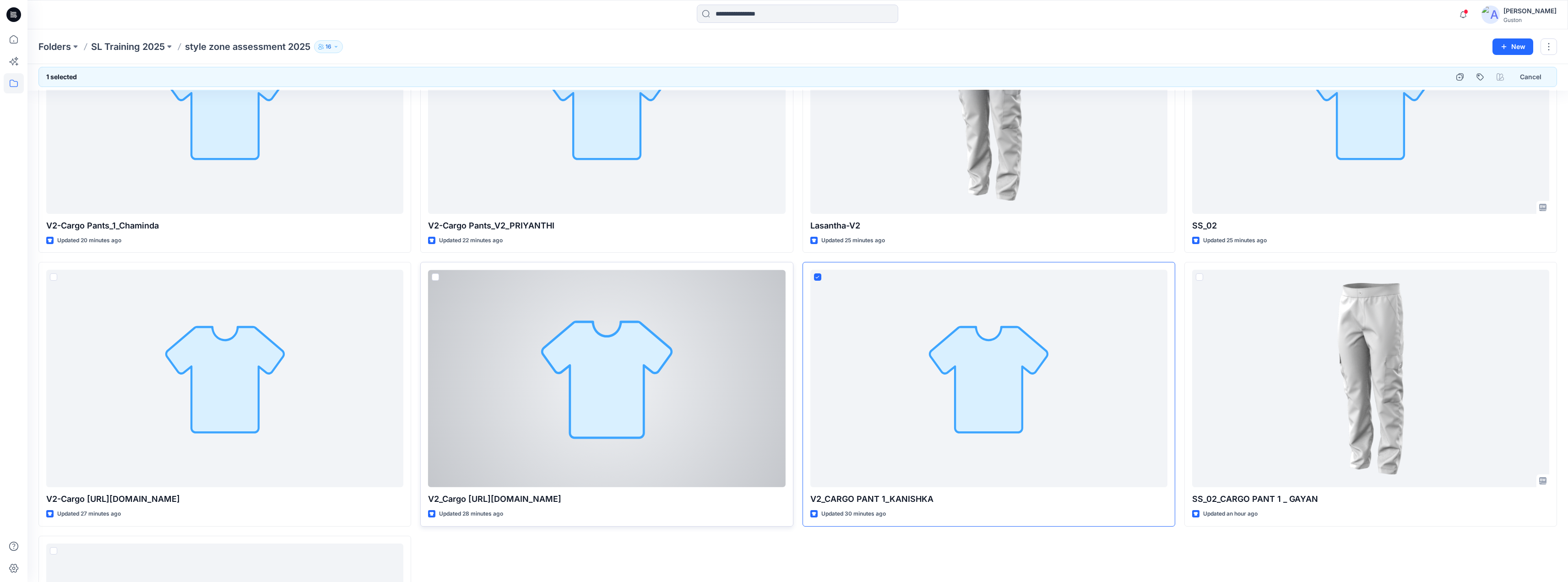
click at [434, 277] on span at bounding box center [435, 277] width 7 height 7
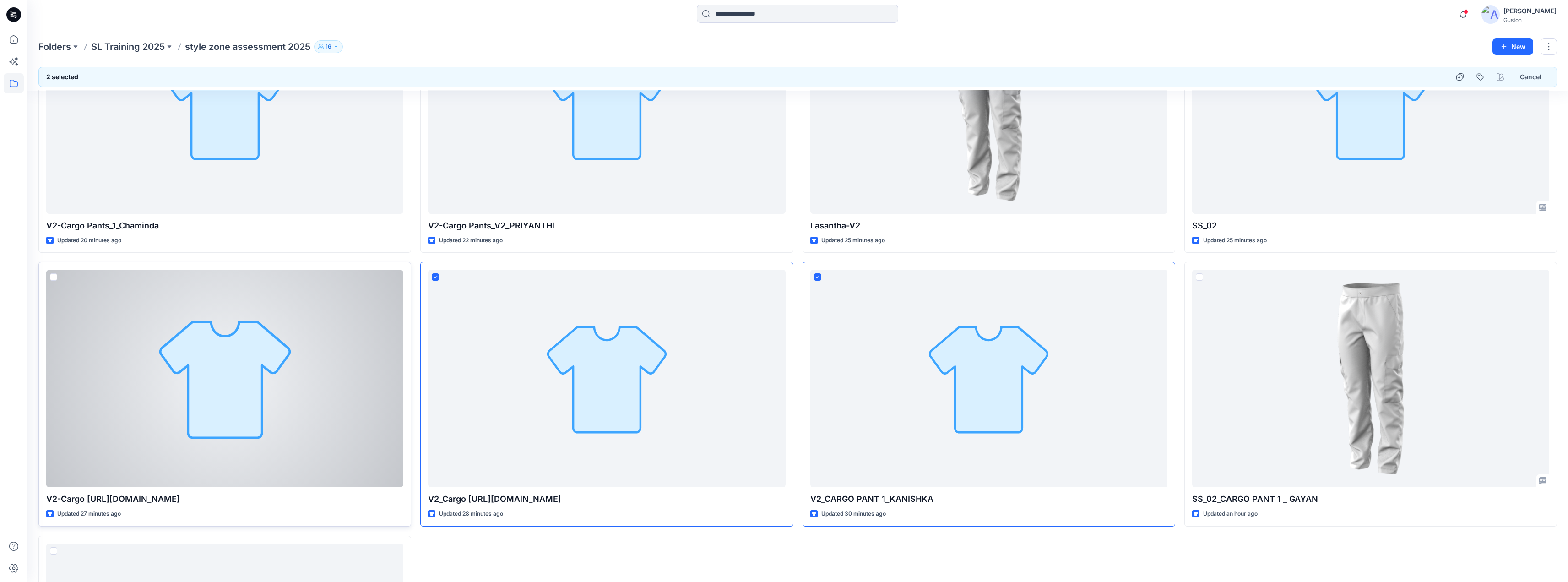
click at [50, 276] on span at bounding box center [53, 277] width 7 height 7
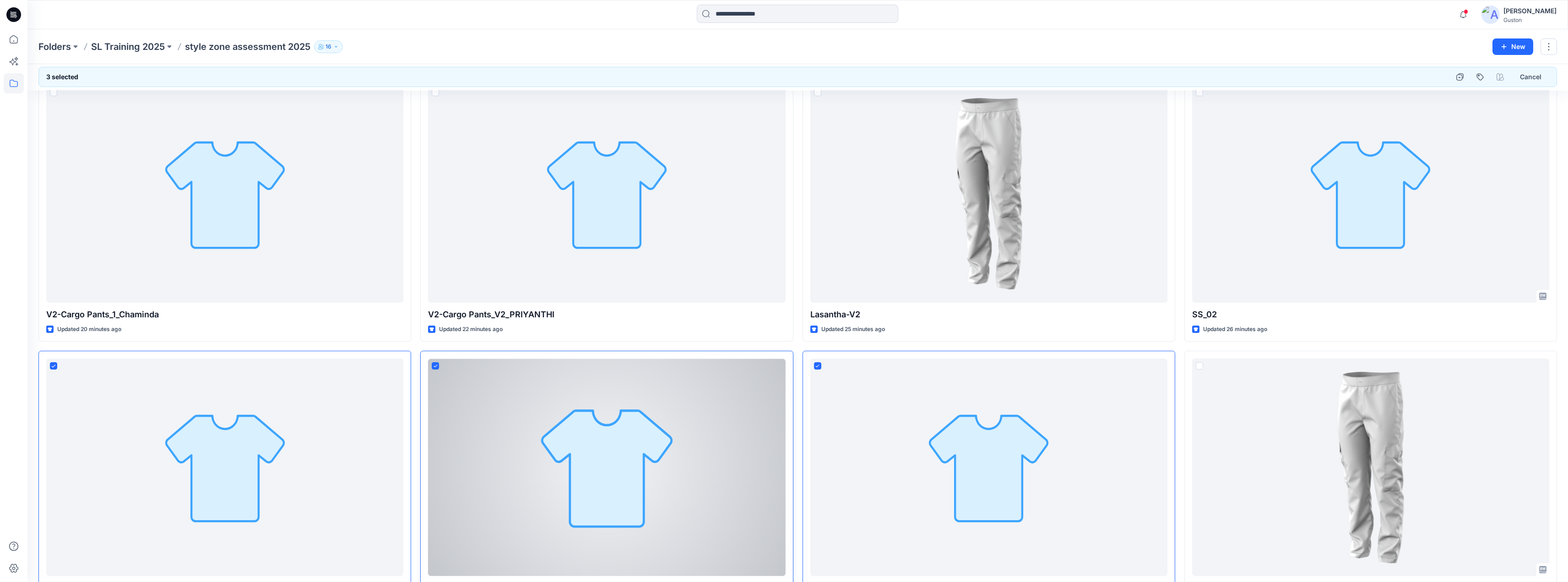
scroll to position [22, 0]
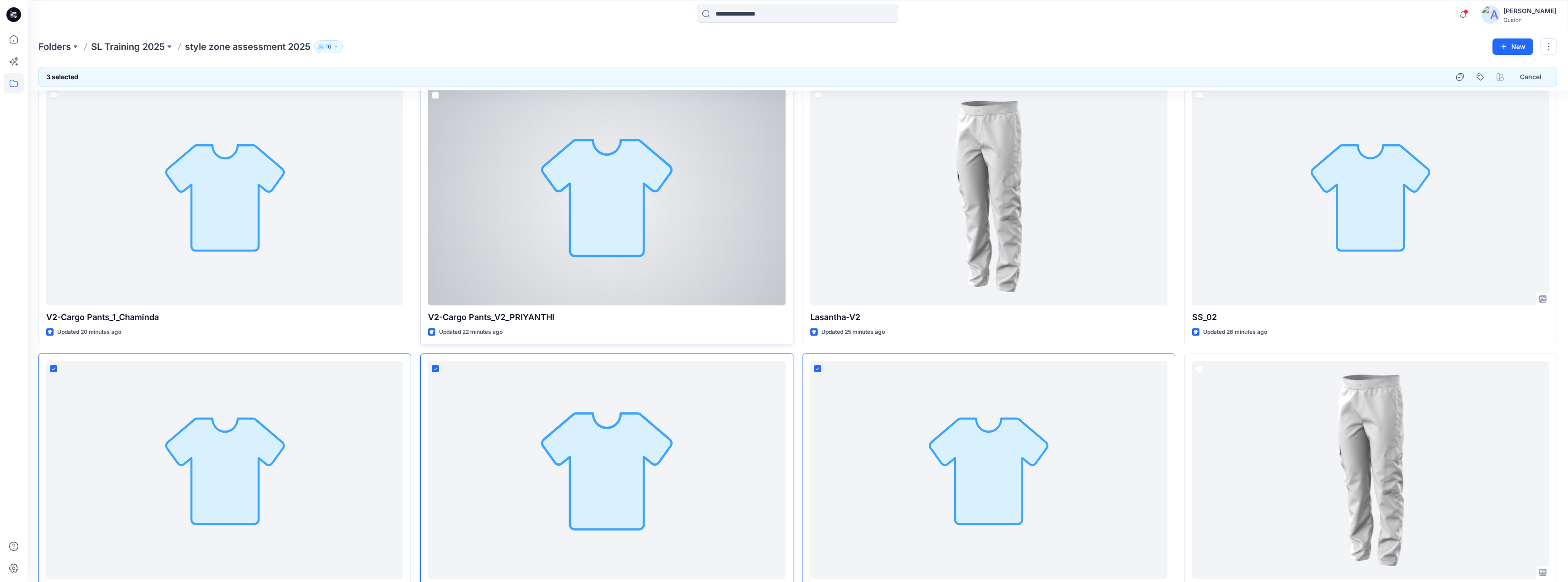
click at [436, 96] on span at bounding box center [435, 95] width 7 height 7
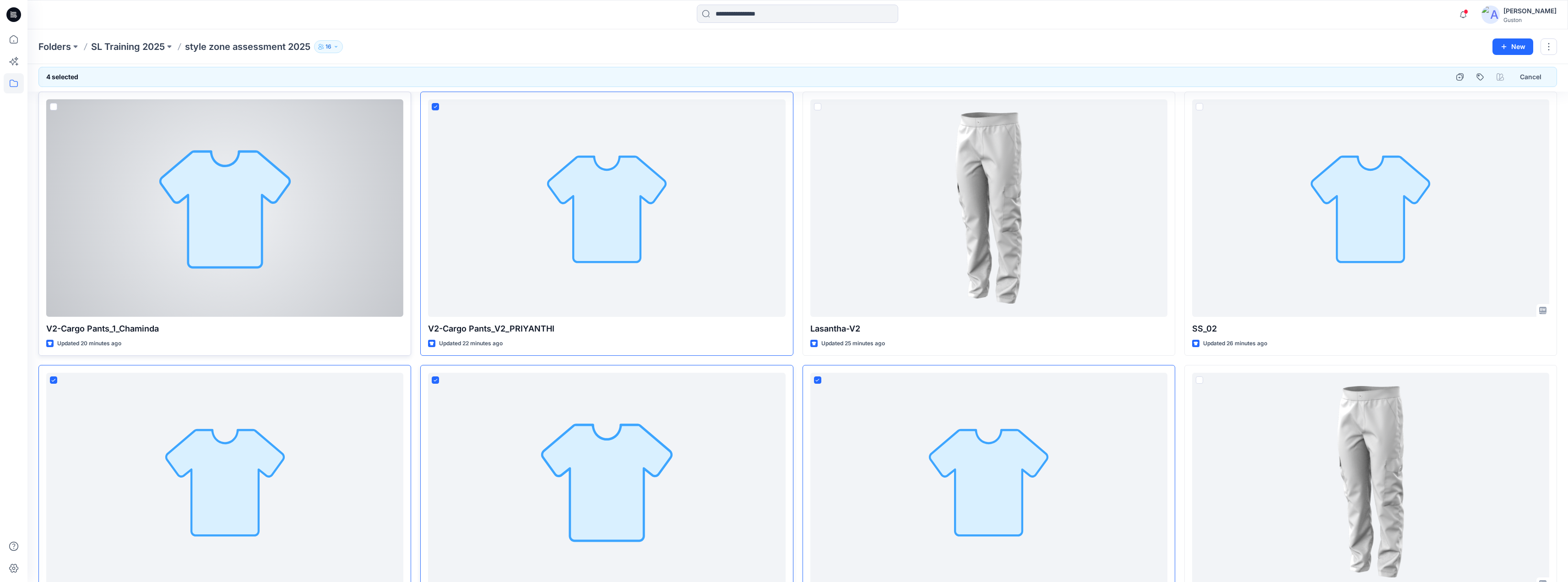
scroll to position [0, 0]
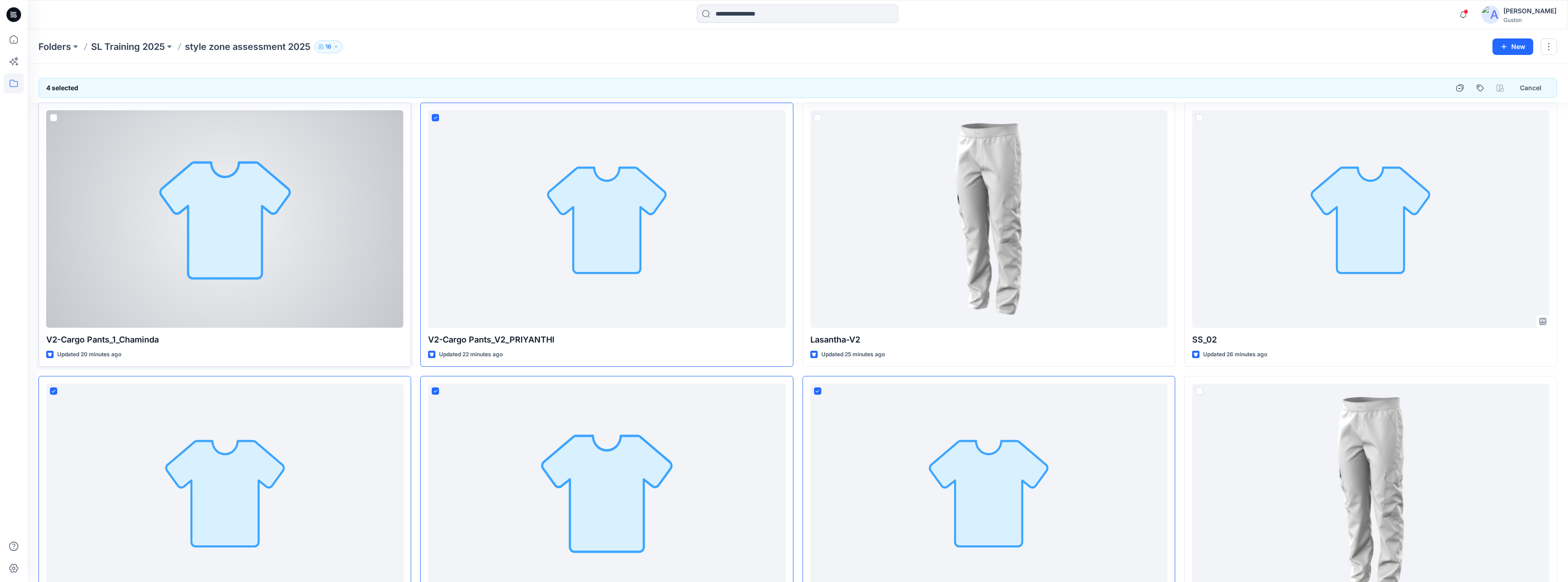
click at [55, 117] on span at bounding box center [53, 117] width 7 height 7
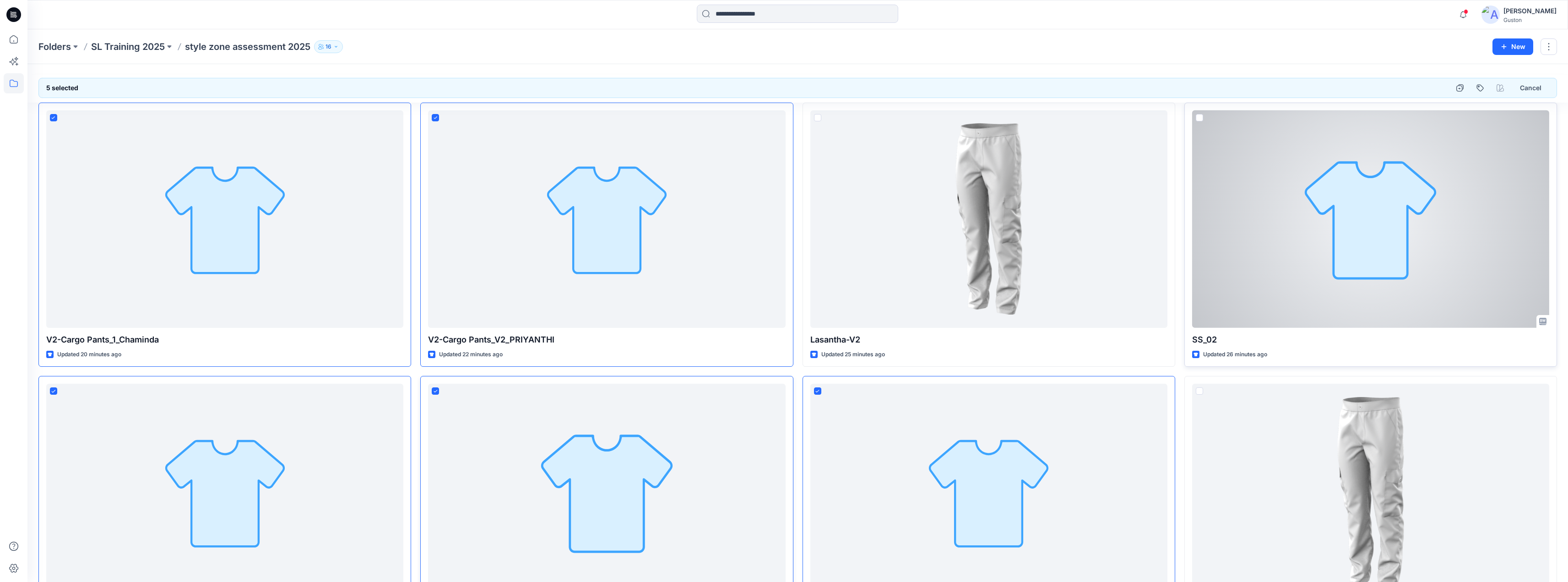
drag, startPoint x: 1200, startPoint y: 117, endPoint x: 1200, endPoint y: 122, distance: 5.0
click at [1200, 118] on span at bounding box center [1199, 117] width 7 height 7
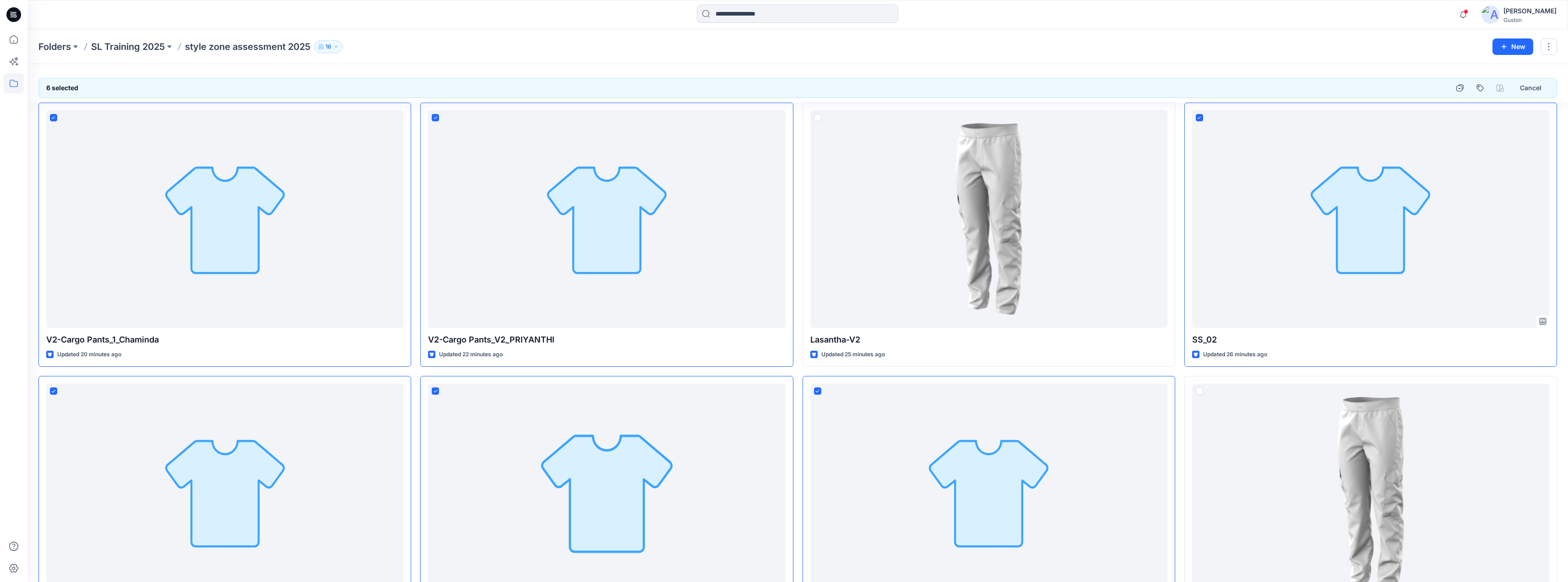
click at [1368, 70] on div "6 selected Cancel V2-Cargo Pants_1_Chaminda Updated 20 minutes ago V2-Cargo Pan…" at bounding box center [798, 495] width 1540 height 861
click at [1216, 56] on div "Folders SL Training 2025 style zone assessment 2025 16 New" at bounding box center [798, 47] width 1540 height 35
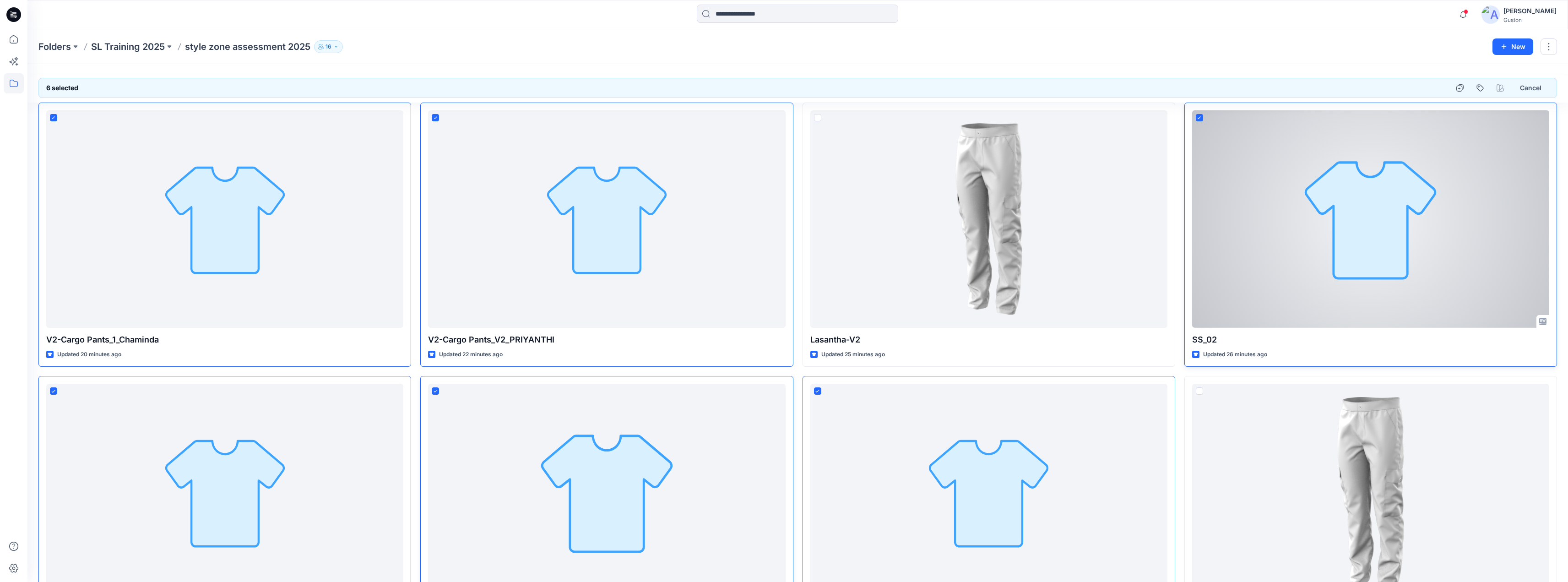
click at [1199, 118] on icon at bounding box center [1199, 118] width 4 height 3
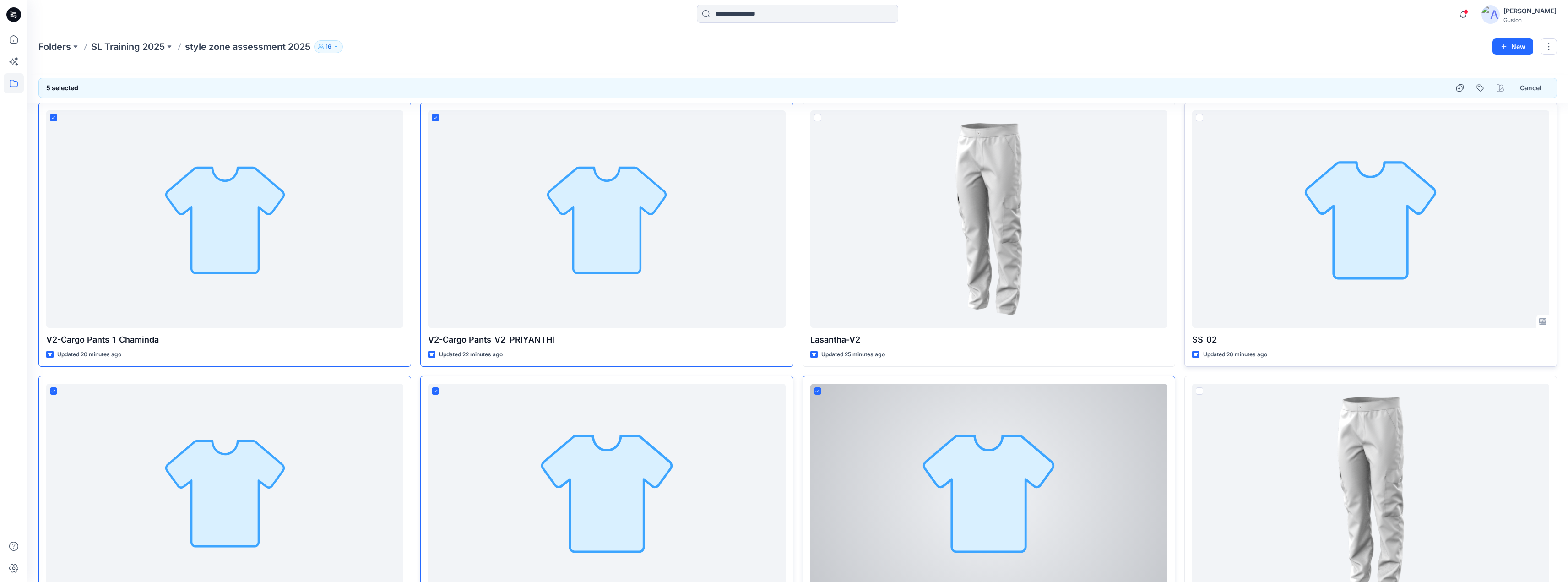
click at [817, 391] on icon at bounding box center [818, 391] width 4 height 3
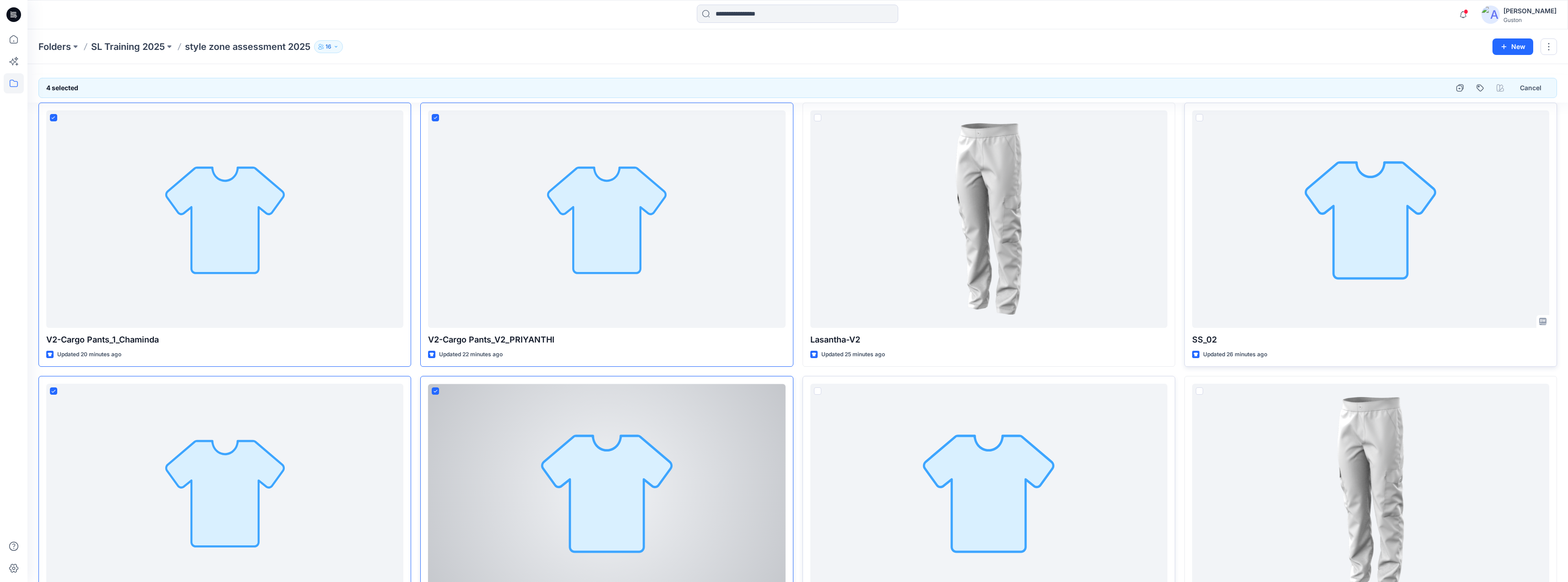
click at [437, 393] on span at bounding box center [435, 391] width 7 height 7
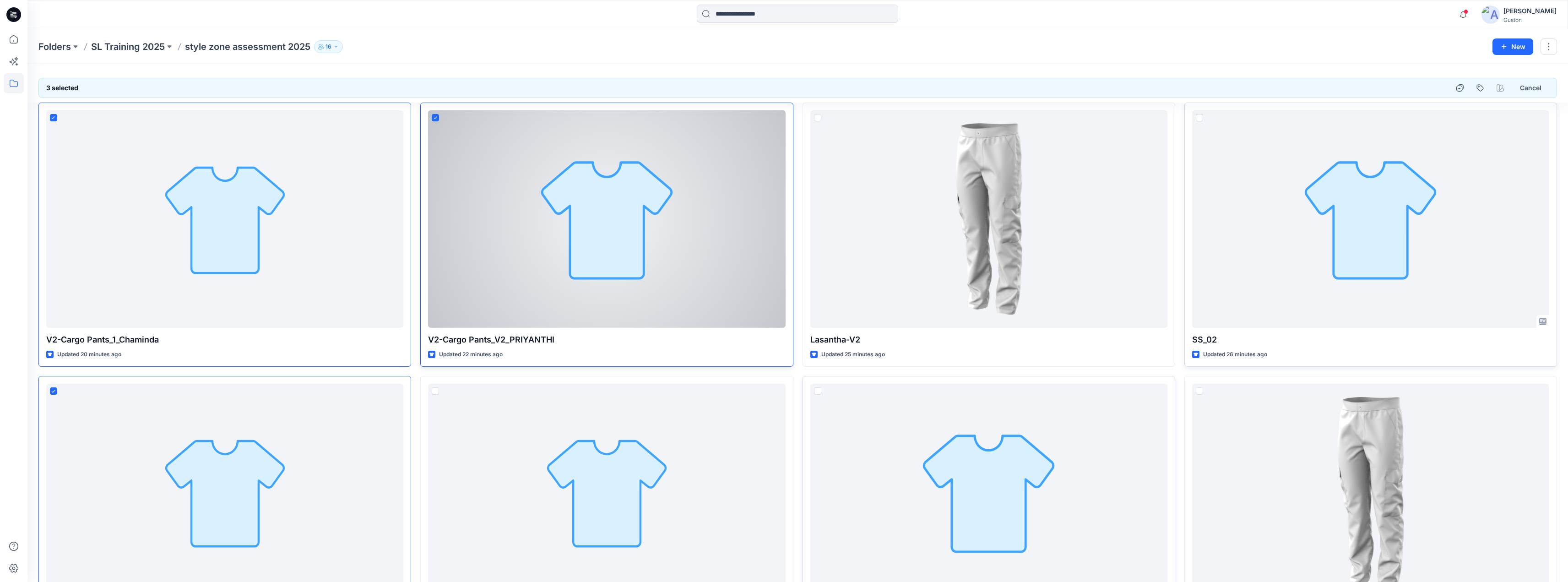
click at [434, 118] on icon at bounding box center [436, 118] width 4 height 3
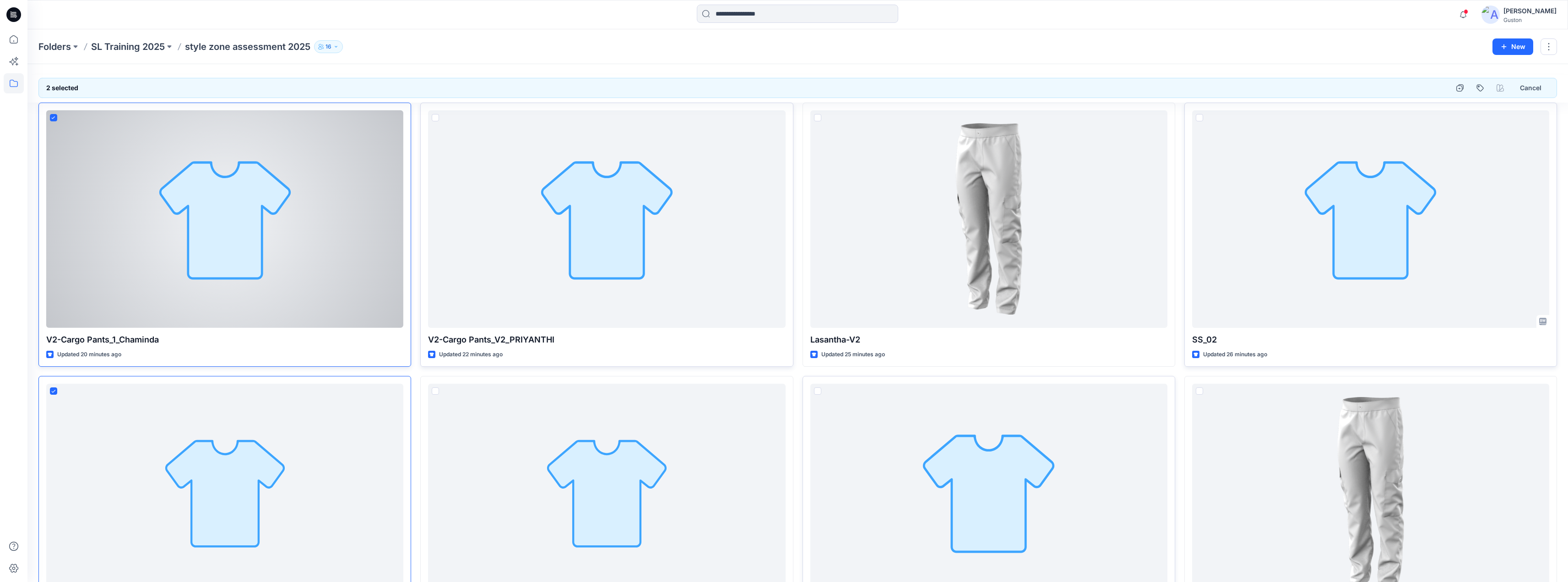
click at [53, 117] on icon at bounding box center [53, 118] width 4 height 3
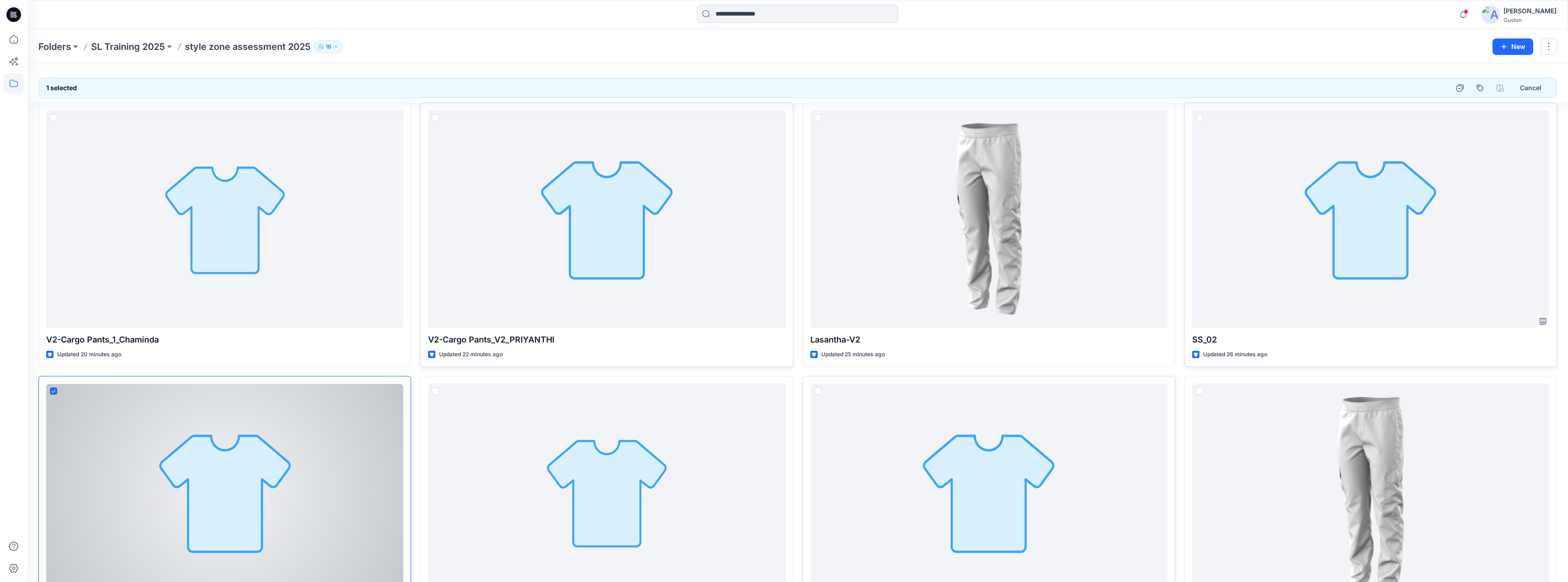
click at [53, 390] on icon at bounding box center [53, 391] width 4 height 3
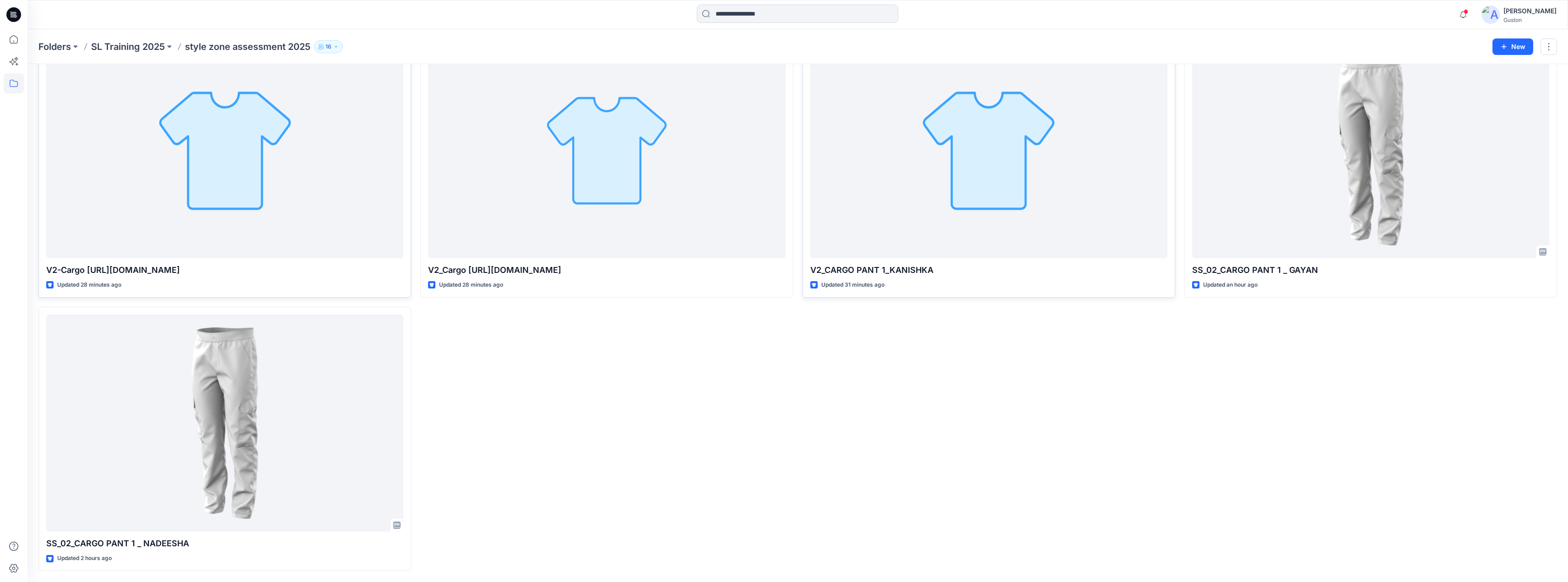
click at [560, 405] on div "V2-Cargo Pants_V2_PRIYANTHI Updated 22 minutes ago V2_Cargo Pants_1_DULANJA.bw …" at bounding box center [606, 165] width 373 height 812
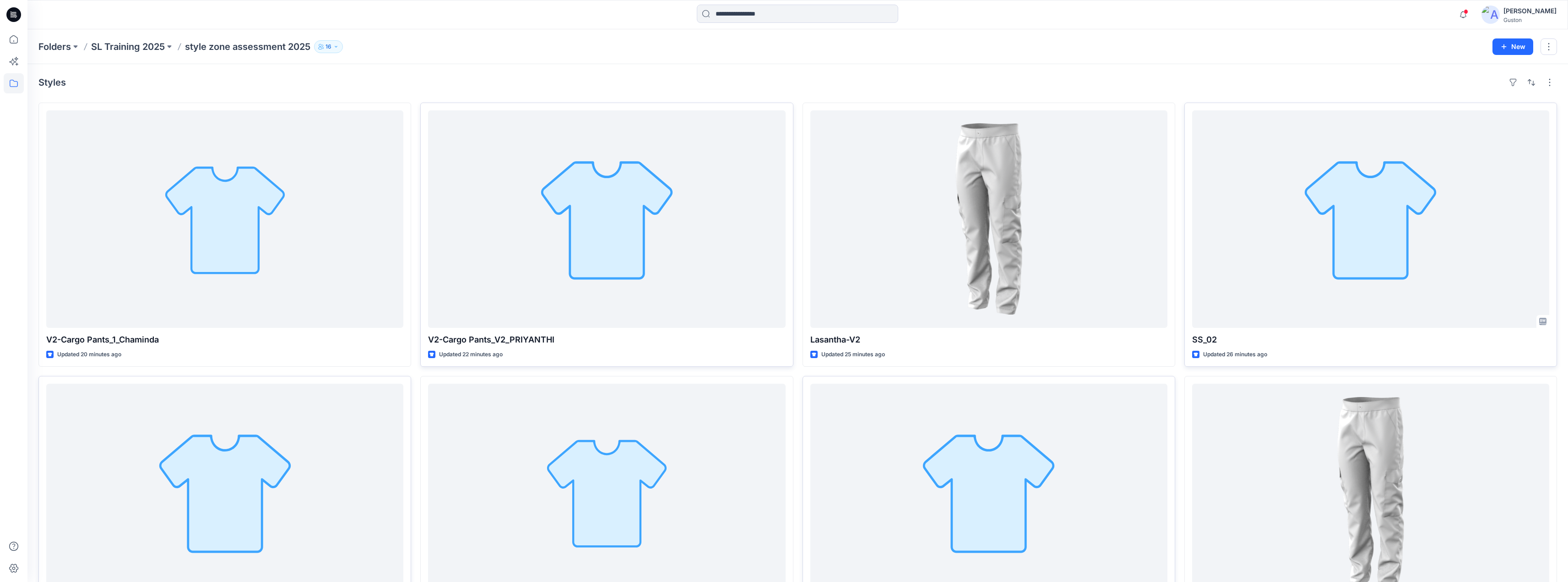
click at [473, 74] on div "Styles V2-Cargo Pants_1_Chaminda Updated 20 minutes ago V2-Cargo Pants_1_THAKSH…" at bounding box center [798, 495] width 1540 height 861
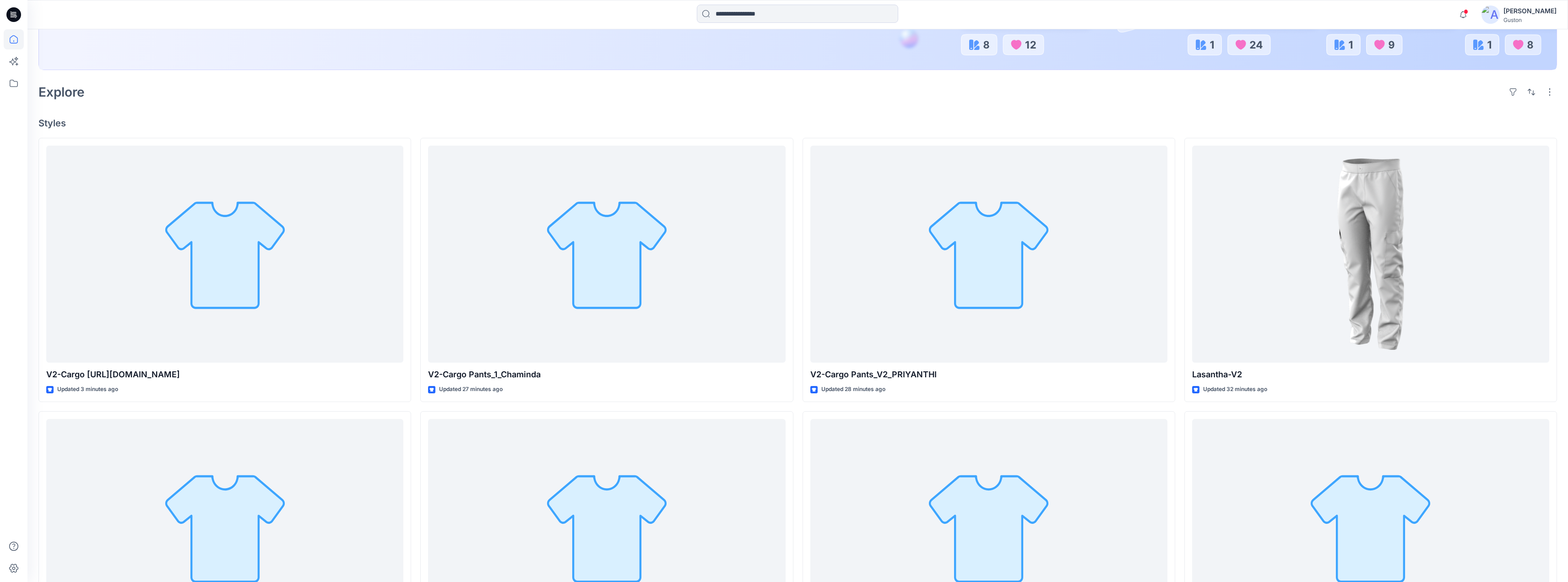
scroll to position [215, 0]
click at [11, 82] on icon at bounding box center [14, 83] width 20 height 20
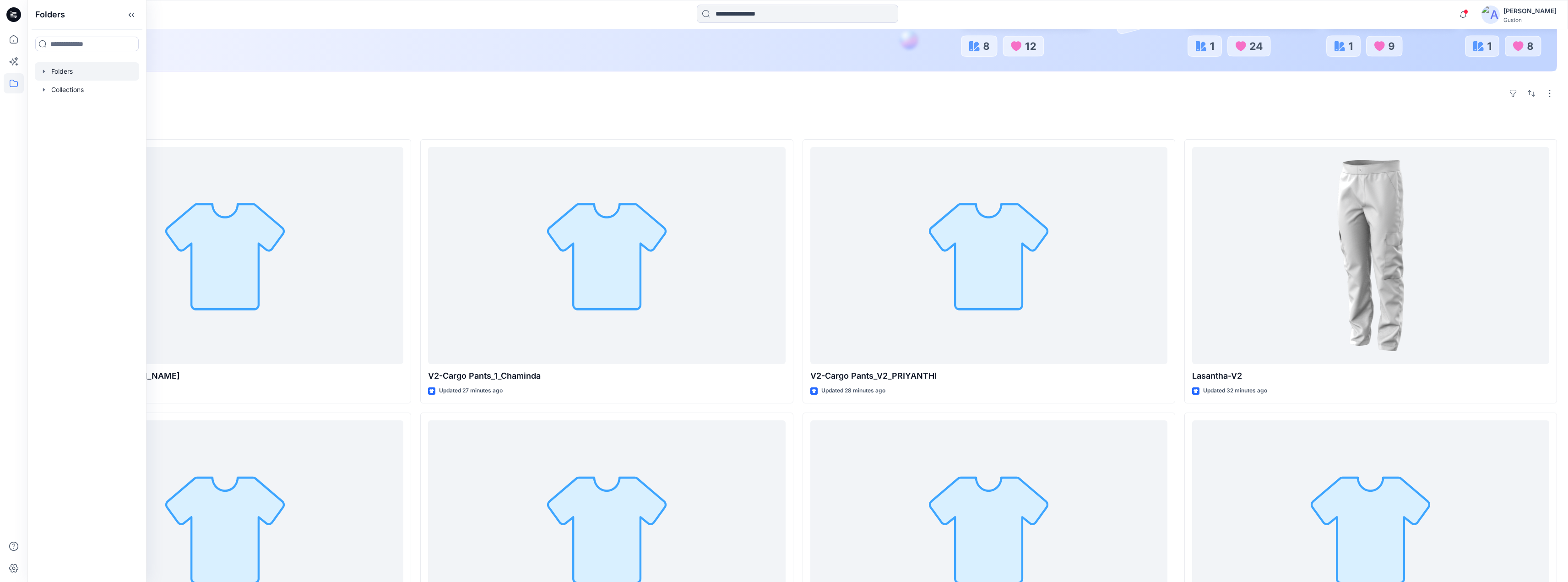
click at [79, 75] on div at bounding box center [87, 72] width 104 height 18
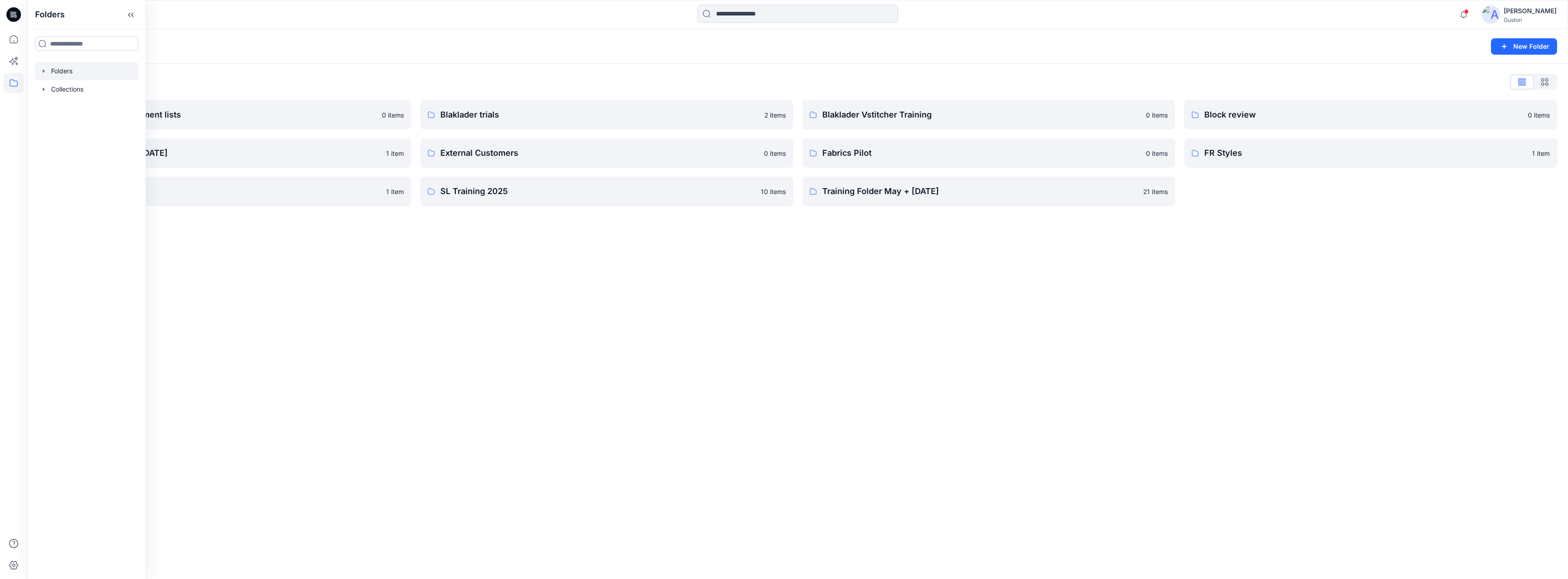
click at [43, 71] on icon "button" at bounding box center [43, 71] width 2 height 3
click at [90, 256] on div at bounding box center [96, 253] width 122 height 18
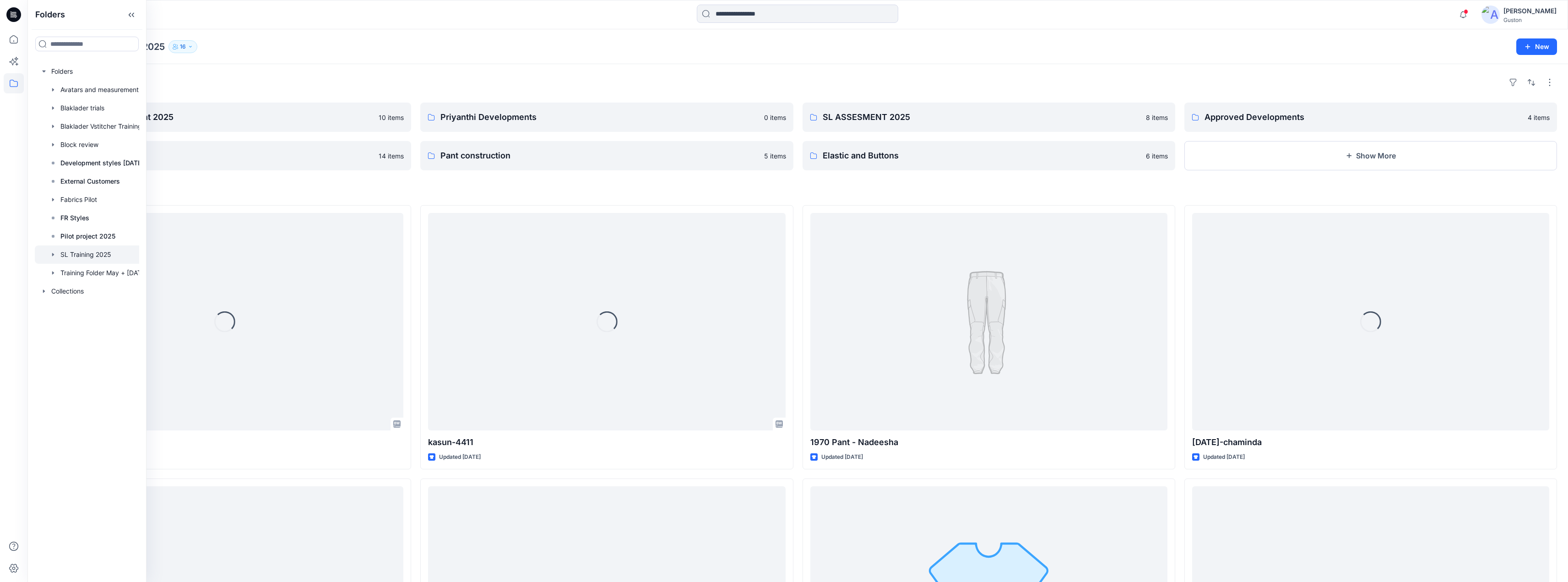
click at [57, 253] on div at bounding box center [96, 255] width 123 height 18
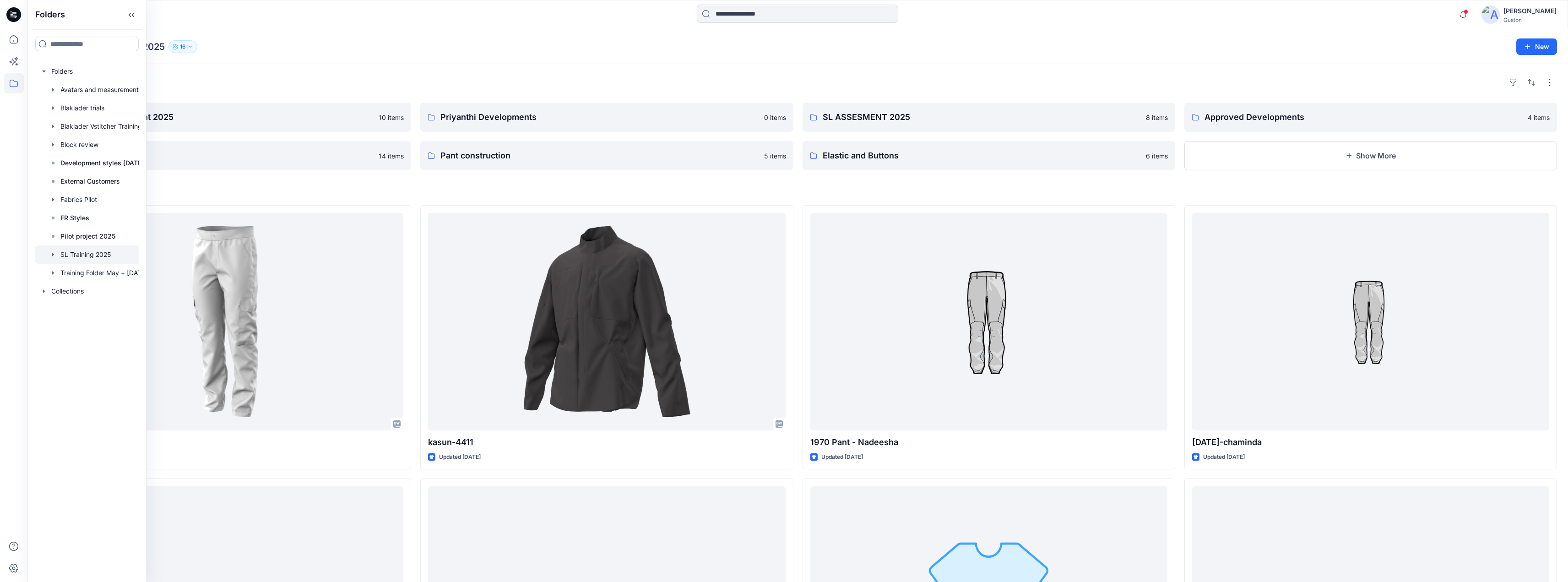
click at [52, 256] on icon "button" at bounding box center [53, 254] width 2 height 3
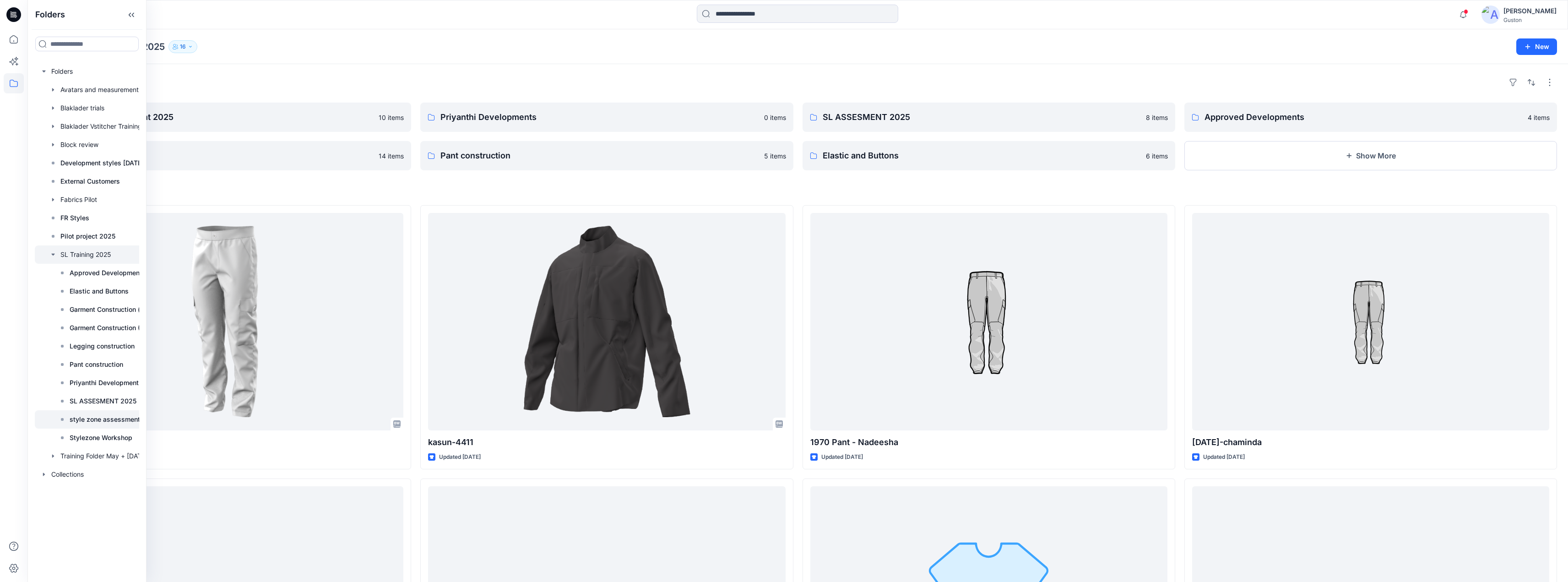
click at [106, 418] on p "style zone assessment 2025" at bounding box center [114, 420] width 88 height 11
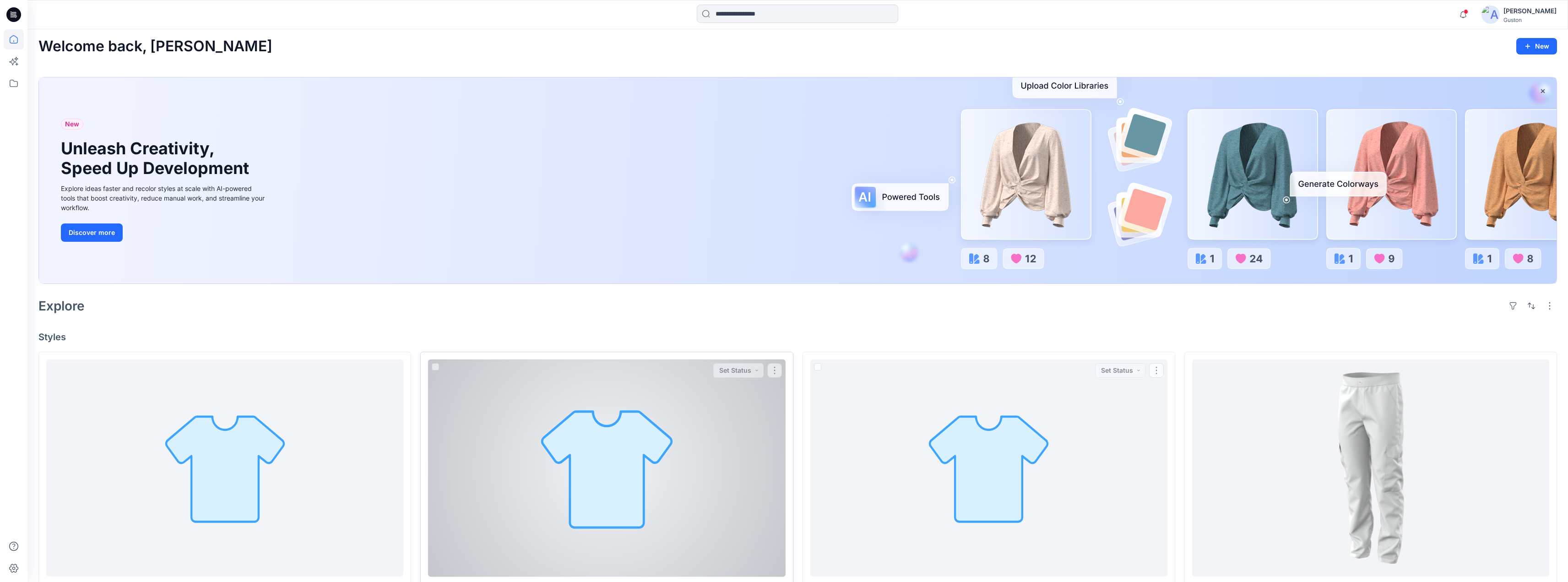
scroll to position [229, 0]
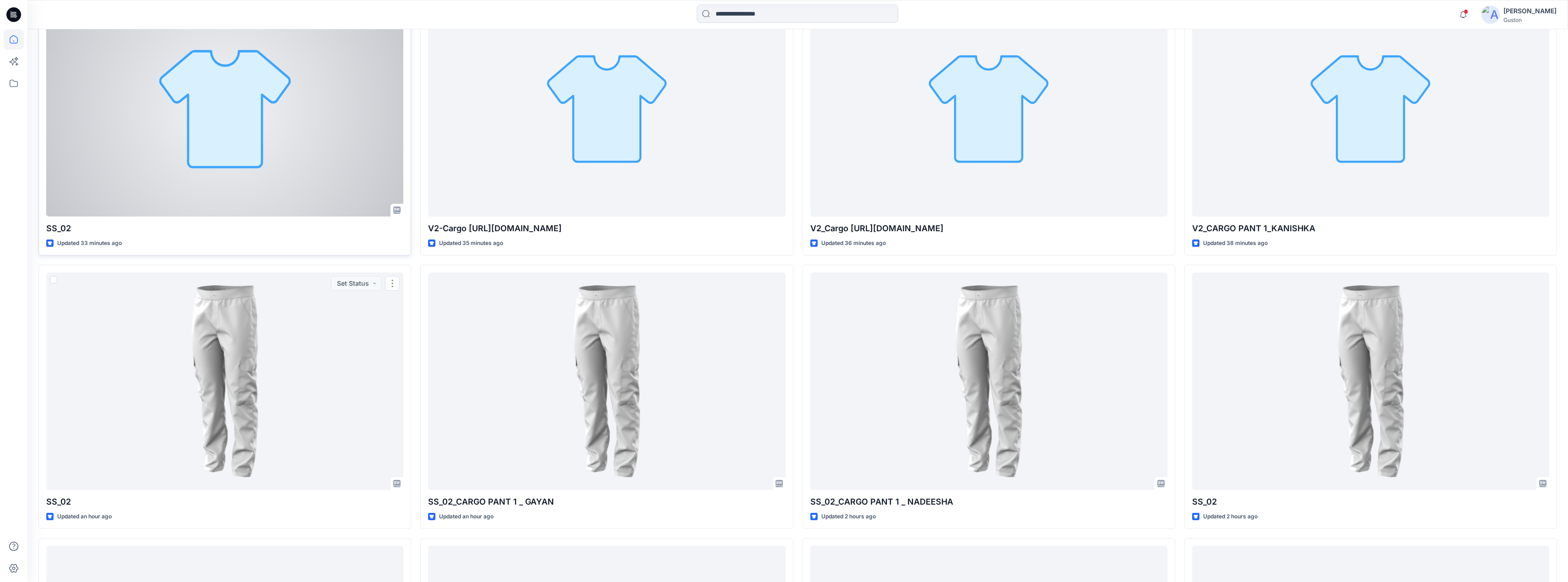
scroll to position [627, 0]
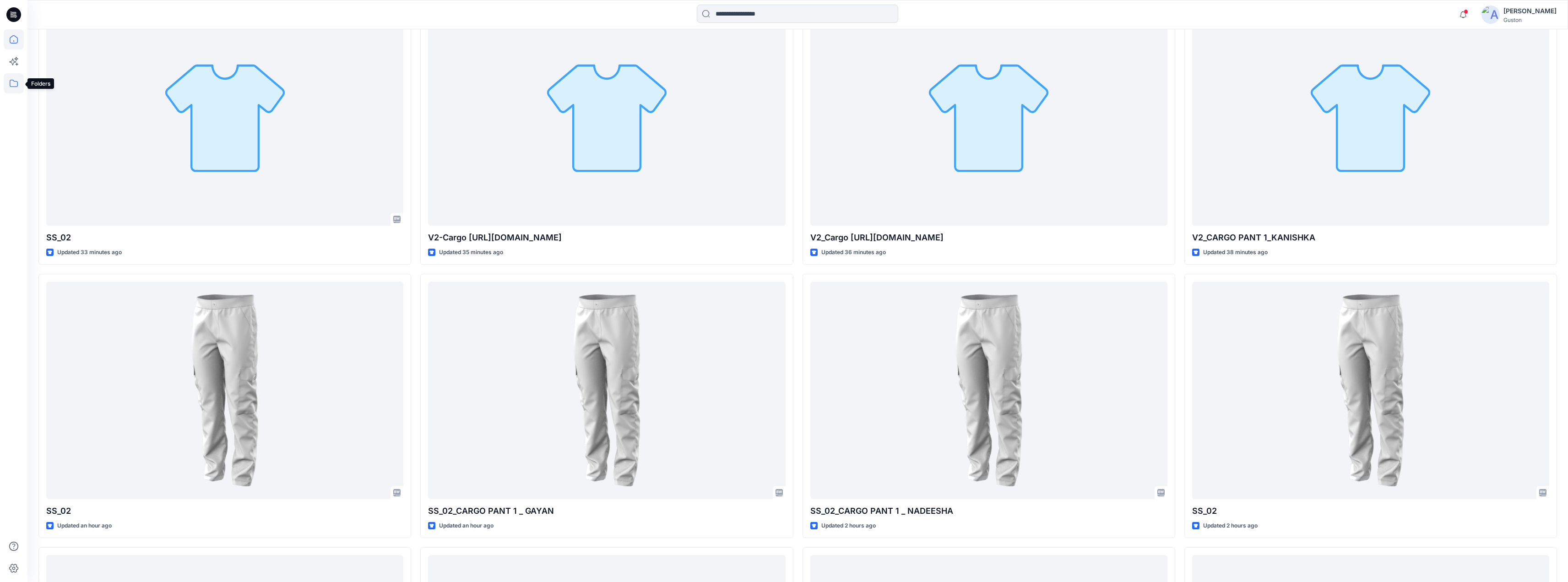
click at [13, 80] on icon at bounding box center [14, 83] width 20 height 20
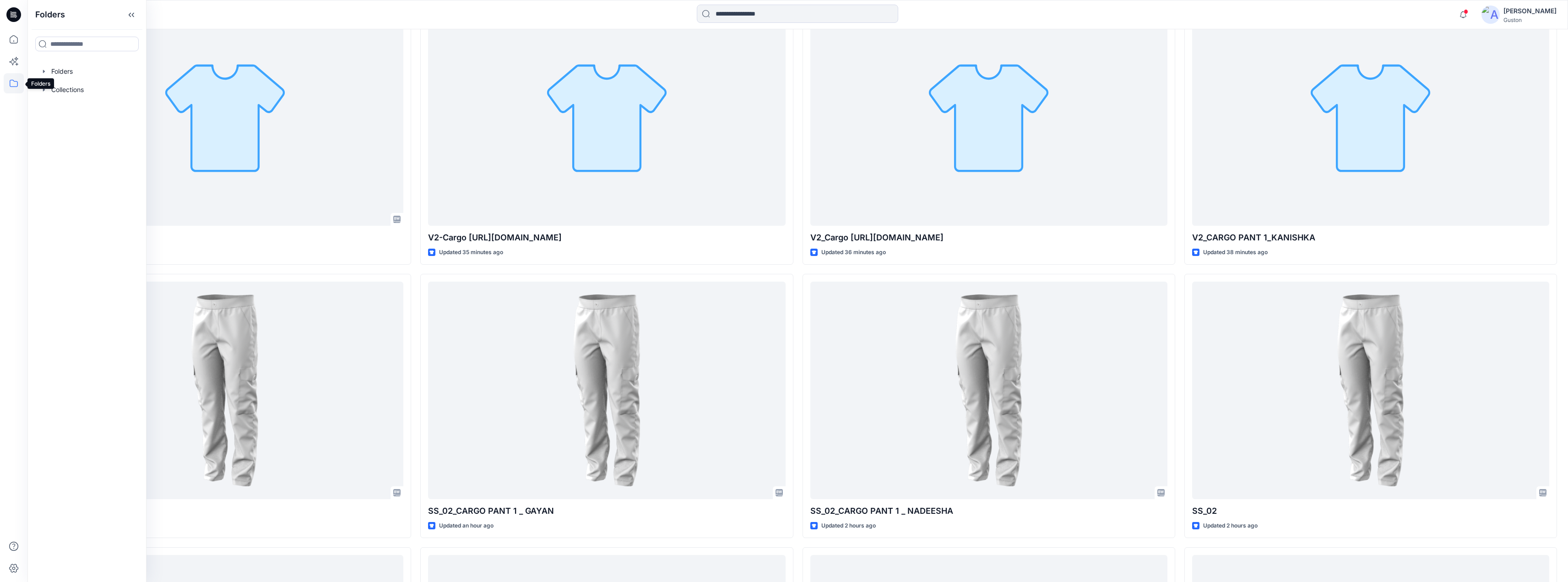
click at [10, 81] on icon at bounding box center [14, 83] width 20 height 20
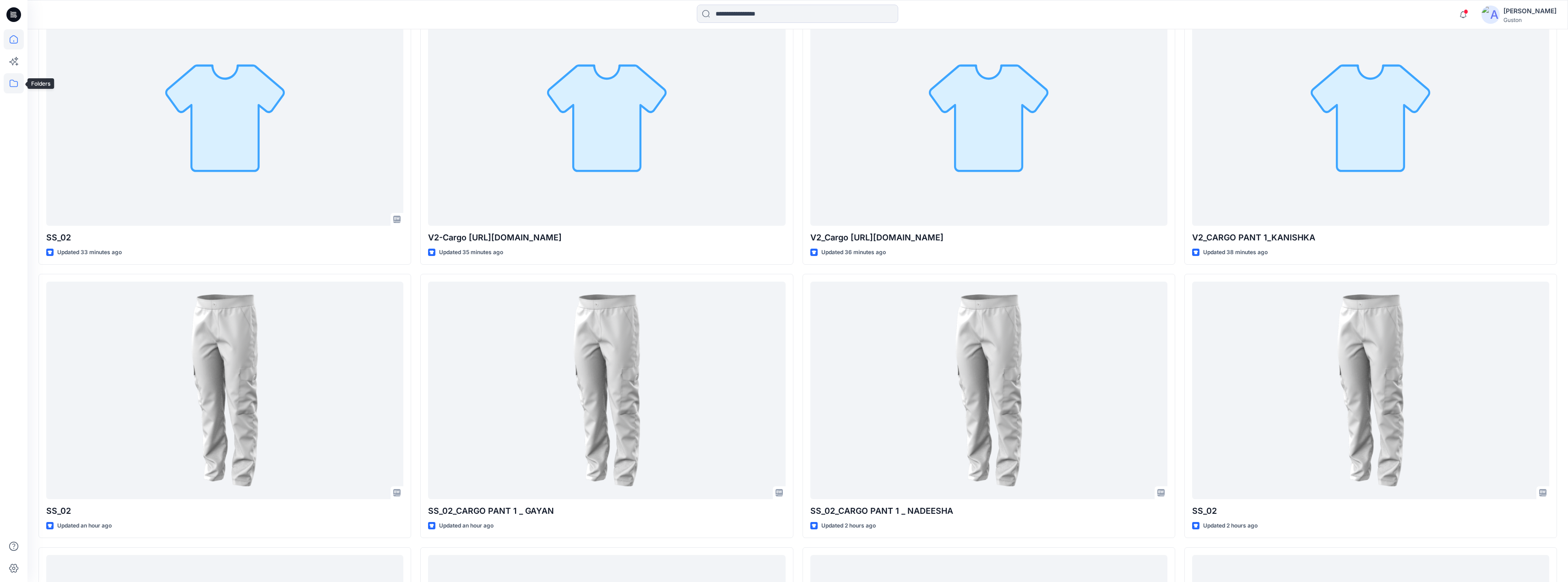
click at [14, 84] on icon at bounding box center [14, 83] width 20 height 20
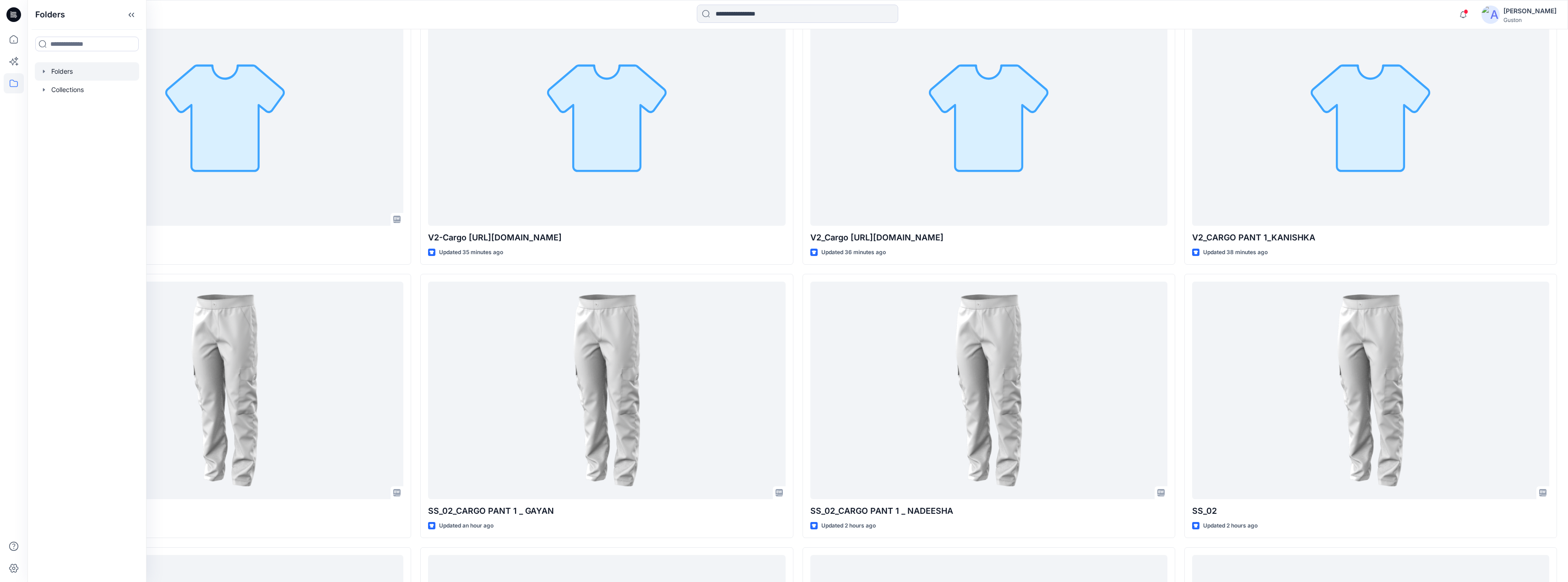
click at [42, 70] on icon "button" at bounding box center [43, 71] width 7 height 7
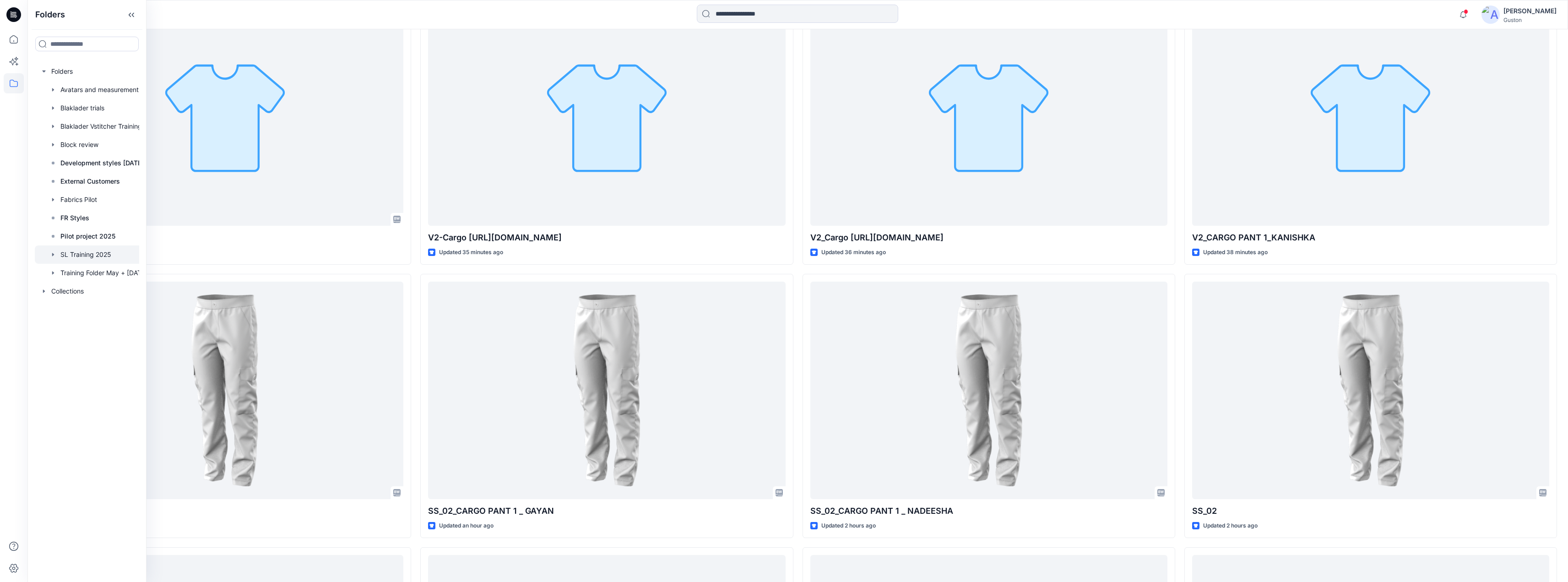
click at [84, 255] on div at bounding box center [96, 255] width 123 height 18
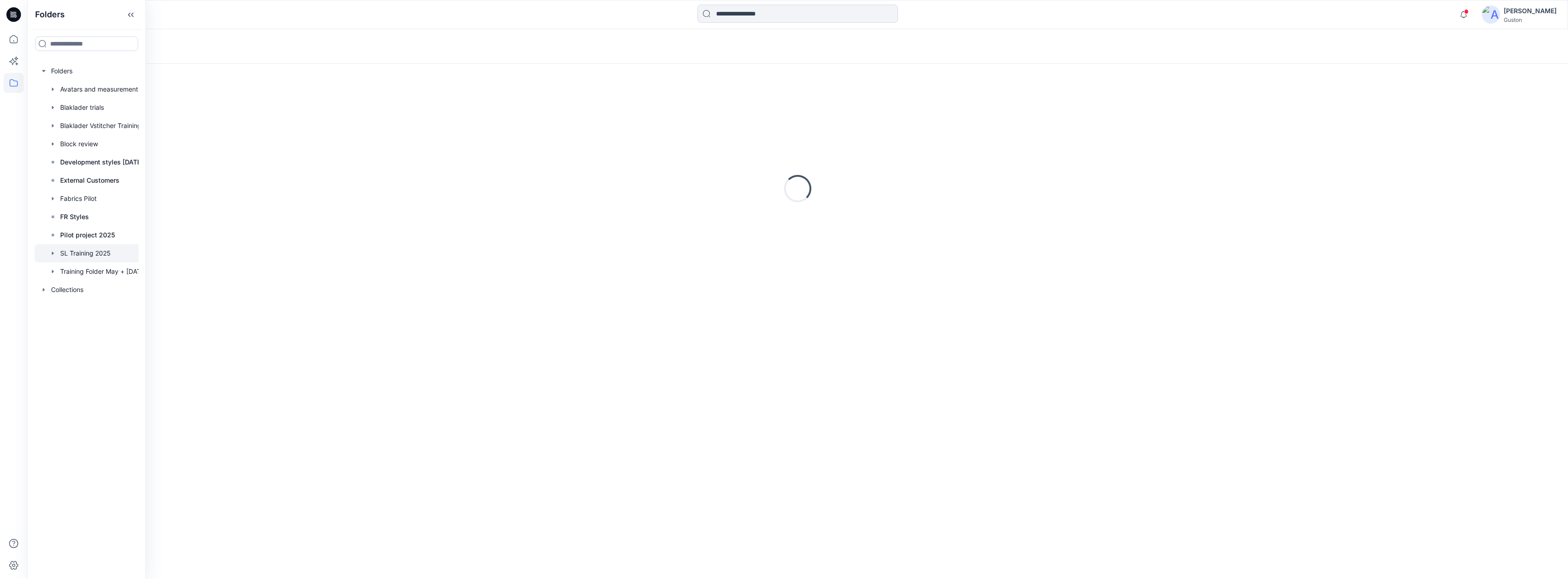
click at [50, 253] on icon "button" at bounding box center [52, 253] width 7 height 7
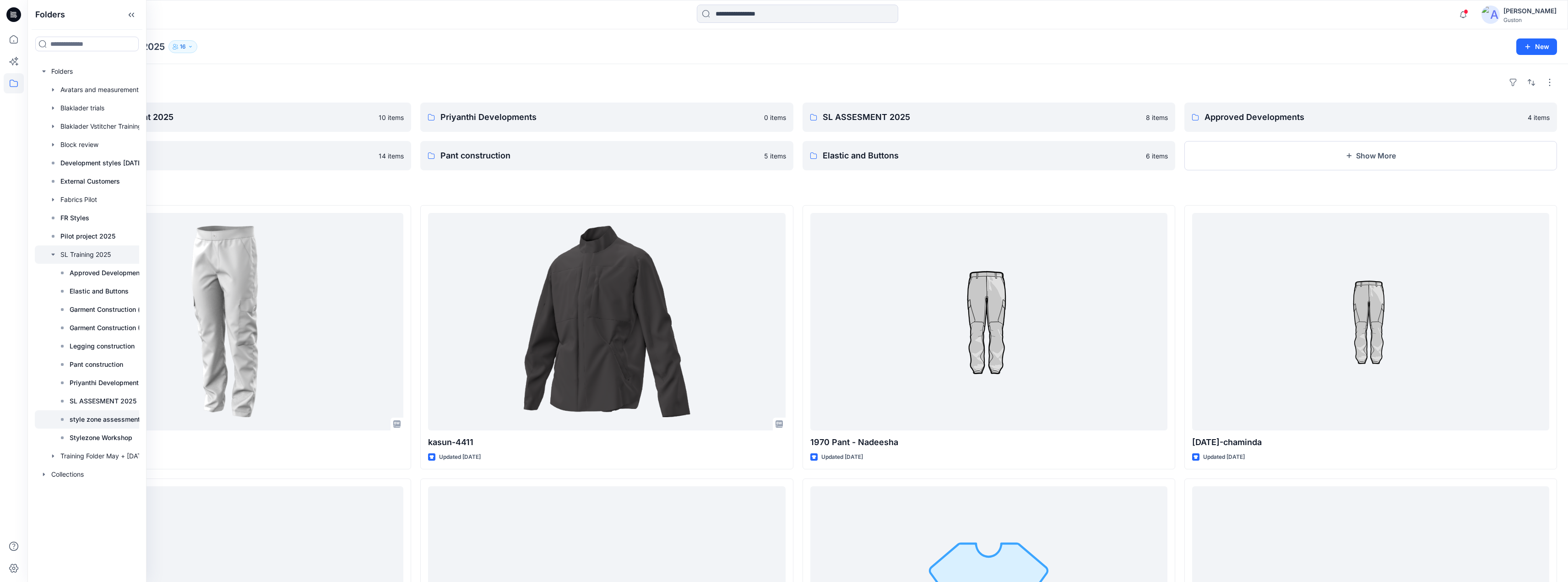
click at [115, 423] on p "style zone assessment 2025" at bounding box center [114, 420] width 88 height 11
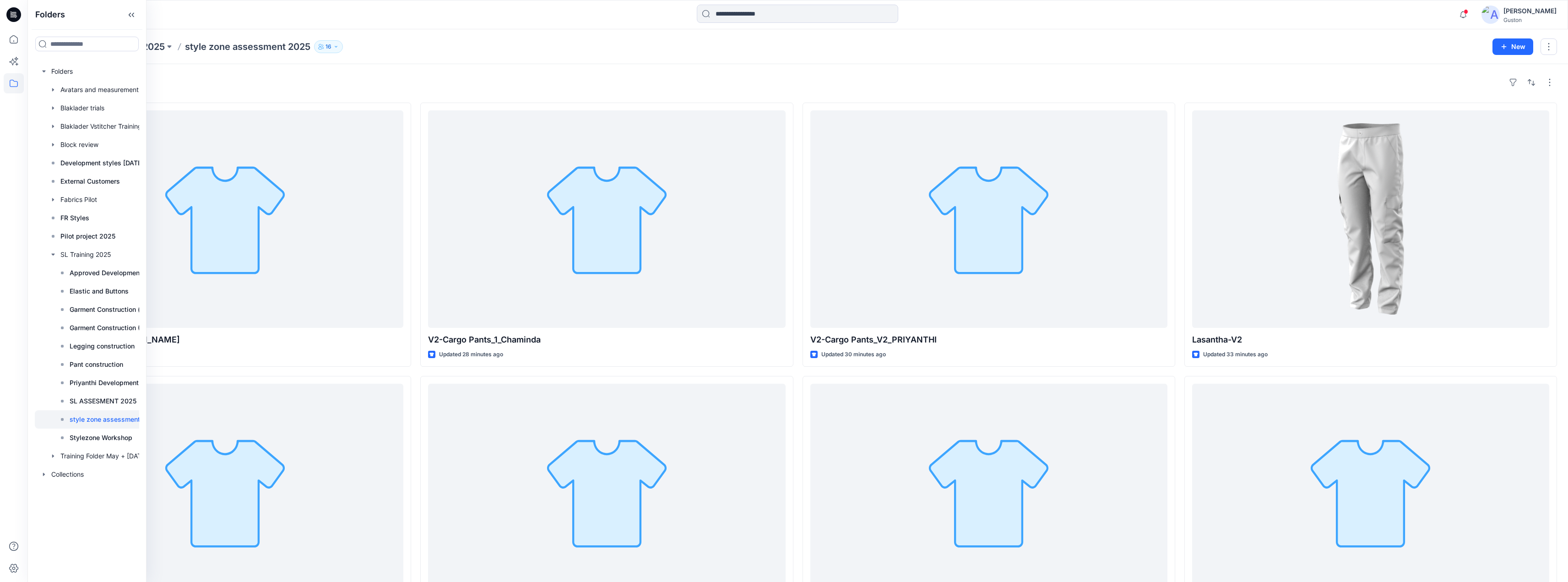
drag, startPoint x: 414, startPoint y: 78, endPoint x: 430, endPoint y: 78, distance: 16.0
click at [414, 78] on div "Styles" at bounding box center [798, 82] width 1518 height 14
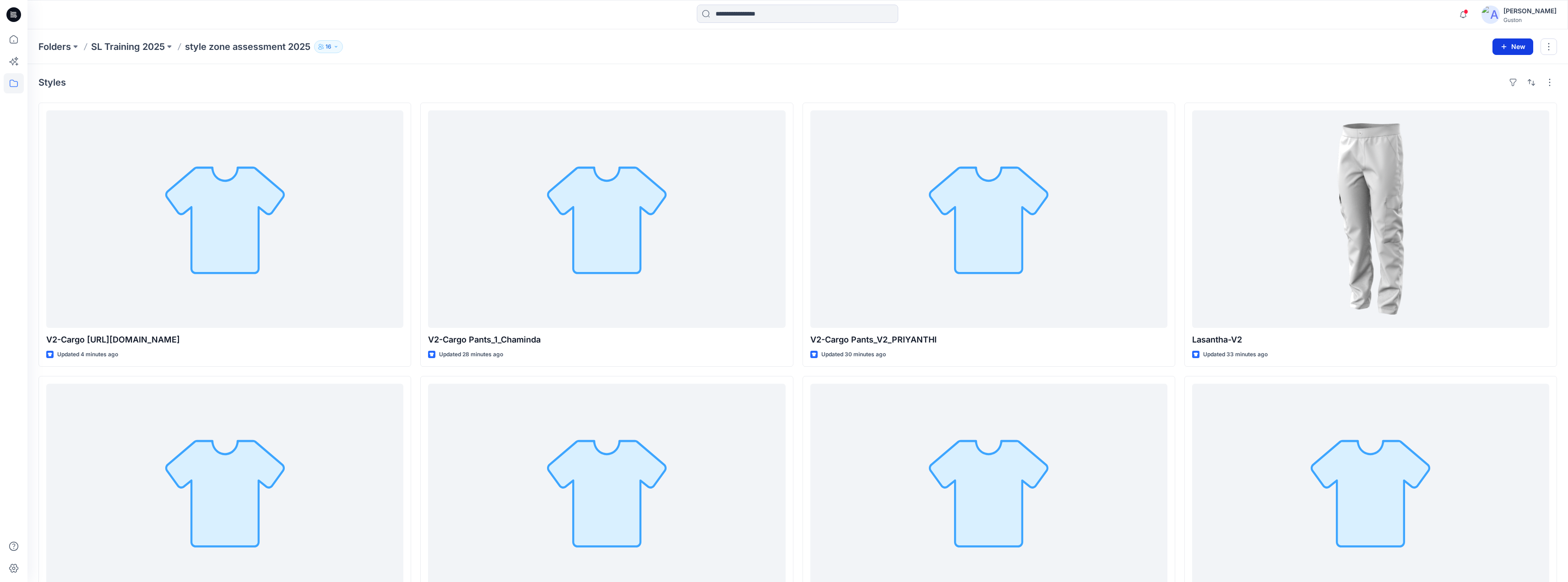
click at [1509, 48] on button "New" at bounding box center [1513, 47] width 41 height 16
click at [1483, 69] on p "New Style" at bounding box center [1484, 70] width 31 height 11
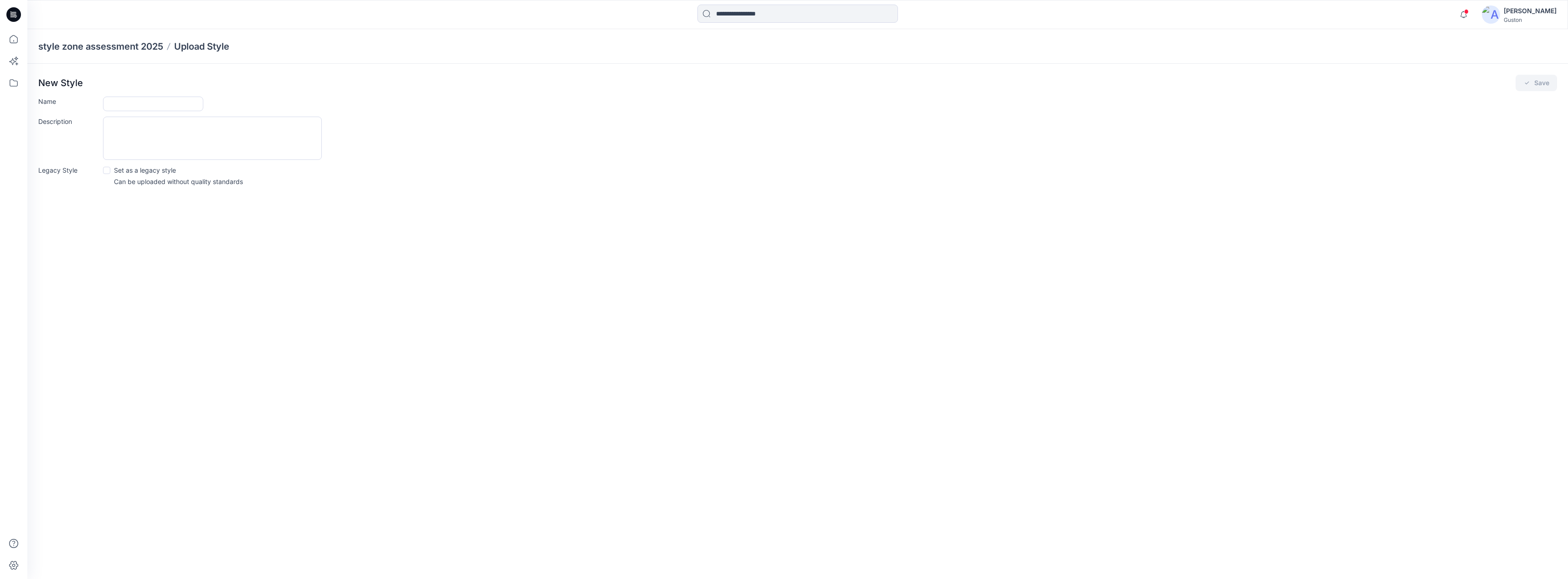
click at [105, 169] on span at bounding box center [106, 170] width 7 height 7
click at [115, 103] on input "Name" at bounding box center [152, 104] width 100 height 14
drag, startPoint x: 118, startPoint y: 107, endPoint x: 71, endPoint y: 105, distance: 47.0
click at [71, 105] on div "**********" at bounding box center [798, 104] width 1519 height 14
drag, startPoint x: 164, startPoint y: 106, endPoint x: 175, endPoint y: 111, distance: 12.1
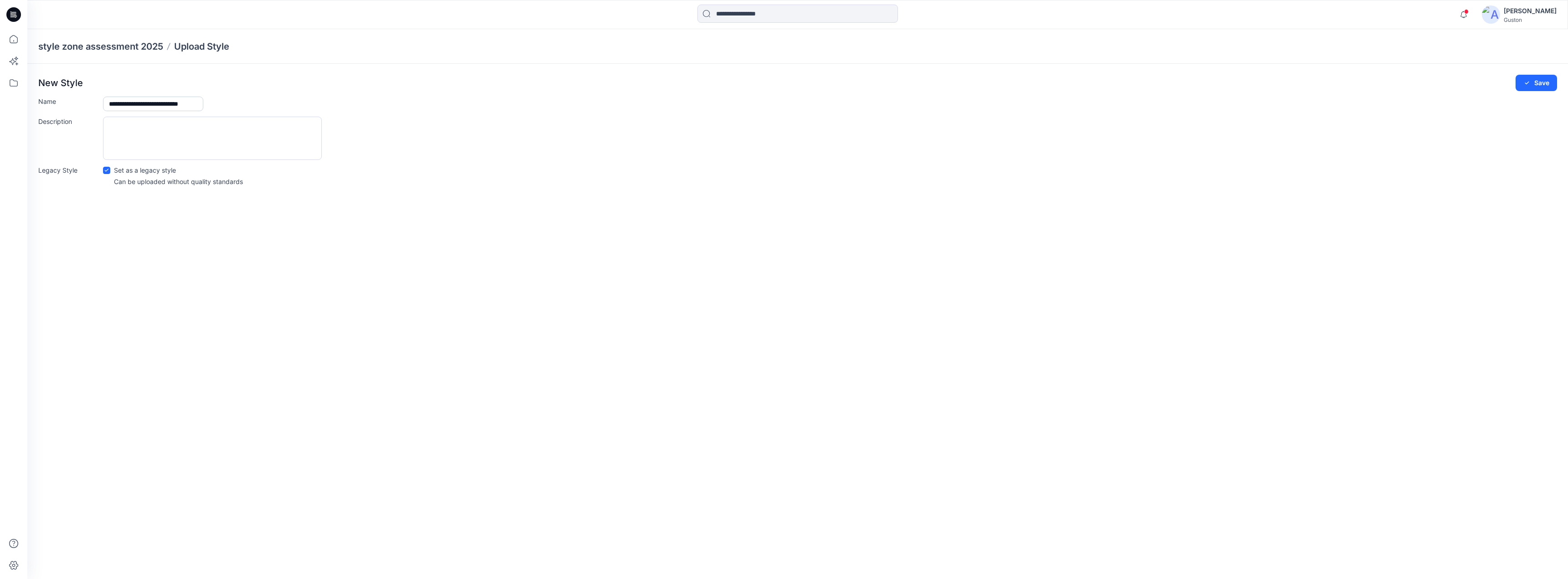
click at [175, 111] on input "**********" at bounding box center [152, 104] width 100 height 14
click at [278, 94] on div "**********" at bounding box center [798, 133] width 1541 height 139
drag, startPoint x: 194, startPoint y: 106, endPoint x: 203, endPoint y: 111, distance: 10.3
click at [203, 111] on div "**********" at bounding box center [830, 104] width 1454 height 14
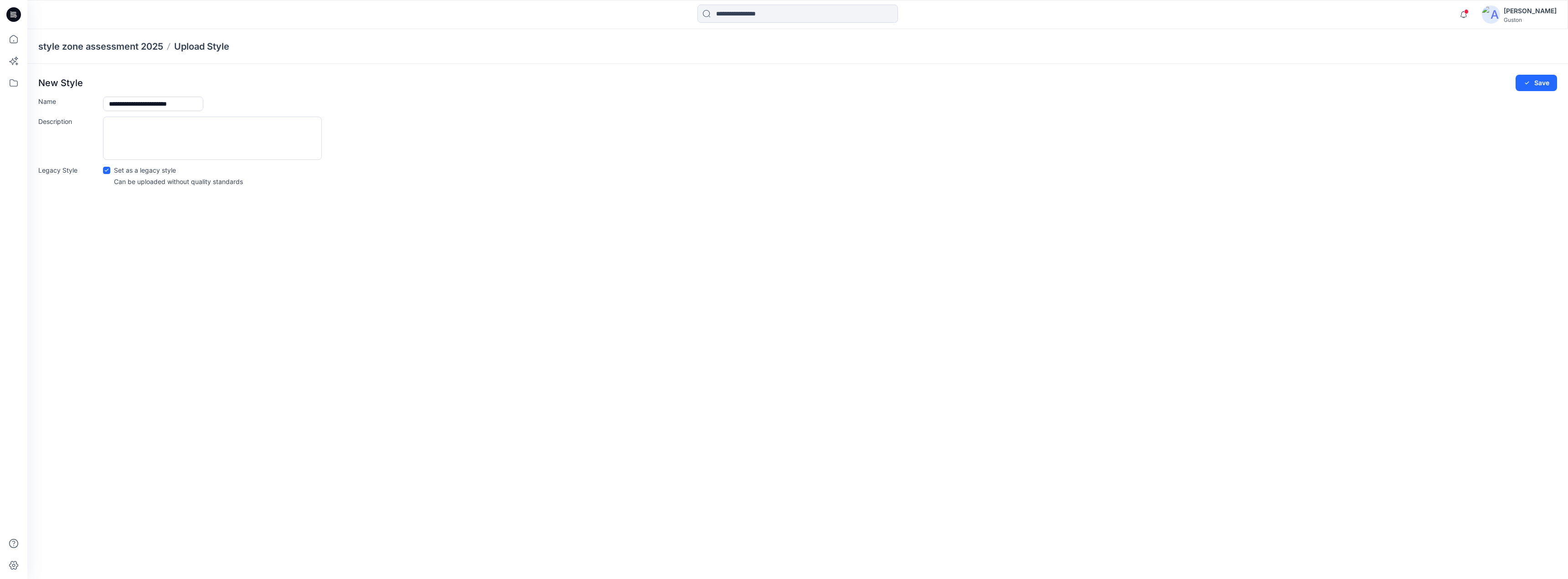
scroll to position [0, 6]
type input "**********"
click at [1516, 75] on button "Save" at bounding box center [1536, 82] width 41 height 16
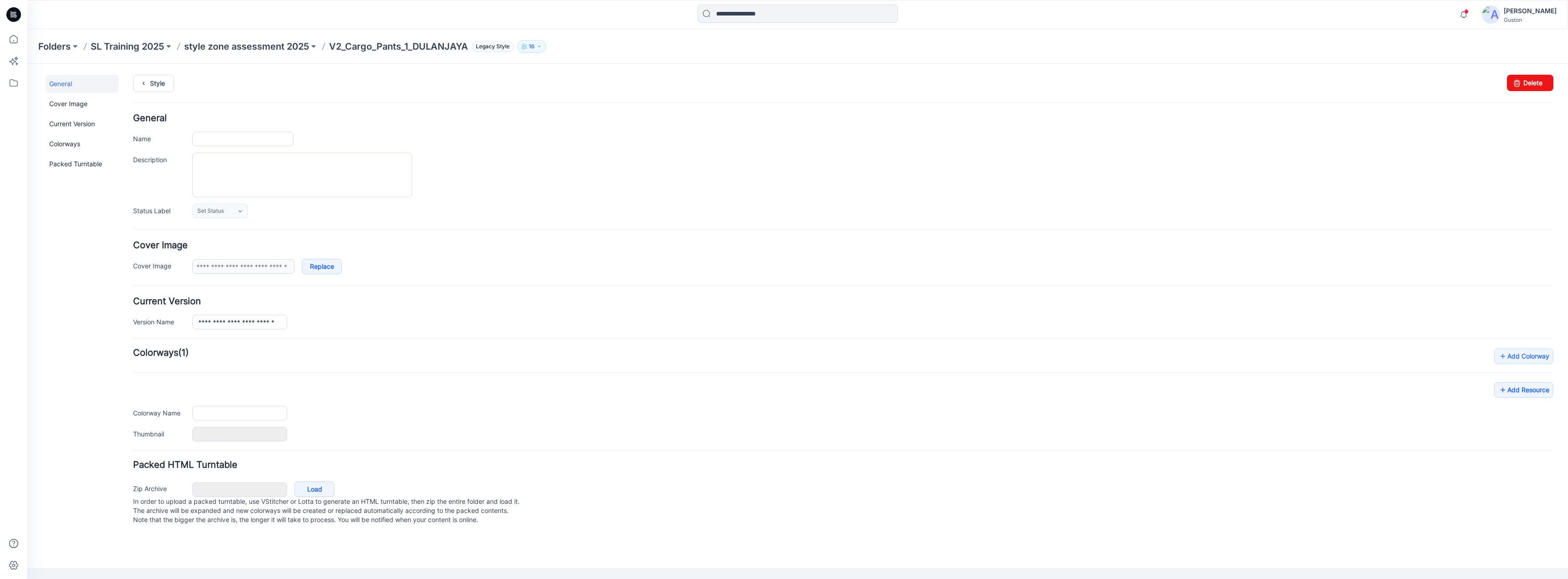
type input "**********"
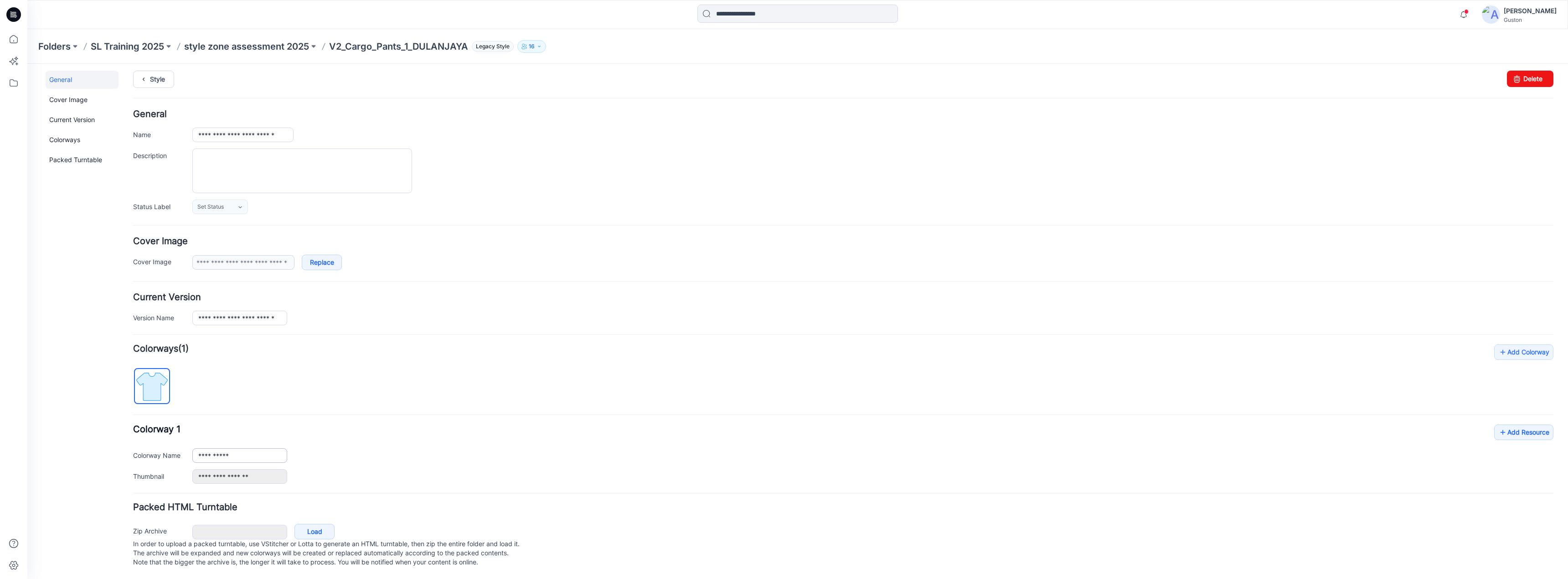
scroll to position [13, 0]
click at [1529, 425] on link "Add Resource" at bounding box center [1523, 432] width 60 height 16
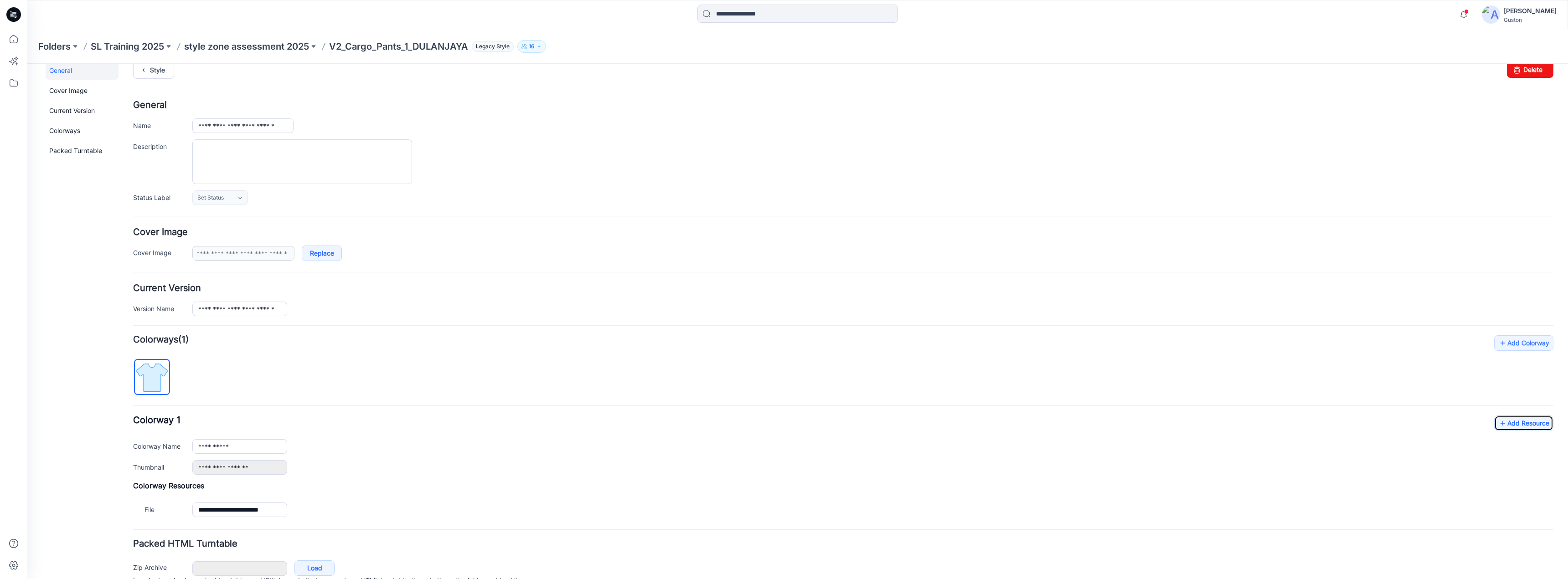
scroll to position [0, 0]
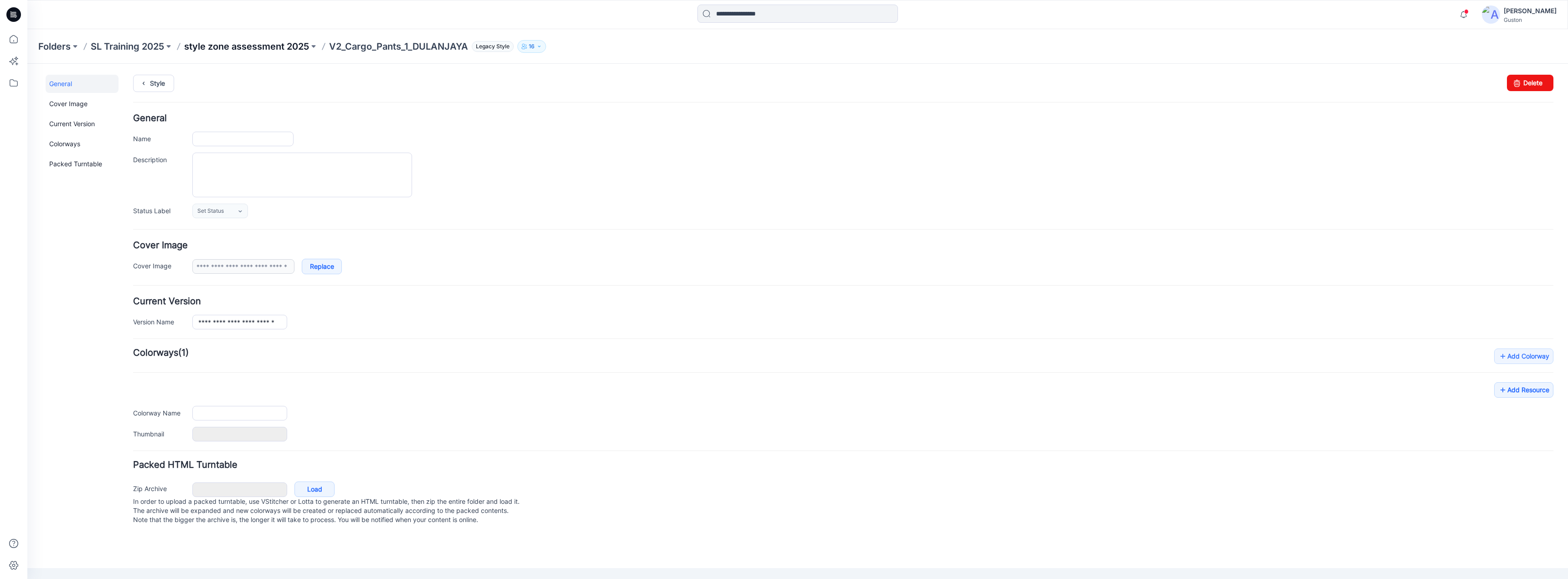
type input "**********"
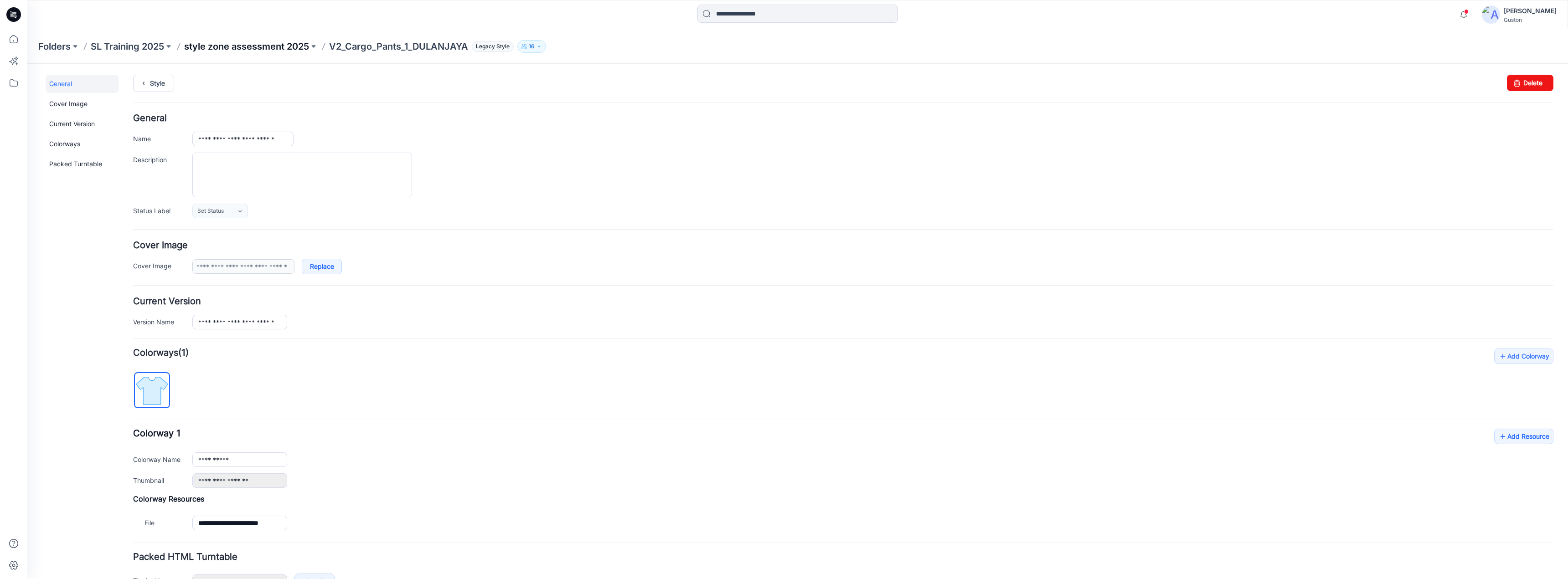
click at [300, 43] on p "style zone assessment 2025" at bounding box center [246, 46] width 125 height 13
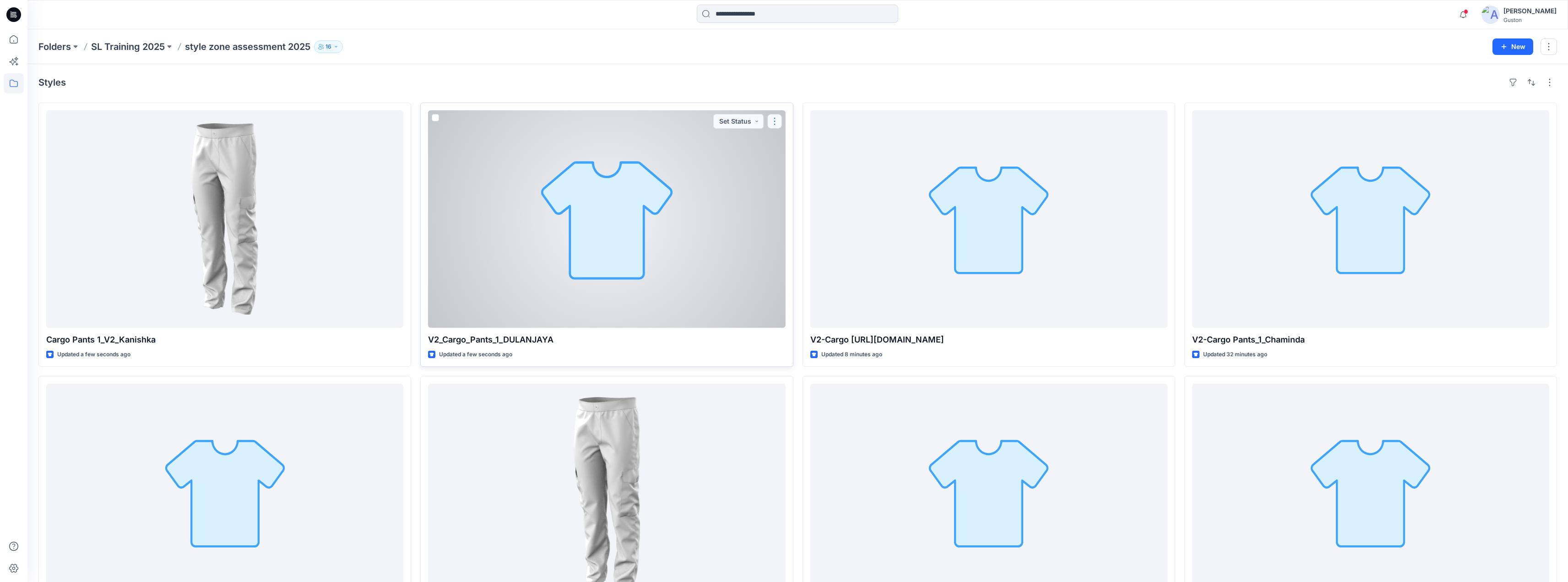
click at [777, 121] on button "button" at bounding box center [774, 121] width 14 height 14
click at [794, 138] on p "Edit" at bounding box center [791, 143] width 11 height 10
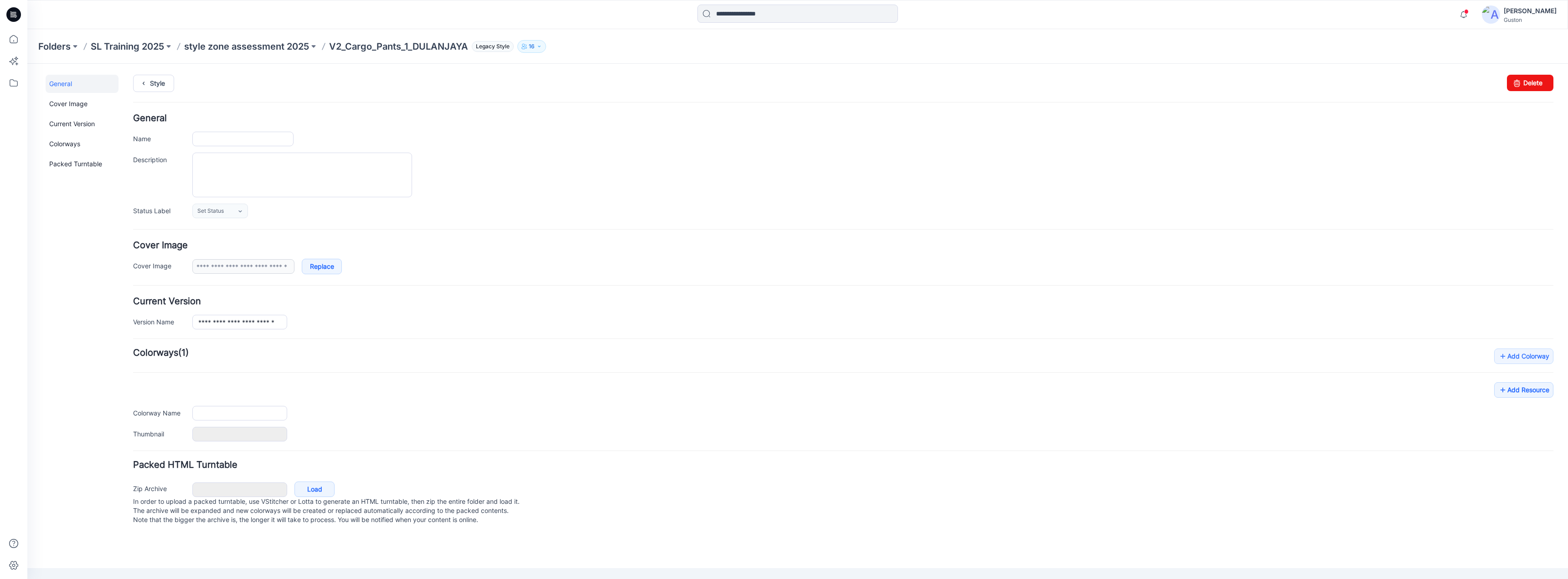
type input "**********"
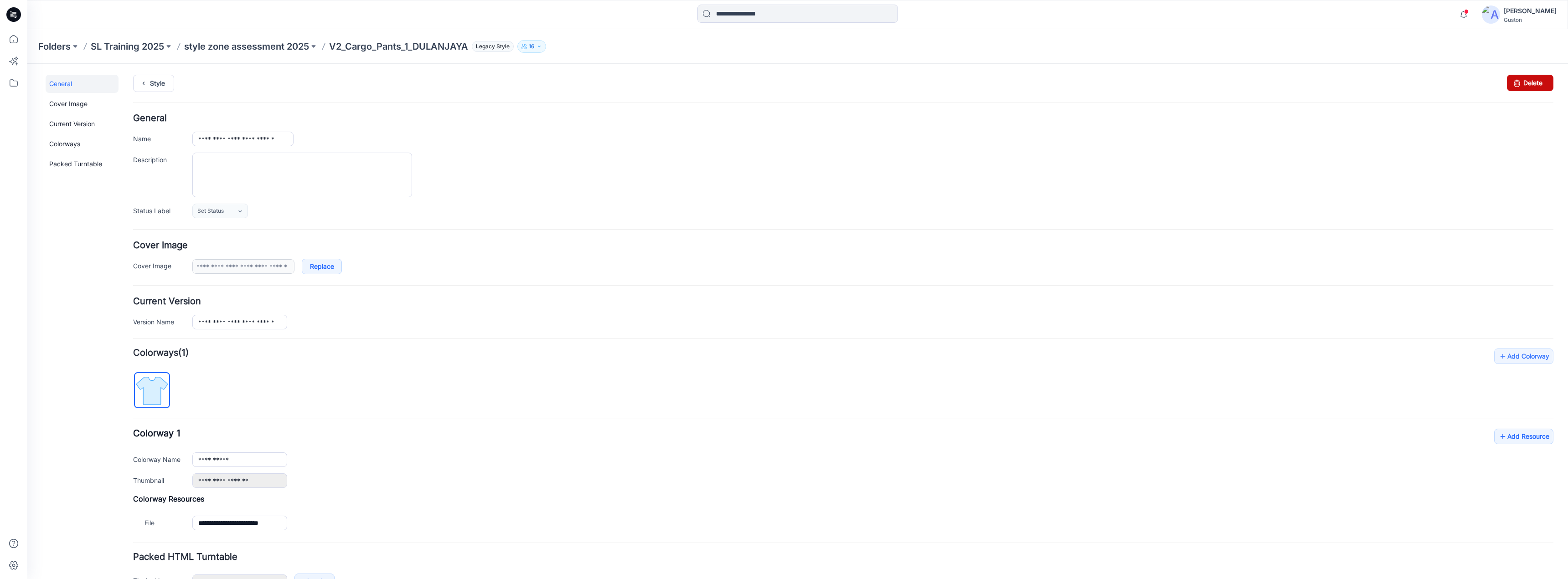
click at [1520, 84] on link "Delete" at bounding box center [1530, 82] width 46 height 16
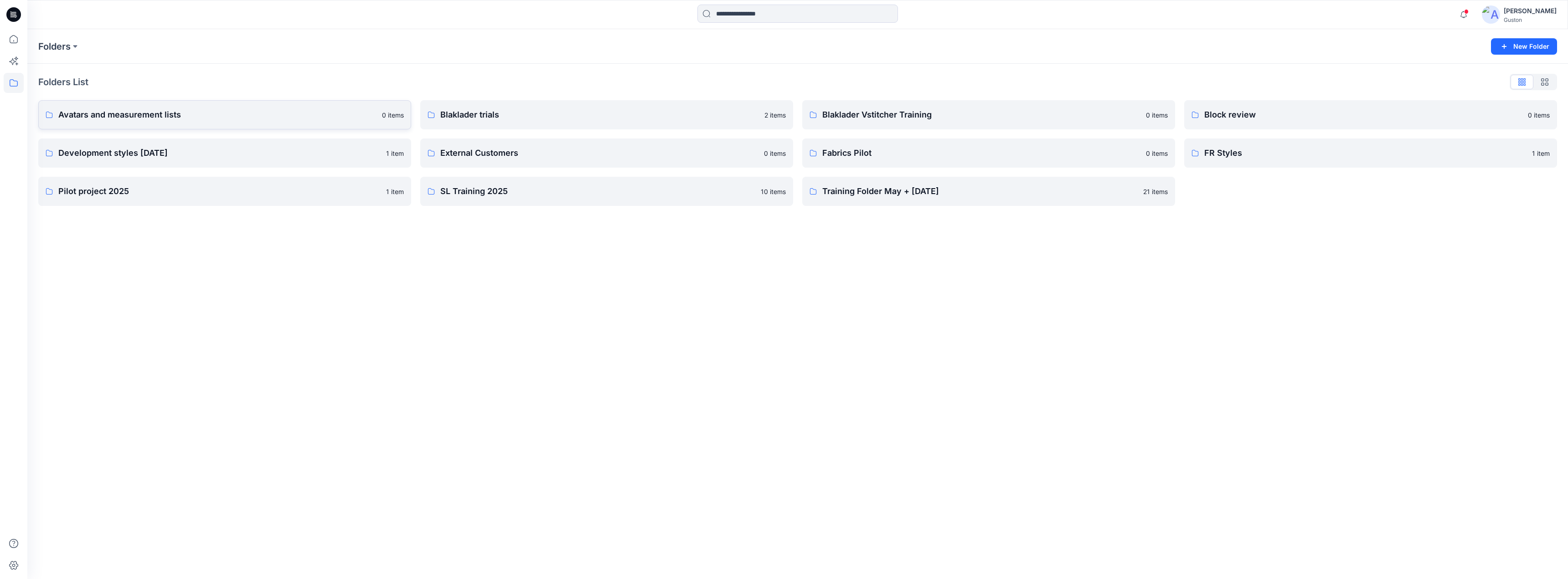
click at [195, 118] on p "Avatars and measurement lists" at bounding box center [217, 115] width 318 height 13
click at [12, 80] on icon at bounding box center [14, 82] width 20 height 20
click at [77, 71] on div at bounding box center [86, 71] width 104 height 18
click at [39, 71] on div at bounding box center [86, 71] width 104 height 18
click at [45, 71] on icon "button" at bounding box center [43, 71] width 7 height 7
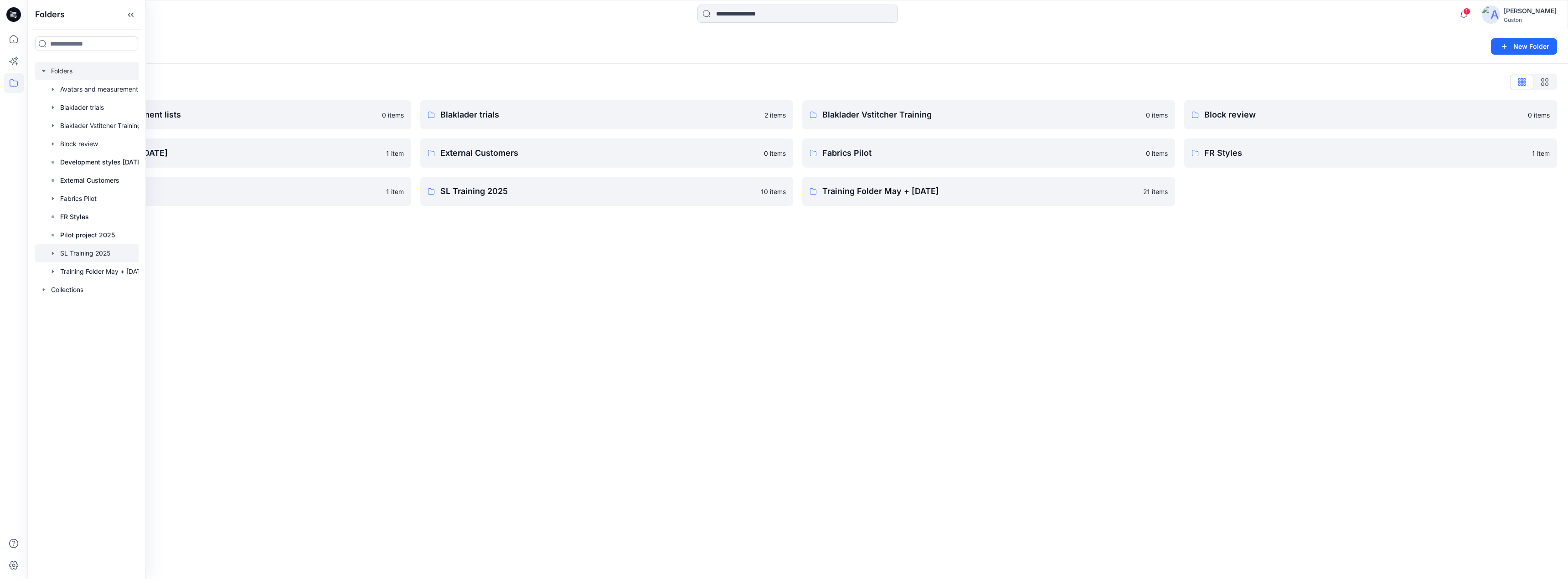
drag, startPoint x: 47, startPoint y: 253, endPoint x: 52, endPoint y: 253, distance: 5.0
click at [48, 252] on div at bounding box center [96, 253] width 122 height 18
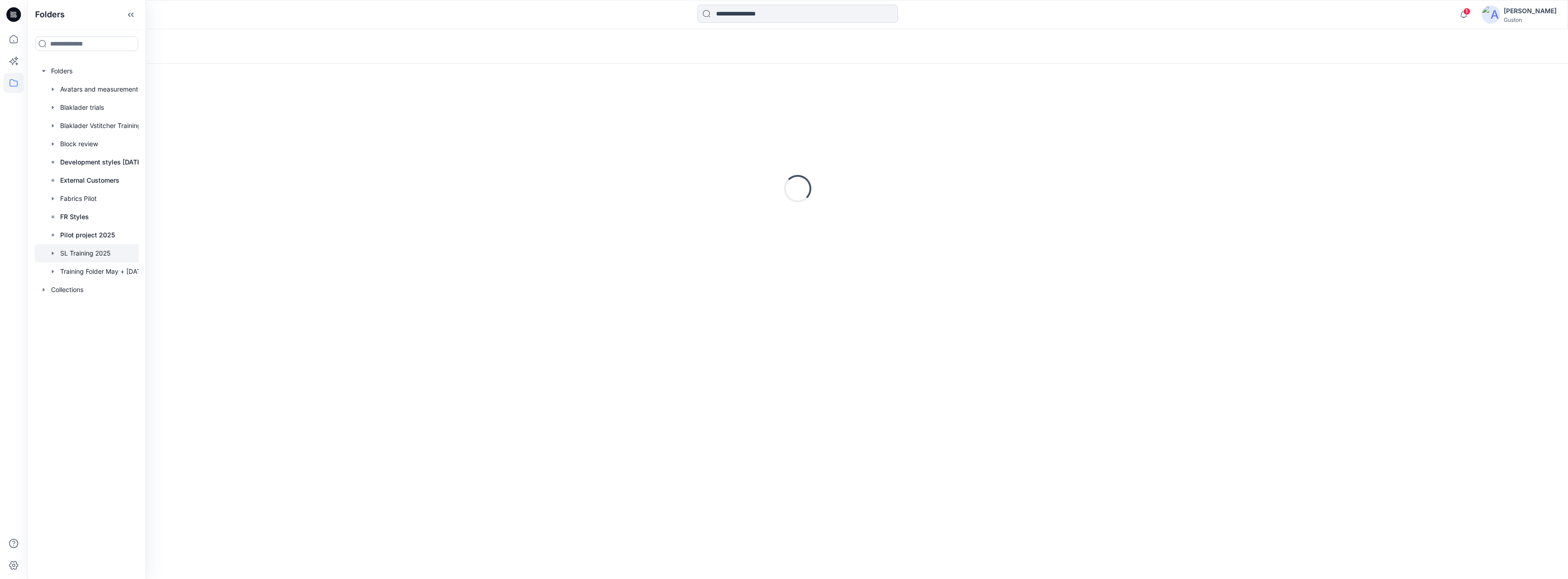
click at [54, 254] on icon "button" at bounding box center [52, 253] width 7 height 7
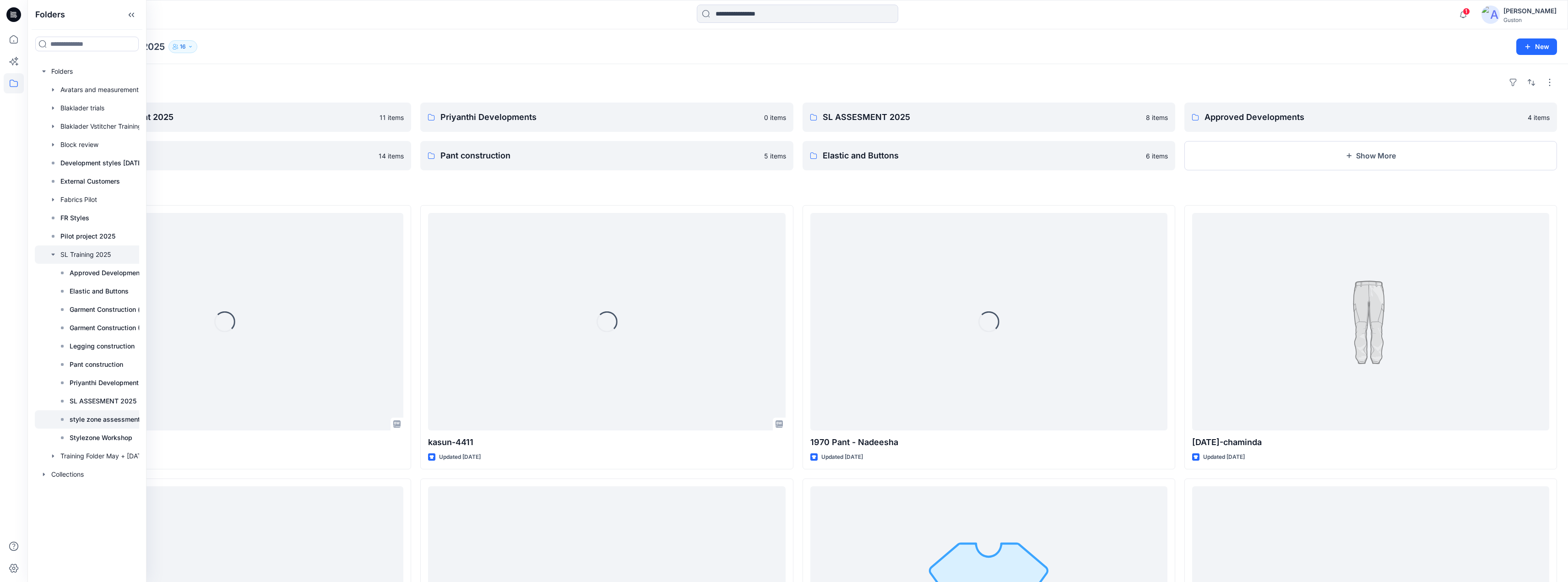
click at [106, 416] on p "style zone assessment 2025" at bounding box center [114, 420] width 88 height 11
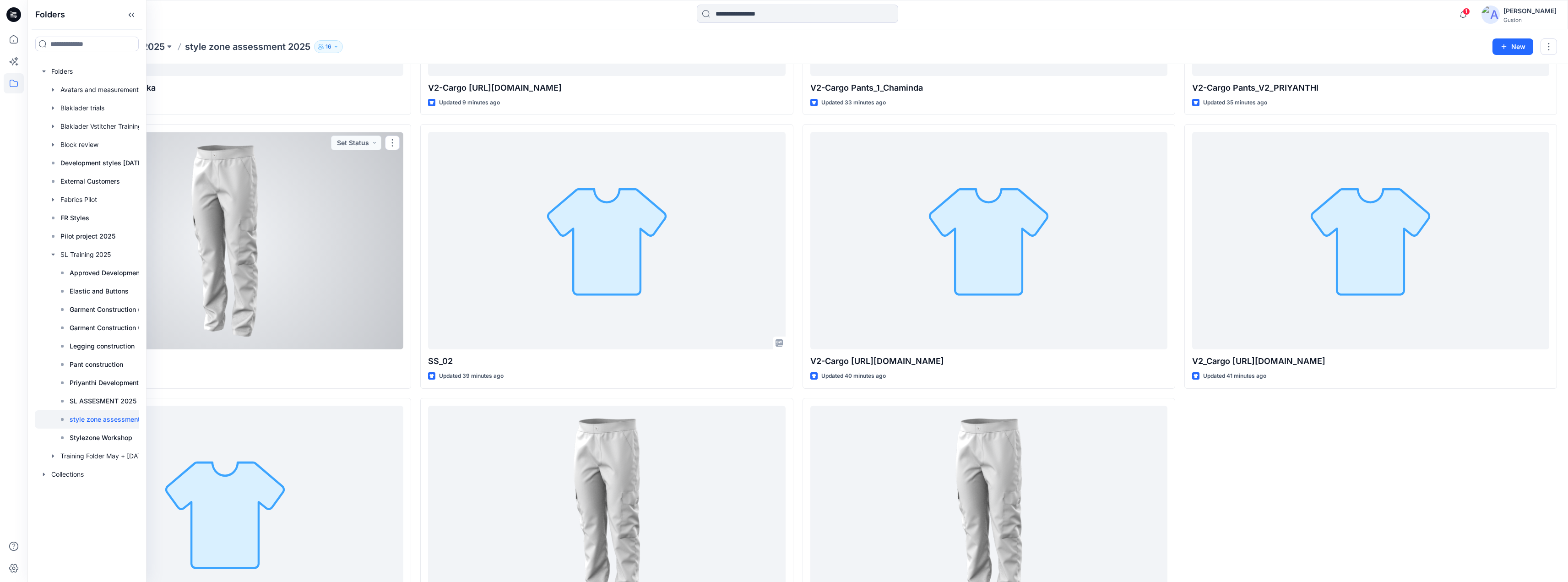
scroll to position [251, 0]
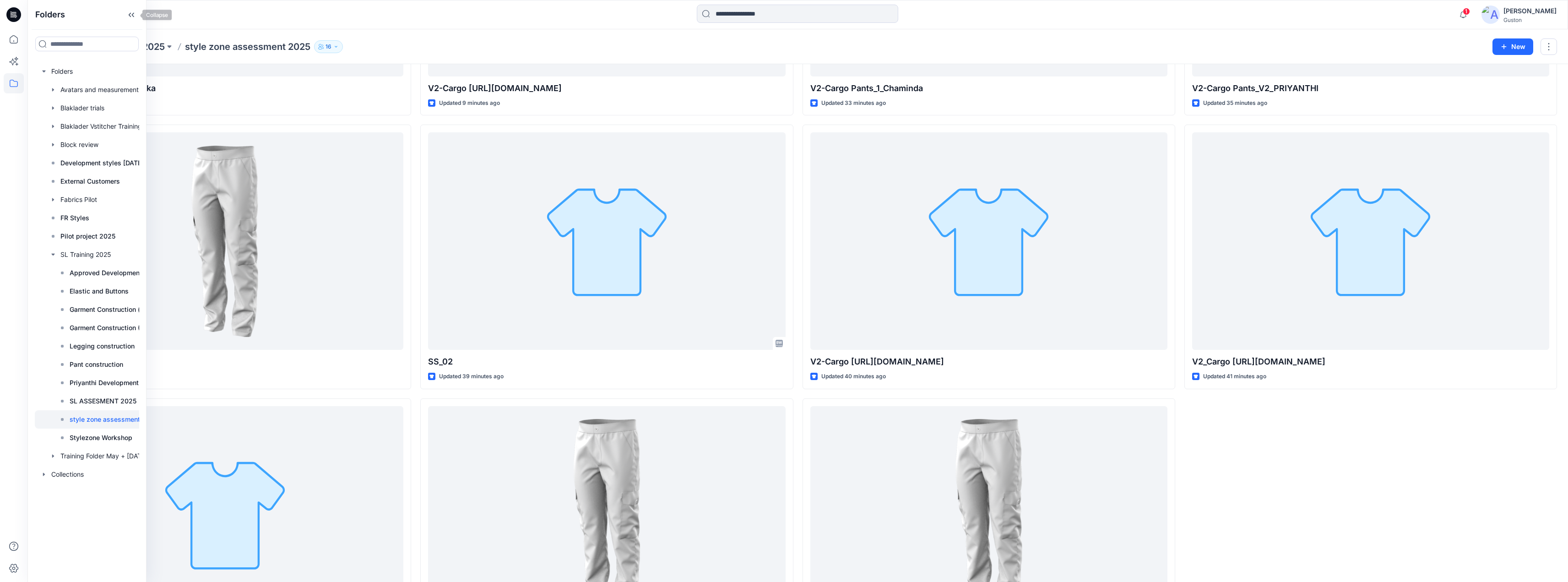
click at [131, 15] on icon at bounding box center [131, 14] width 14 height 15
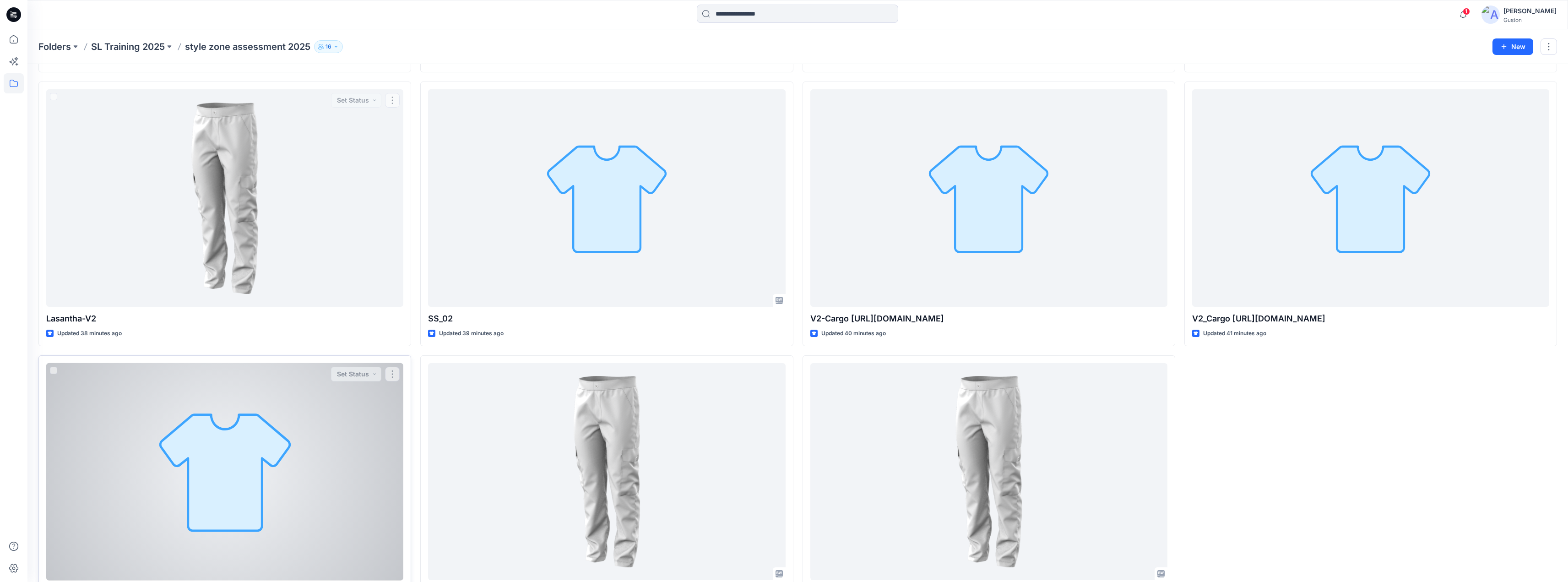
scroll to position [343, 0]
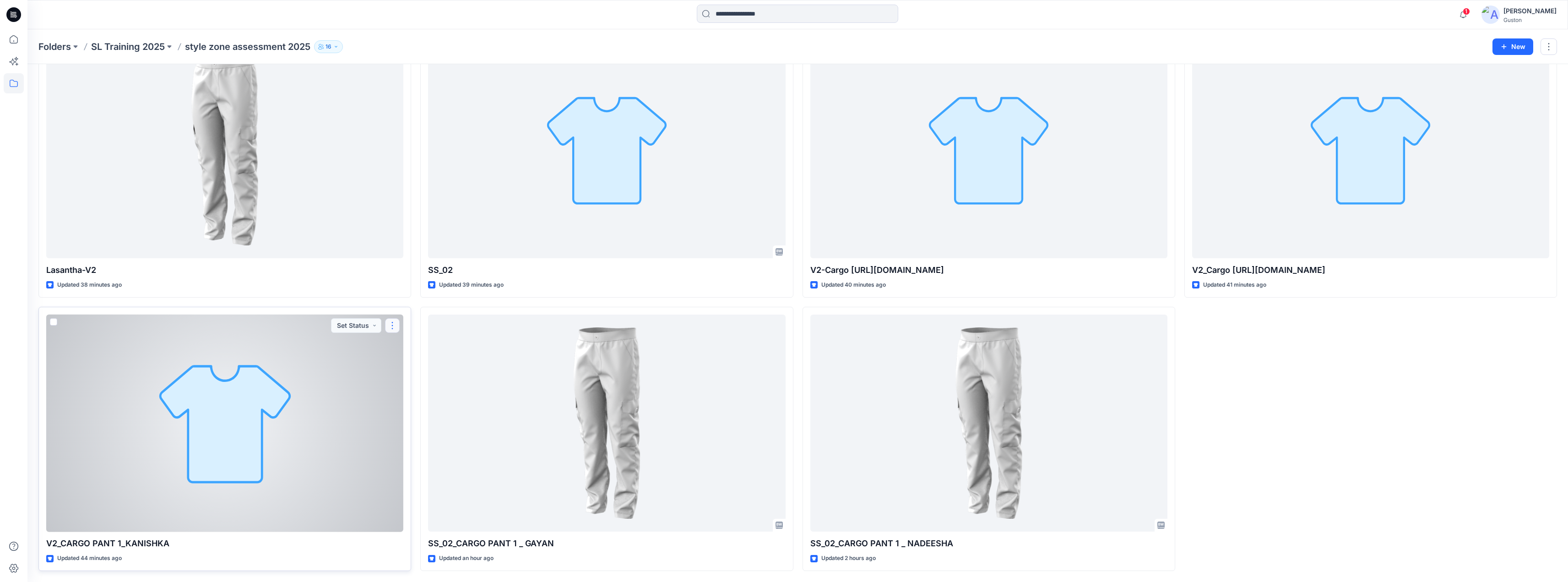
click at [390, 328] on button "button" at bounding box center [392, 326] width 14 height 14
click at [407, 347] on p "Edit" at bounding box center [409, 347] width 11 height 10
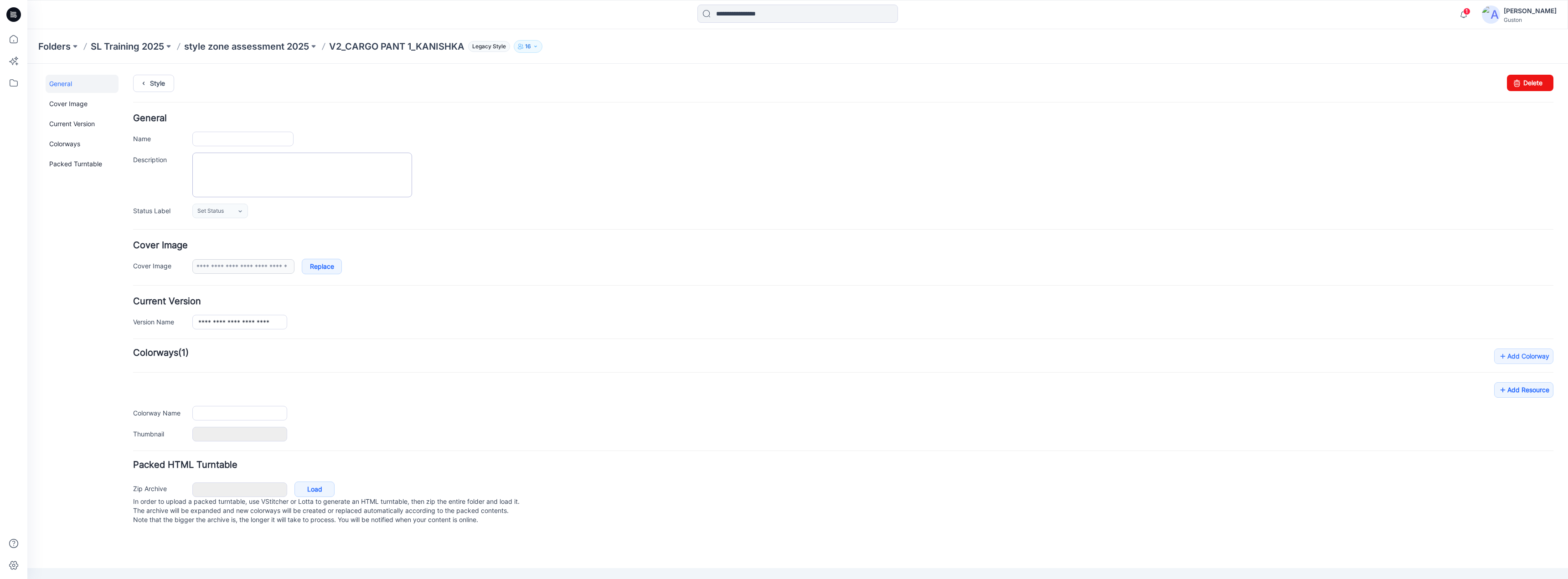
type input "**********"
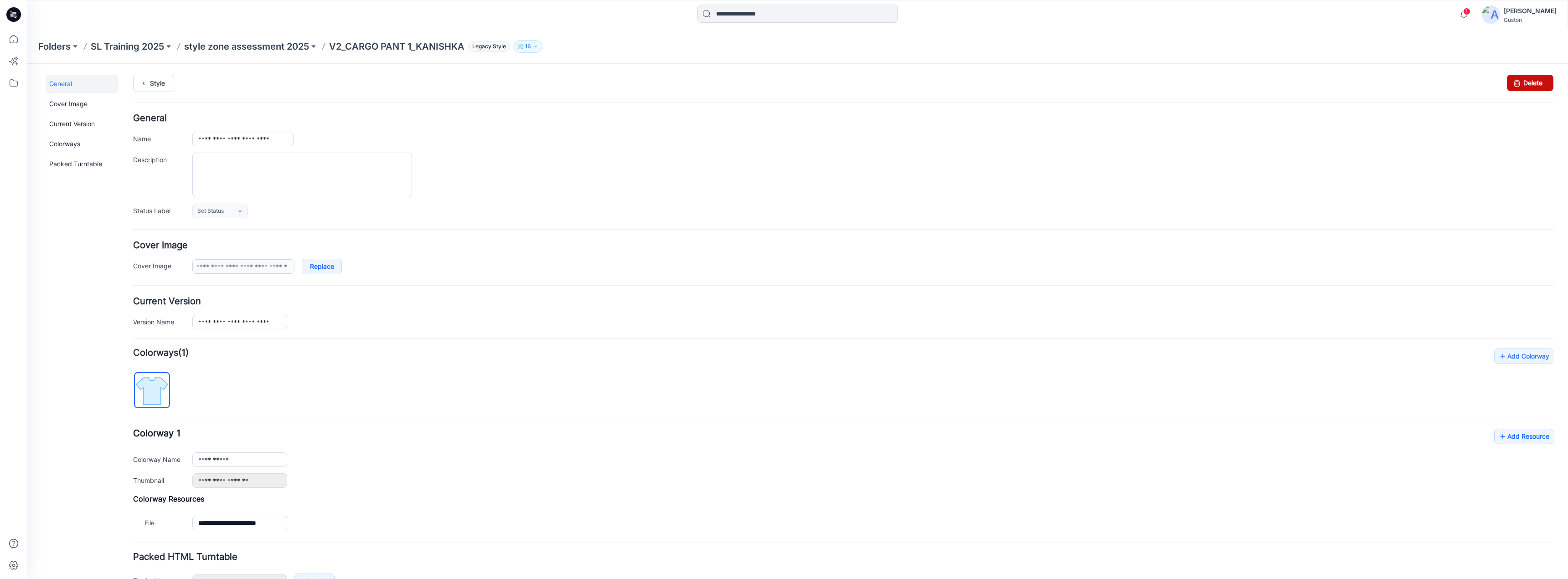
click at [1530, 82] on link "Delete" at bounding box center [1530, 82] width 46 height 16
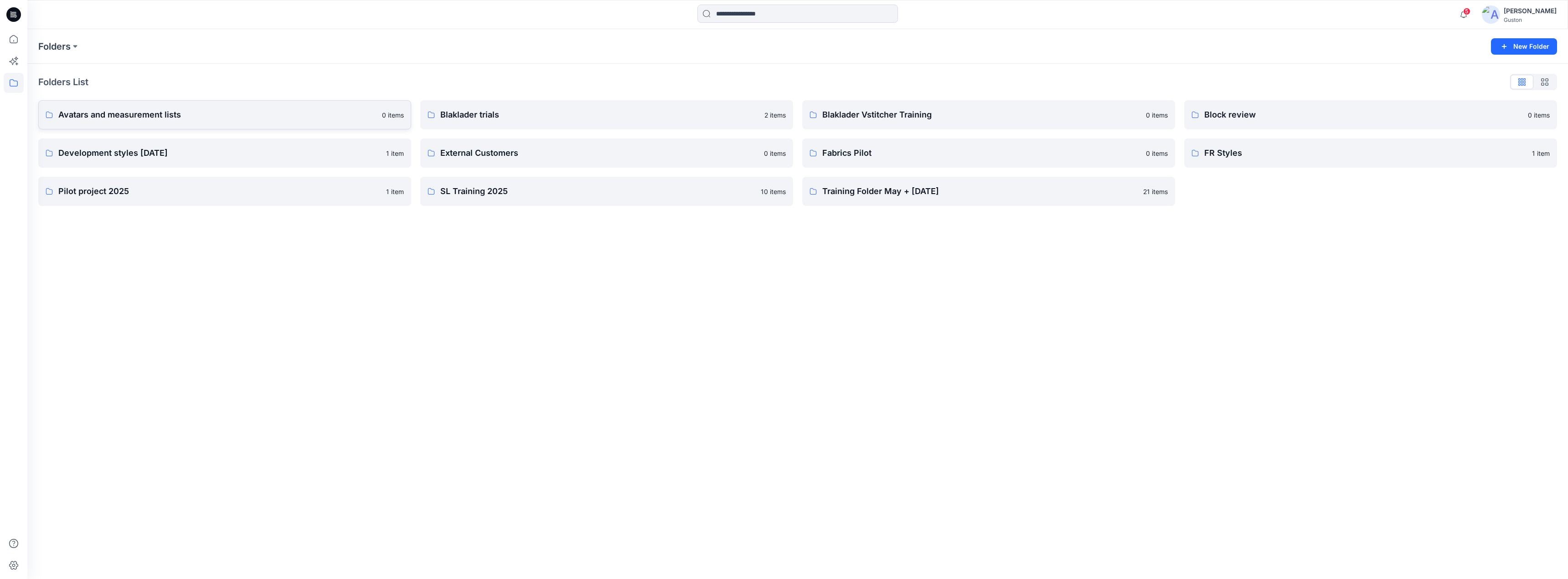
click at [202, 116] on p "Avatars and measurement lists" at bounding box center [217, 115] width 318 height 13
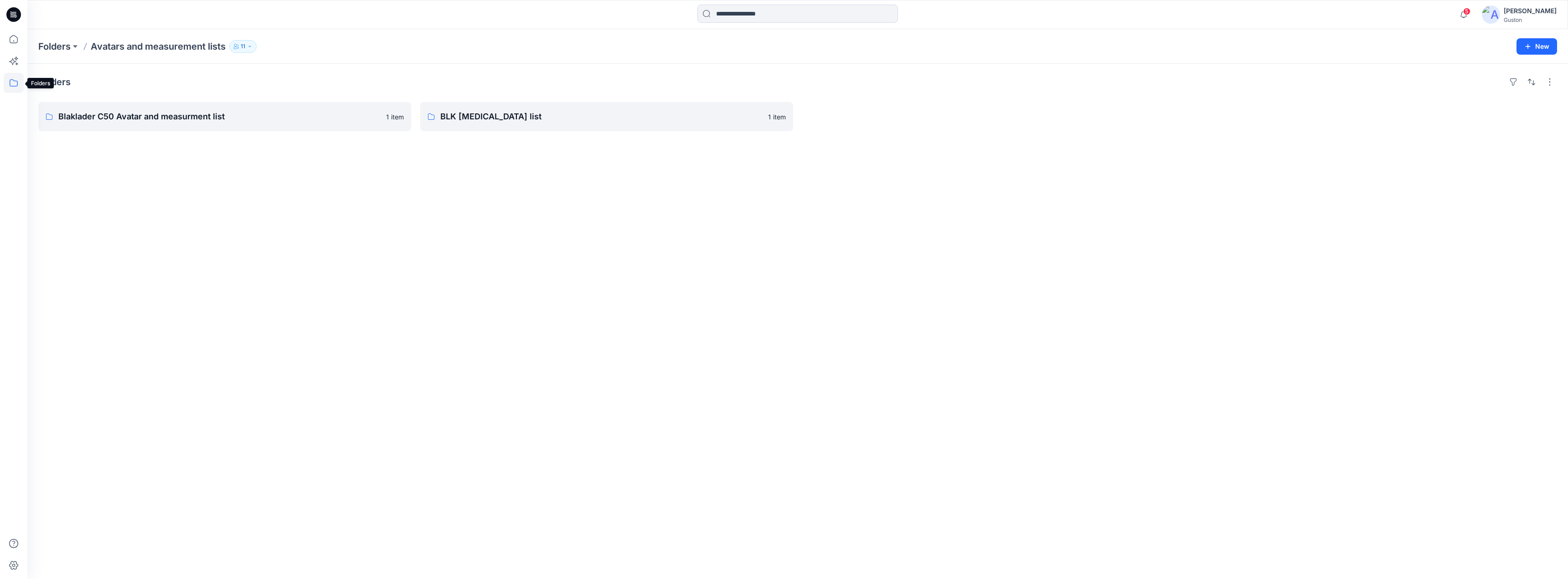
click at [15, 84] on icon at bounding box center [14, 82] width 20 height 20
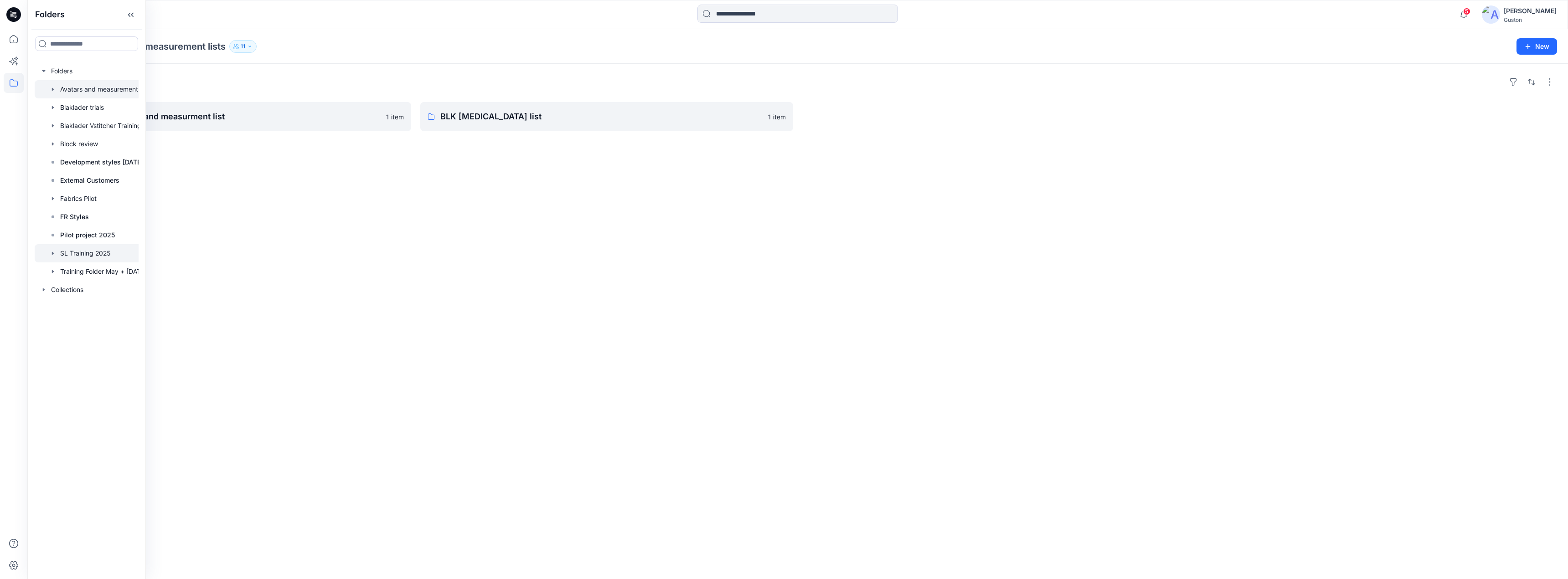
click at [91, 258] on div at bounding box center [96, 253] width 122 height 18
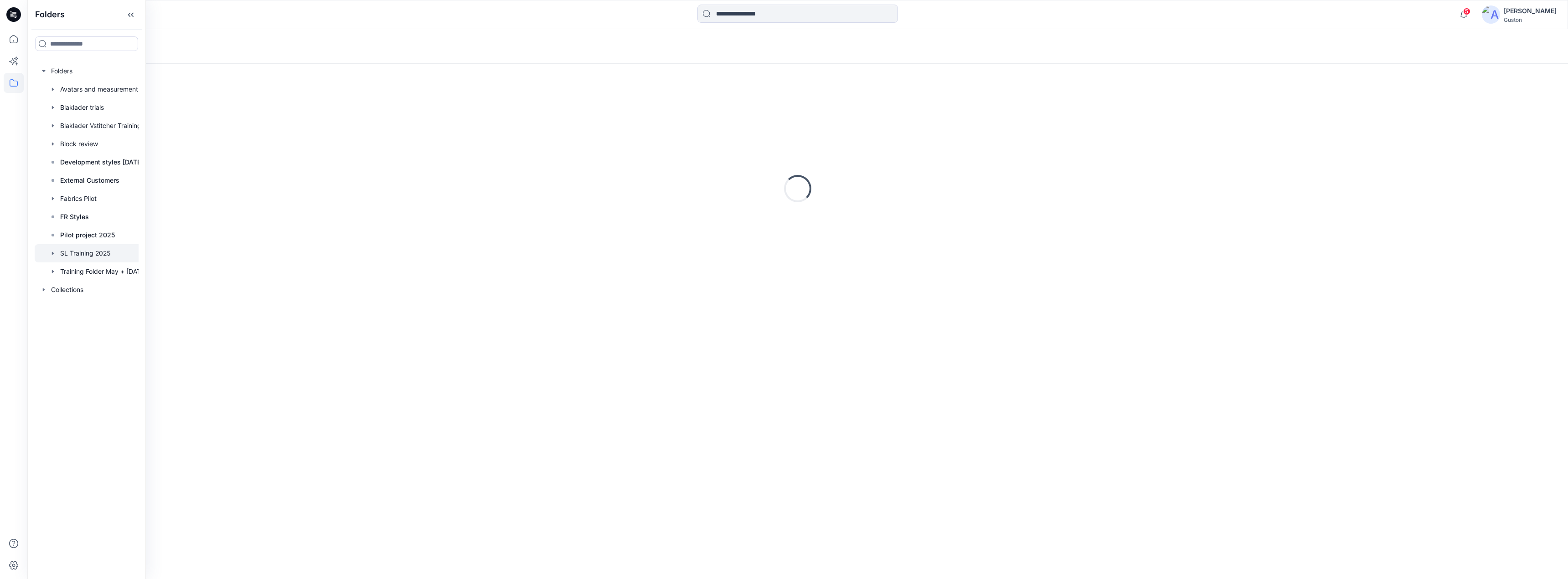
click at [55, 251] on icon "button" at bounding box center [52, 253] width 7 height 7
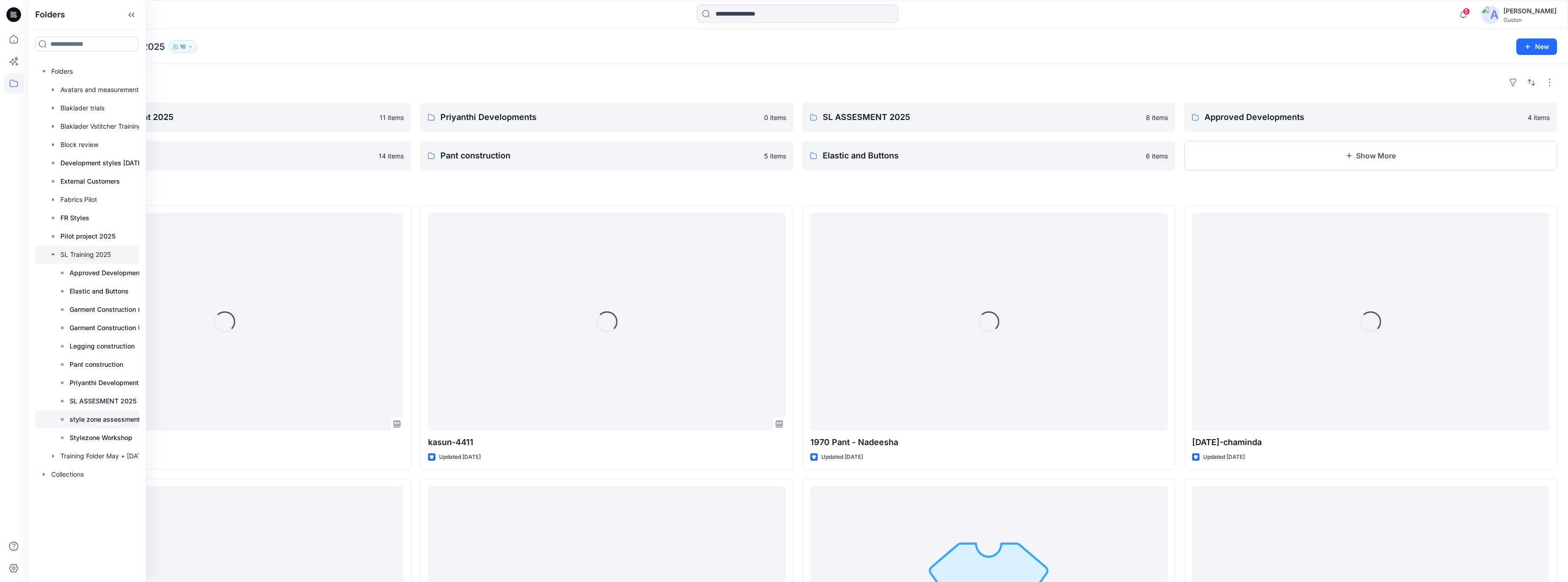
click at [106, 420] on p "style zone assessment 2025" at bounding box center [114, 420] width 88 height 11
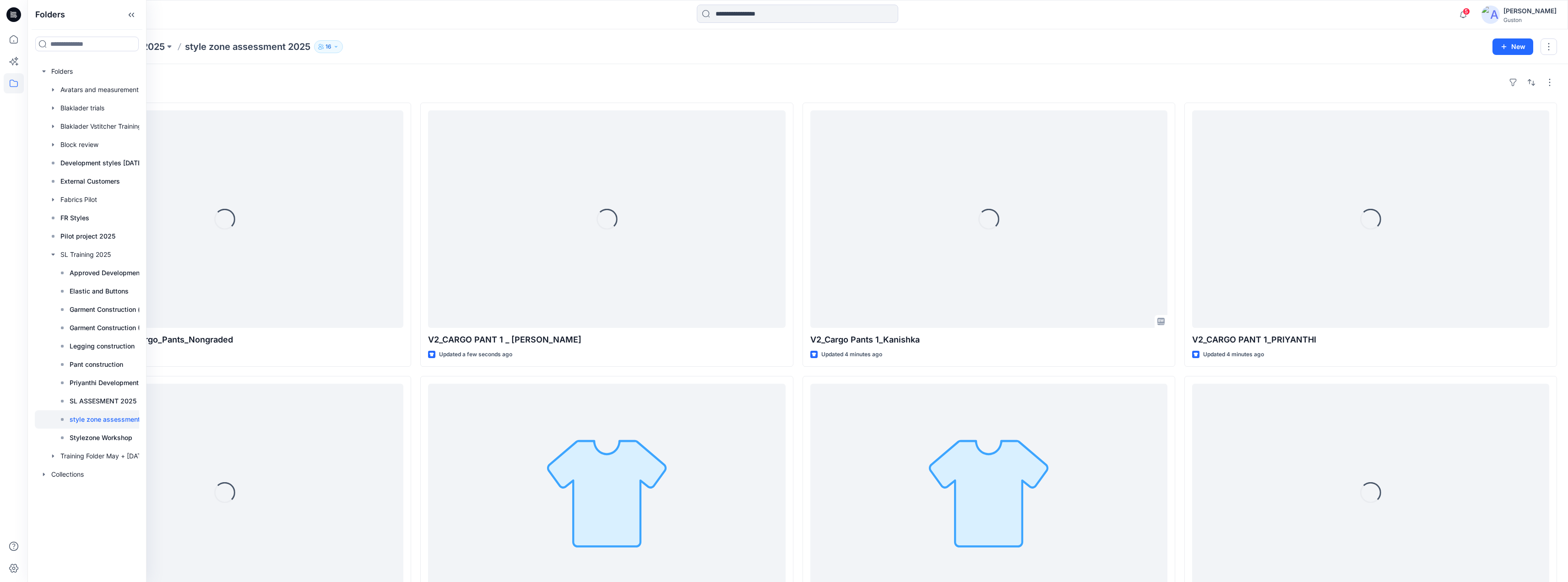
click at [417, 85] on div "Styles" at bounding box center [798, 82] width 1518 height 14
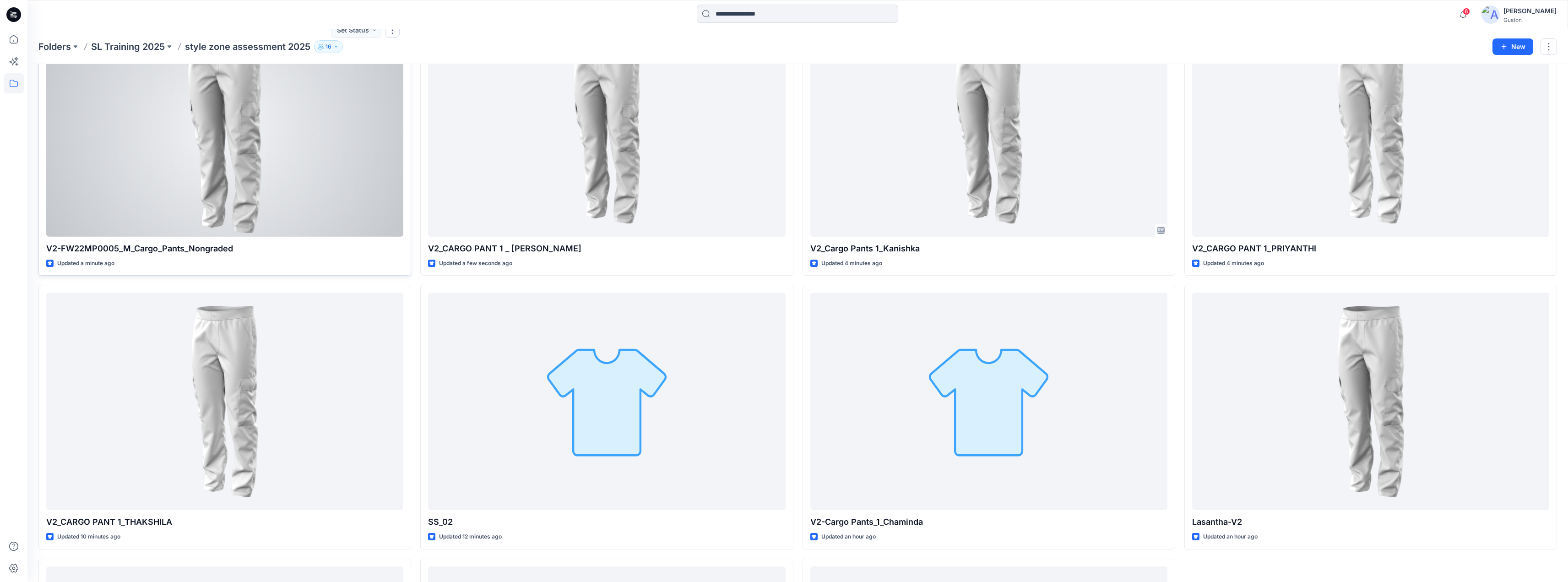
scroll to position [91, 0]
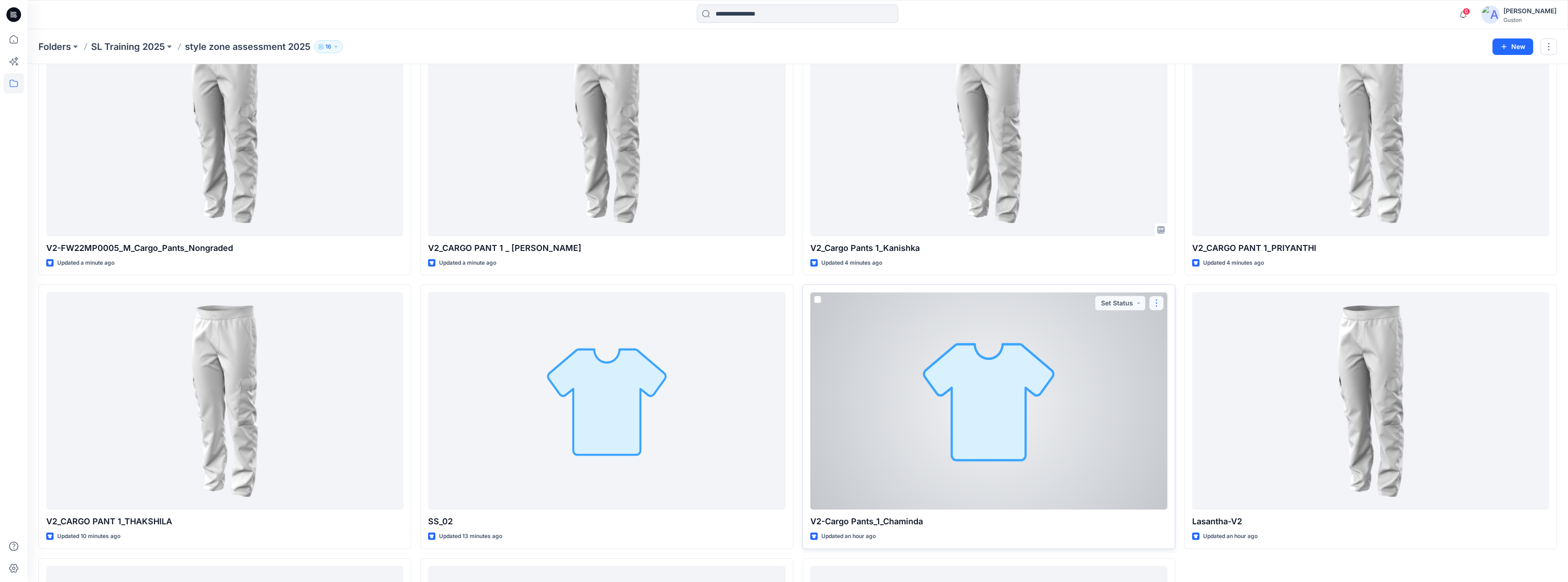
click at [1157, 301] on button "button" at bounding box center [1156, 303] width 14 height 14
click at [1185, 327] on button "Edit" at bounding box center [1200, 325] width 99 height 17
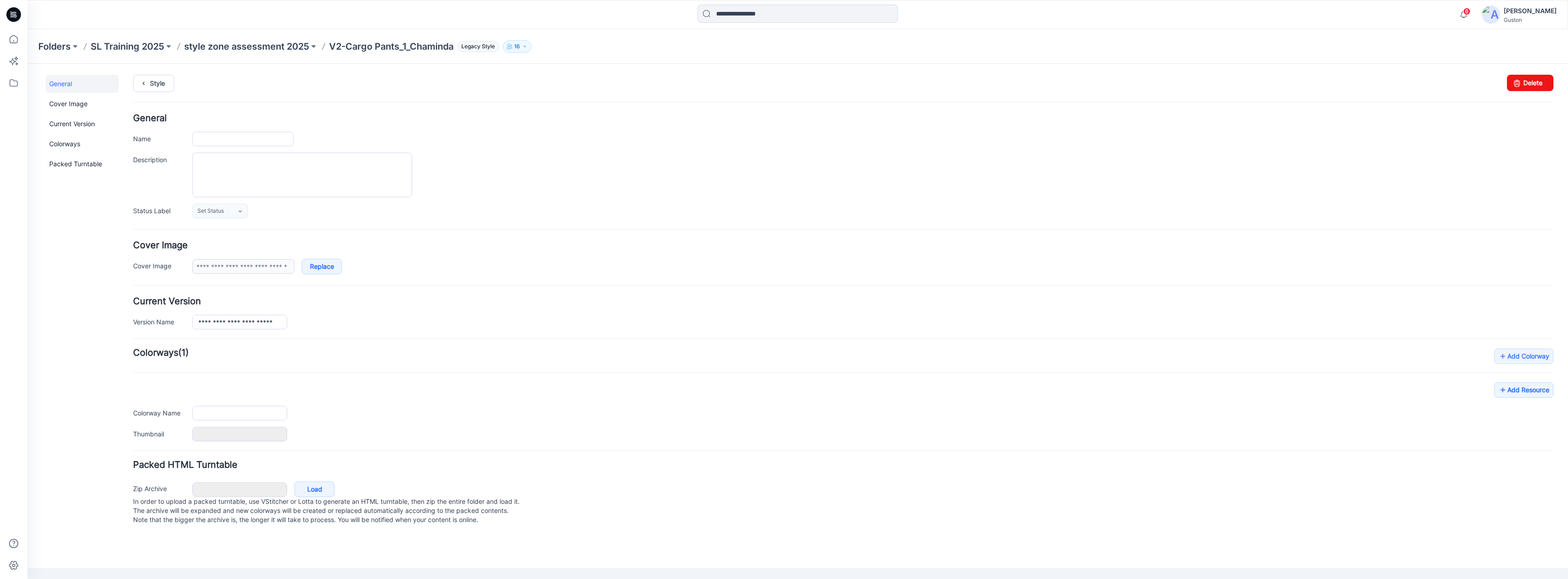
type input "**********"
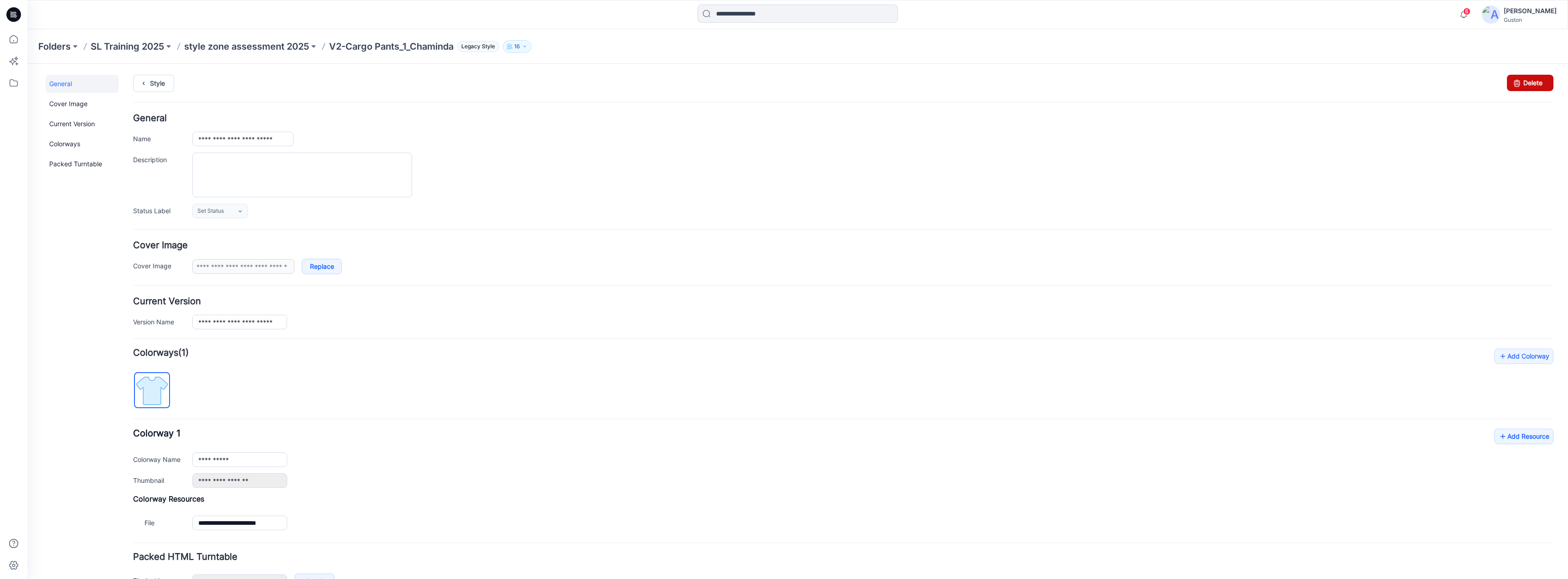
click at [1519, 80] on link "Delete" at bounding box center [1530, 82] width 46 height 16
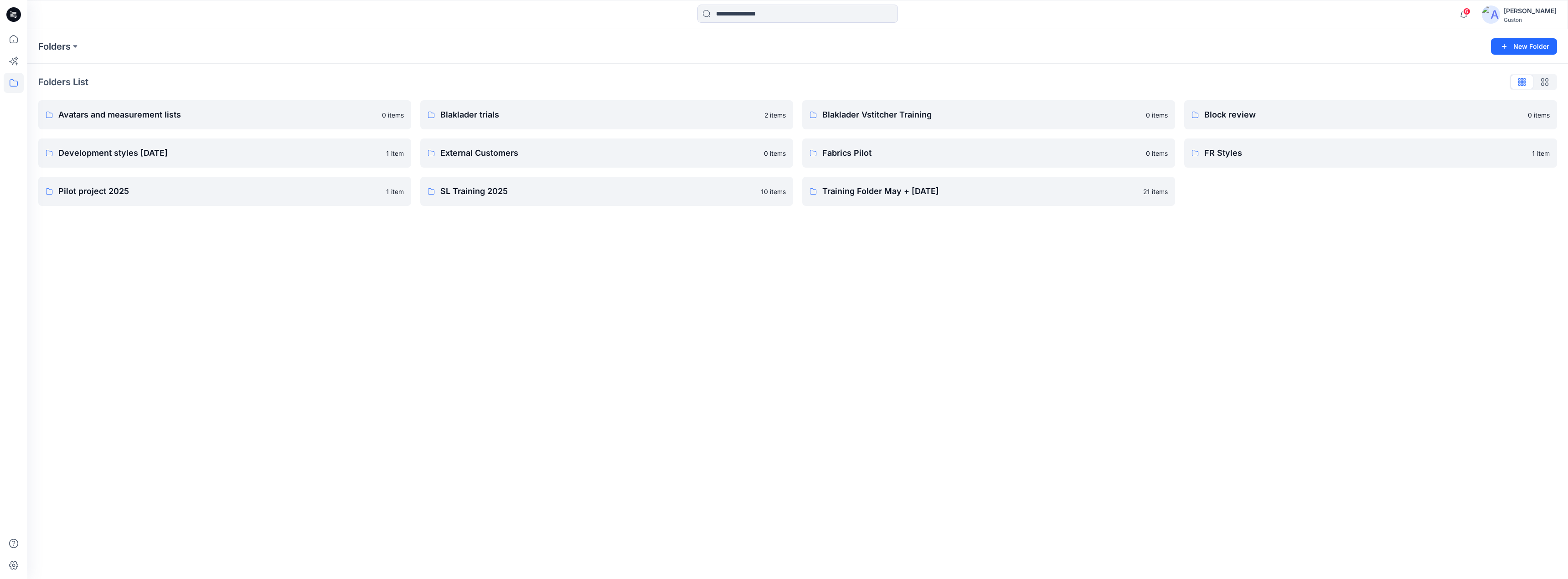
click at [505, 197] on p "SL Training 2025" at bounding box center [597, 192] width 315 height 13
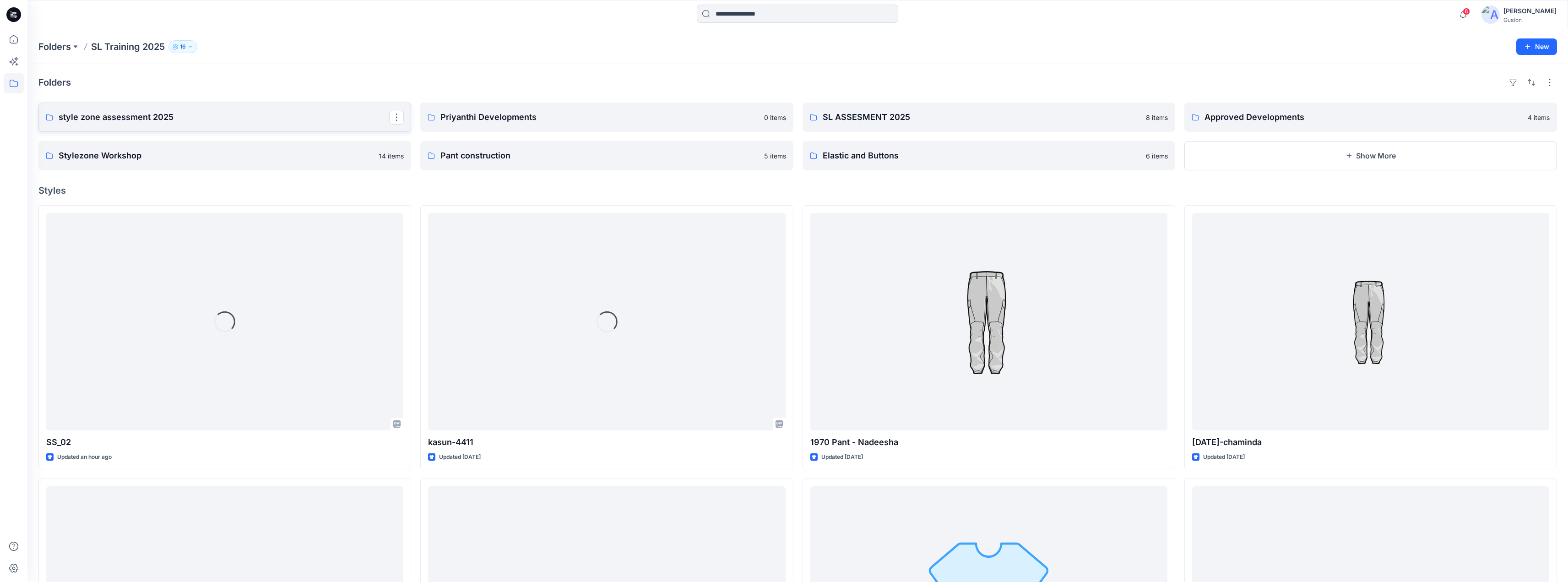
click at [161, 120] on p "style zone assessment 2025" at bounding box center [223, 118] width 331 height 13
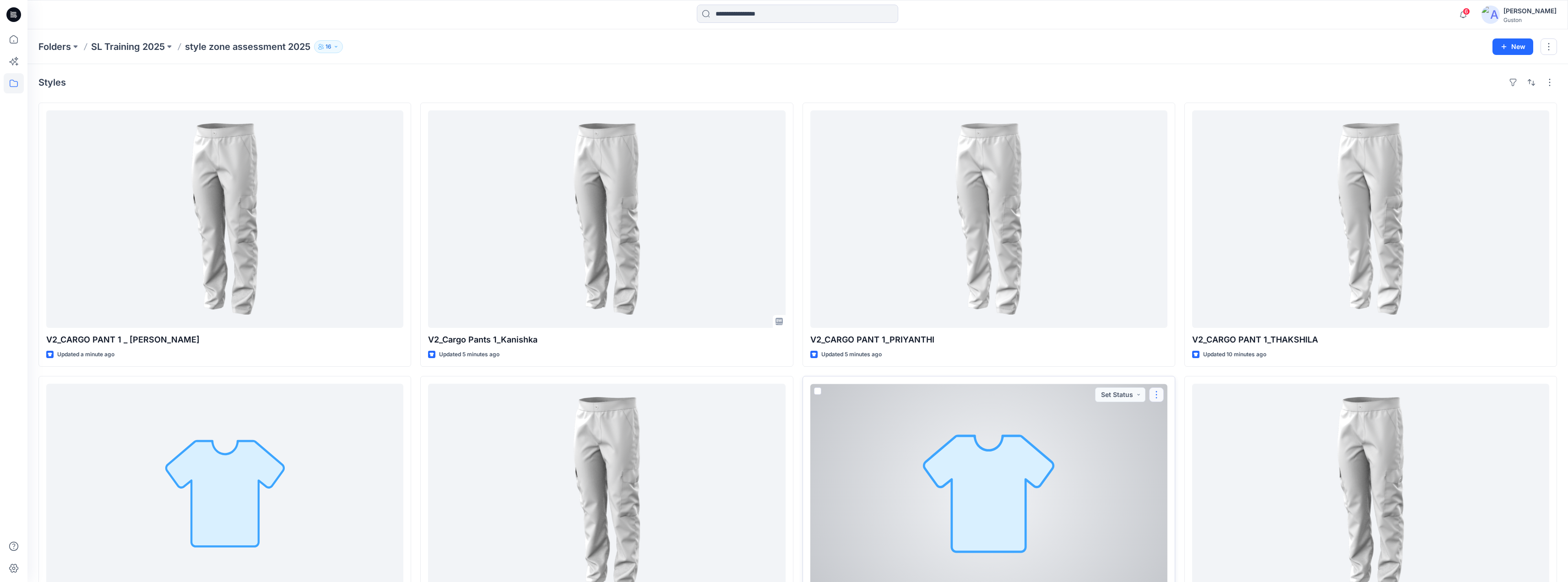
click at [1157, 396] on button "button" at bounding box center [1156, 395] width 14 height 14
click at [1180, 419] on button "Edit" at bounding box center [1200, 416] width 99 height 17
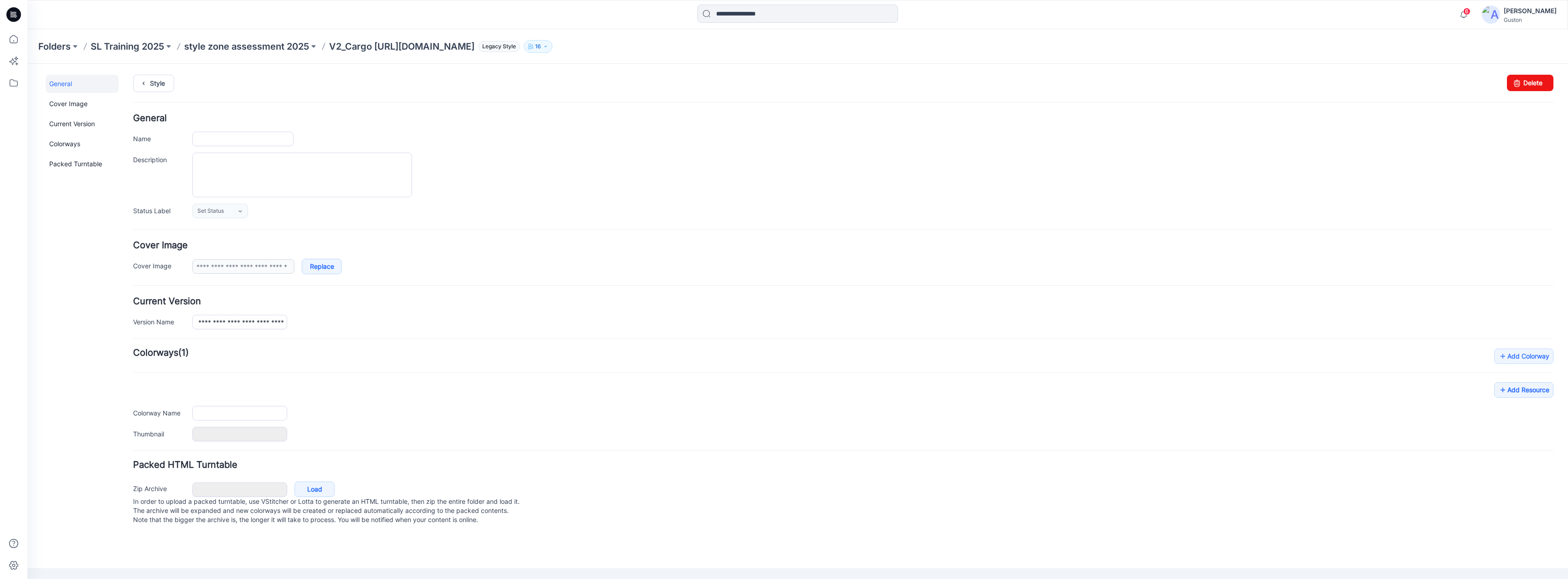
type input "**********"
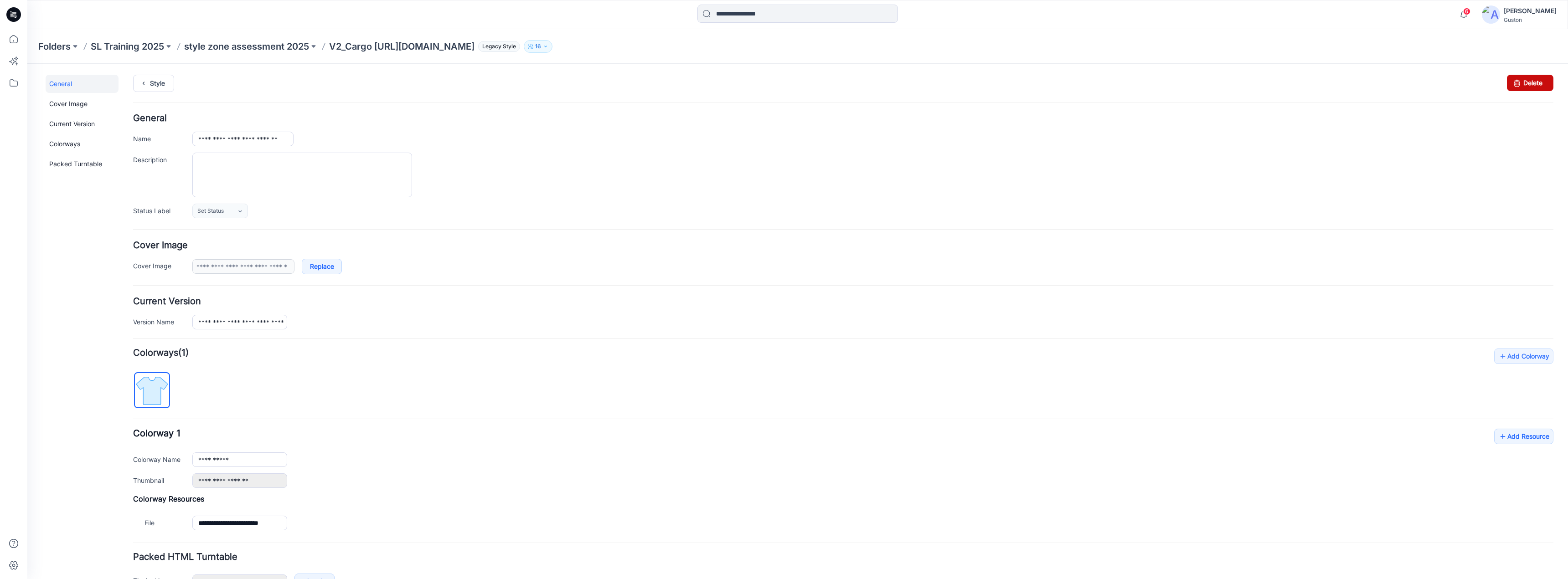
click at [1529, 85] on link "Delete" at bounding box center [1530, 82] width 46 height 16
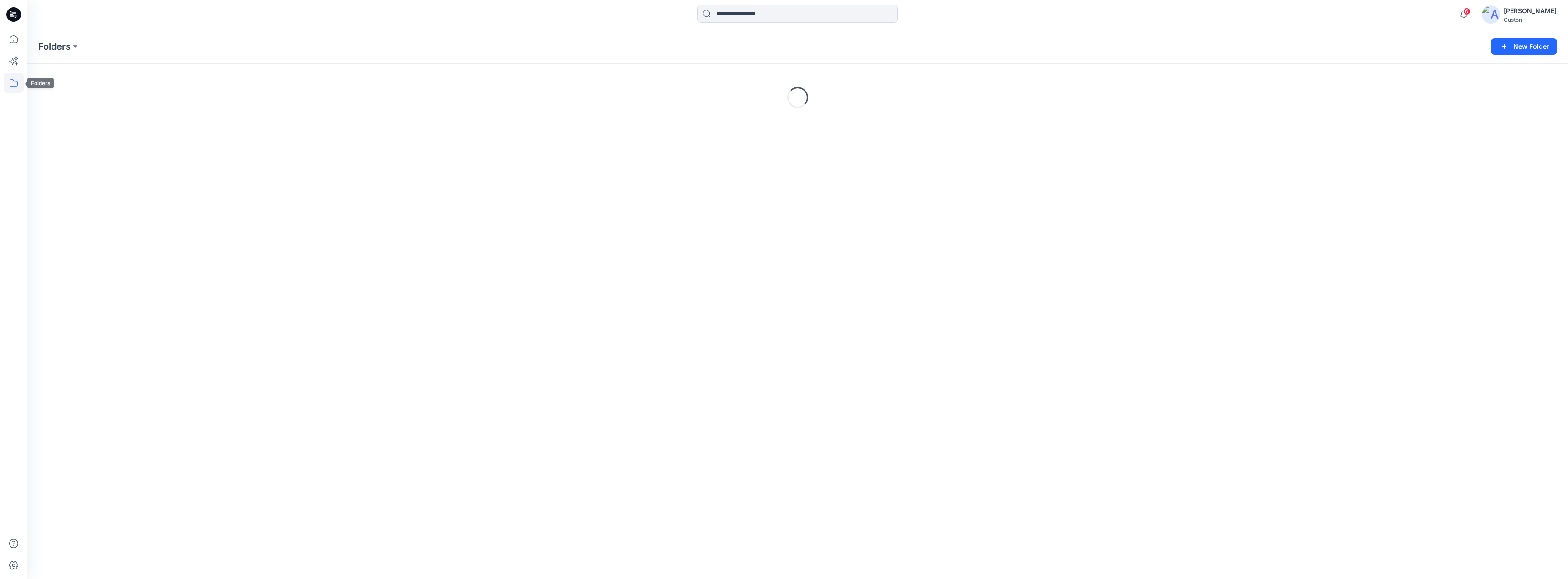
click at [11, 77] on icon at bounding box center [14, 82] width 20 height 20
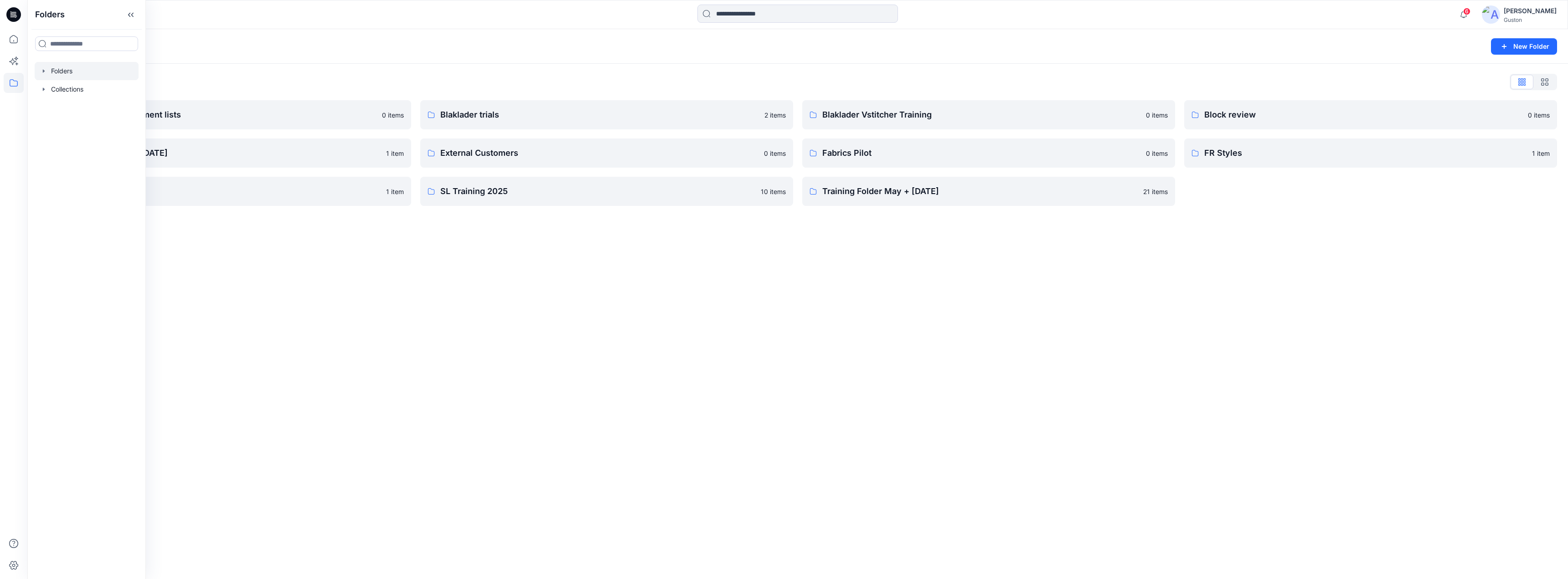
drag, startPoint x: 421, startPoint y: 300, endPoint x: 427, endPoint y: 296, distance: 7.2
click at [421, 299] on div "Folders New Folder Folders List Avatars and measurement lists 0 items Developme…" at bounding box center [798, 304] width 1541 height 550
click at [468, 190] on p "SL Training 2025" at bounding box center [597, 192] width 315 height 13
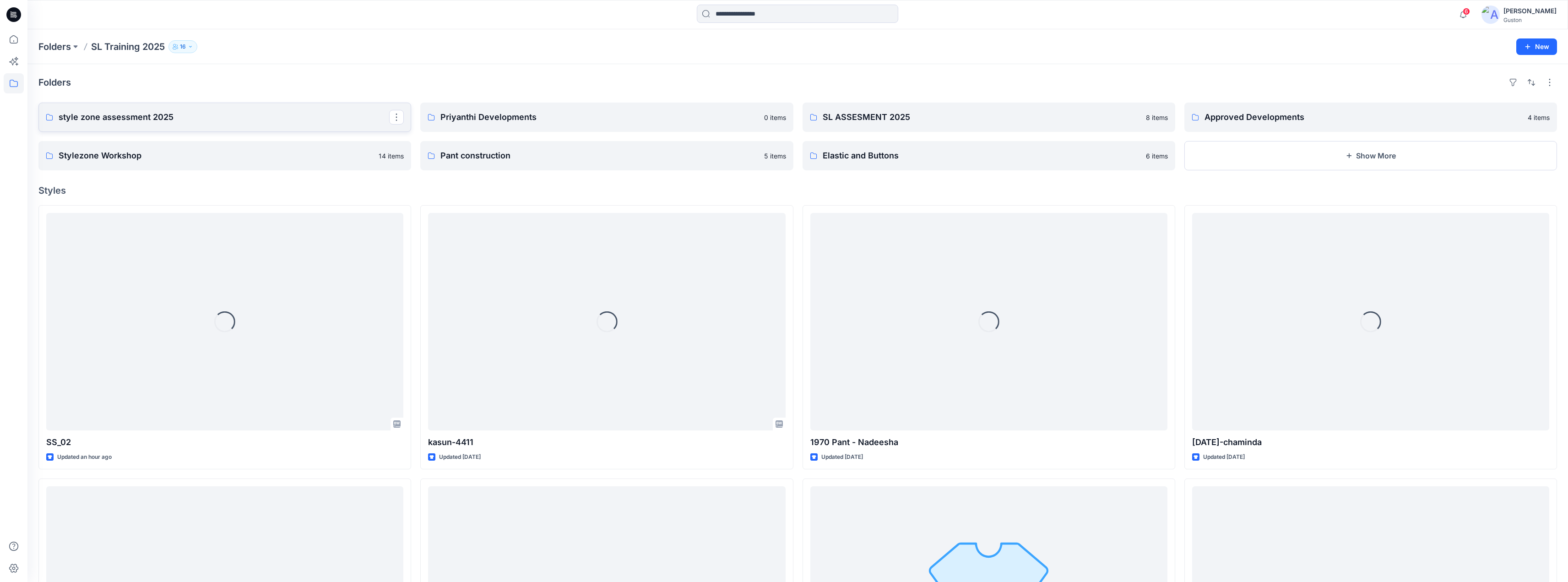
click at [179, 118] on p "style zone assessment 2025" at bounding box center [223, 118] width 331 height 13
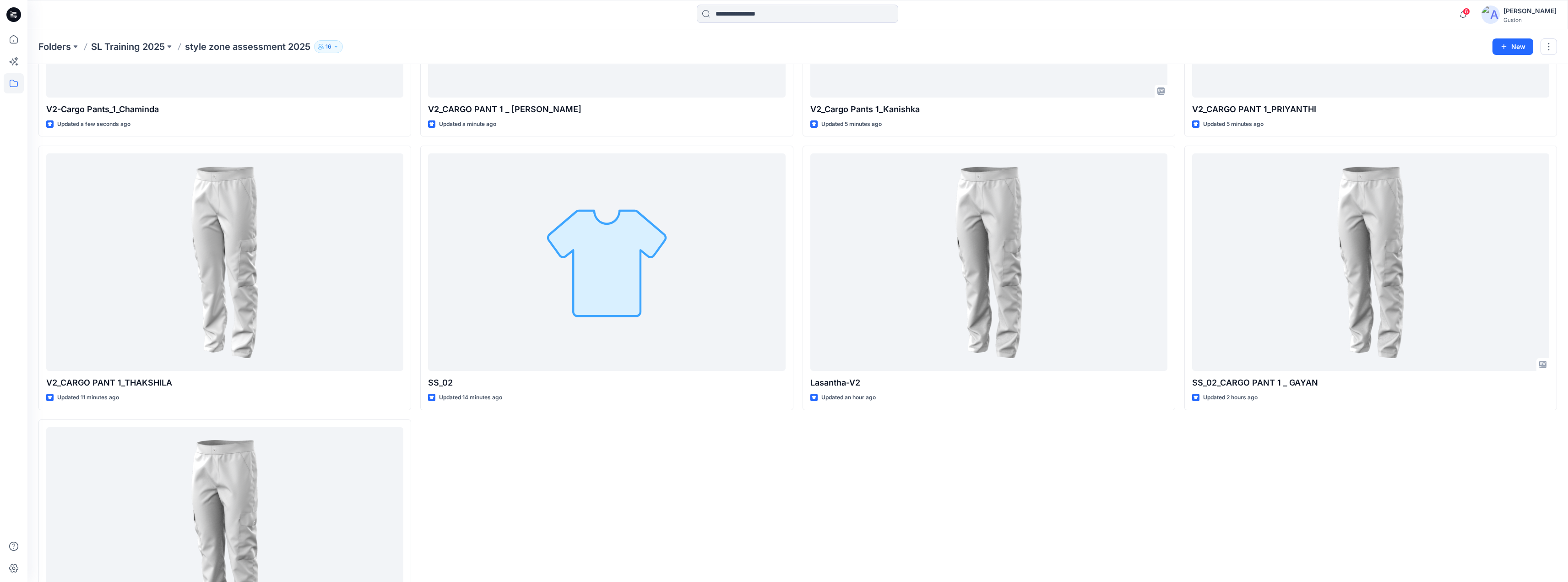
scroll to position [206, 0]
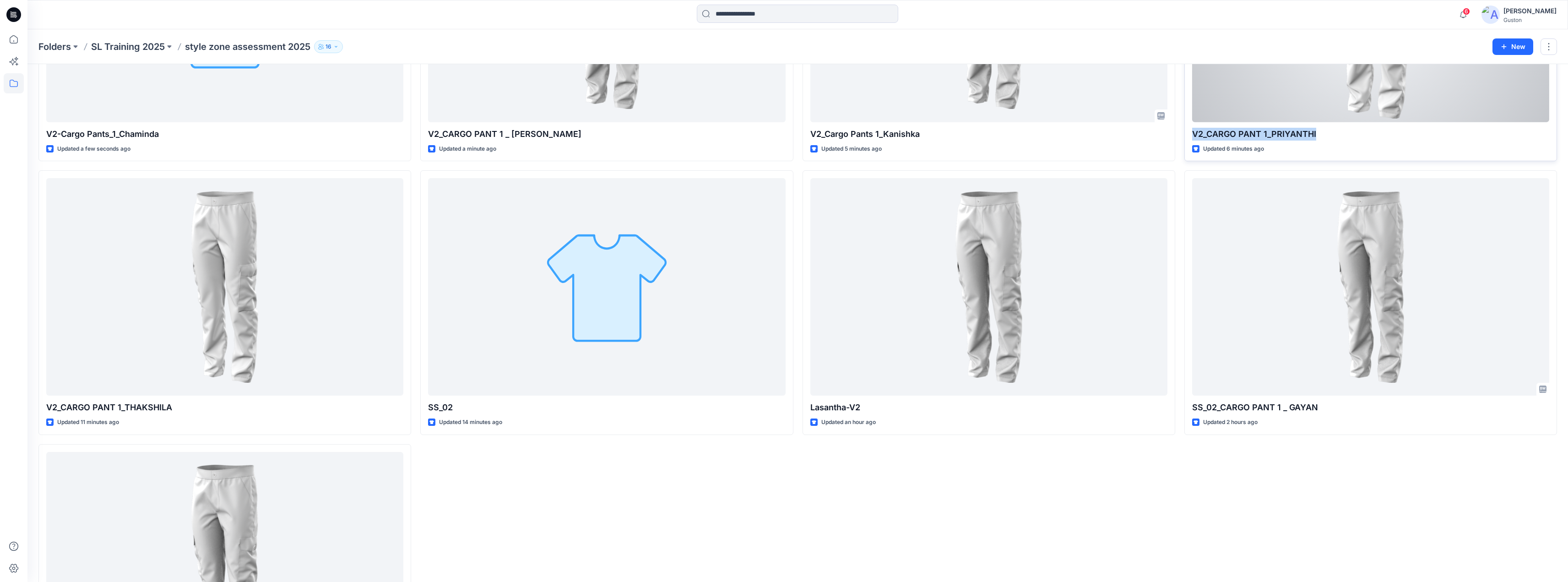
drag, startPoint x: 1315, startPoint y: 135, endPoint x: 1189, endPoint y: 138, distance: 126.0
click at [1192, 132] on p "V2_CARGO PANT 1_PRIYANTHI" at bounding box center [1370, 134] width 357 height 13
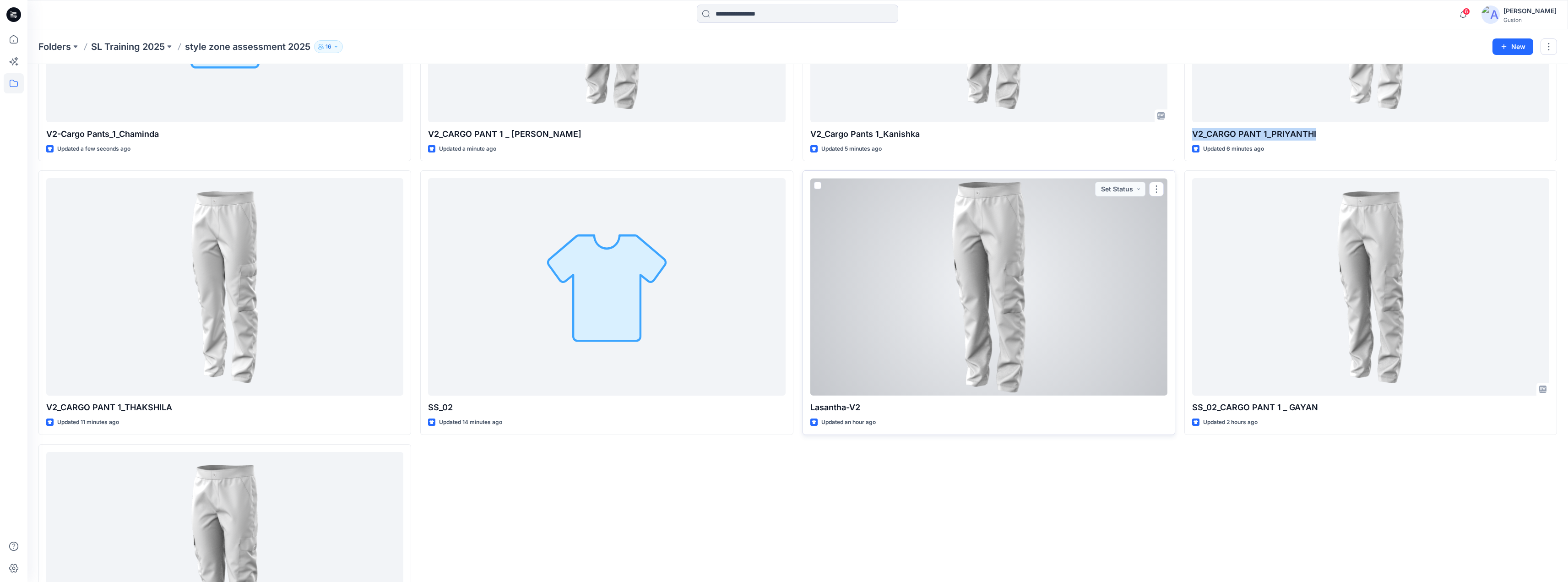
copy p "V2_CARGO PANT 1_PRIYANTHI"
click at [1153, 190] on button "button" at bounding box center [1156, 189] width 14 height 14
click at [1184, 209] on button "Edit" at bounding box center [1200, 210] width 99 height 17
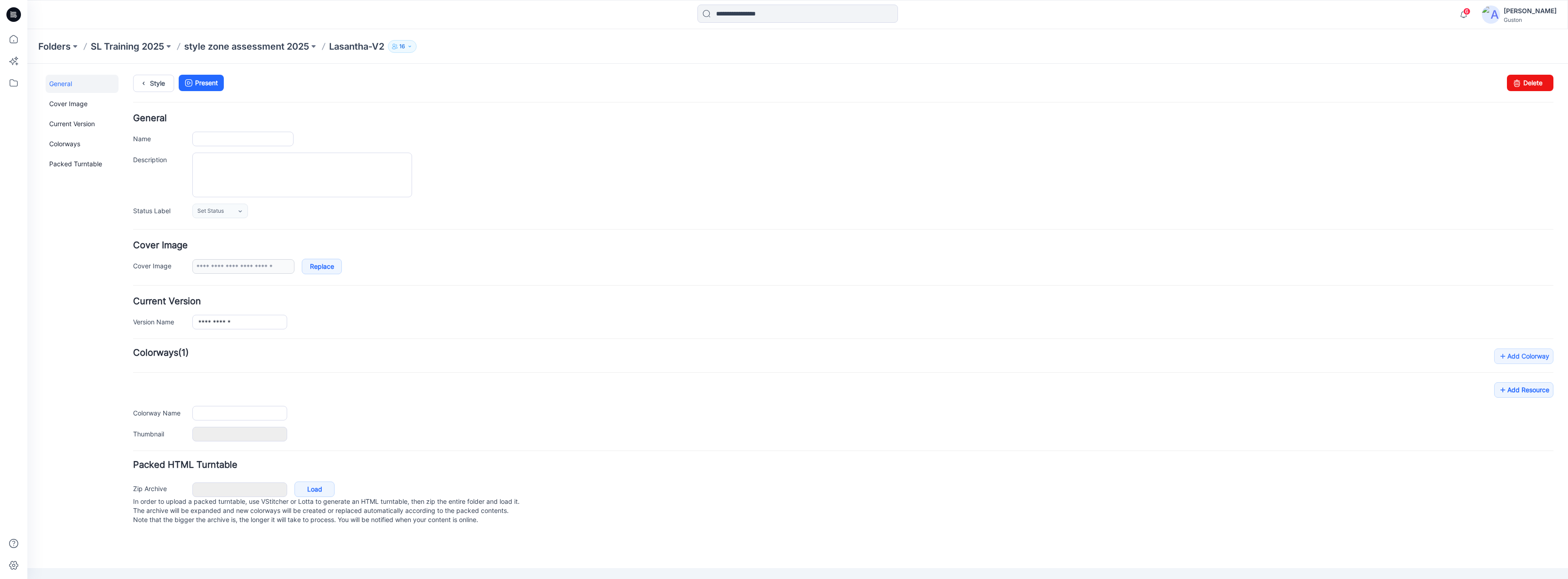
type input "**********"
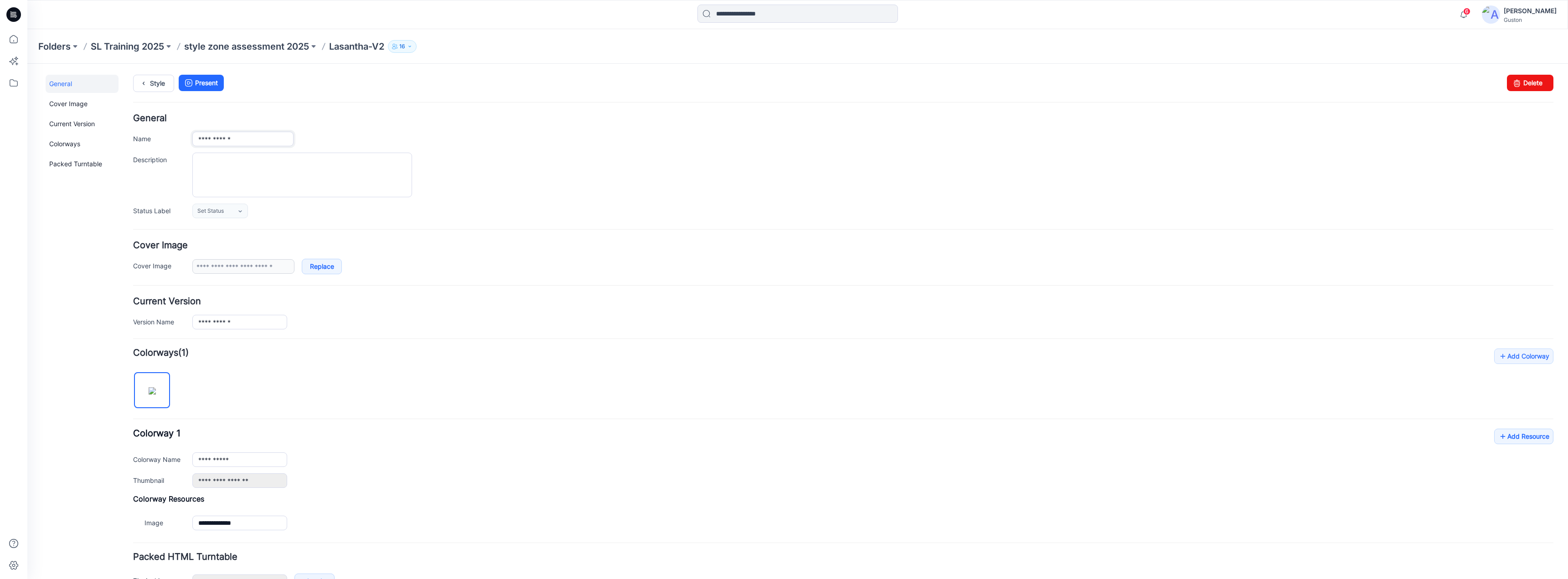
drag, startPoint x: 253, startPoint y: 139, endPoint x: 123, endPoint y: 137, distance: 130.0
click at [123, 137] on div "**********" at bounding box center [793, 347] width 1530 height 565
paste input "**********"
drag, startPoint x: 259, startPoint y: 140, endPoint x: 469, endPoint y: 140, distance: 210.0
click at [469, 140] on div "**********" at bounding box center [873, 139] width 1361 height 14
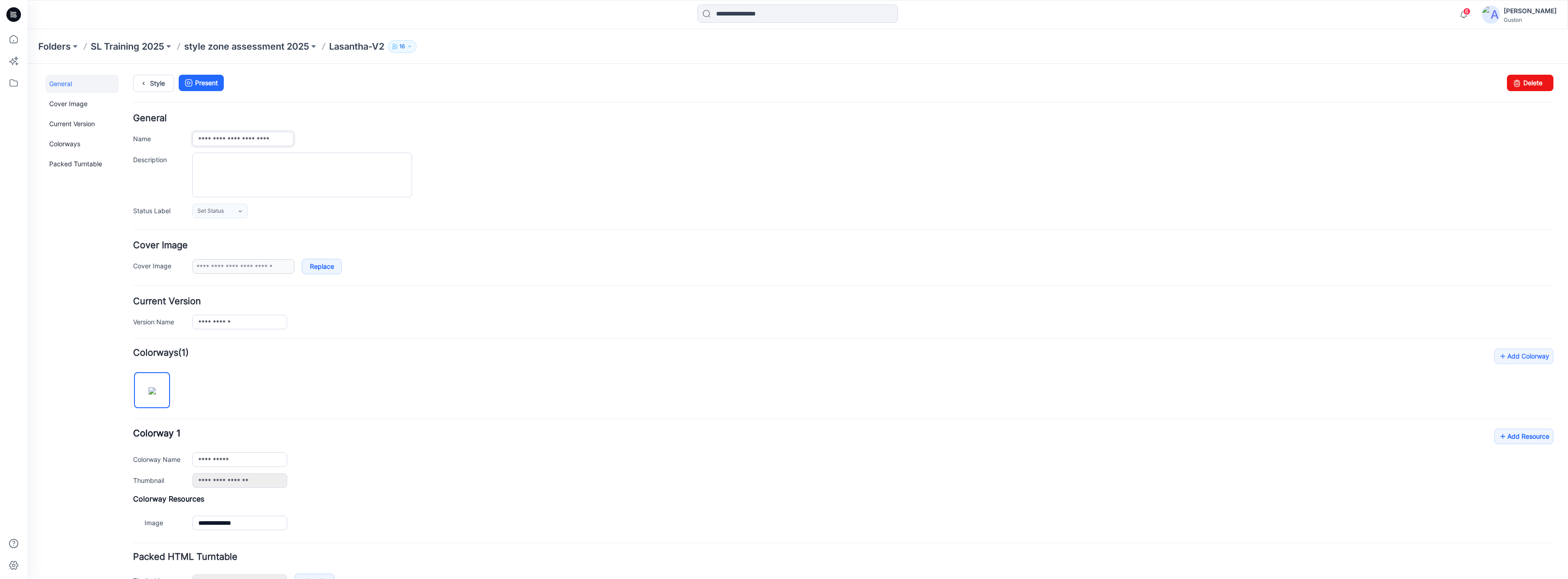
type input "**********"
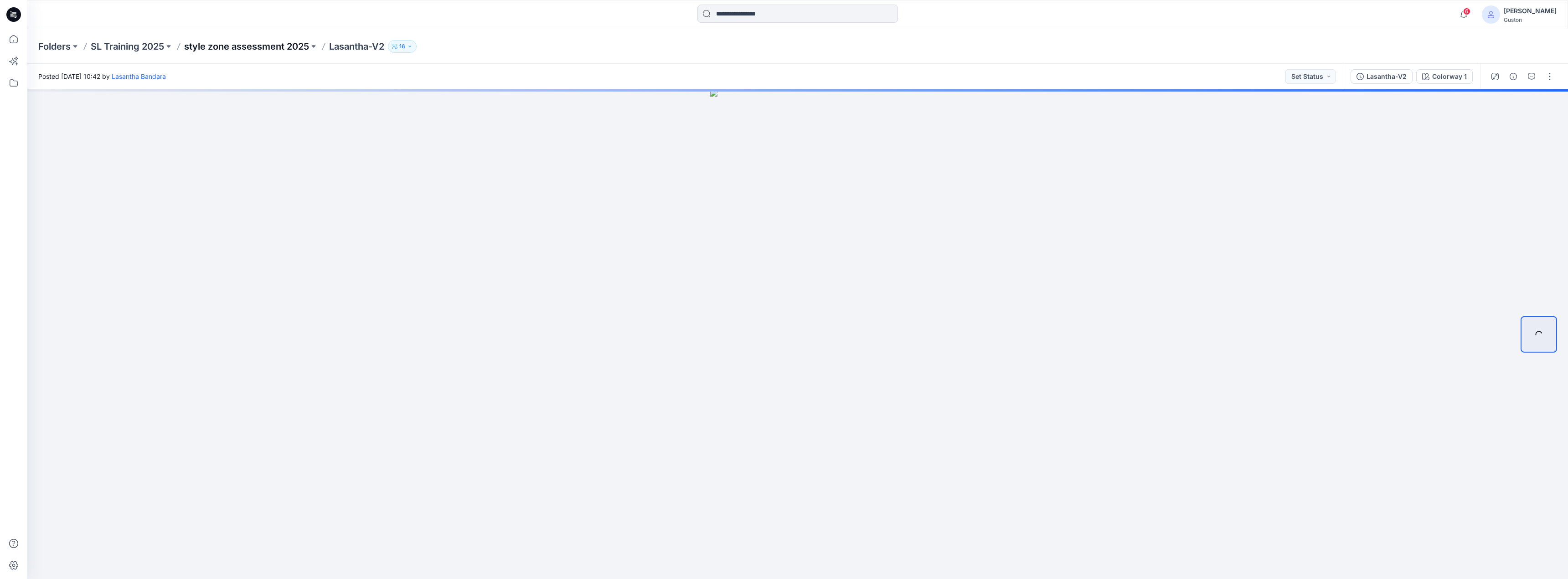
click at [283, 46] on p "style zone assessment 2025" at bounding box center [246, 46] width 125 height 13
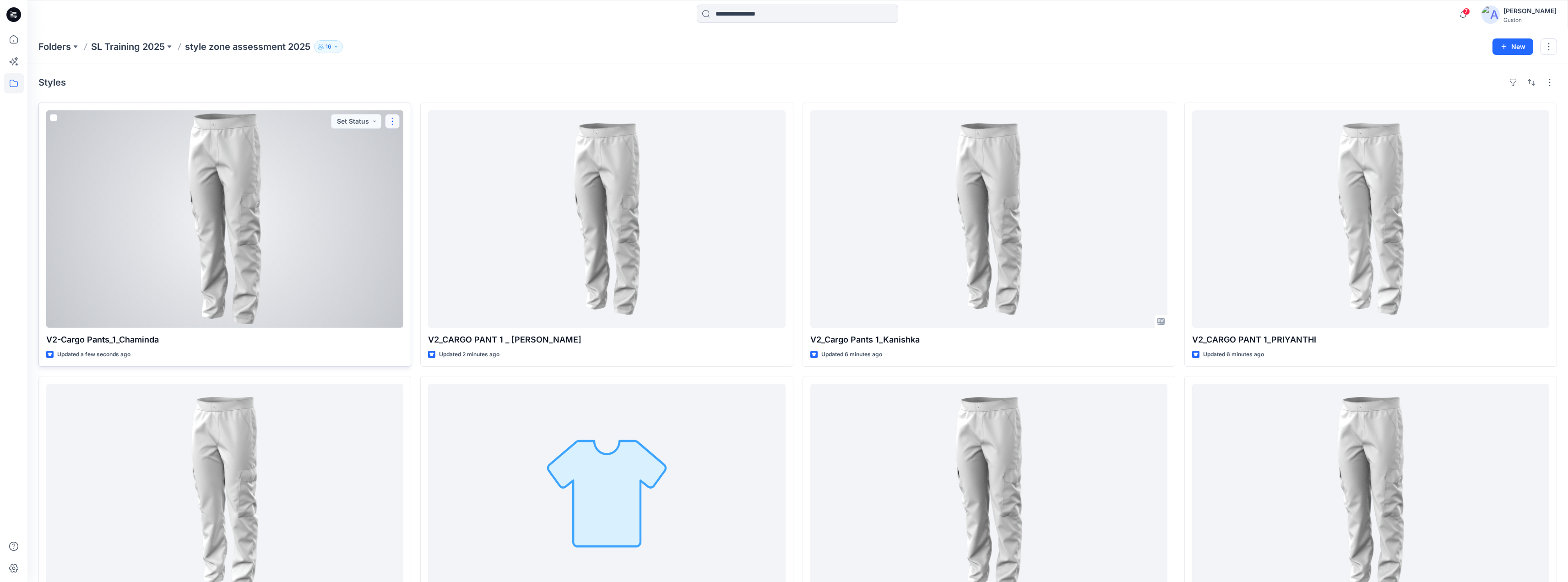
click at [396, 120] on button "button" at bounding box center [392, 121] width 14 height 14
click at [444, 145] on button "Edit" at bounding box center [436, 143] width 99 height 17
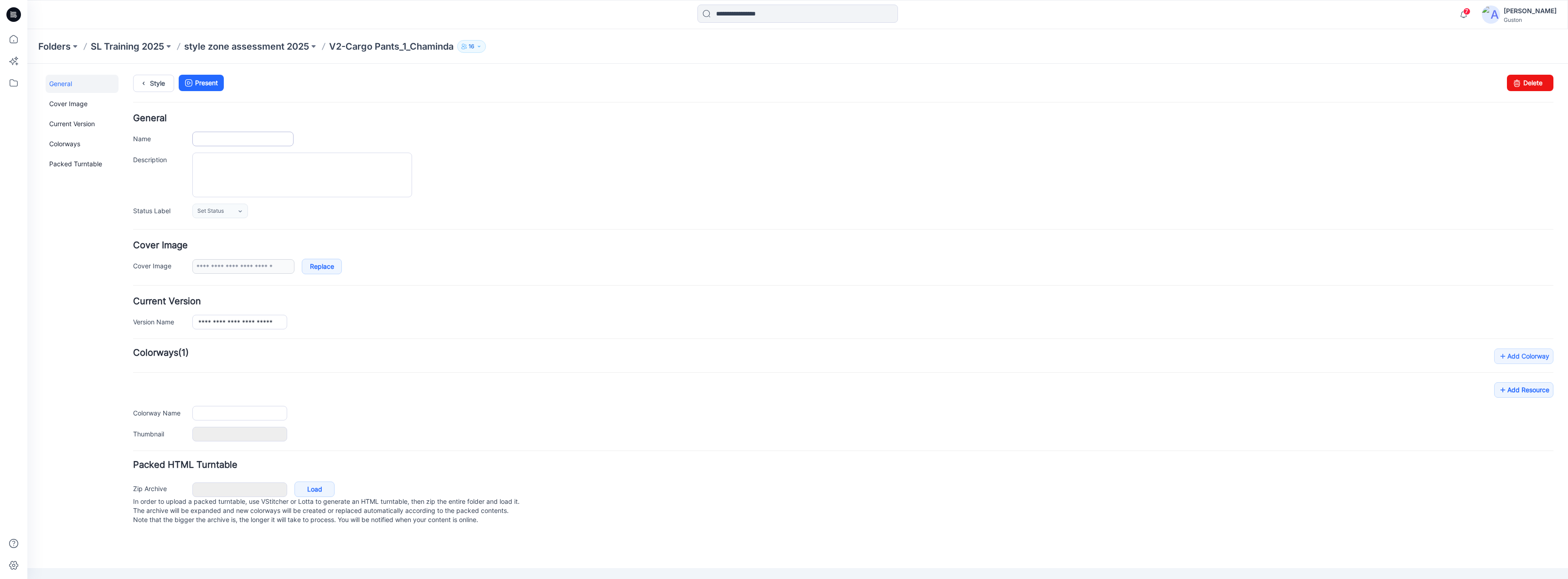
type input "**********"
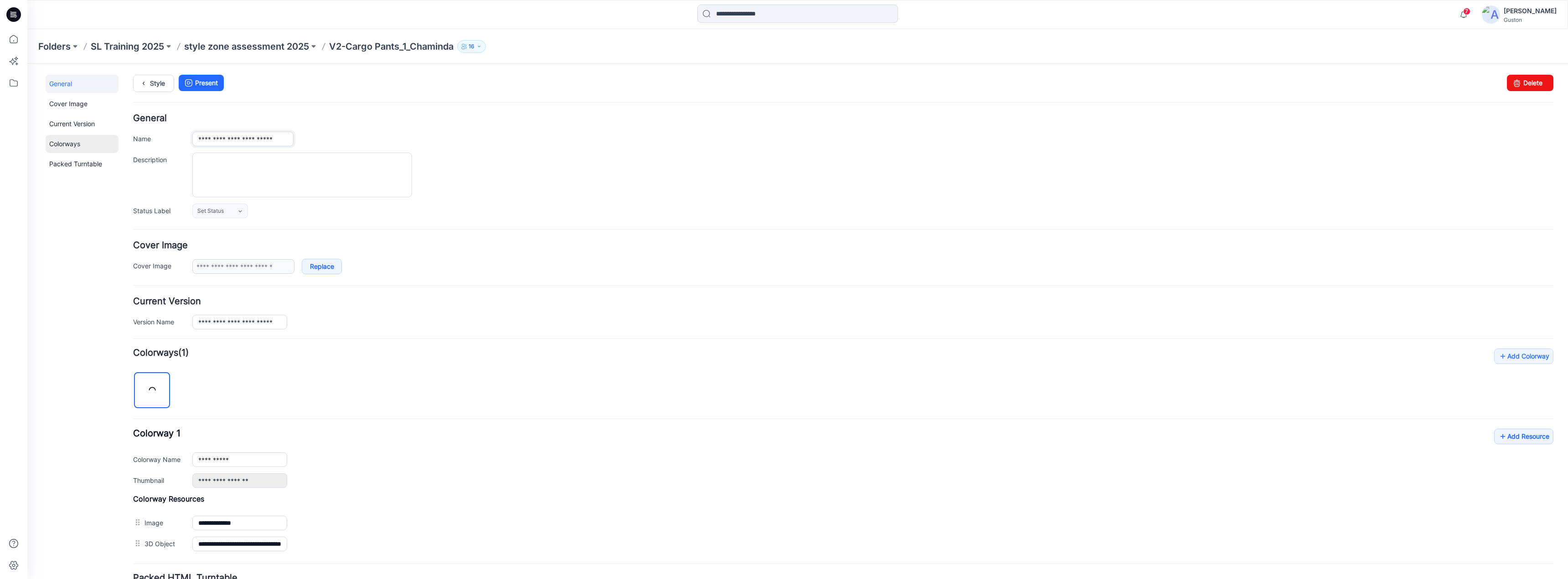
drag, startPoint x: 190, startPoint y: 145, endPoint x: 56, endPoint y: 147, distance: 134.0
click at [60, 147] on div "**********" at bounding box center [793, 357] width 1530 height 586
paste input "text"
drag, startPoint x: 259, startPoint y: 138, endPoint x: 393, endPoint y: 137, distance: 134.0
click at [393, 137] on div "**********" at bounding box center [873, 139] width 1361 height 14
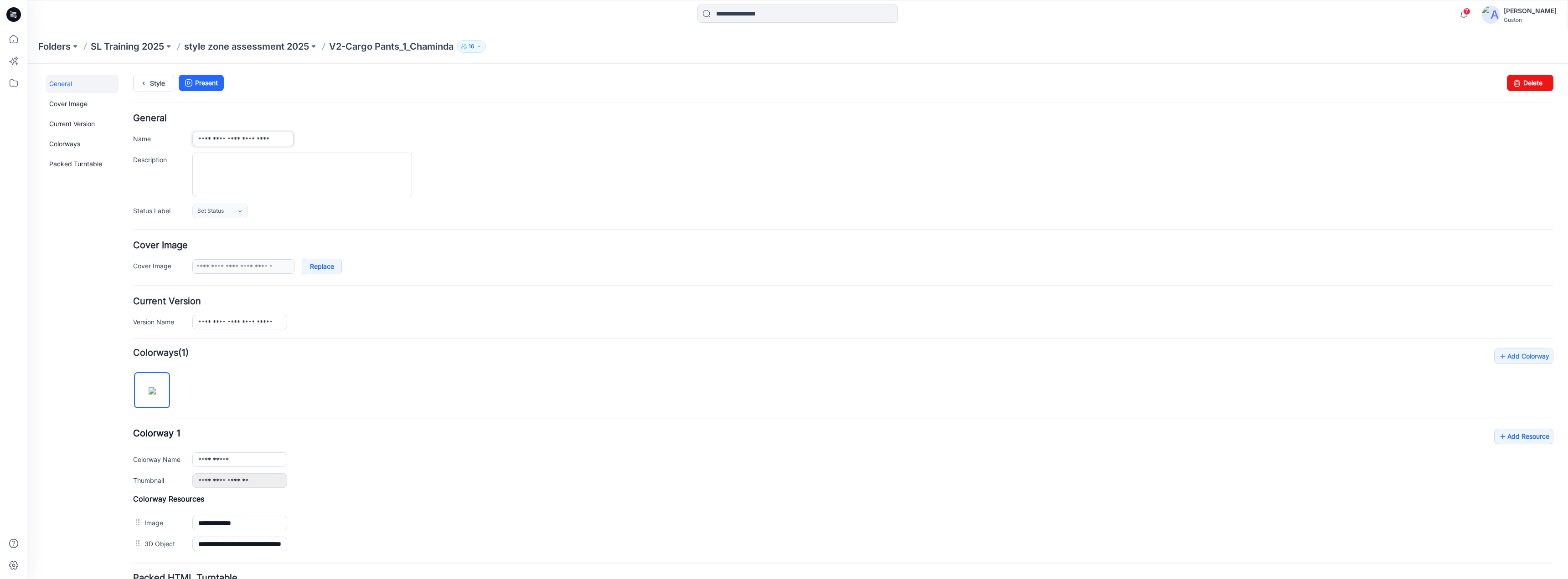
type input "**********"
drag, startPoint x: 482, startPoint y: 147, endPoint x: 497, endPoint y: 147, distance: 15.0
click at [482, 147] on div "**********" at bounding box center [843, 166] width 1420 height 105
click at [155, 84] on link "Style" at bounding box center [153, 83] width 41 height 17
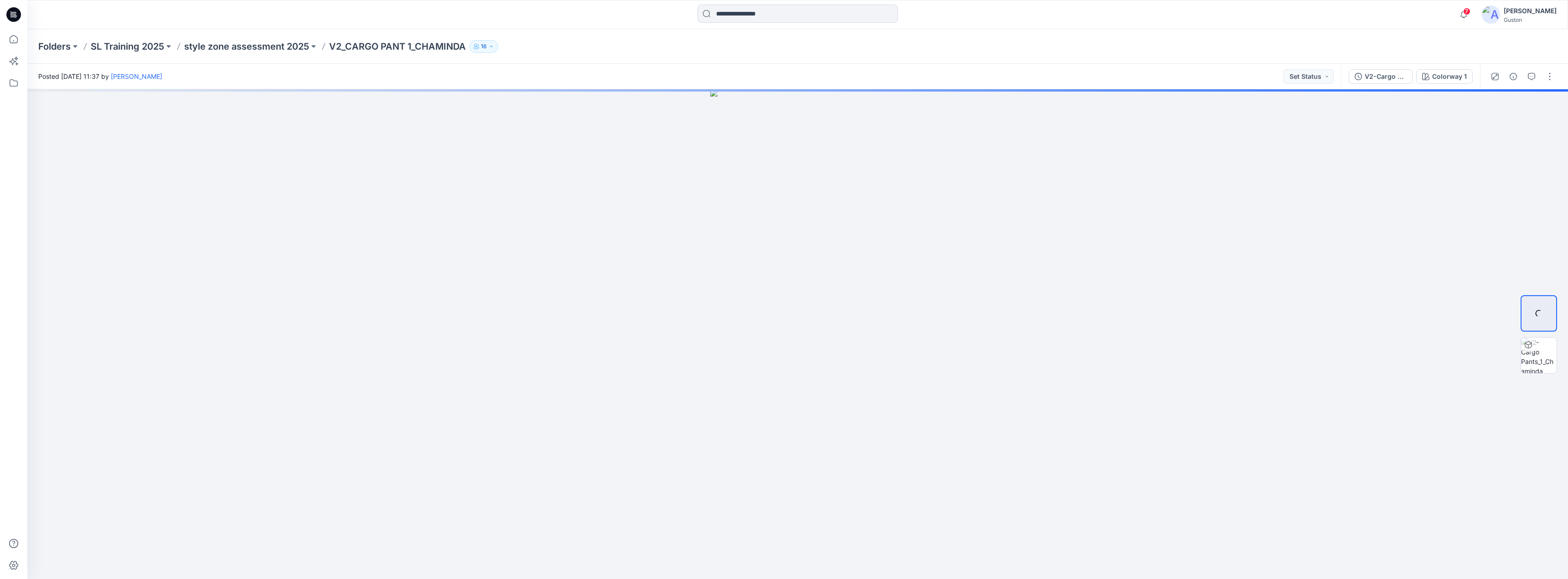
click at [283, 45] on p "style zone assessment 2025" at bounding box center [246, 46] width 125 height 13
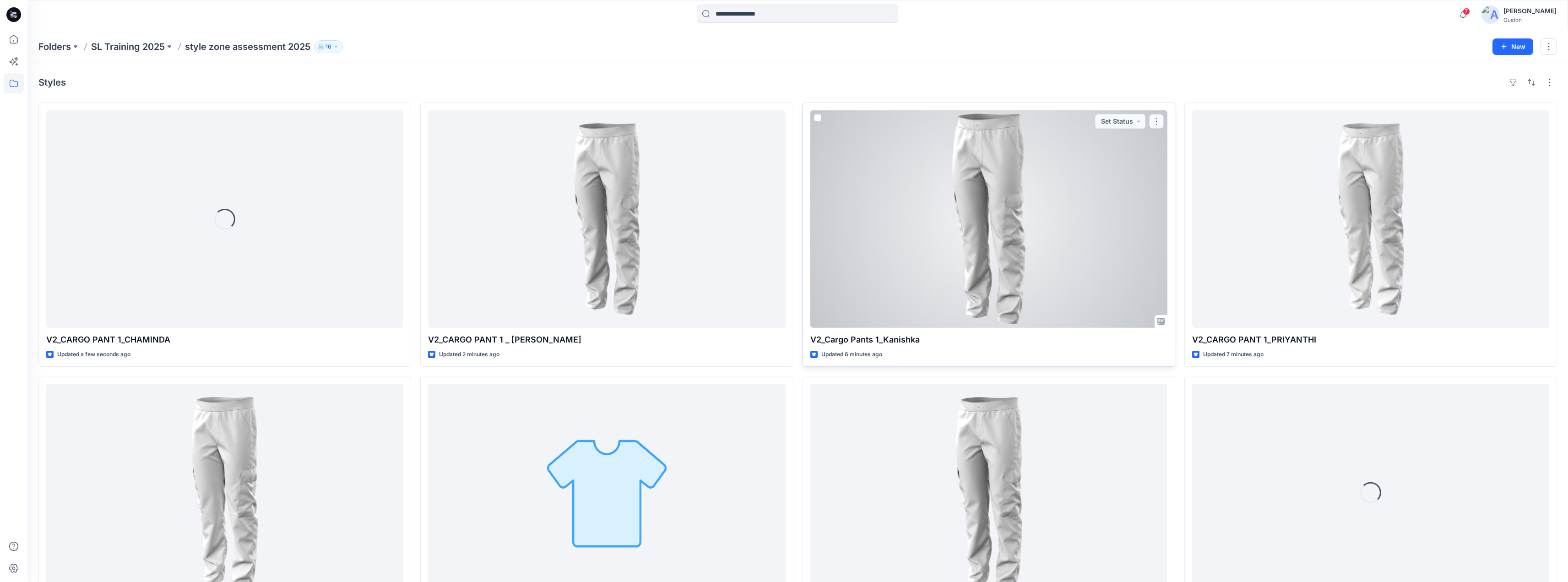
click at [1155, 123] on button "button" at bounding box center [1156, 121] width 14 height 14
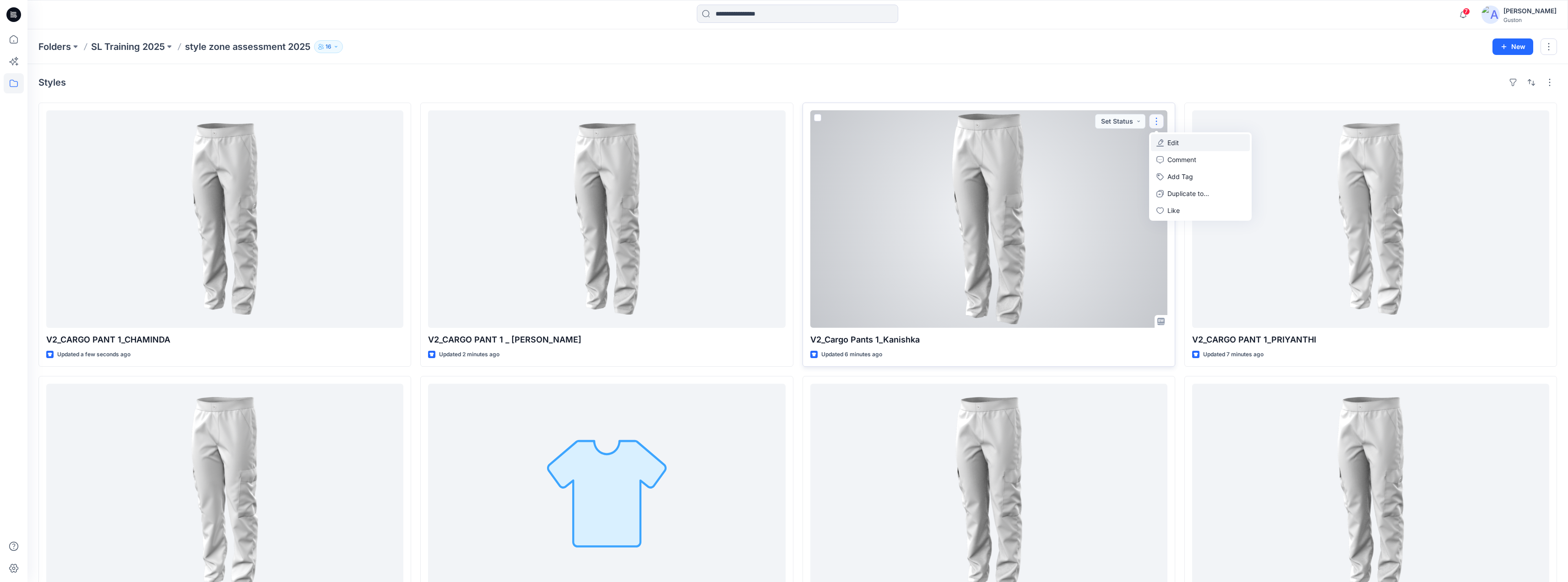
click at [1174, 141] on p "Edit" at bounding box center [1172, 143] width 11 height 10
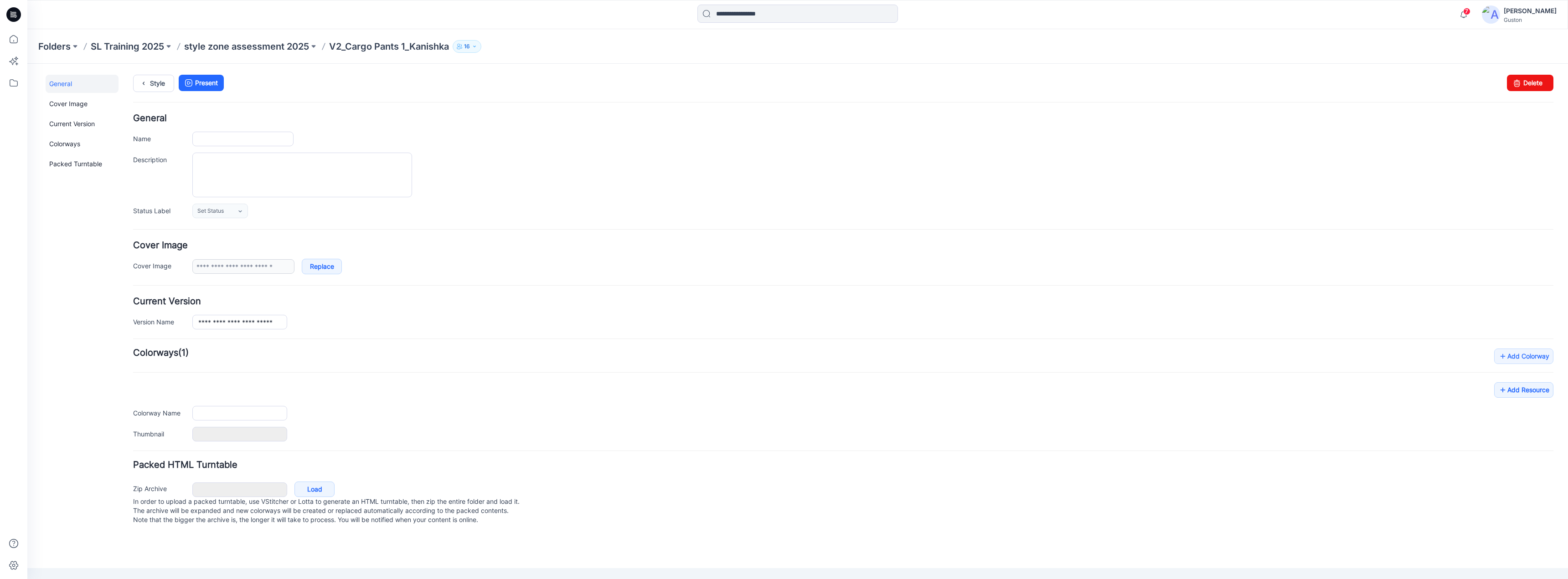
type input "**********"
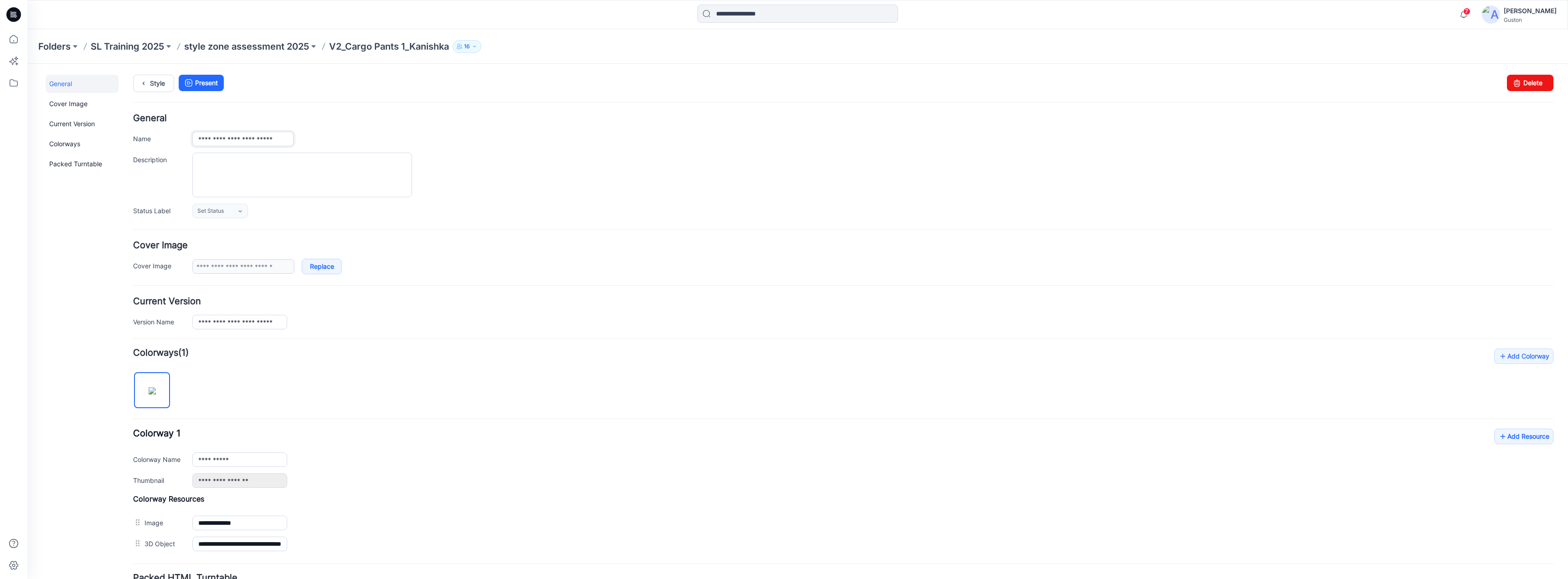
drag, startPoint x: 285, startPoint y: 138, endPoint x: 129, endPoint y: 158, distance: 157.3
click at [141, 153] on div "**********" at bounding box center [843, 166] width 1420 height 105
paste input "text"
drag, startPoint x: 290, startPoint y: 139, endPoint x: 294, endPoint y: 159, distance: 20.4
click at [260, 147] on div "**********" at bounding box center [843, 166] width 1420 height 105
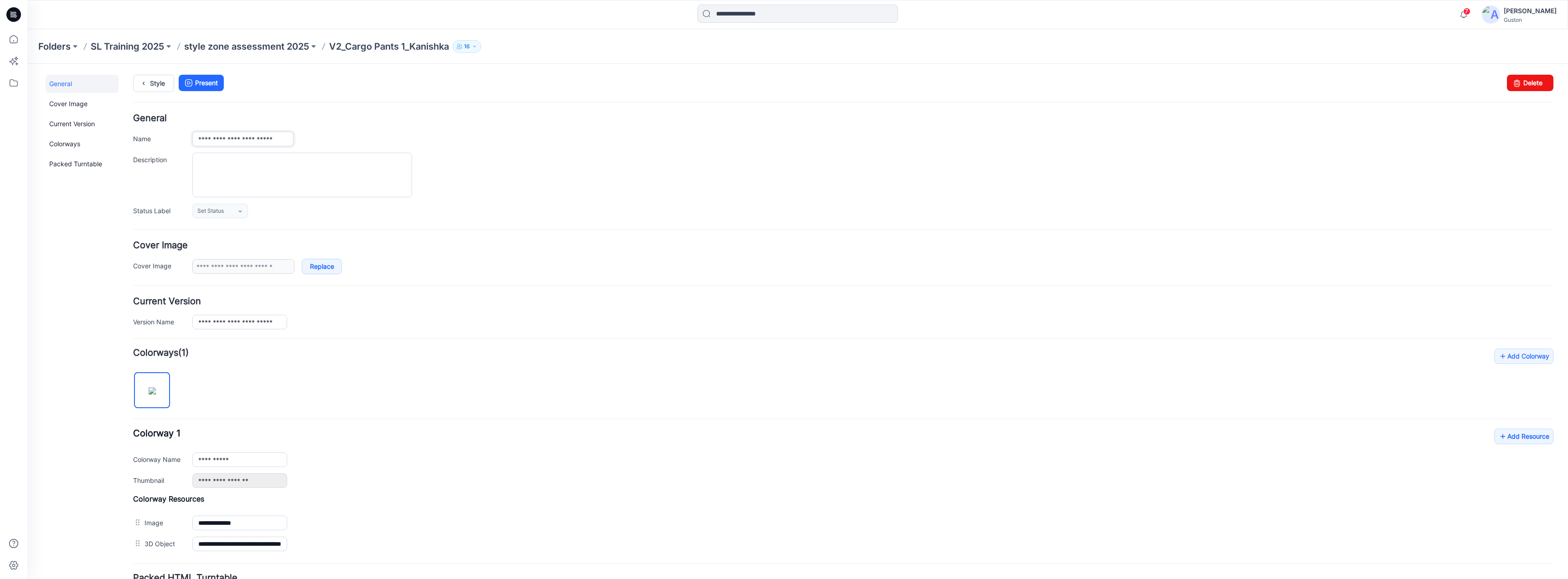
type input "**********"
click at [583, 177] on div at bounding box center [873, 175] width 1361 height 44
drag, startPoint x: 198, startPoint y: 139, endPoint x: 537, endPoint y: 157, distance: 339.5
click at [535, 156] on div "**********" at bounding box center [843, 166] width 1420 height 105
drag, startPoint x: 199, startPoint y: 323, endPoint x: 567, endPoint y: 351, distance: 369.1
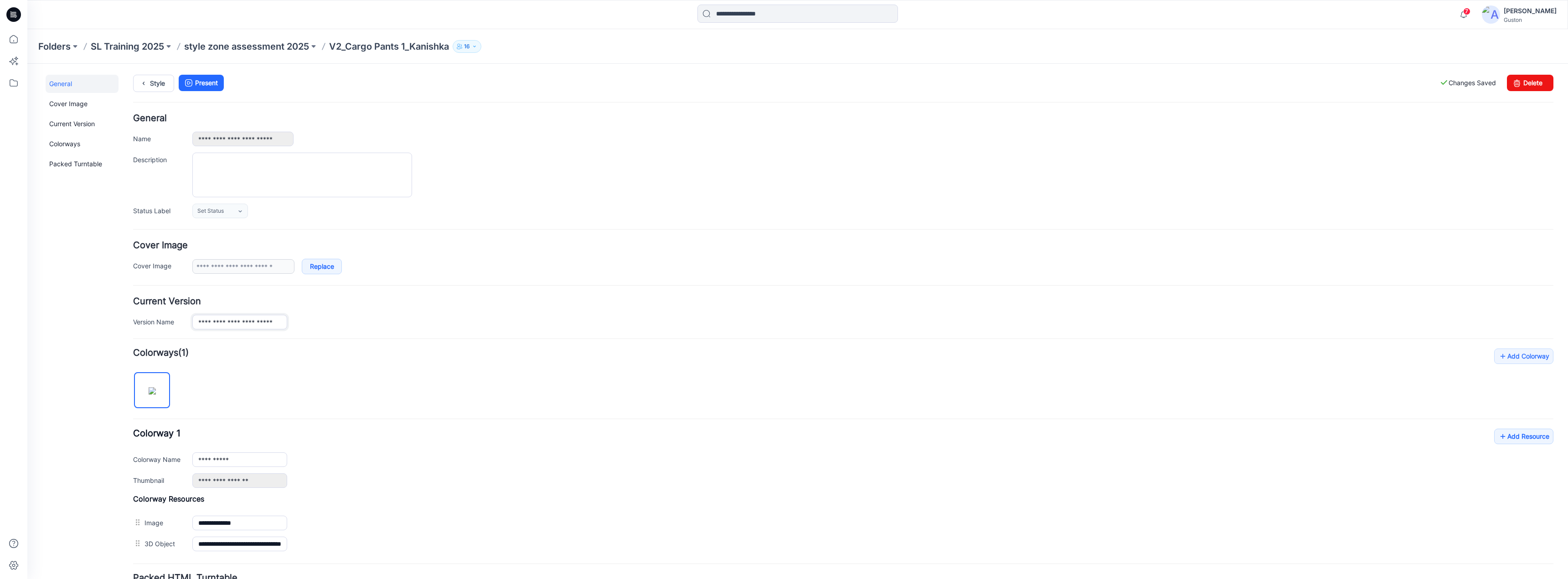
click at [561, 351] on form "**********" at bounding box center [843, 377] width 1420 height 527
paste input "text"
type input "**********"
click at [605, 148] on div "**********" at bounding box center [843, 166] width 1420 height 105
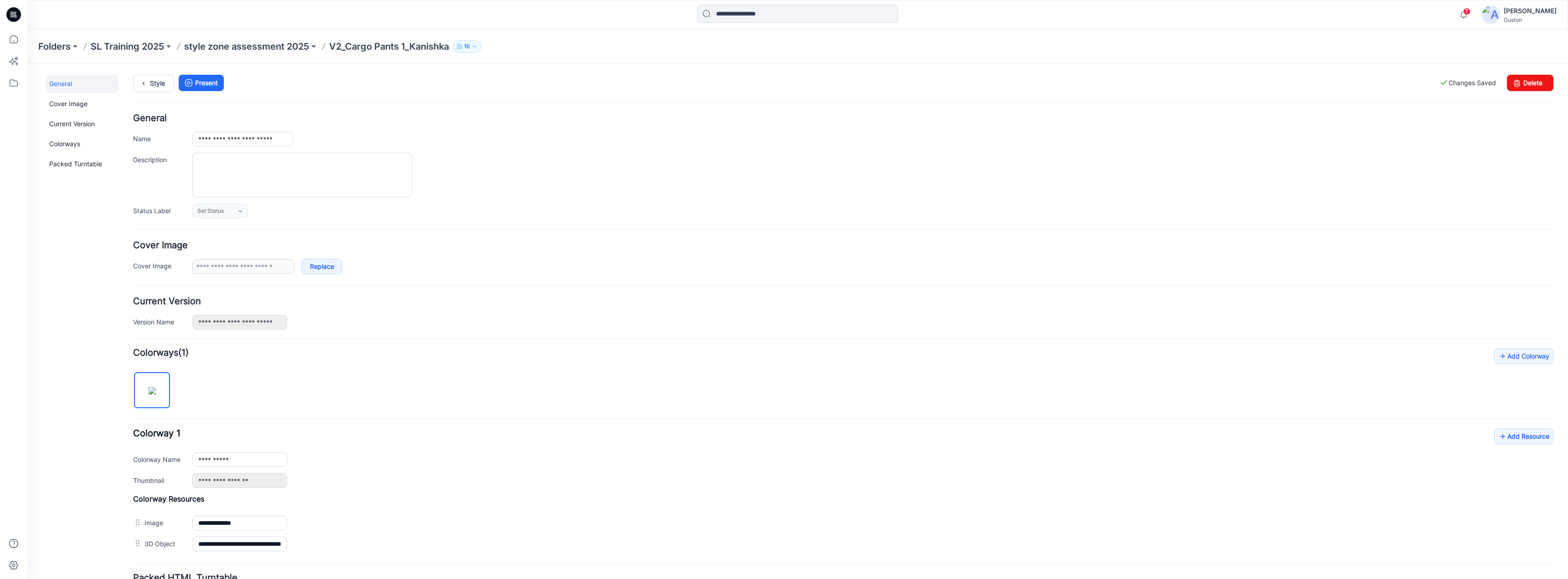
scroll to position [0, 0]
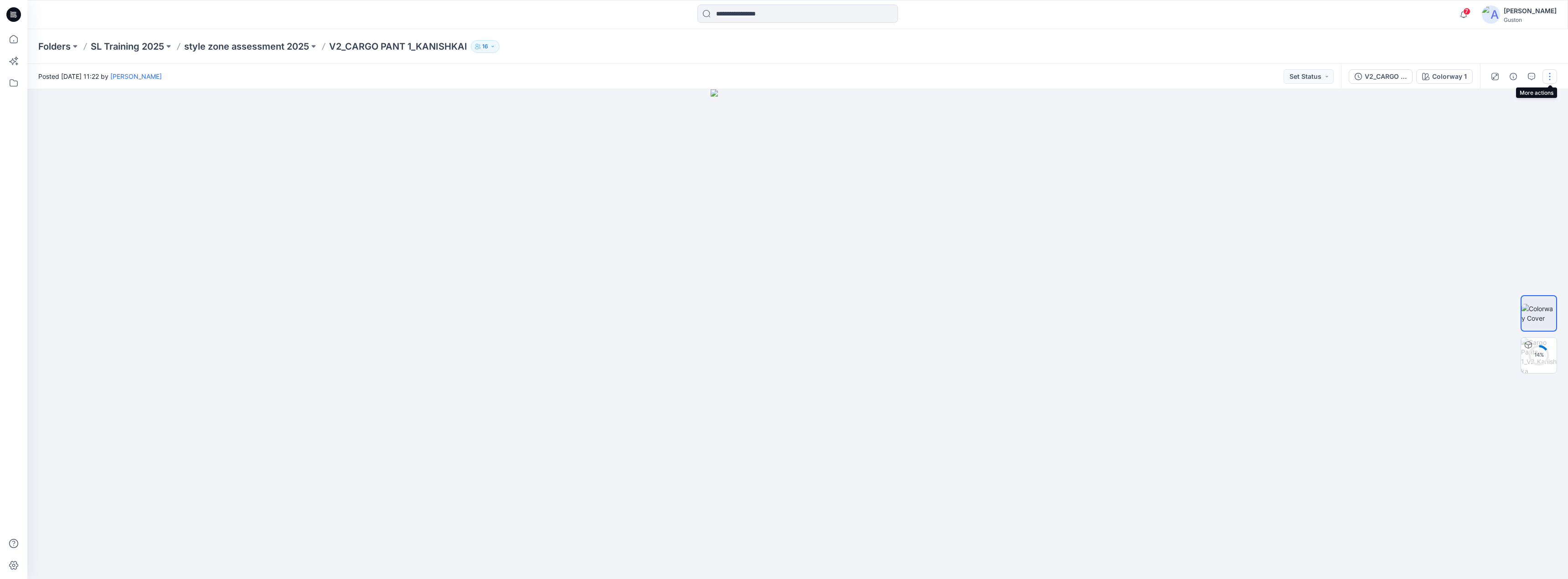
click at [1546, 76] on button "button" at bounding box center [1550, 77] width 14 height 14
click at [1515, 105] on button "Like" at bounding box center [1512, 101] width 84 height 17
click at [1552, 74] on button "button" at bounding box center [1550, 77] width 14 height 14
click at [1548, 79] on button "button" at bounding box center [1550, 77] width 14 height 14
click at [1503, 141] on button "Edit" at bounding box center [1512, 144] width 84 height 17
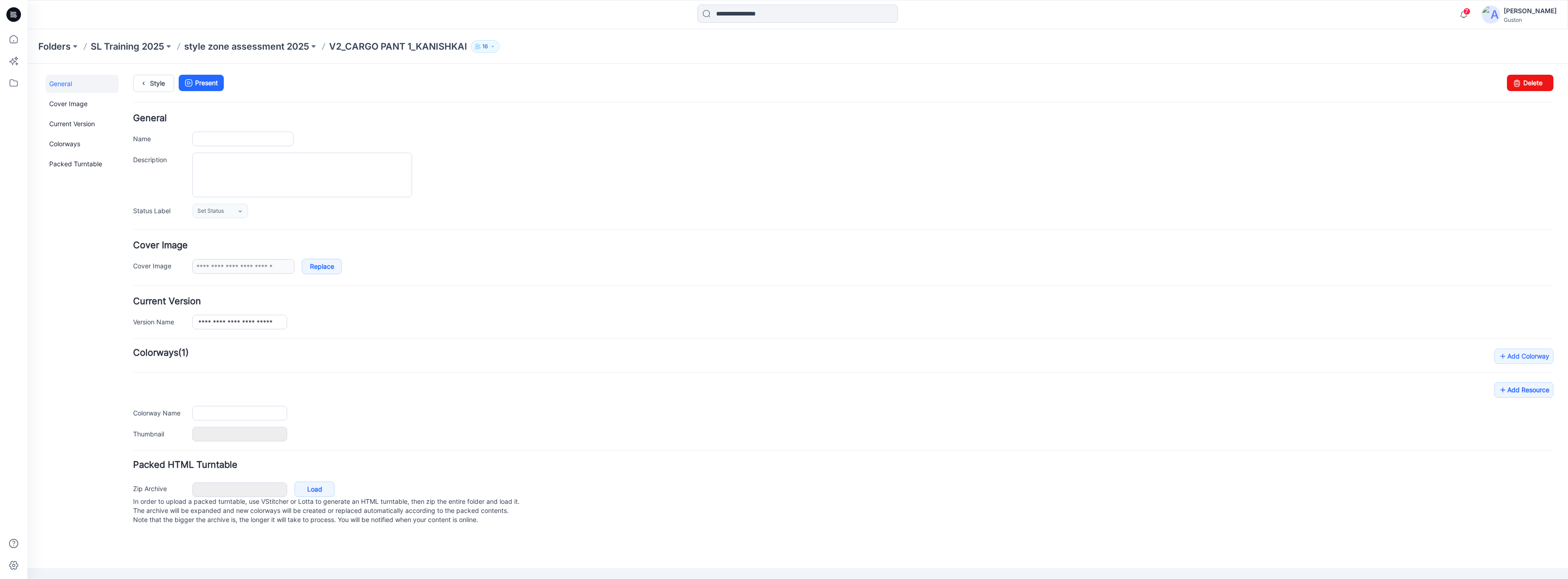
type input "**********"
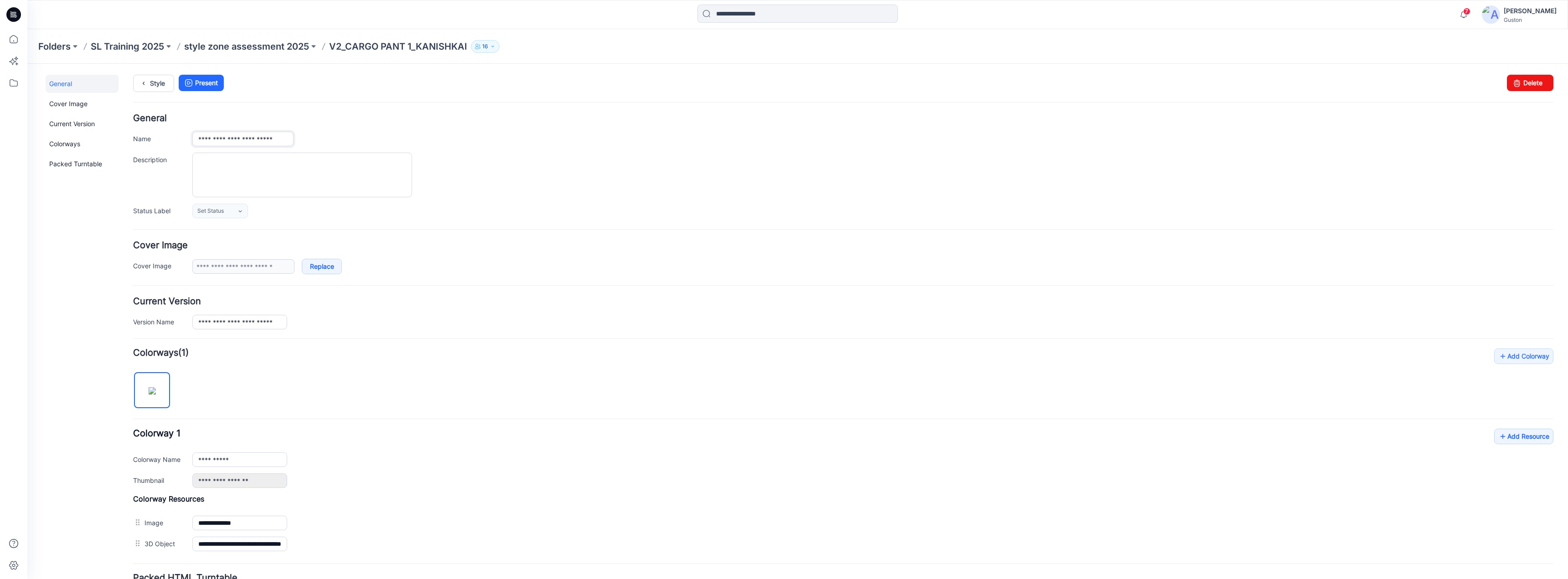
drag, startPoint x: 291, startPoint y: 136, endPoint x: 402, endPoint y: 145, distance: 111.4
click at [402, 145] on div "**********" at bounding box center [873, 139] width 1361 height 14
type input "**********"
click at [294, 323] on div "**********" at bounding box center [873, 322] width 1361 height 14
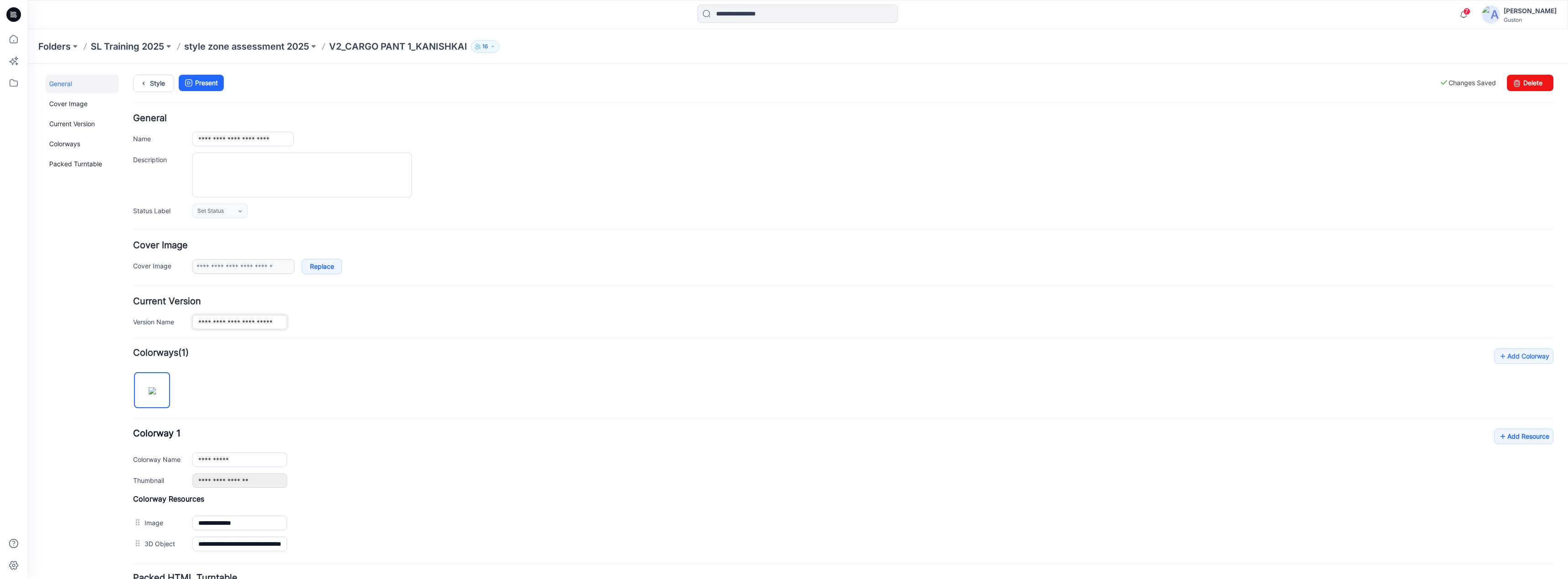
click at [280, 322] on input "**********" at bounding box center [240, 322] width 95 height 14
click at [285, 324] on input "**********" at bounding box center [240, 322] width 95 height 14
drag, startPoint x: 285, startPoint y: 324, endPoint x: 332, endPoint y: 326, distance: 47.0
click at [331, 328] on div "**********" at bounding box center [873, 322] width 1361 height 14
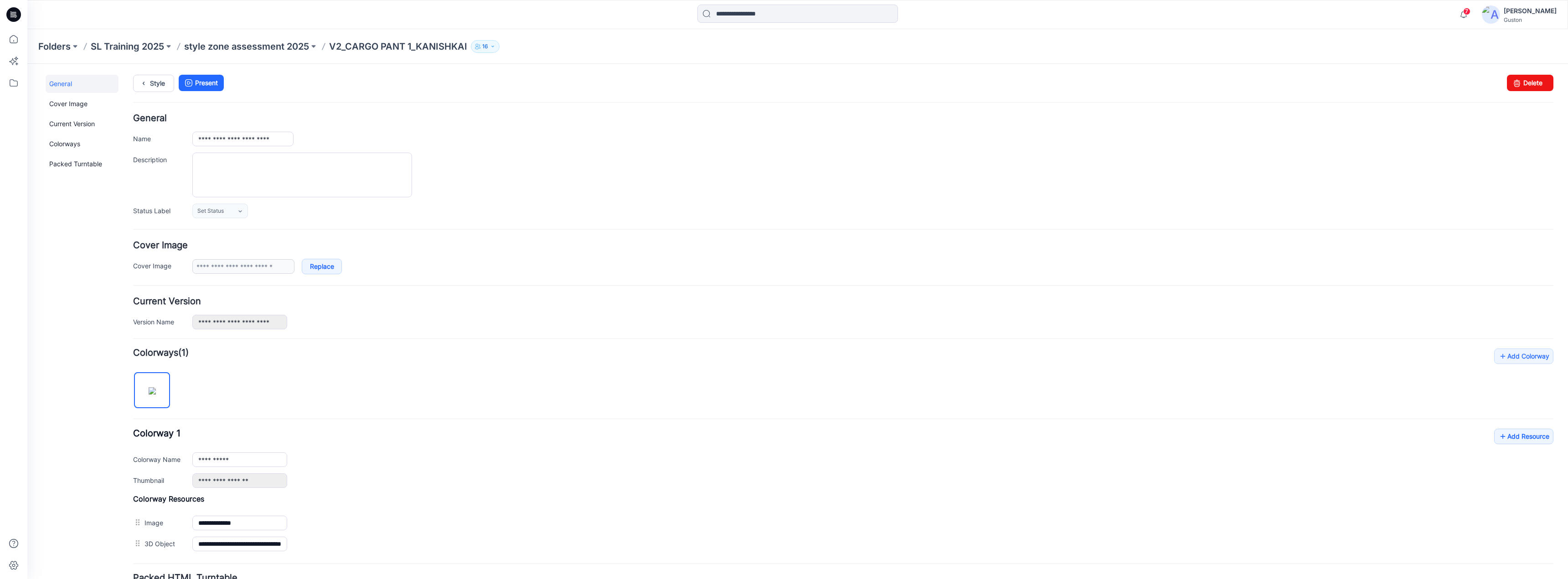
click at [578, 322] on div "**********" at bounding box center [873, 322] width 1361 height 14
drag, startPoint x: 285, startPoint y: 324, endPoint x: 369, endPoint y: 328, distance: 84.1
click at [369, 328] on div "**********" at bounding box center [873, 322] width 1361 height 14
type input "**********"
click at [365, 315] on div "**********" at bounding box center [873, 322] width 1361 height 14
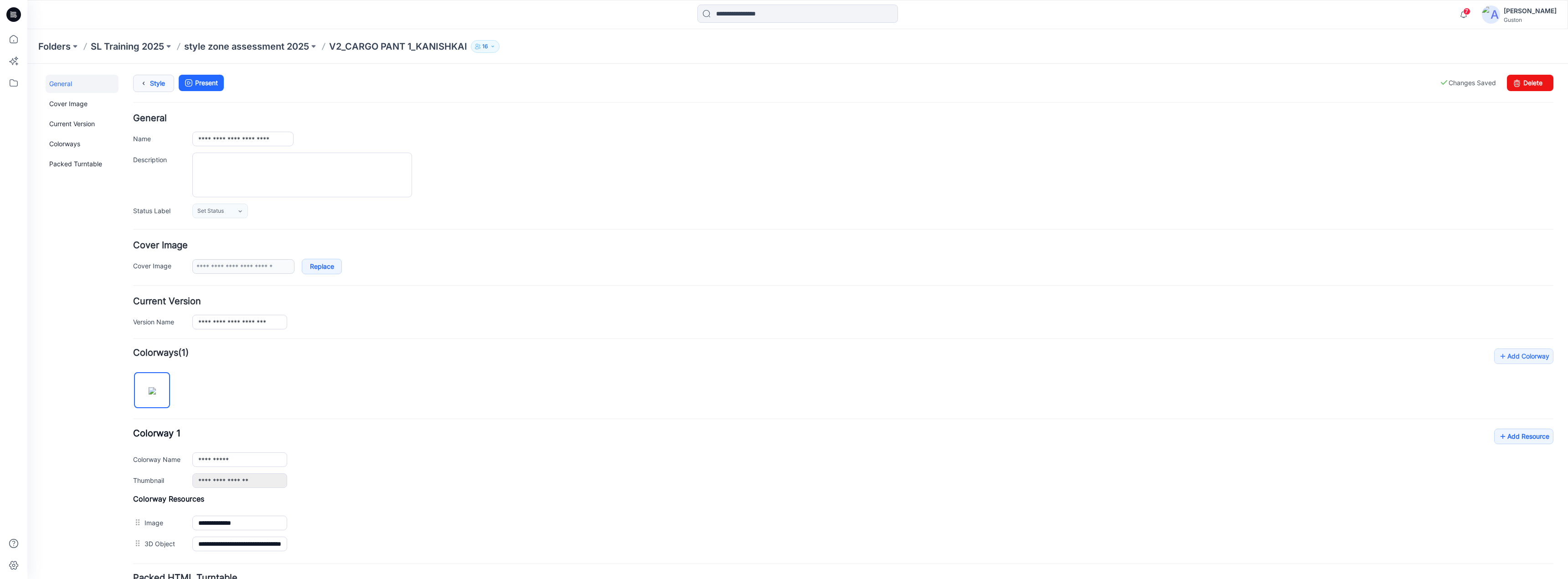
click at [149, 83] on icon at bounding box center [144, 83] width 13 height 16
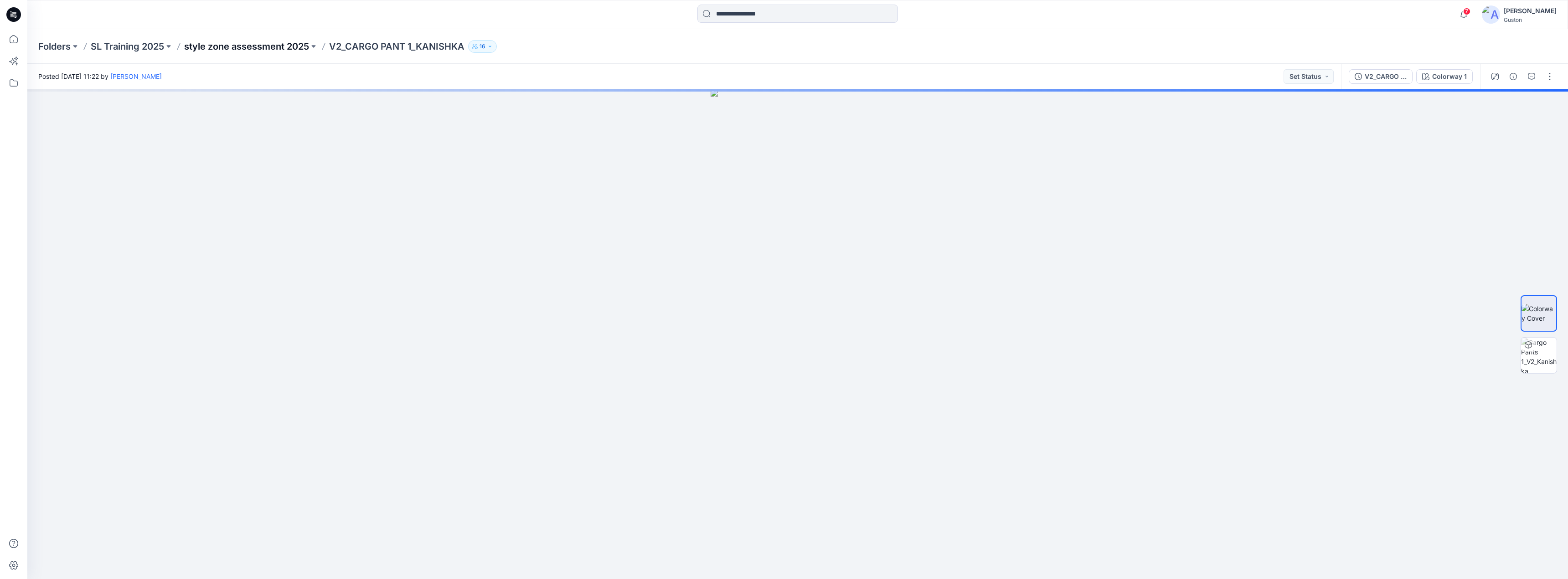
click at [281, 48] on p "style zone assessment 2025" at bounding box center [246, 46] width 125 height 13
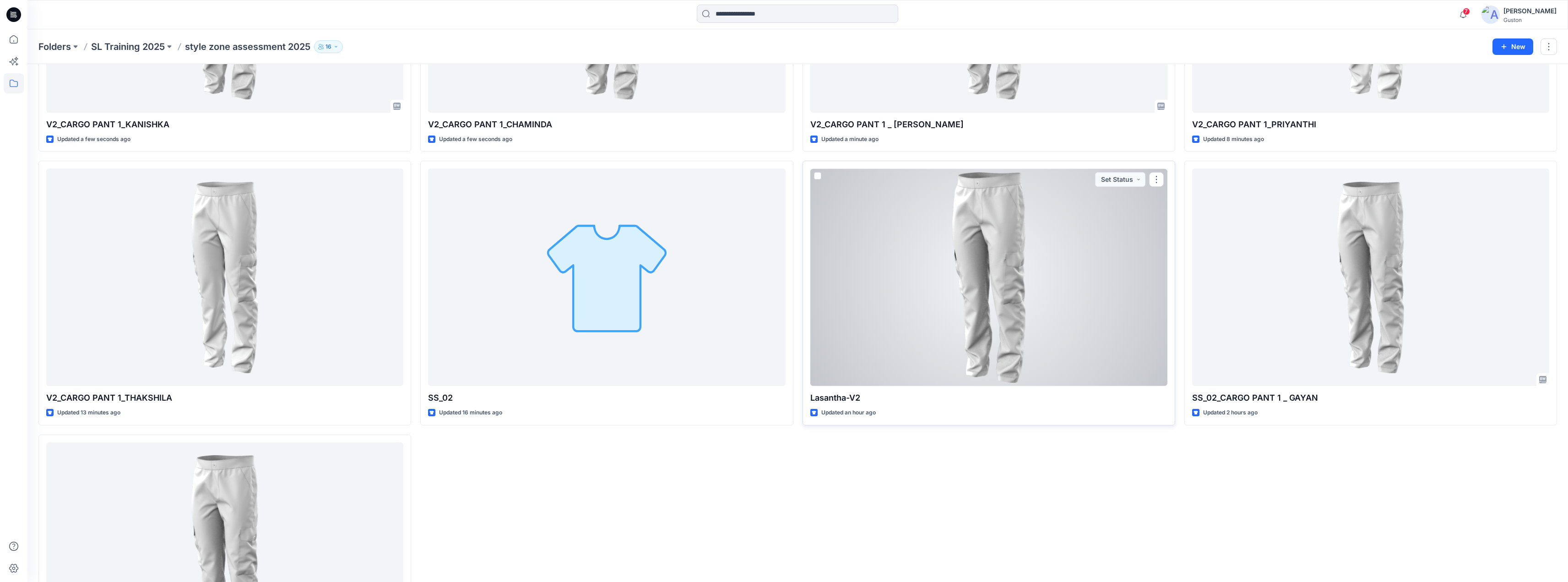
scroll to position [206, 0]
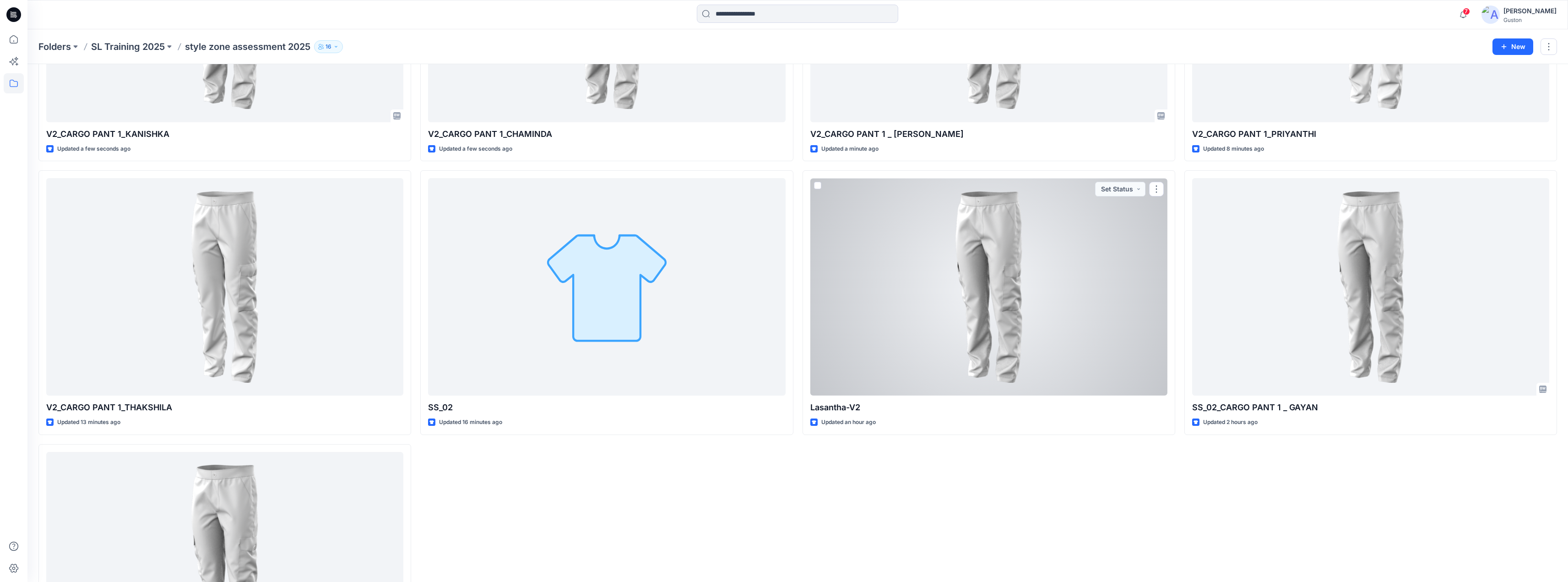
click at [908, 321] on div at bounding box center [988, 287] width 357 height 218
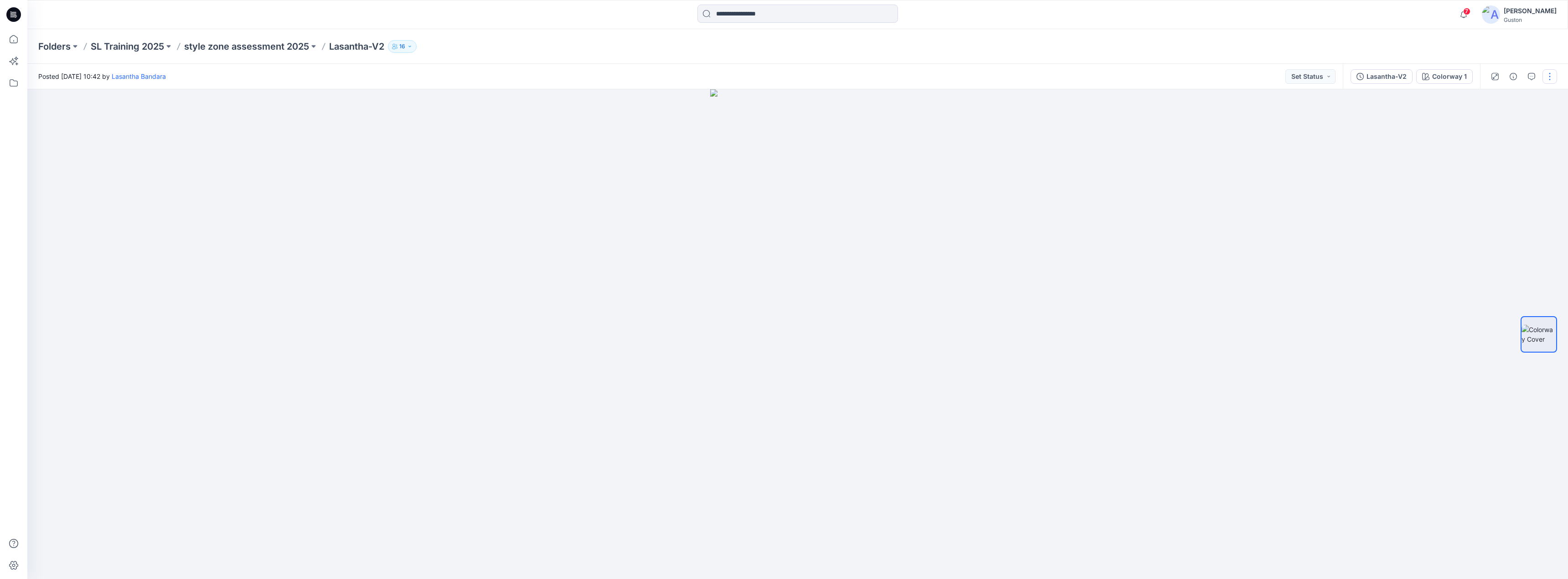
click at [1553, 75] on button "button" at bounding box center [1550, 77] width 14 height 14
click at [1501, 145] on button "Edit" at bounding box center [1512, 144] width 84 height 17
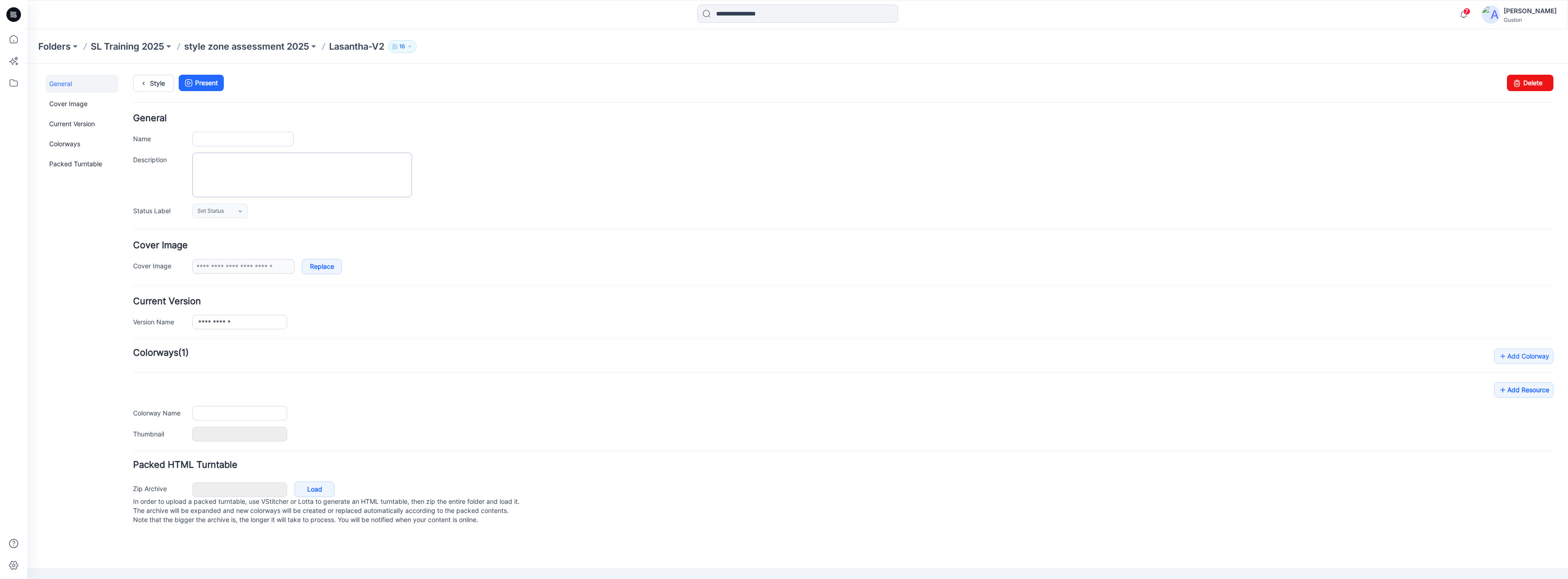
type input "**********"
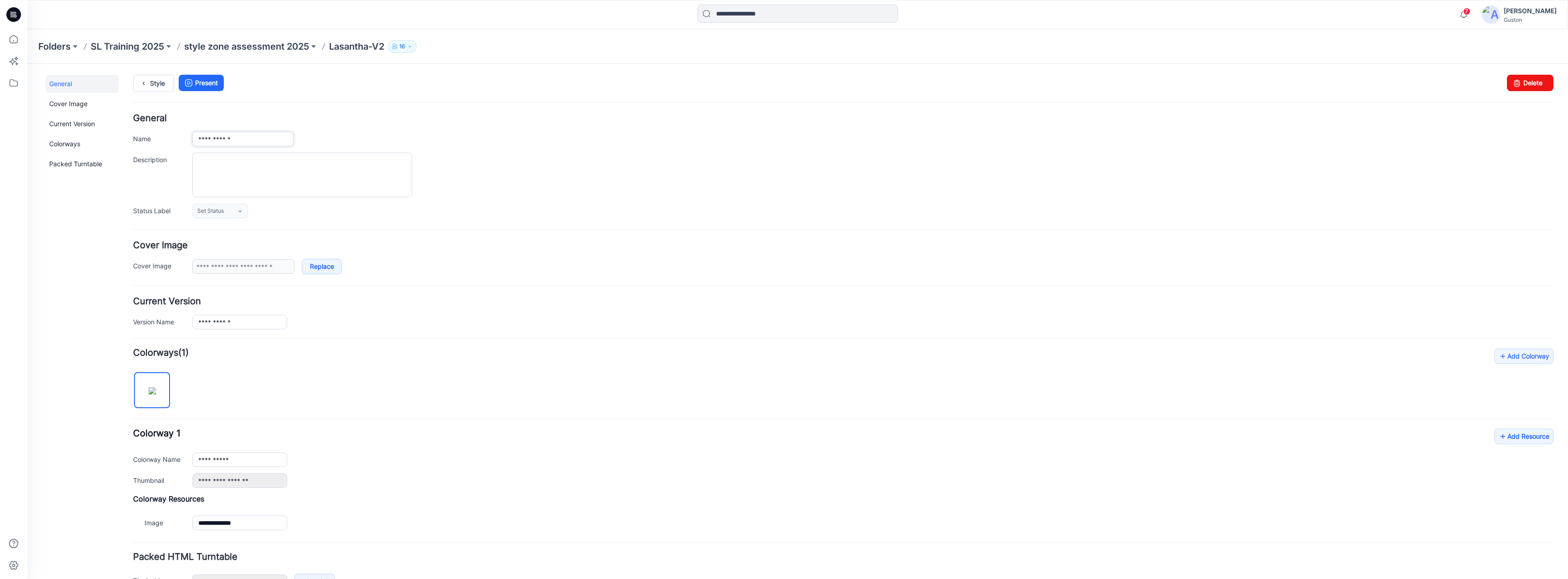
click at [249, 141] on input "**********" at bounding box center [243, 139] width 101 height 14
drag, startPoint x: 193, startPoint y: 141, endPoint x: 94, endPoint y: 141, distance: 99.0
click at [97, 141] on div "**********" at bounding box center [793, 347] width 1530 height 565
paste input "**********"
drag, startPoint x: 258, startPoint y: 141, endPoint x: 455, endPoint y: 146, distance: 197.1
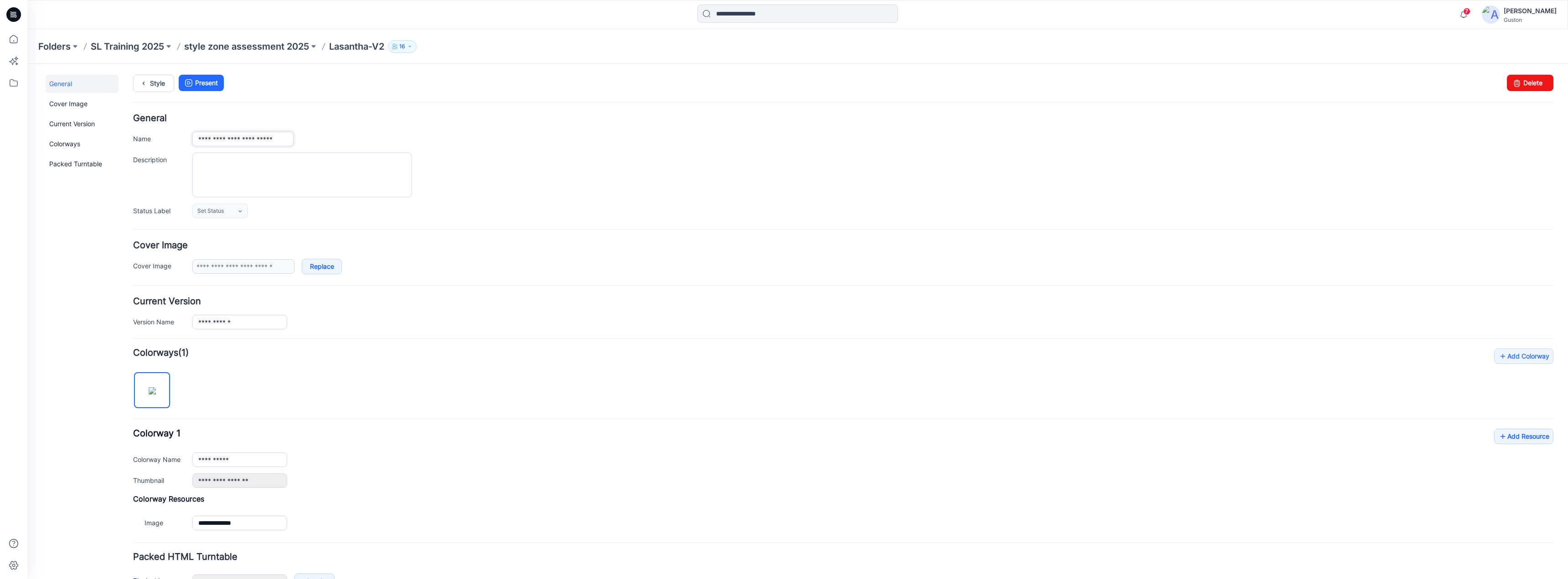
click at [455, 146] on div "**********" at bounding box center [873, 139] width 1361 height 14
type input "**********"
drag, startPoint x: 416, startPoint y: 114, endPoint x: 422, endPoint y: 132, distance: 19.0
click at [416, 114] on h4 "General" at bounding box center [843, 118] width 1420 height 9
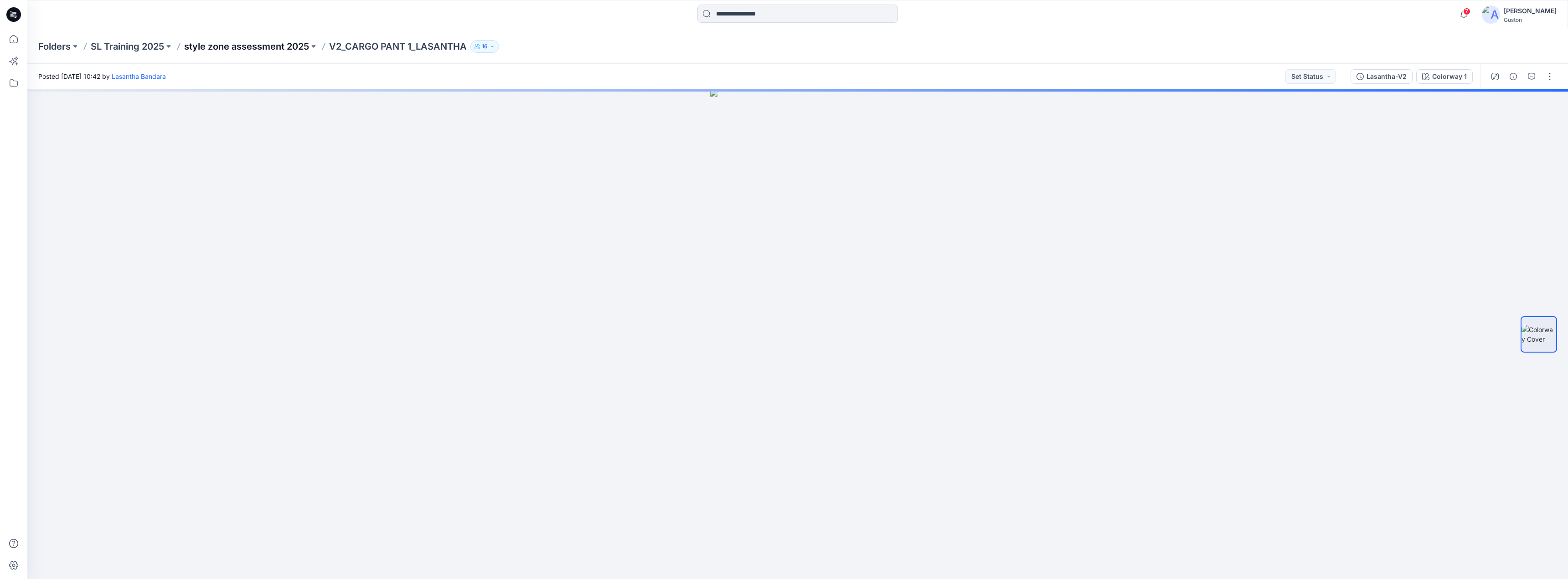
click at [277, 44] on p "style zone assessment 2025" at bounding box center [246, 46] width 125 height 13
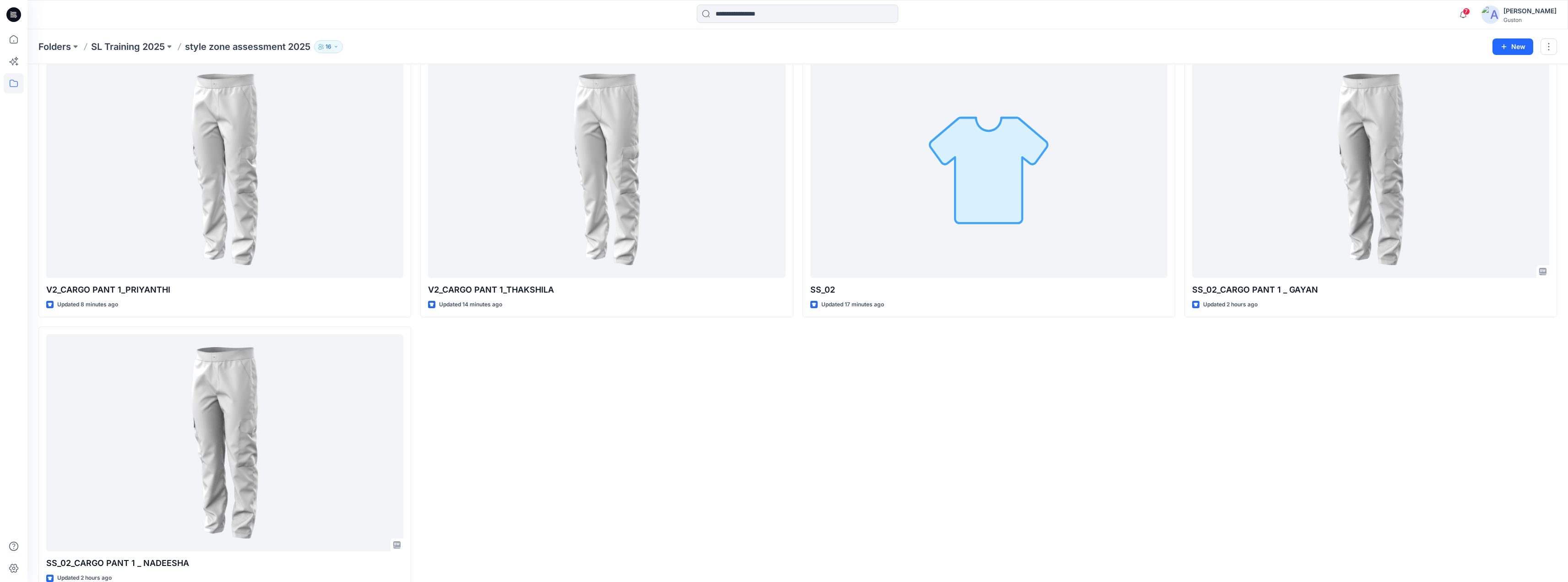
scroll to position [343, 0]
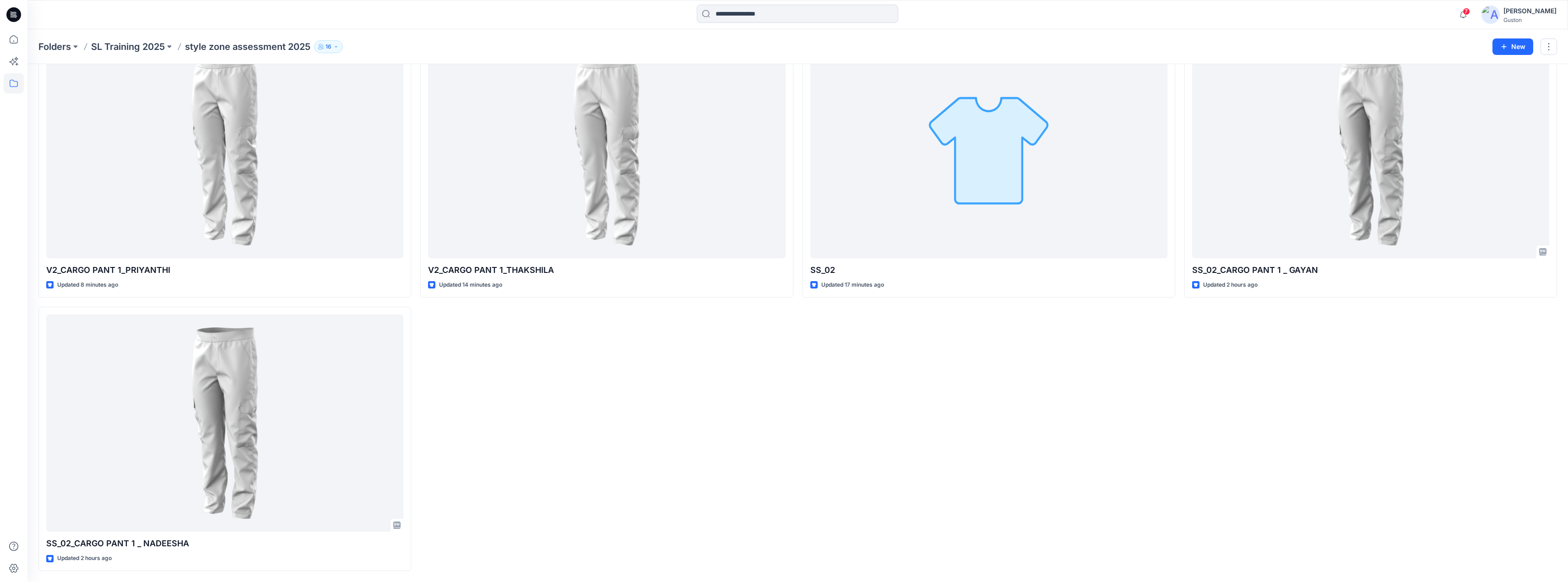
drag, startPoint x: 599, startPoint y: 393, endPoint x: 593, endPoint y: 386, distance: 9.2
click at [599, 391] on div "V2_CARGO PANT 1_KANISHKA Updated a minute ago V2_CARGO PANT 1_THAKSHILA Updated…" at bounding box center [606, 165] width 373 height 812
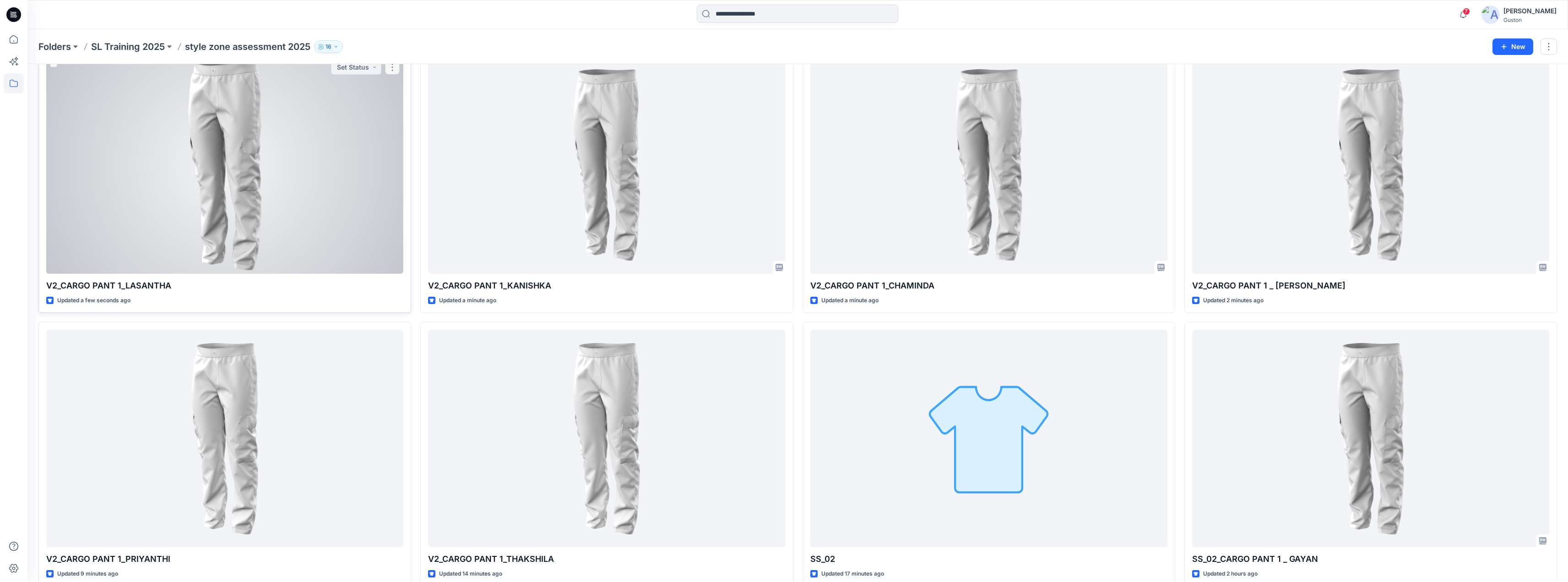
scroll to position [0, 0]
